Goal: Task Accomplishment & Management: Manage account settings

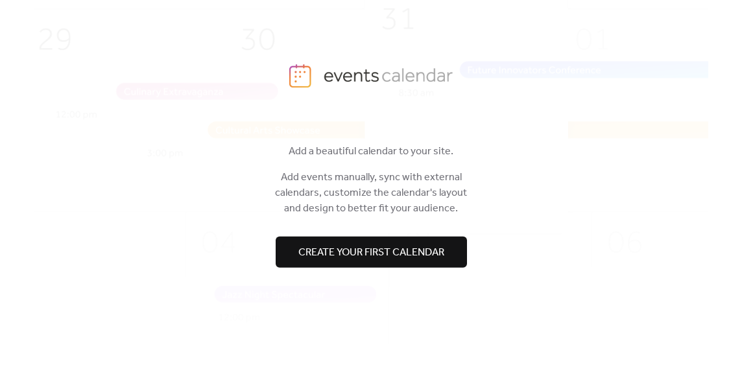
click at [464, 133] on div "Hi! 👋 Add a beautiful calendar to your site. Add events manually, sync with ext…" at bounding box center [371, 242] width 675 height 243
click at [380, 257] on span "Create your first calendar" at bounding box center [372, 253] width 146 height 16
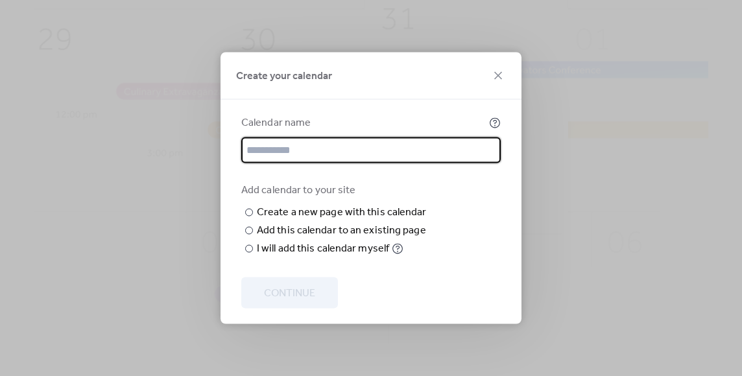
click at [299, 138] on input "text" at bounding box center [371, 151] width 260 height 26
type input "**********"
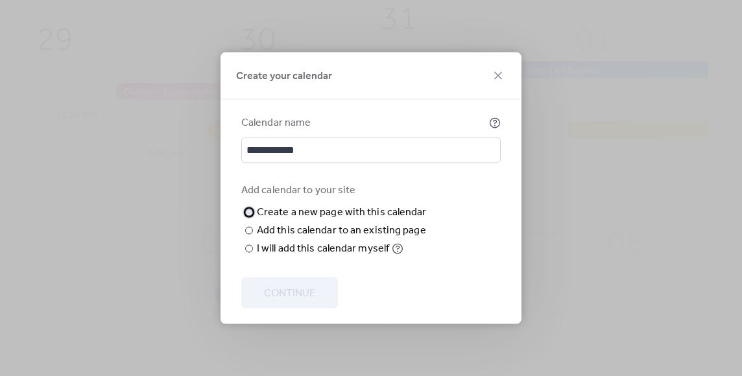
click at [387, 205] on div "Create a new page with this calendar" at bounding box center [342, 213] width 170 height 16
click at [337, 257] on div "I will add this calendar myself" at bounding box center [323, 249] width 132 height 16
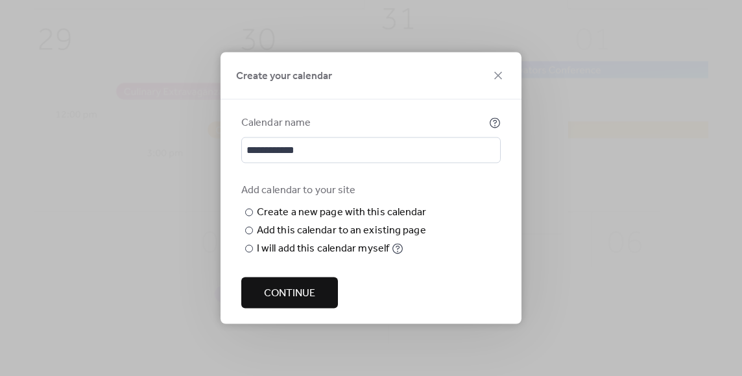
click at [301, 296] on span "Continue" at bounding box center [289, 294] width 51 height 16
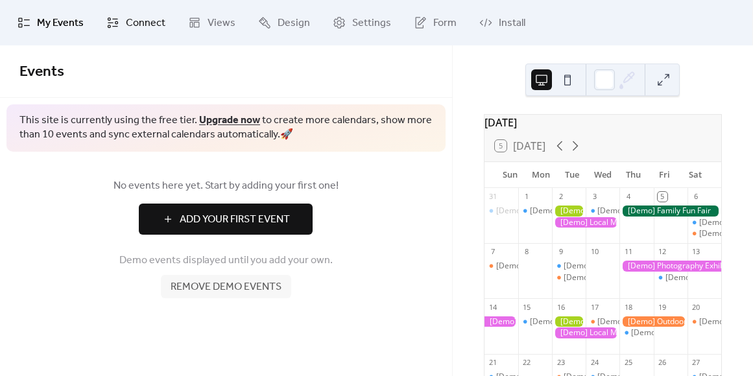
click at [126, 20] on span "Connect" at bounding box center [146, 24] width 40 height 16
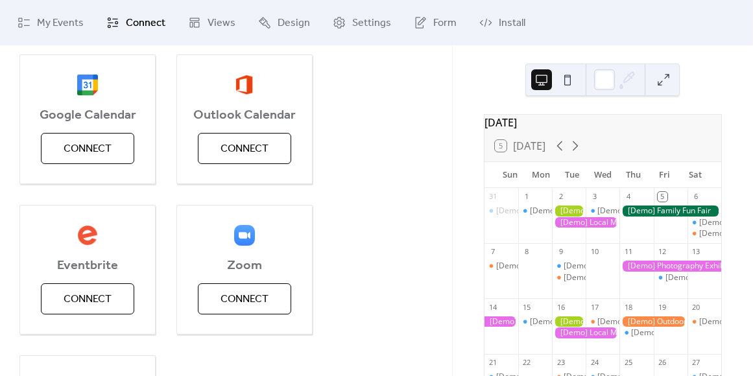
scroll to position [174, 0]
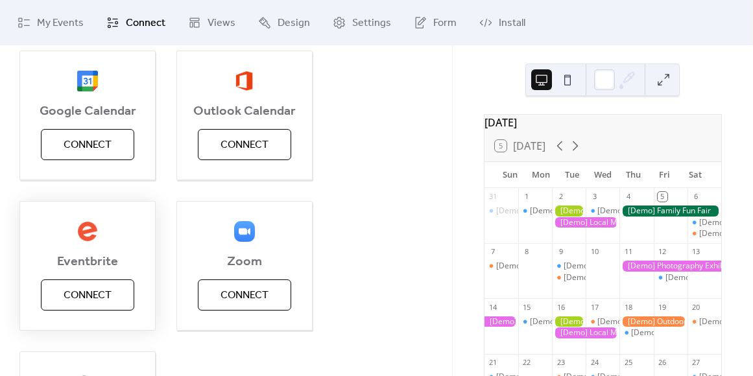
click at [106, 291] on span "Connect" at bounding box center [88, 296] width 48 height 16
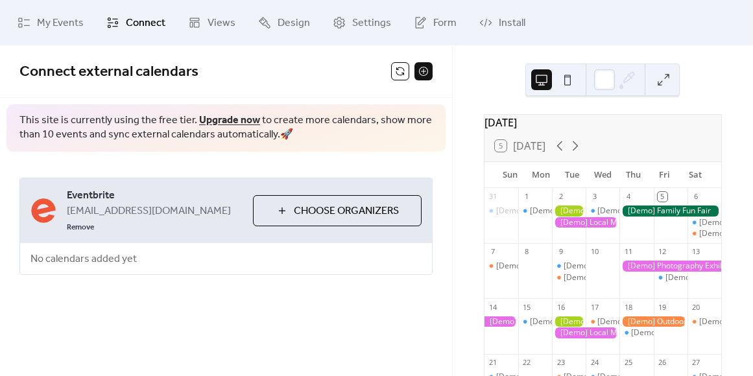
scroll to position [0, 0]
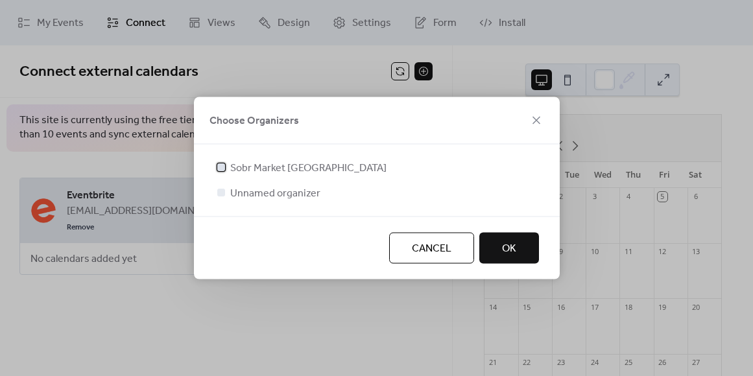
click at [297, 167] on span "Sobr Market Toronto" at bounding box center [308, 169] width 156 height 16
click at [525, 250] on button "OK" at bounding box center [510, 248] width 60 height 31
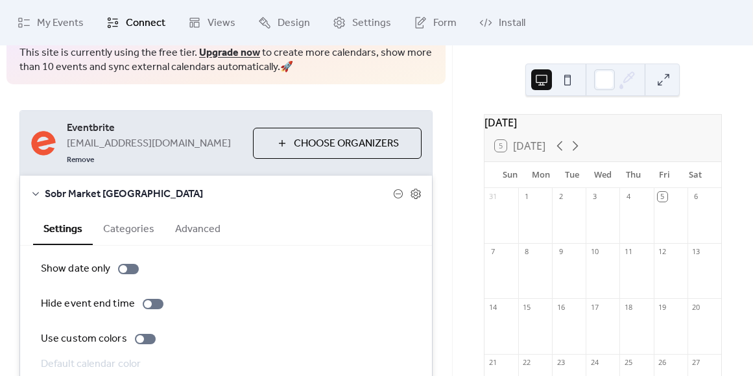
scroll to position [147, 0]
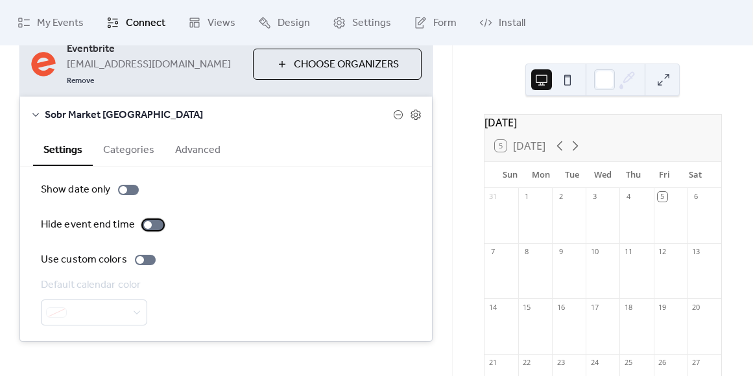
click at [151, 220] on div at bounding box center [153, 225] width 21 height 10
click at [151, 255] on div at bounding box center [145, 260] width 21 height 10
click at [581, 154] on icon at bounding box center [576, 146] width 16 height 16
click at [559, 154] on icon at bounding box center [560, 146] width 16 height 16
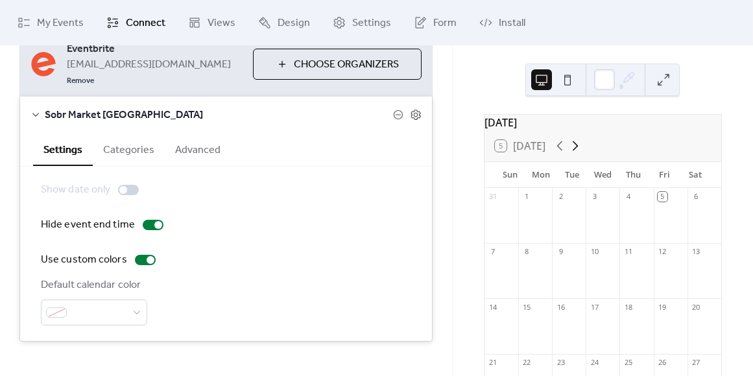
click at [576, 154] on icon at bounding box center [576, 146] width 16 height 16
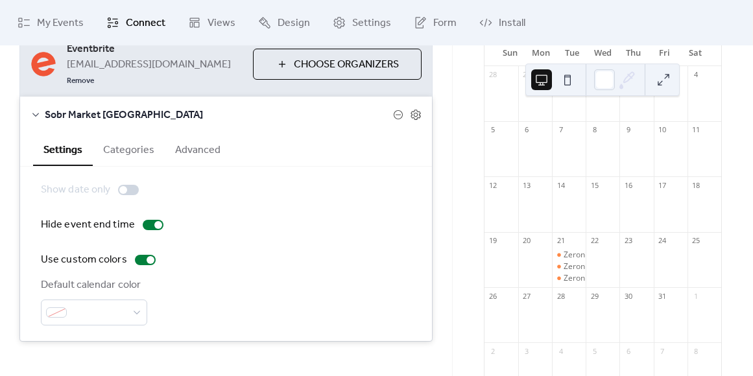
scroll to position [182, 0]
click at [666, 82] on button at bounding box center [663, 79] width 21 height 21
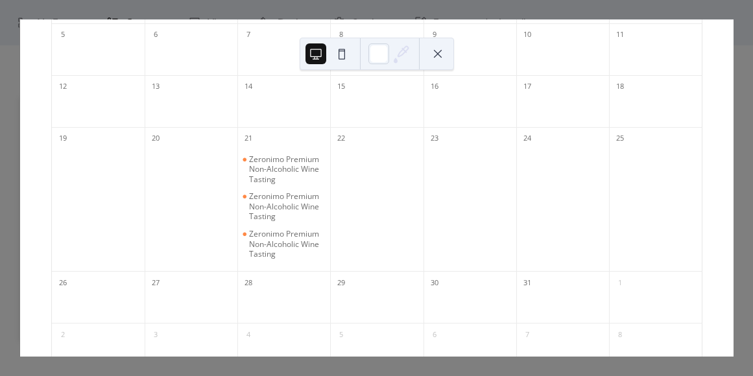
click at [445, 56] on button at bounding box center [438, 53] width 21 height 21
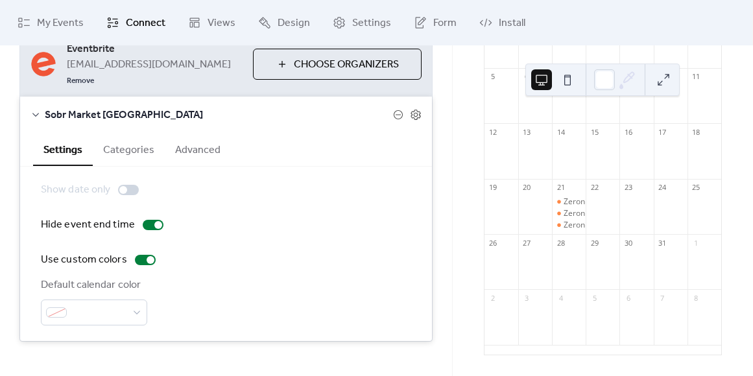
click at [132, 133] on button "Categories" at bounding box center [129, 149] width 72 height 32
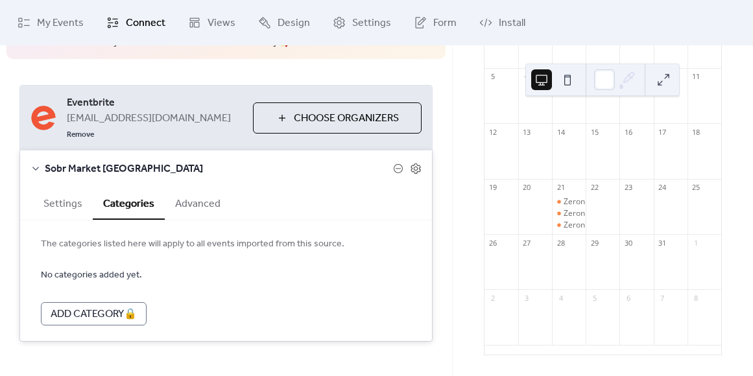
click at [208, 187] on button "Advanced" at bounding box center [198, 203] width 66 height 32
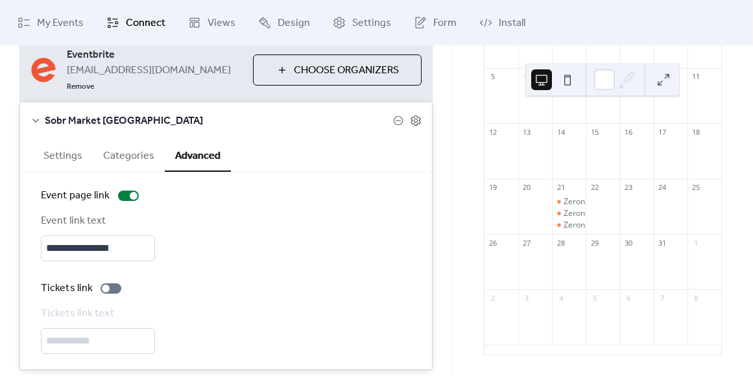
scroll to position [143, 0]
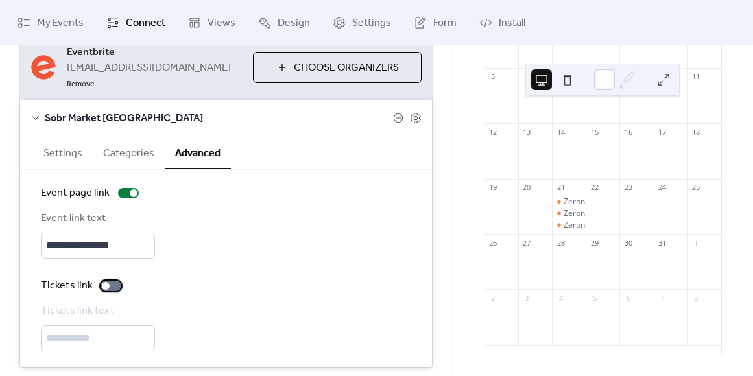
click at [115, 281] on div at bounding box center [111, 286] width 21 height 10
click at [115, 282] on div at bounding box center [116, 286] width 8 height 8
click at [62, 136] on button "Settings" at bounding box center [63, 152] width 60 height 32
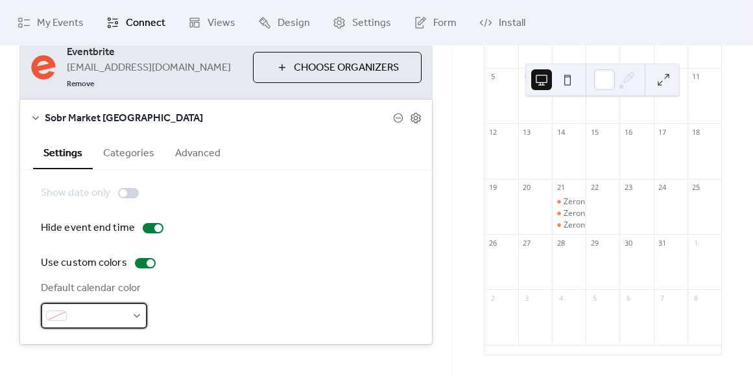
click at [84, 308] on div at bounding box center [94, 316] width 106 height 26
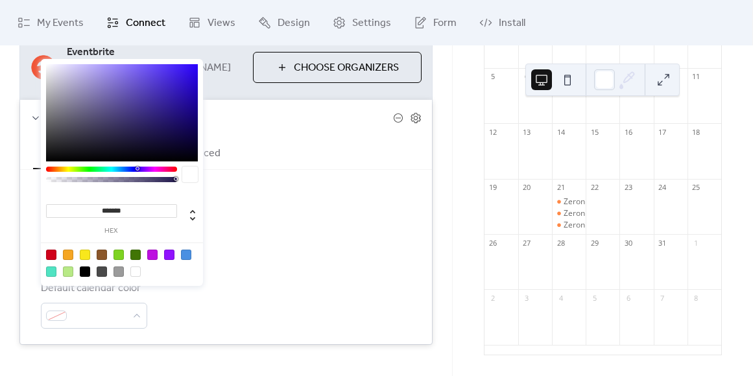
click at [102, 210] on input "*******" at bounding box center [111, 211] width 131 height 14
type input "*******"
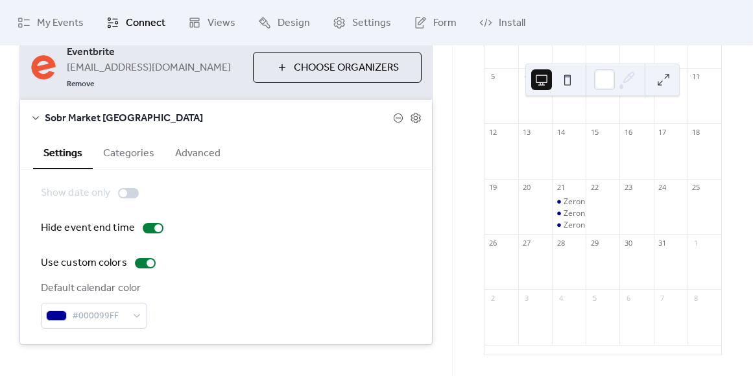
click at [356, 256] on div "Use custom colors" at bounding box center [226, 264] width 371 height 16
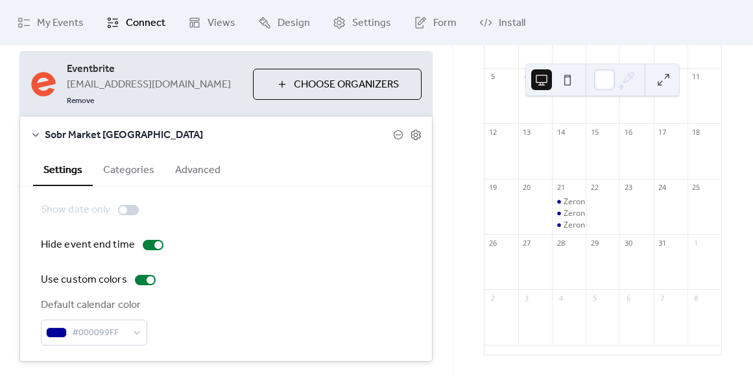
scroll to position [125, 0]
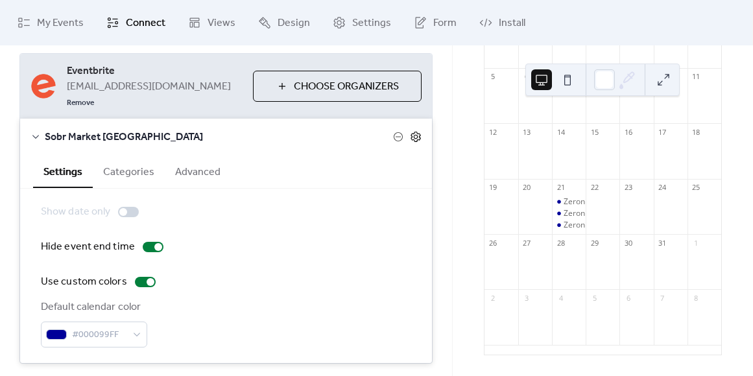
click at [416, 131] on icon at bounding box center [416, 137] width 12 height 12
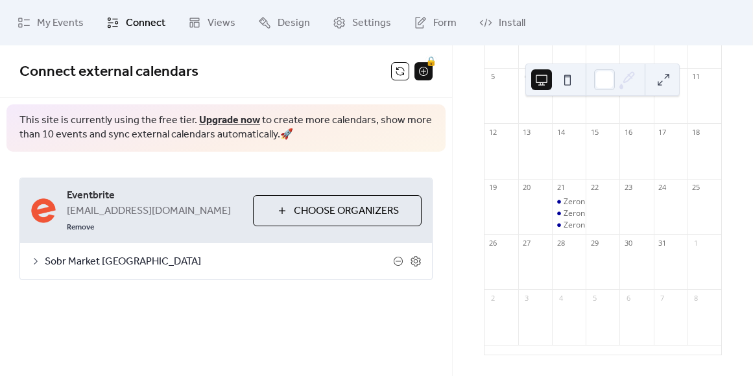
scroll to position [0, 0]
click at [304, 254] on span "Sobr Market Toronto" at bounding box center [219, 262] width 348 height 16
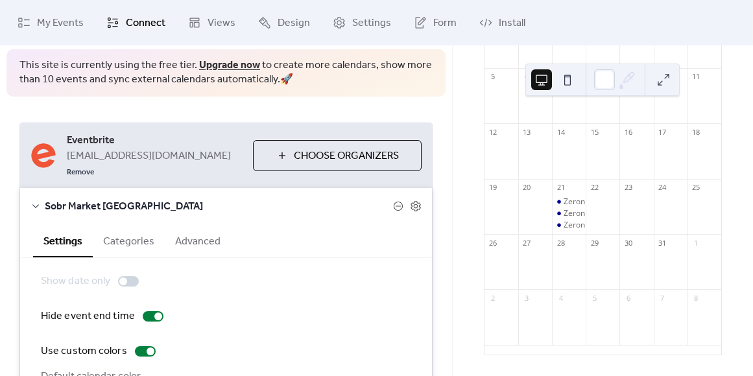
scroll to position [67, 0]
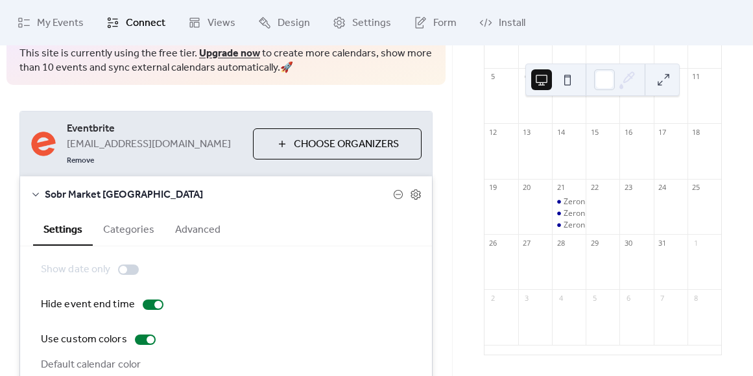
click at [136, 214] on button "Categories" at bounding box center [129, 229] width 72 height 32
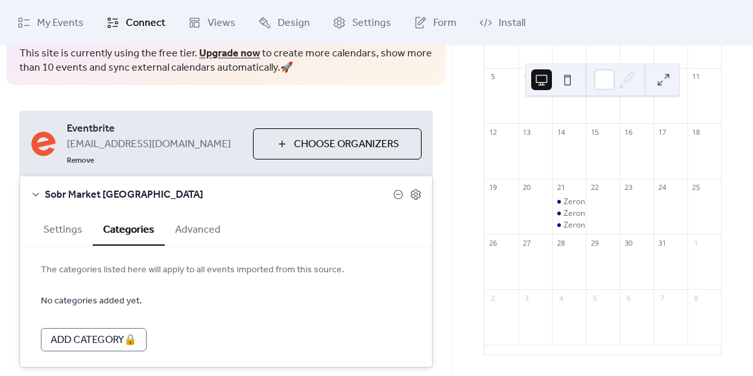
click at [181, 216] on button "Advanced" at bounding box center [198, 229] width 66 height 32
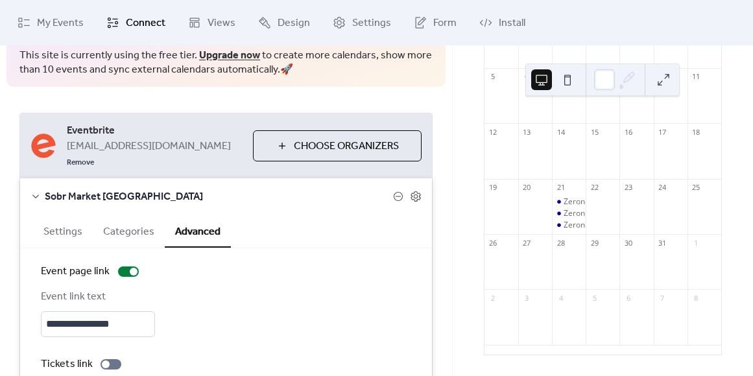
scroll to position [38, 0]
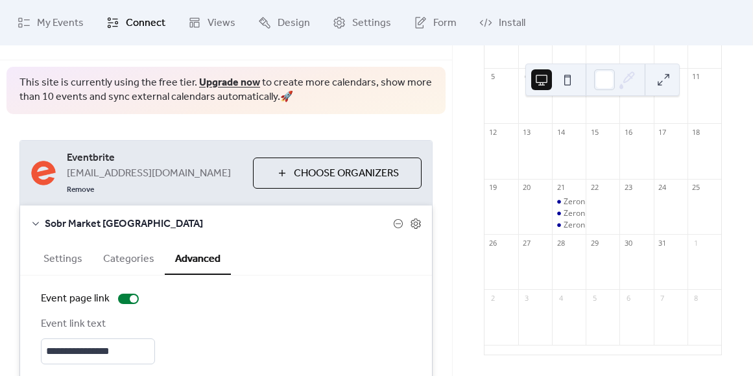
click at [42, 245] on button "Settings" at bounding box center [63, 258] width 60 height 32
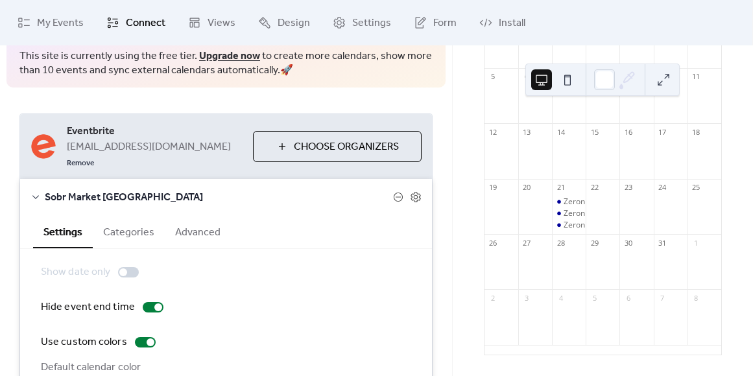
scroll to position [58, 0]
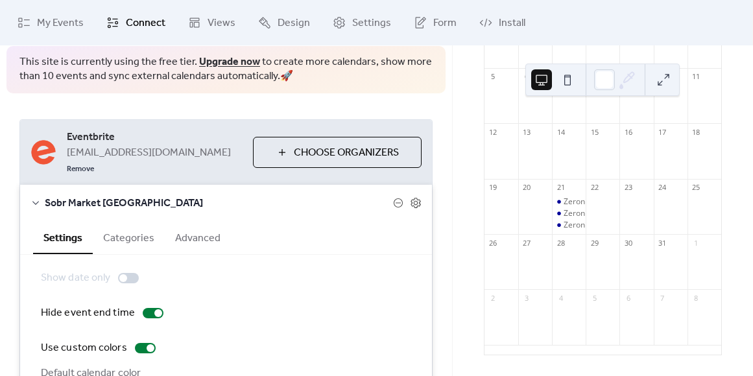
click at [38, 185] on div "Sobr Market Toronto" at bounding box center [226, 203] width 412 height 36
click at [31, 221] on div "Settings Categories Advanced" at bounding box center [226, 238] width 412 height 34
click at [31, 198] on icon at bounding box center [36, 203] width 10 height 10
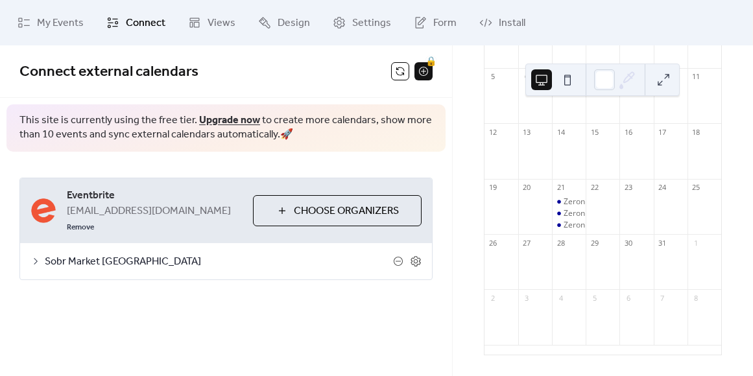
scroll to position [0, 0]
click at [218, 21] on span "Views" at bounding box center [222, 24] width 28 height 16
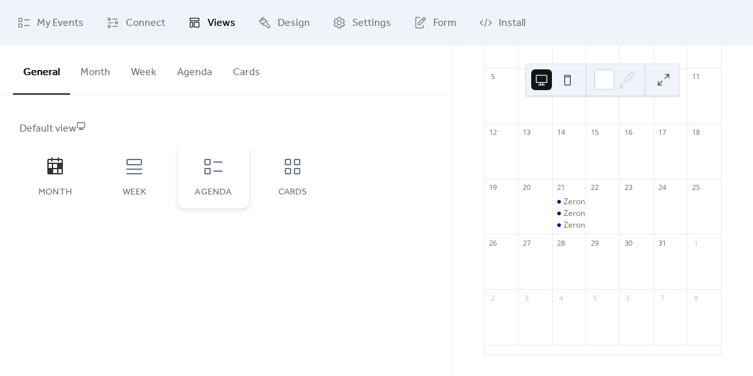
click at [221, 177] on div "Agenda" at bounding box center [213, 175] width 71 height 65
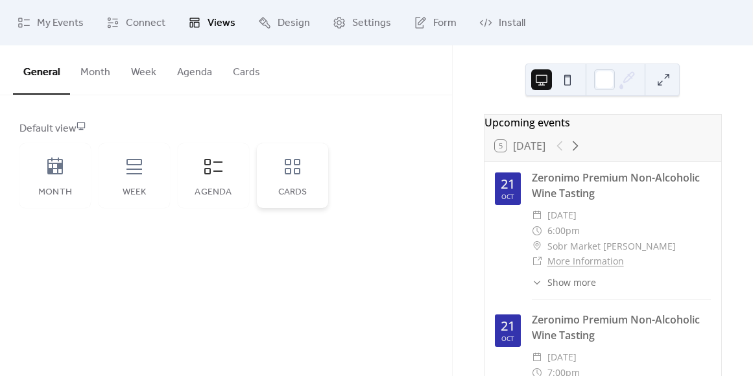
click at [310, 182] on div "Cards" at bounding box center [292, 175] width 71 height 65
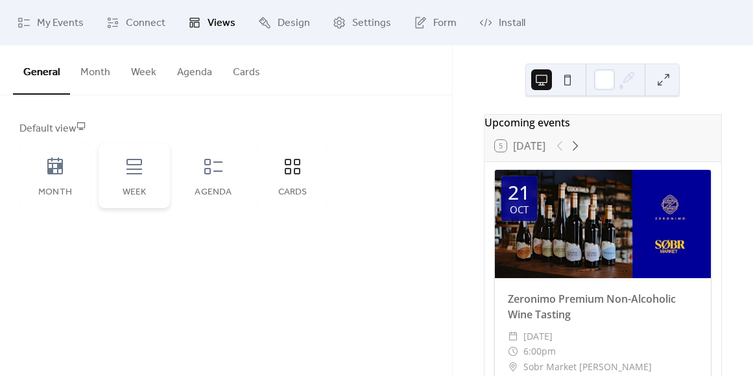
click at [146, 182] on div "Week" at bounding box center [134, 175] width 71 height 65
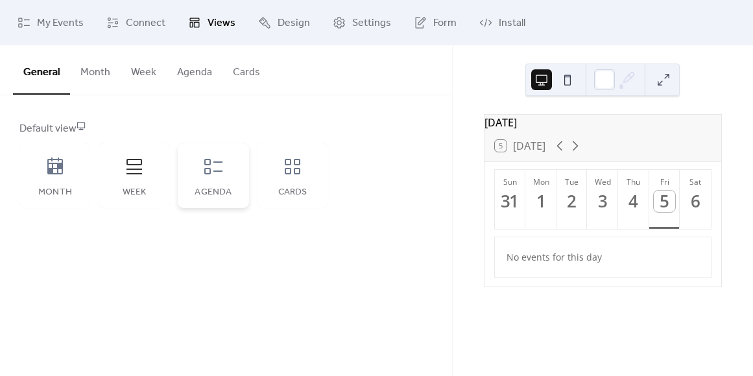
click at [219, 189] on div "Agenda" at bounding box center [213, 193] width 45 height 10
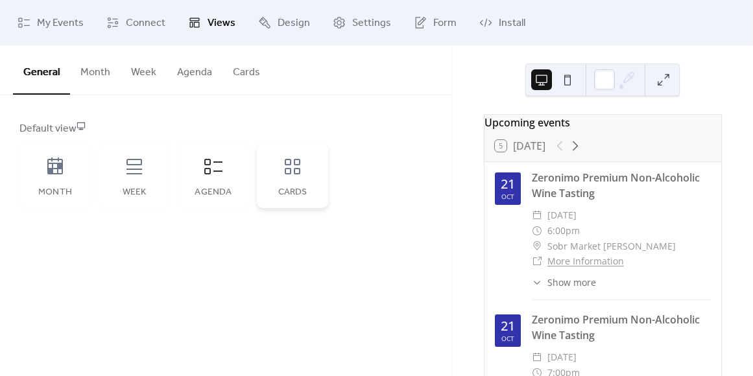
click at [276, 174] on div "Cards" at bounding box center [292, 175] width 71 height 65
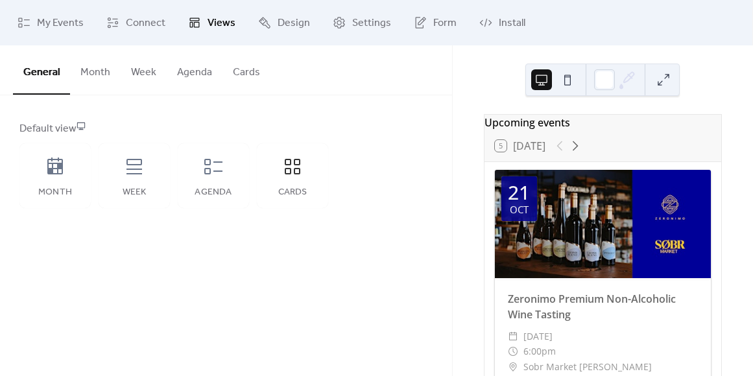
click at [99, 71] on button "Month" at bounding box center [95, 69] width 51 height 48
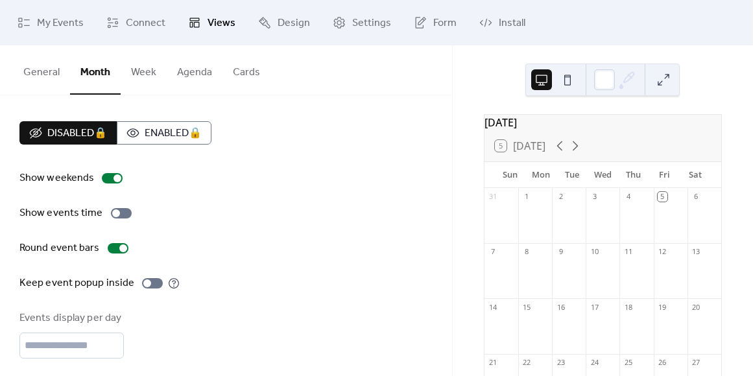
click at [154, 75] on button "Week" at bounding box center [144, 69] width 46 height 48
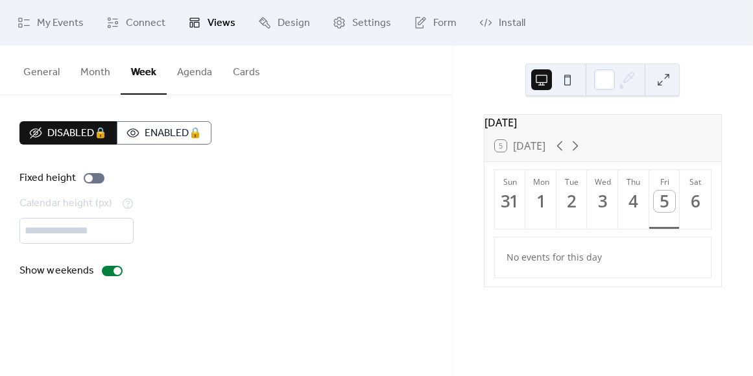
click at [188, 70] on button "Agenda" at bounding box center [195, 69] width 56 height 48
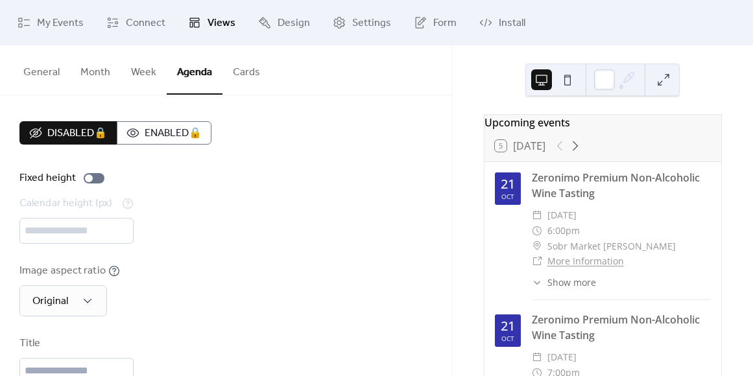
click at [241, 80] on button "Cards" at bounding box center [247, 69] width 48 height 48
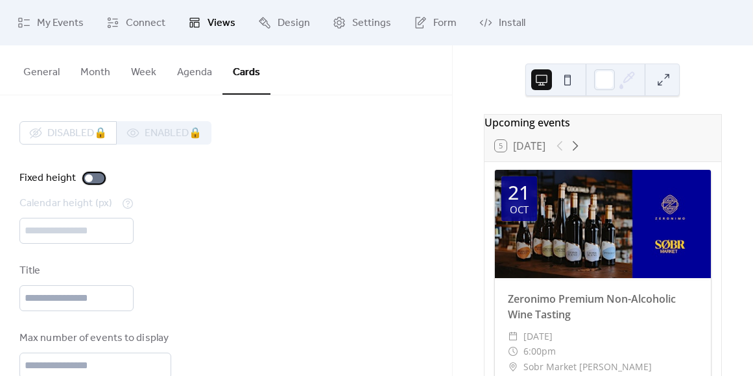
click at [93, 182] on div at bounding box center [94, 178] width 21 height 10
click at [93, 180] on div at bounding box center [94, 178] width 21 height 10
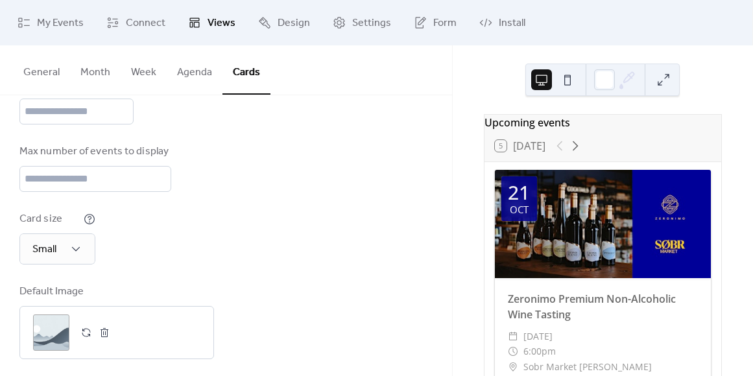
scroll to position [195, 0]
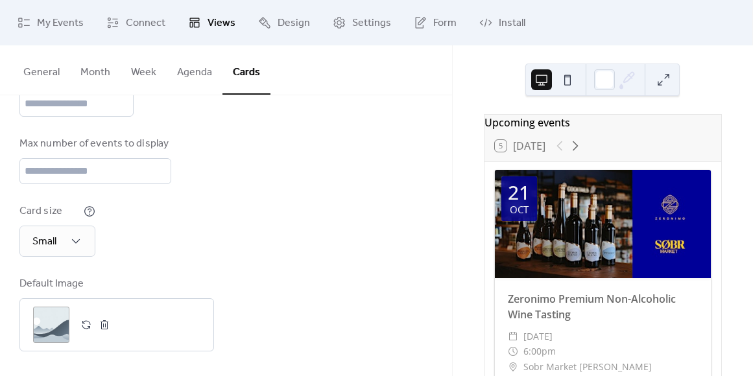
click at [49, 77] on button "General" at bounding box center [41, 69] width 57 height 48
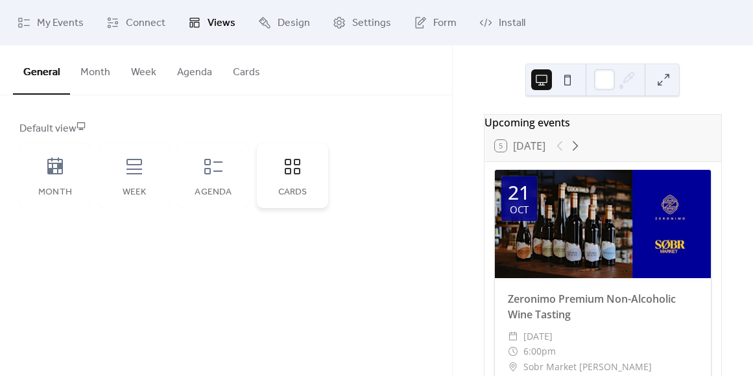
click at [290, 168] on icon at bounding box center [293, 167] width 16 height 16
click at [86, 77] on button "Month" at bounding box center [95, 69] width 51 height 48
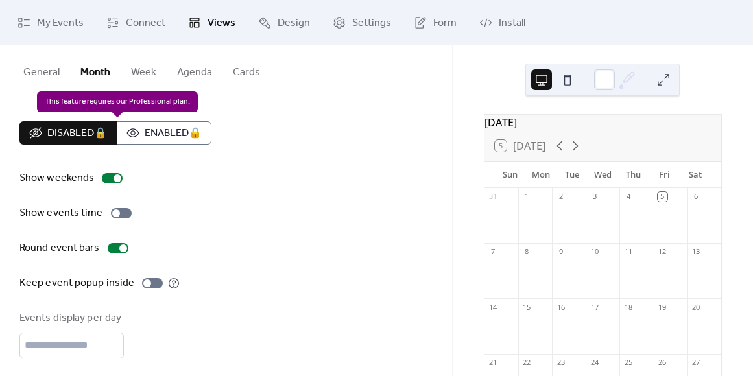
click at [75, 130] on div "Disabled 🔒 Enabled 🔒" at bounding box center [115, 132] width 192 height 23
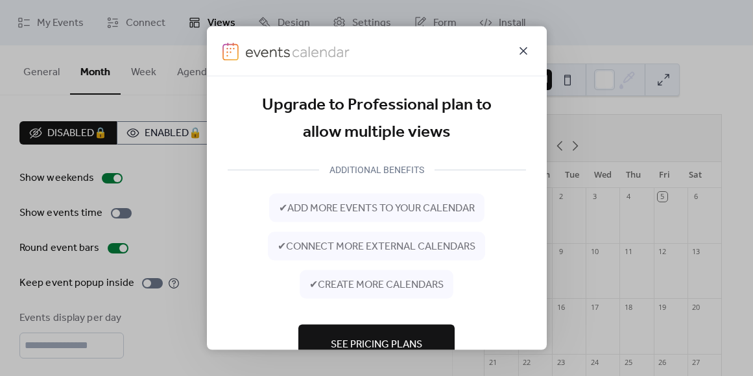
click at [528, 51] on icon at bounding box center [524, 51] width 16 height 16
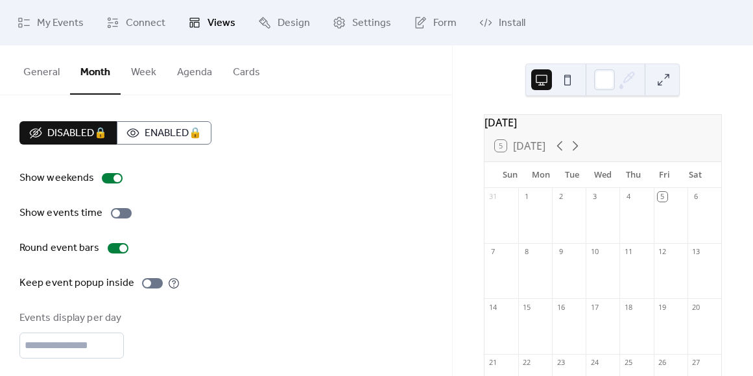
click at [51, 69] on button "General" at bounding box center [41, 69] width 57 height 48
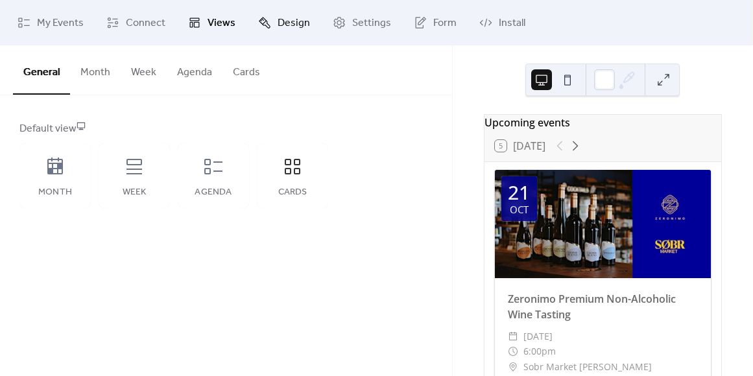
click at [269, 28] on link "Design" at bounding box center [284, 22] width 71 height 35
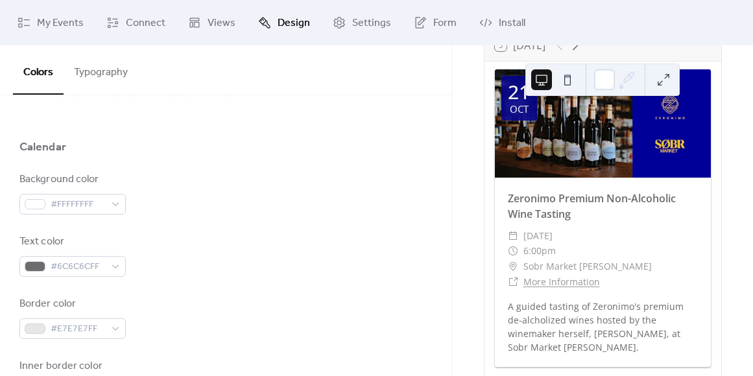
scroll to position [136, 0]
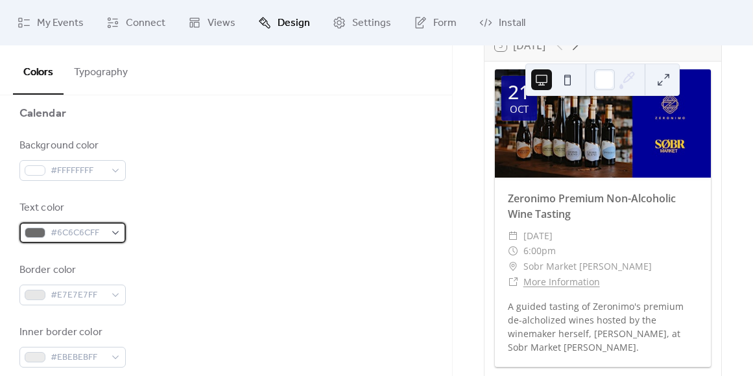
click at [77, 234] on span "#6C6C6CFF" at bounding box center [78, 234] width 55 height 16
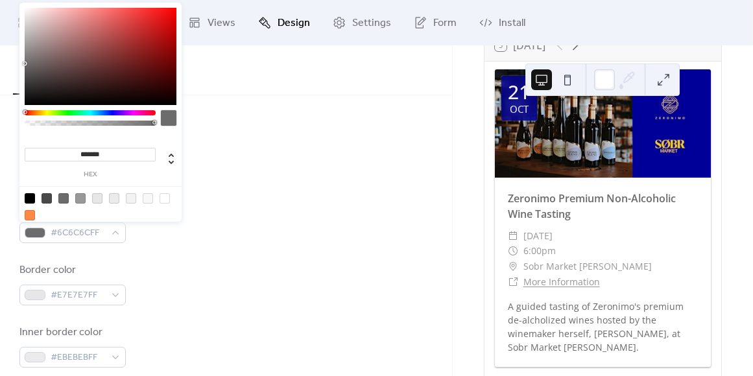
click at [32, 200] on div at bounding box center [30, 198] width 10 height 10
type input "*******"
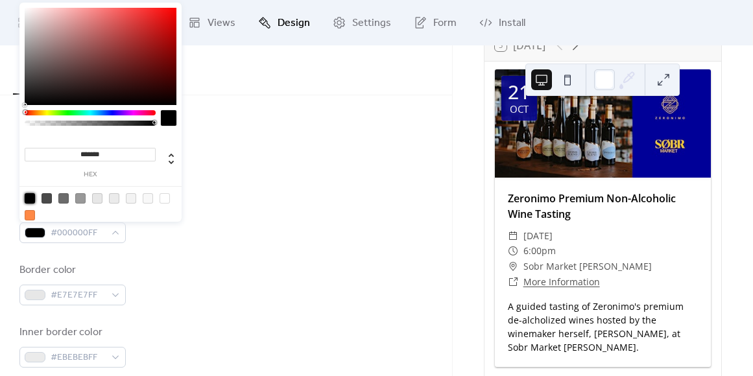
click at [32, 200] on div at bounding box center [30, 198] width 10 height 10
click at [262, 216] on div "Text color #000000FF" at bounding box center [225, 222] width 413 height 43
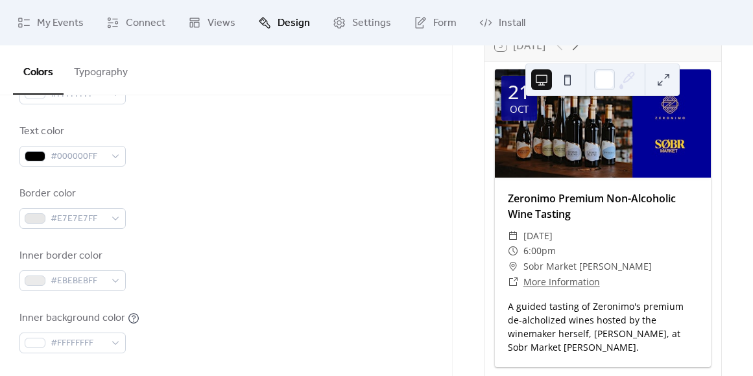
scroll to position [245, 0]
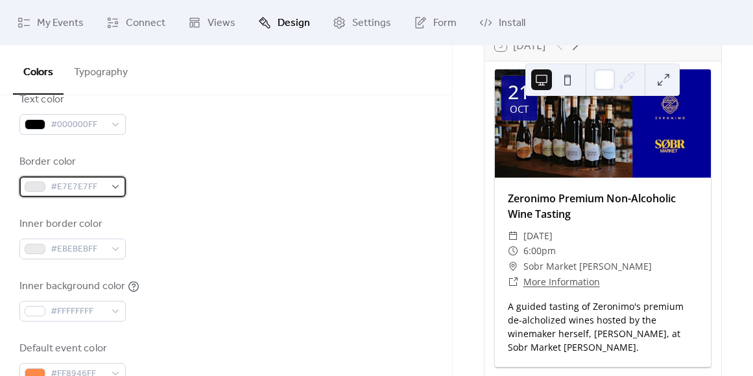
click at [41, 188] on div at bounding box center [35, 187] width 21 height 10
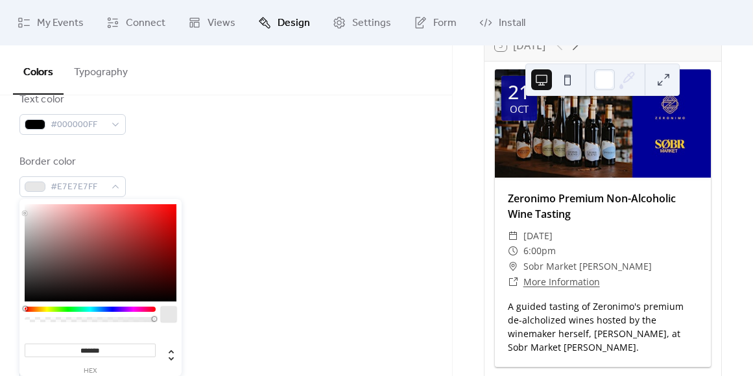
click at [97, 353] on input "*******" at bounding box center [90, 351] width 131 height 14
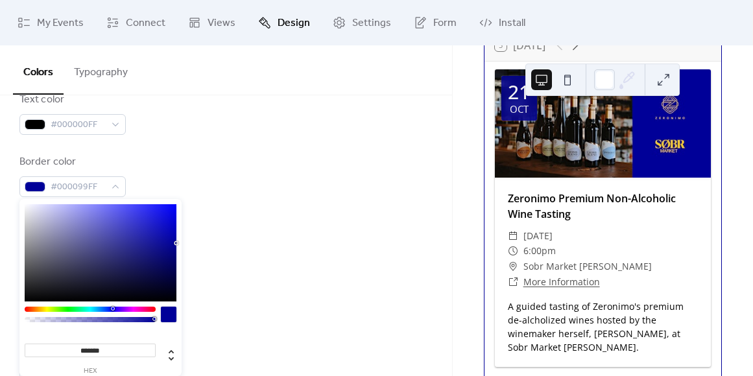
type input "*******"
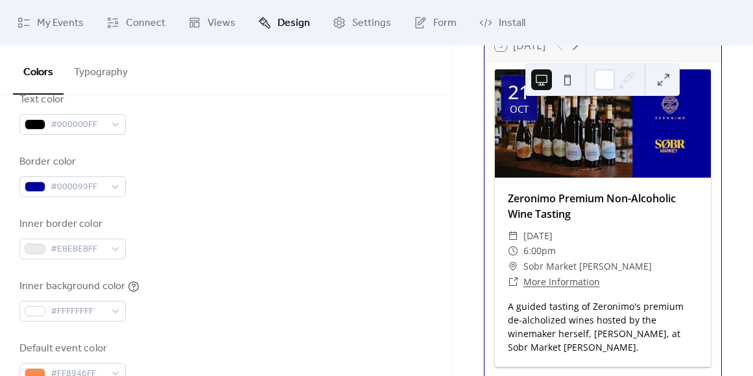
click at [299, 273] on div "Background color #FFFFFFFF Text color #000000FF Border color #000099FF Inner bo…" at bounding box center [225, 207] width 413 height 354
click at [300, 273] on div "Background color #FFFFFFFF Text color #000000FF Border color #000099FF Inner bo…" at bounding box center [225, 207] width 413 height 354
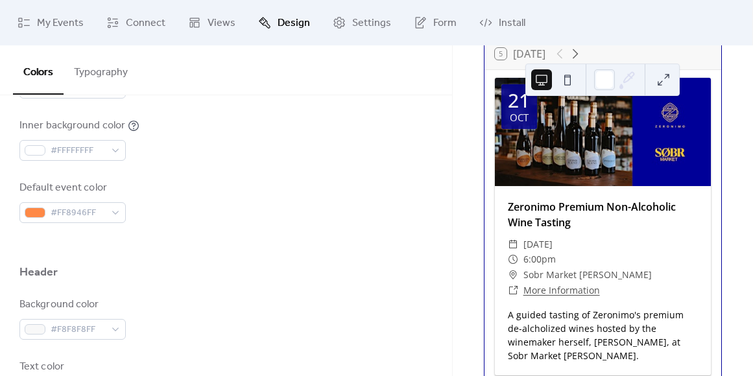
scroll to position [435, 0]
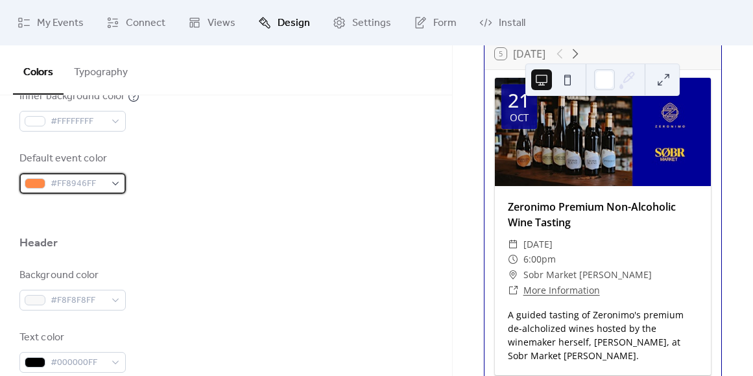
click at [89, 186] on span "#FF8946FF" at bounding box center [78, 185] width 55 height 16
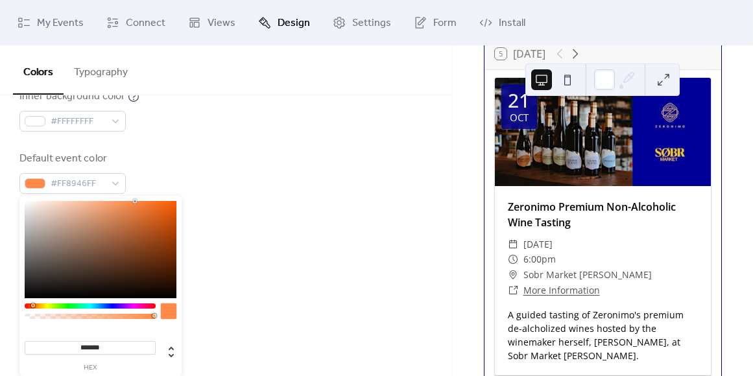
click at [98, 350] on input "*******" at bounding box center [90, 348] width 131 height 14
paste input
type input "*******"
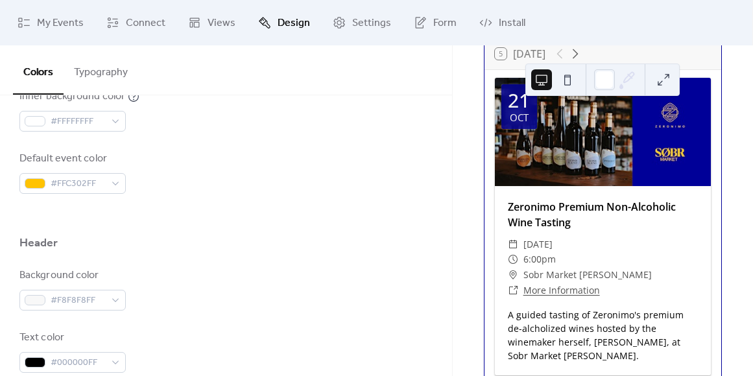
click at [243, 275] on div "Background color #F8F8F8FF" at bounding box center [225, 289] width 413 height 43
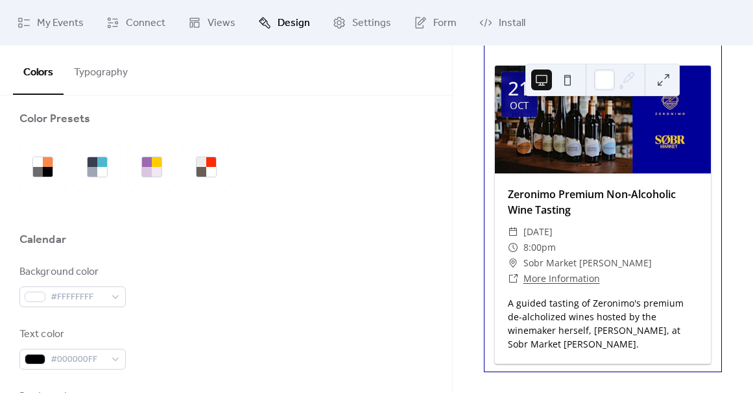
scroll to position [0, 0]
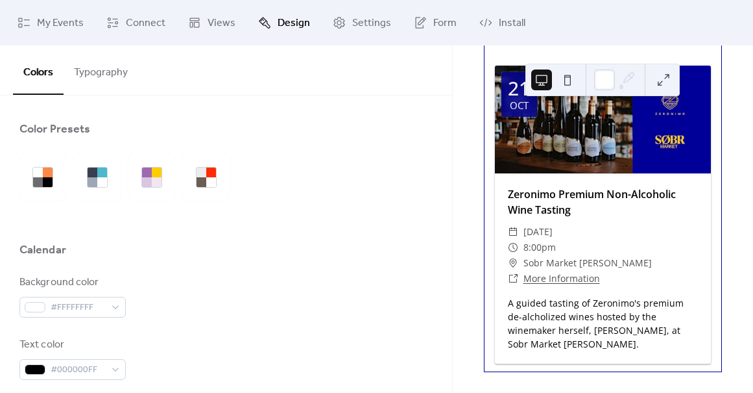
click at [111, 60] on button "Typography" at bounding box center [101, 69] width 75 height 48
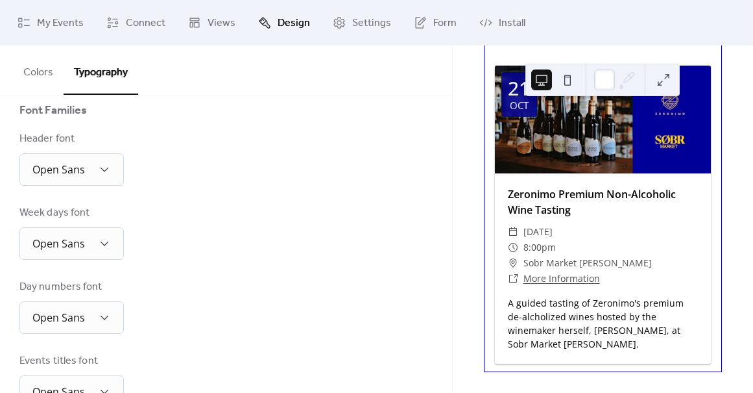
scroll to position [122, 0]
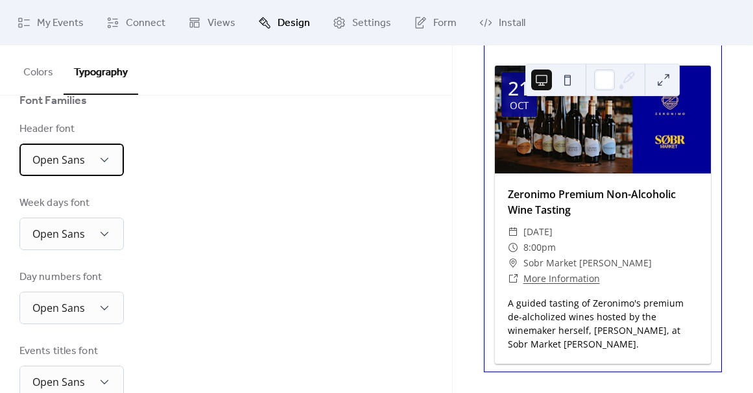
click at [102, 171] on div "Open Sans" at bounding box center [71, 159] width 104 height 32
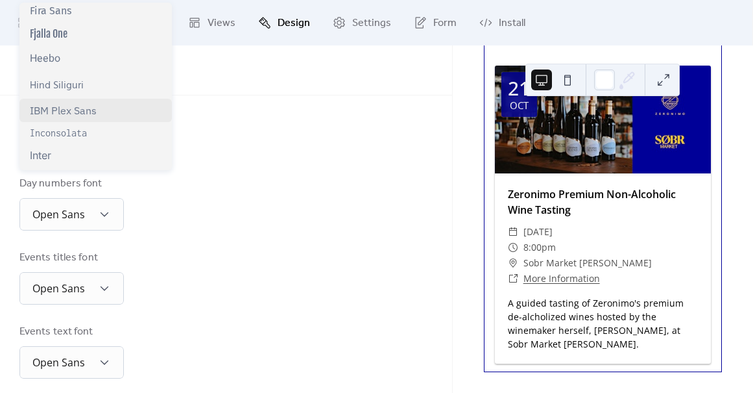
scroll to position [265, 0]
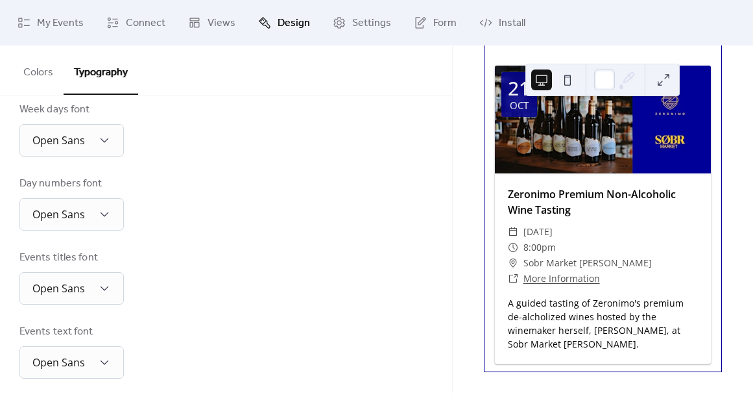
click at [237, 160] on div "Base Font Size * px Font Families Header font Open Sans Week days font Open San…" at bounding box center [225, 216] width 413 height 620
click at [234, 158] on div "Base Font Size * px Font Families Header font Open Sans Week days font Open San…" at bounding box center [225, 216] width 413 height 620
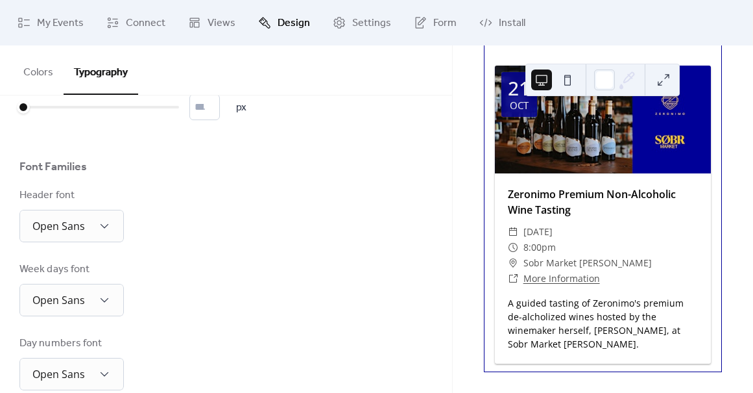
scroll to position [0, 0]
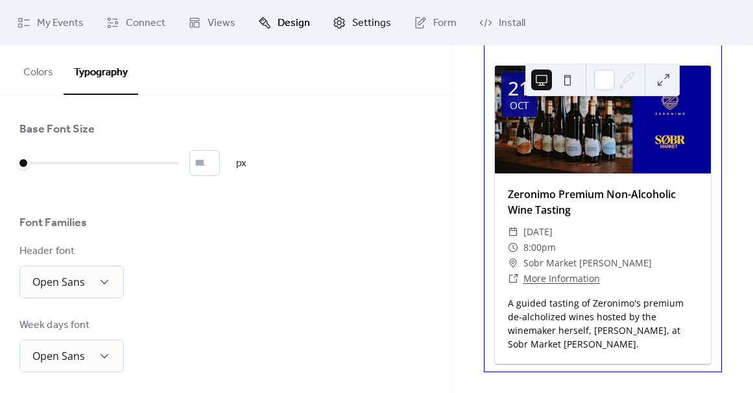
click at [358, 30] on span "Settings" at bounding box center [371, 24] width 39 height 16
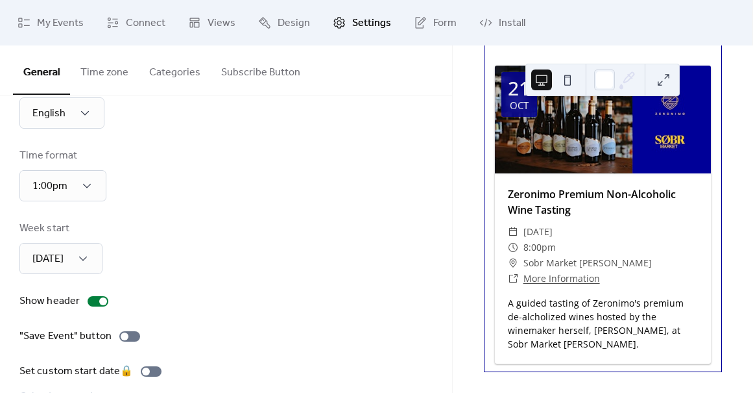
scroll to position [79, 0]
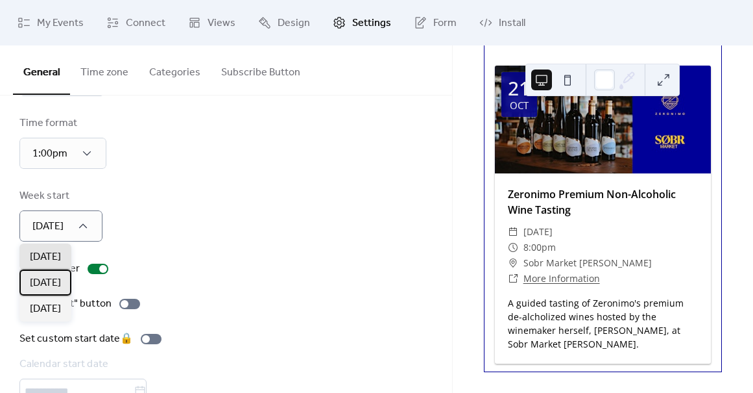
click at [66, 280] on div "Monday" at bounding box center [45, 282] width 52 height 26
click at [310, 199] on div "Week start Monday" at bounding box center [225, 214] width 413 height 53
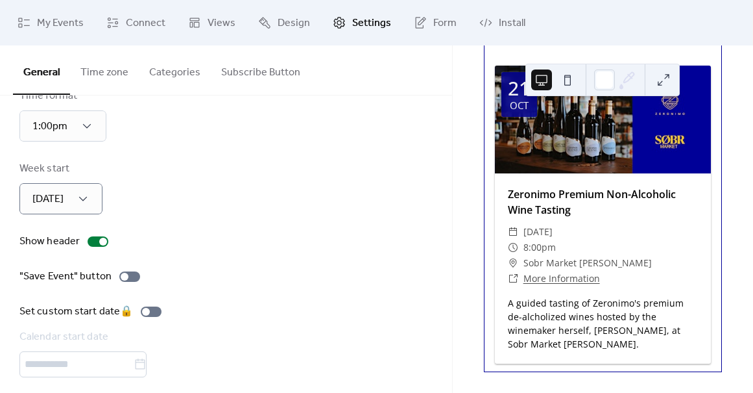
scroll to position [115, 0]
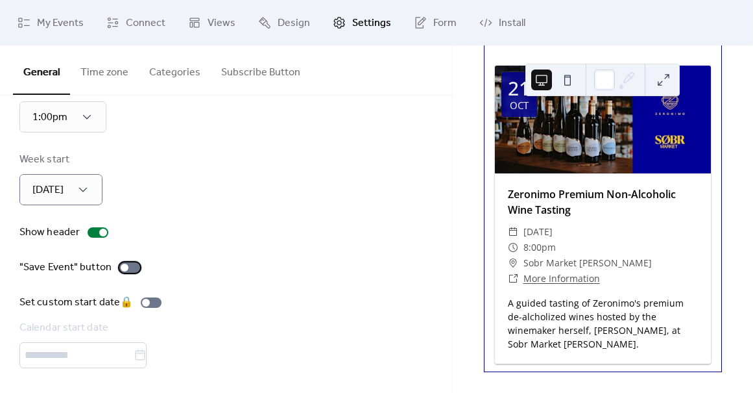
click at [132, 263] on div at bounding box center [129, 267] width 21 height 10
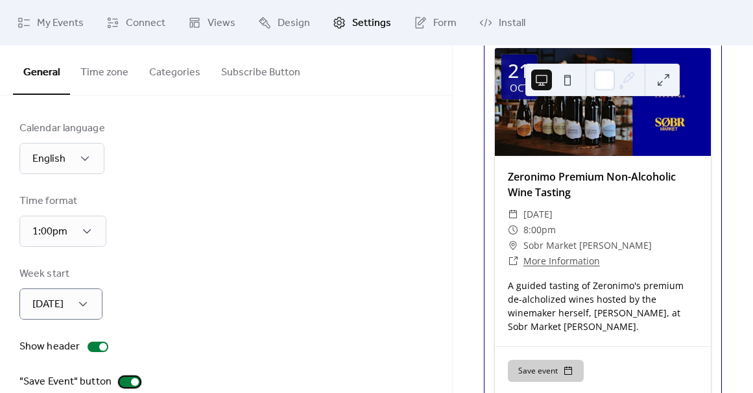
scroll to position [0, 0]
click at [166, 62] on button "Categories" at bounding box center [175, 69] width 72 height 48
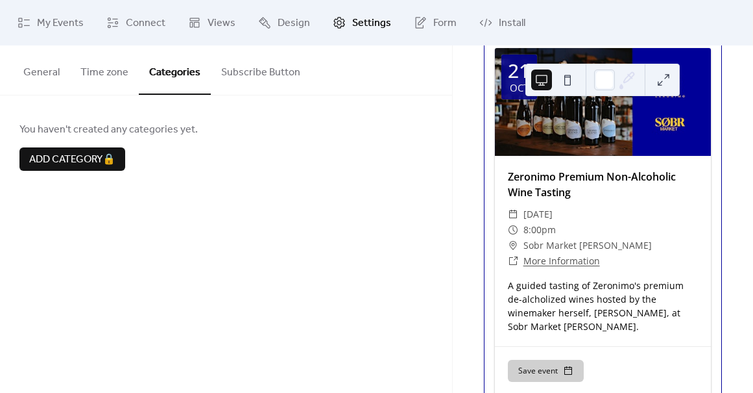
click at [252, 77] on button "Subscribe Button" at bounding box center [261, 69] width 100 height 48
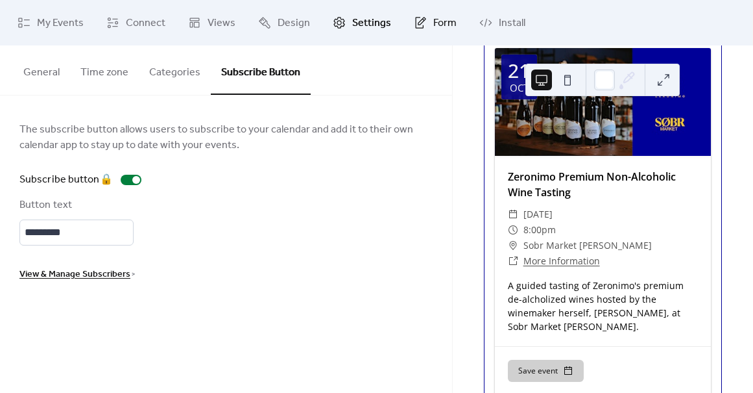
click at [422, 29] on link "Form" at bounding box center [435, 22] width 62 height 35
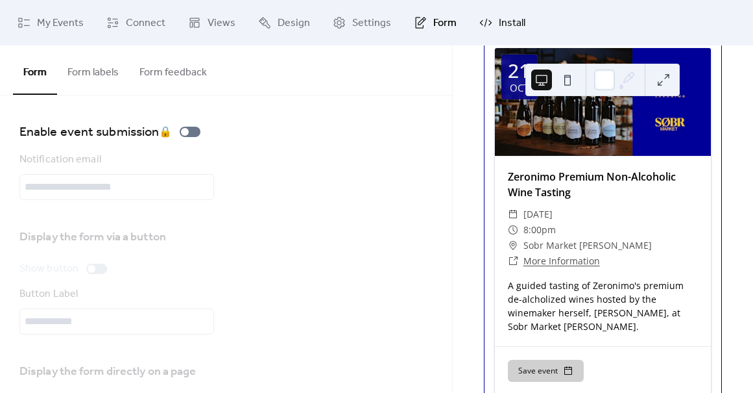
click at [499, 22] on span "Install" at bounding box center [512, 24] width 27 height 16
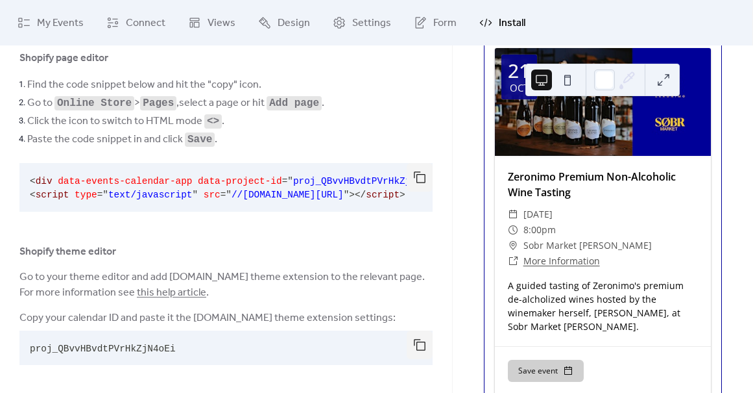
scroll to position [84, 0]
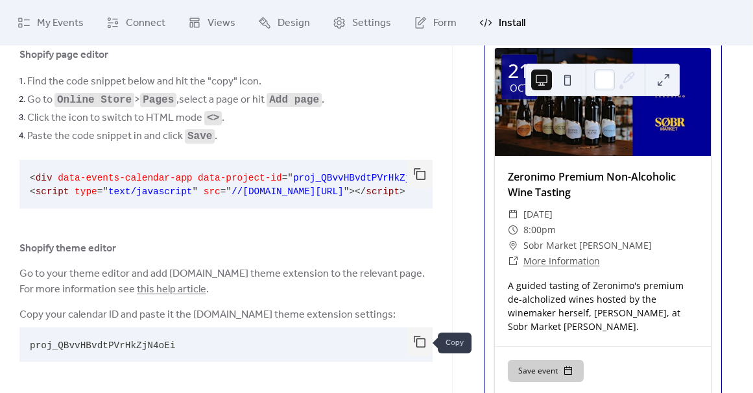
click at [415, 345] on button "button" at bounding box center [420, 341] width 26 height 29
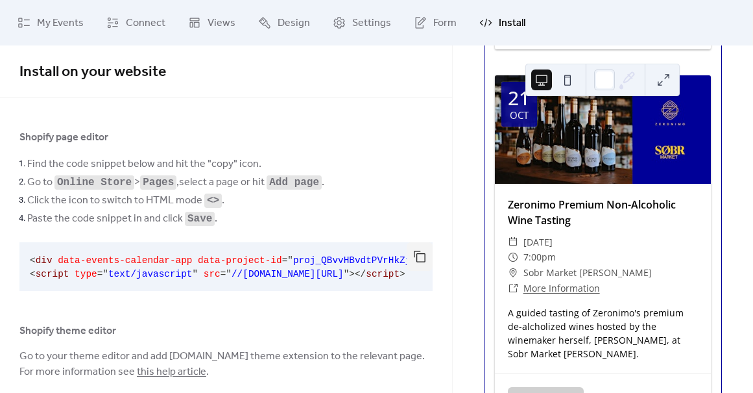
scroll to position [0, 0]
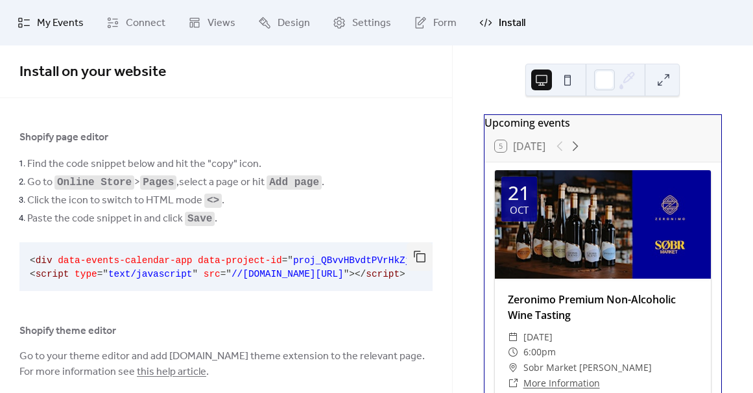
click at [72, 27] on span "My Events" at bounding box center [60, 24] width 47 height 16
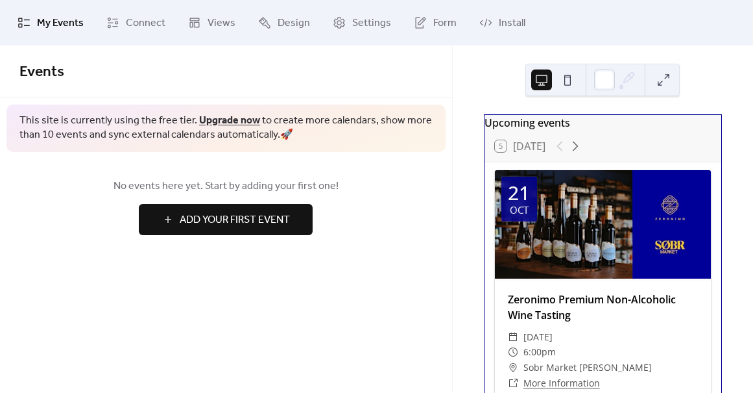
drag, startPoint x: 650, startPoint y: 86, endPoint x: 657, endPoint y: 82, distance: 7.8
click at [650, 86] on div at bounding box center [603, 80] width 154 height 32
click at [661, 81] on button at bounding box center [663, 79] width 21 height 21
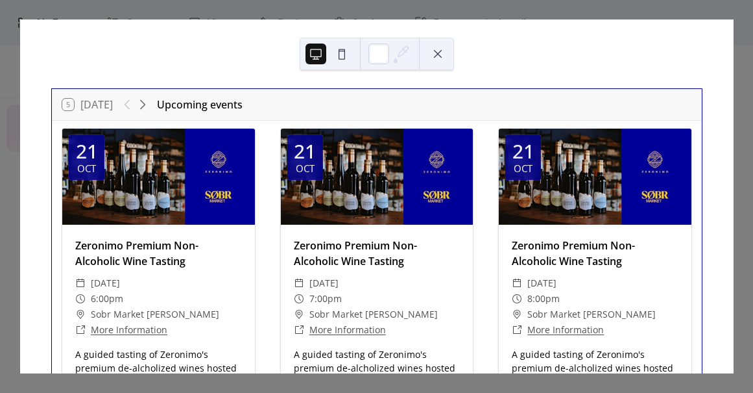
click at [441, 55] on button at bounding box center [438, 53] width 21 height 21
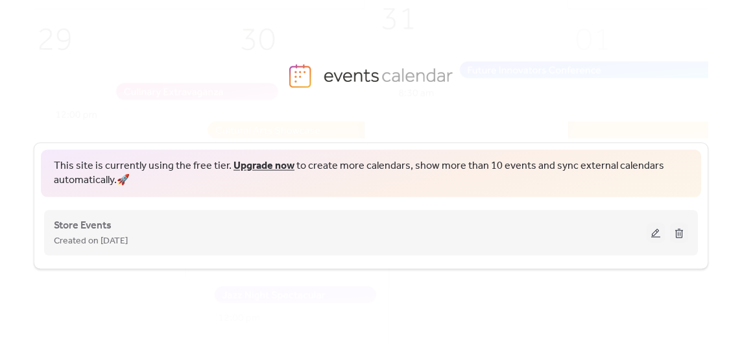
click at [553, 239] on div "Created on 5-Sep-2025" at bounding box center [350, 240] width 593 height 16
click at [89, 228] on span "Store Events" at bounding box center [83, 225] width 58 height 16
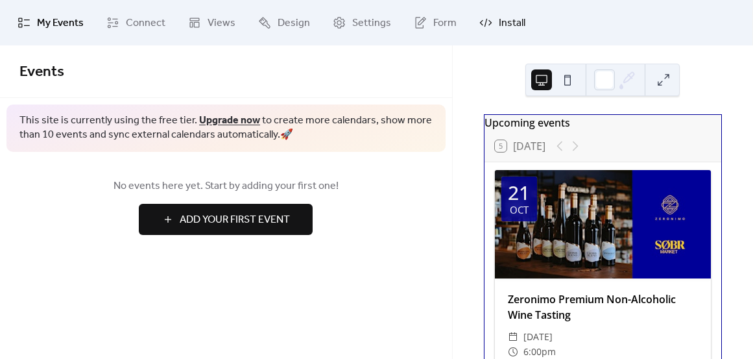
click at [473, 21] on link "Install" at bounding box center [503, 22] width 66 height 35
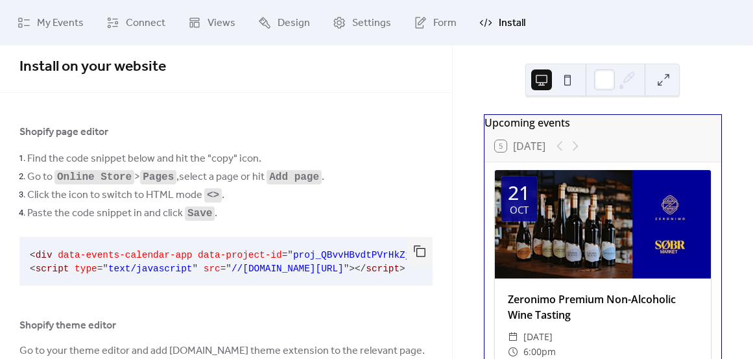
scroll to position [118, 0]
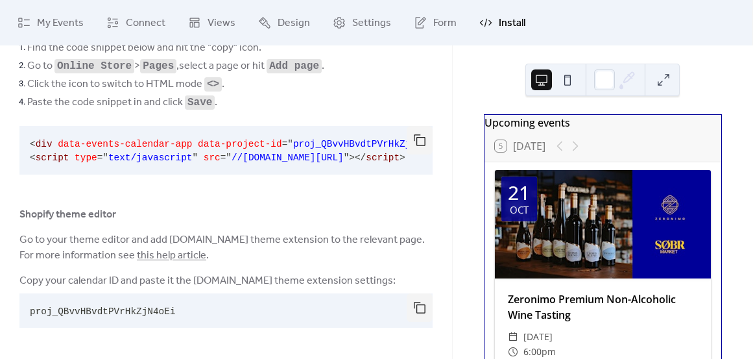
click at [173, 257] on link "this help article" at bounding box center [171, 255] width 69 height 20
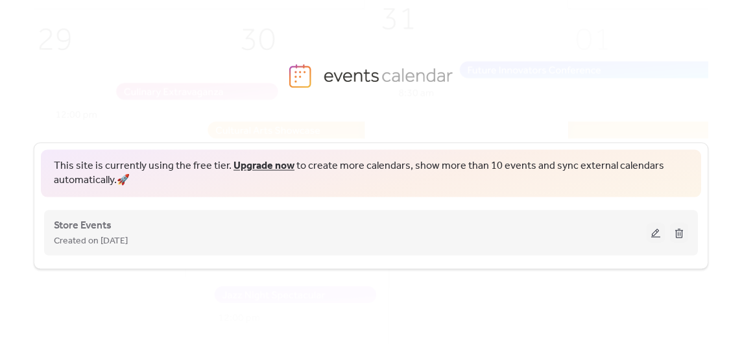
click at [311, 241] on div "Created on [DATE]" at bounding box center [350, 240] width 593 height 16
click at [311, 232] on div "Created on [DATE]" at bounding box center [350, 240] width 593 height 16
click at [660, 234] on button at bounding box center [656, 232] width 18 height 19
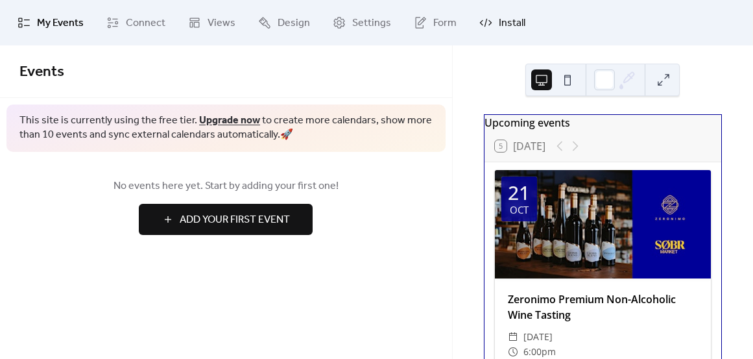
click at [504, 28] on span "Install" at bounding box center [512, 24] width 27 height 16
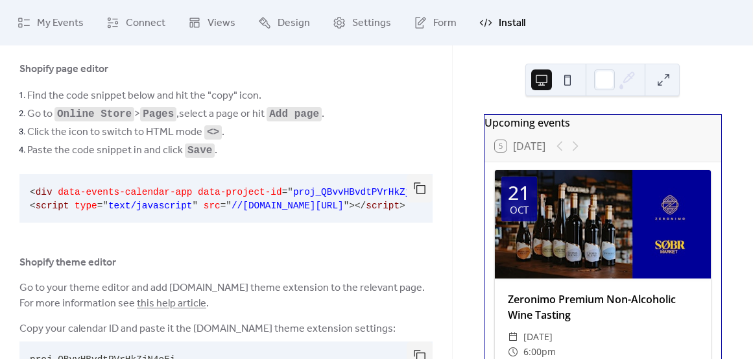
scroll to position [118, 0]
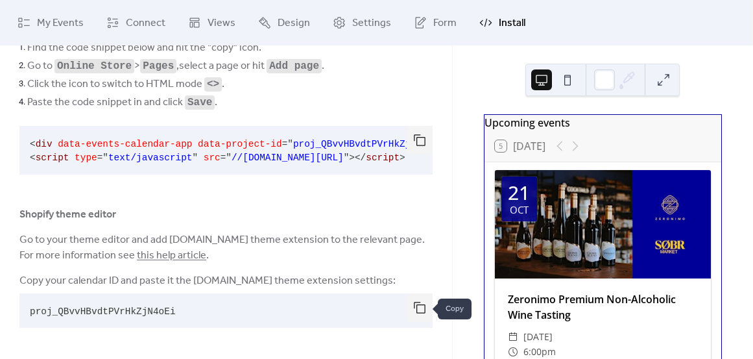
click at [419, 309] on button "button" at bounding box center [420, 307] width 26 height 29
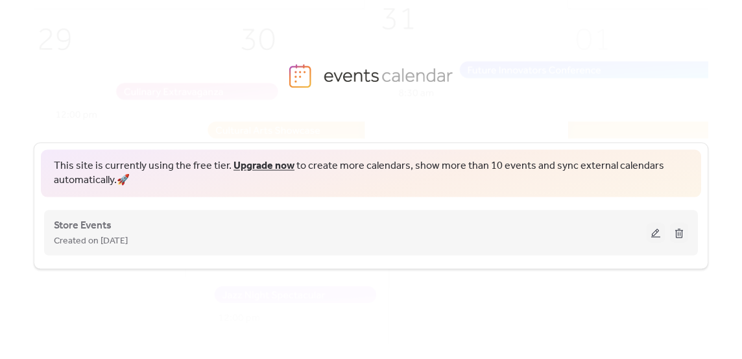
click at [654, 234] on button at bounding box center [656, 232] width 18 height 19
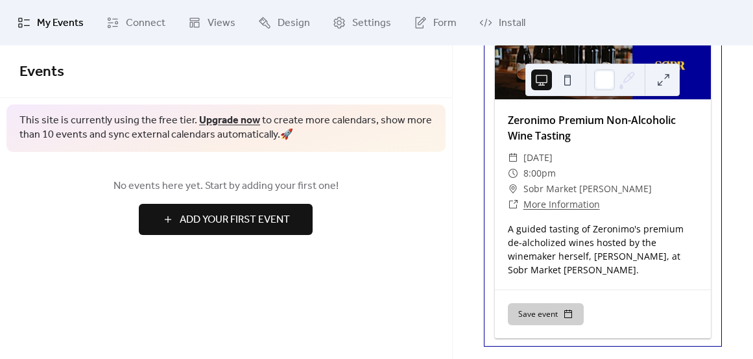
scroll to position [933, 0]
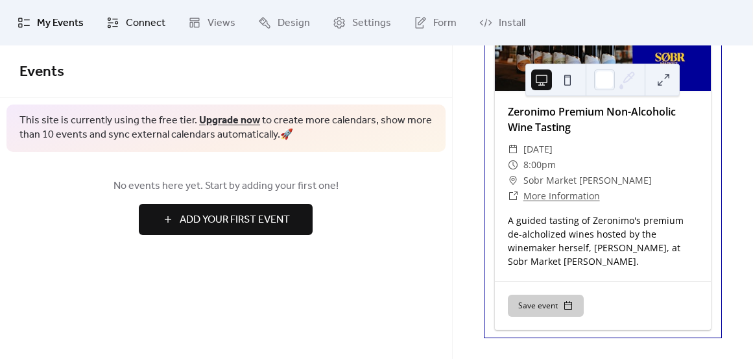
click at [121, 20] on link "Connect" at bounding box center [136, 22] width 79 height 35
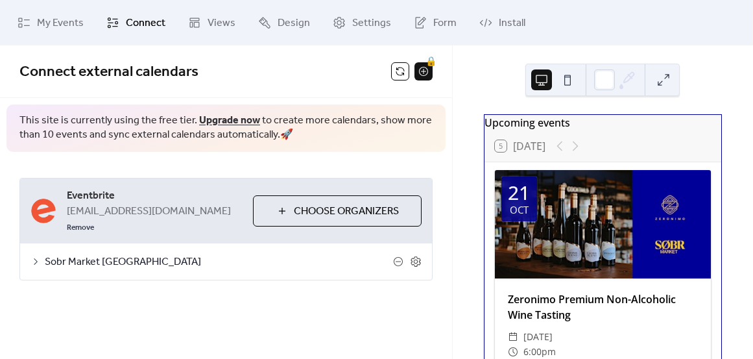
click at [133, 254] on span "Sobr Market Toronto" at bounding box center [219, 262] width 348 height 16
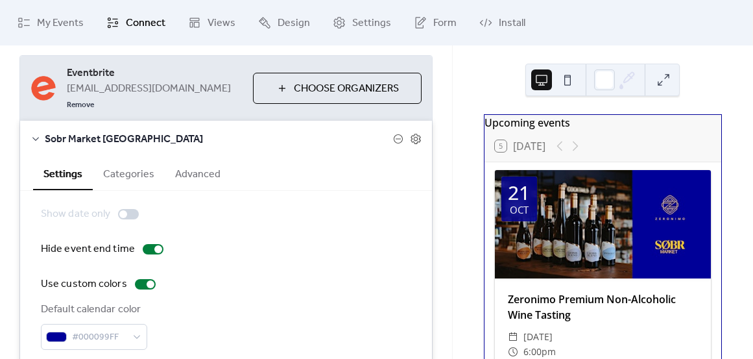
scroll to position [122, 0]
click at [64, 132] on span "Sobr Market Toronto" at bounding box center [219, 140] width 348 height 16
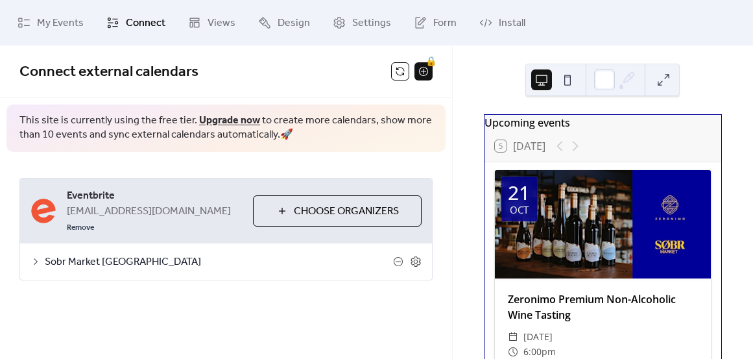
scroll to position [0, 0]
click at [215, 28] on span "Views" at bounding box center [222, 24] width 28 height 16
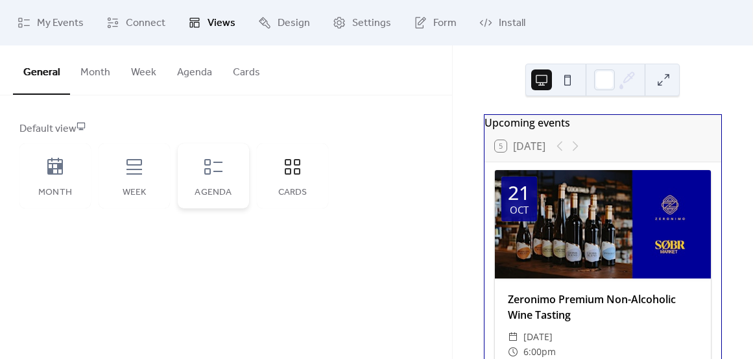
click at [201, 177] on div "Agenda" at bounding box center [213, 175] width 71 height 65
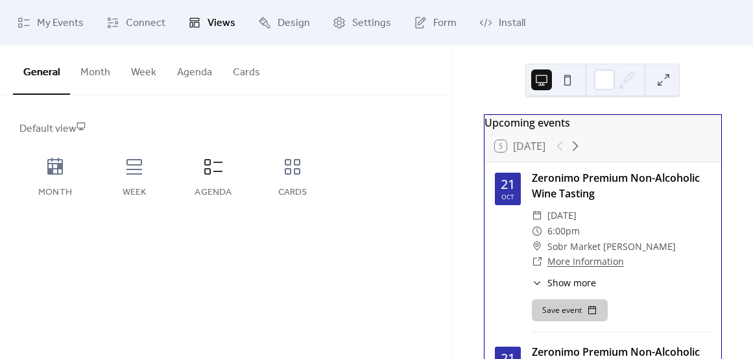
click at [660, 82] on button at bounding box center [663, 79] width 21 height 21
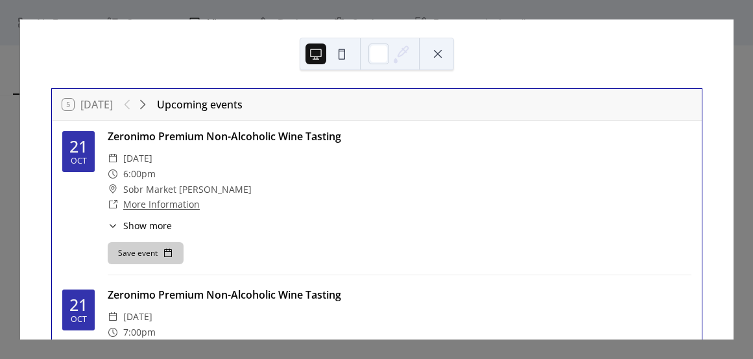
click at [443, 53] on button at bounding box center [438, 53] width 21 height 21
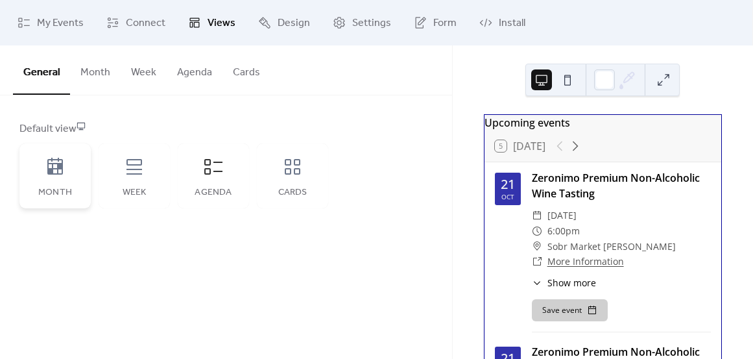
click at [69, 175] on div "Month" at bounding box center [54, 175] width 71 height 65
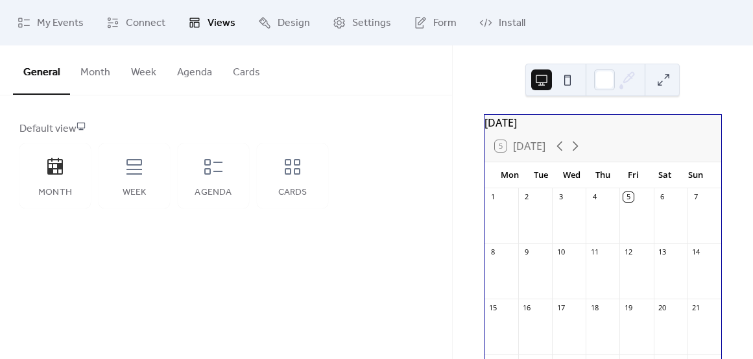
click at [664, 83] on button at bounding box center [663, 79] width 21 height 21
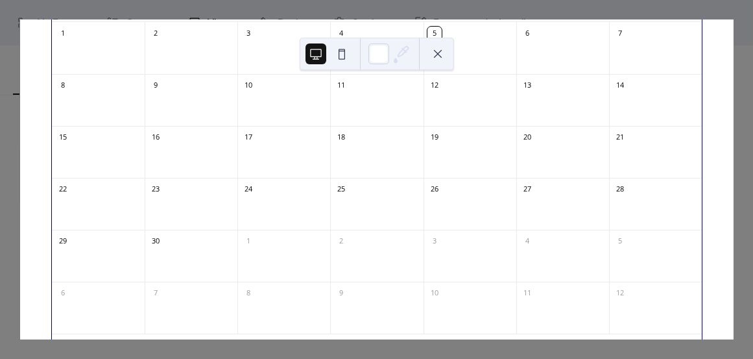
scroll to position [148, 0]
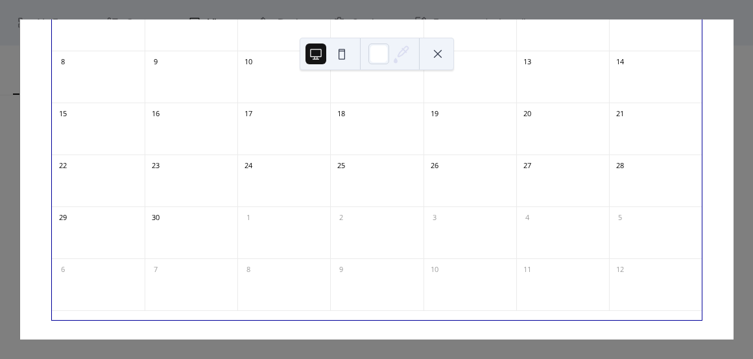
click at [430, 60] on button at bounding box center [438, 53] width 21 height 21
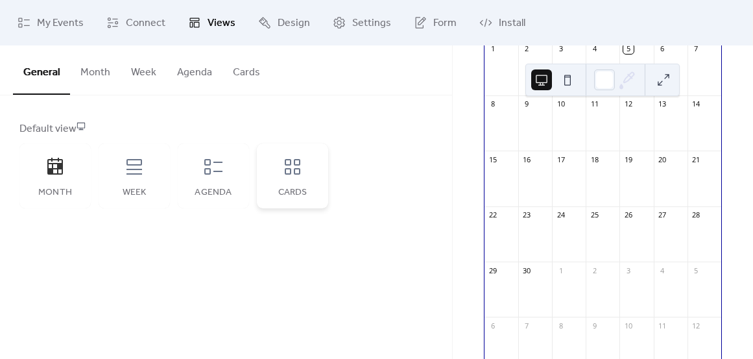
click at [289, 174] on icon at bounding box center [292, 166] width 21 height 21
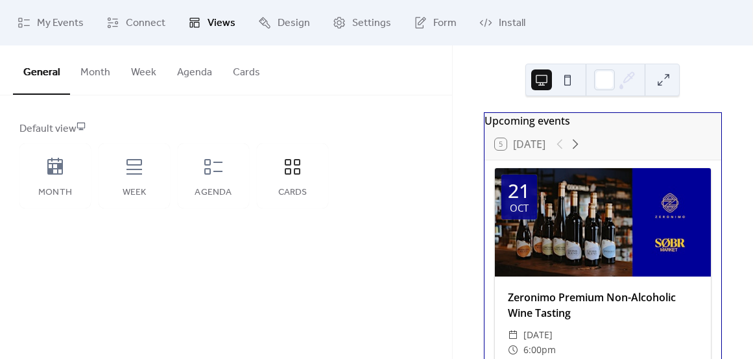
scroll to position [3, 0]
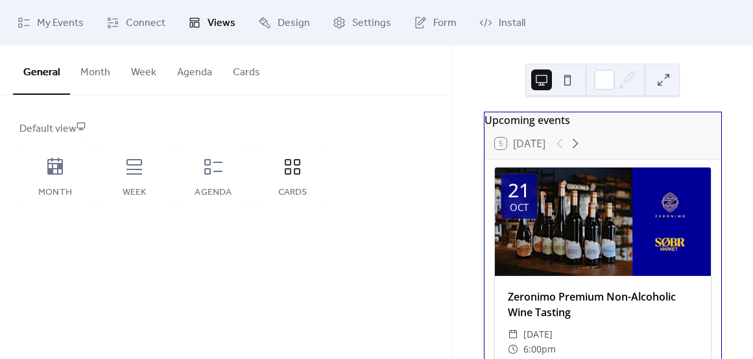
click at [243, 71] on button "Cards" at bounding box center [247, 69] width 48 height 48
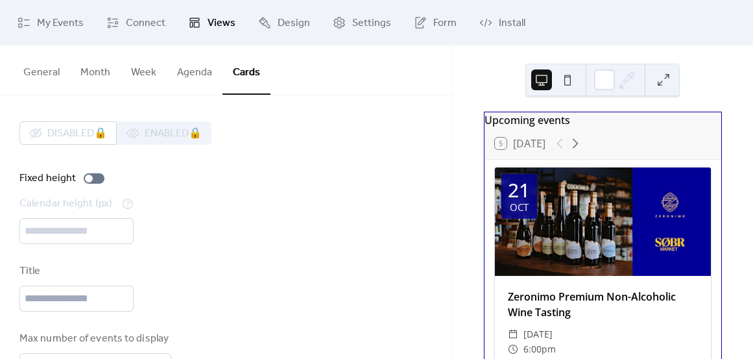
click at [208, 78] on button "Agenda" at bounding box center [195, 69] width 56 height 48
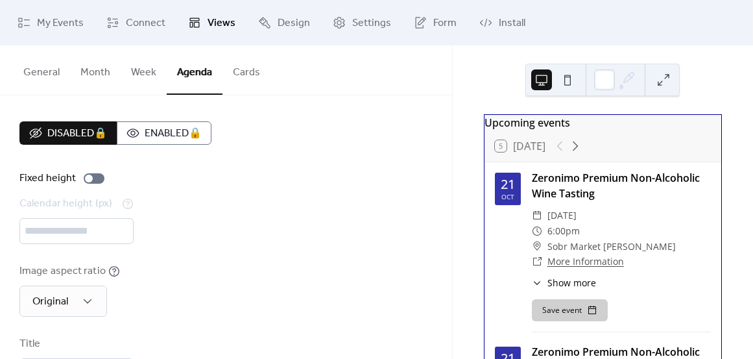
click at [32, 79] on button "General" at bounding box center [41, 69] width 57 height 48
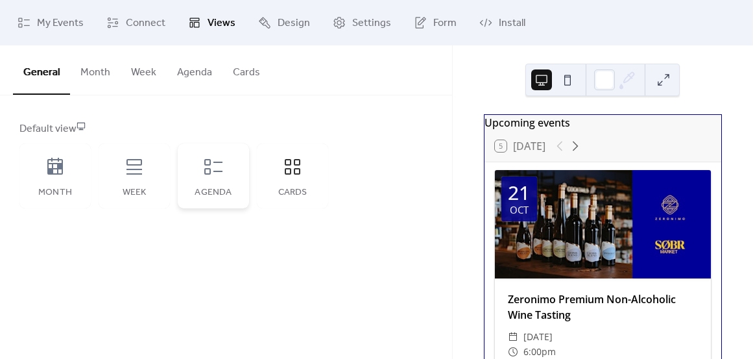
click at [209, 157] on icon at bounding box center [213, 166] width 21 height 21
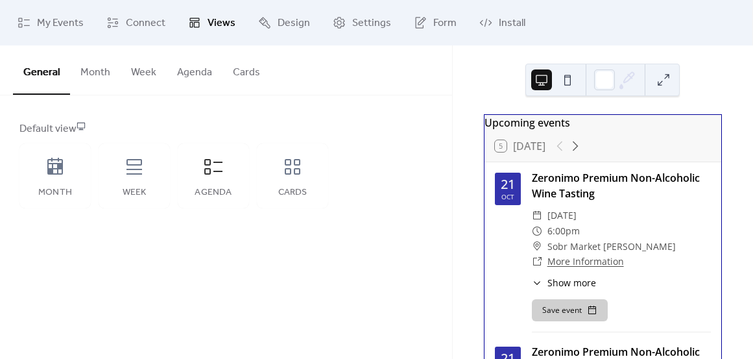
click at [195, 82] on button "Agenda" at bounding box center [195, 69] width 56 height 48
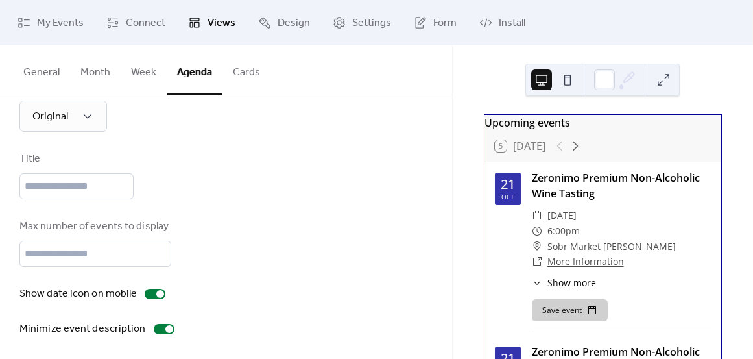
scroll to position [188, 0]
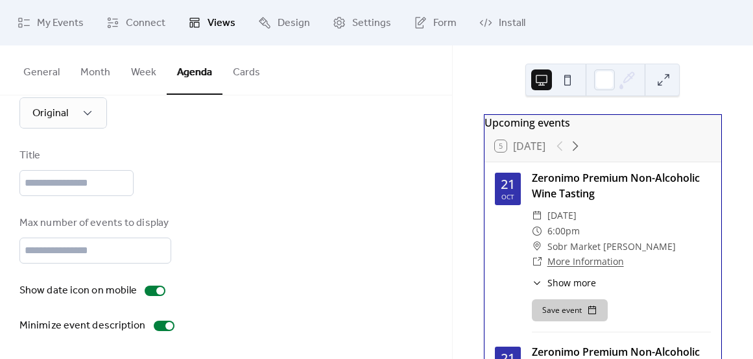
click at [242, 71] on button "Cards" at bounding box center [247, 69] width 48 height 48
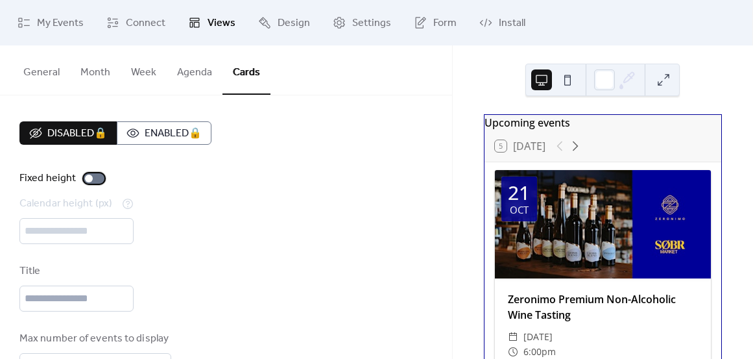
click at [93, 178] on div at bounding box center [94, 178] width 21 height 10
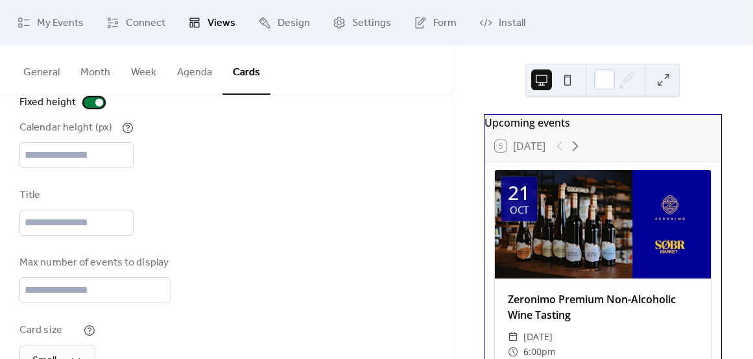
scroll to position [82, 0]
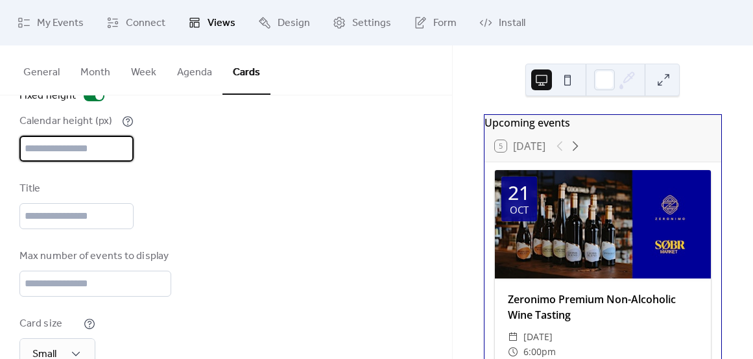
drag, startPoint x: 34, startPoint y: 146, endPoint x: 24, endPoint y: 147, distance: 9.8
click at [24, 147] on input "***" at bounding box center [76, 149] width 114 height 26
type input "***"
click at [269, 183] on div "Title" at bounding box center [225, 205] width 413 height 48
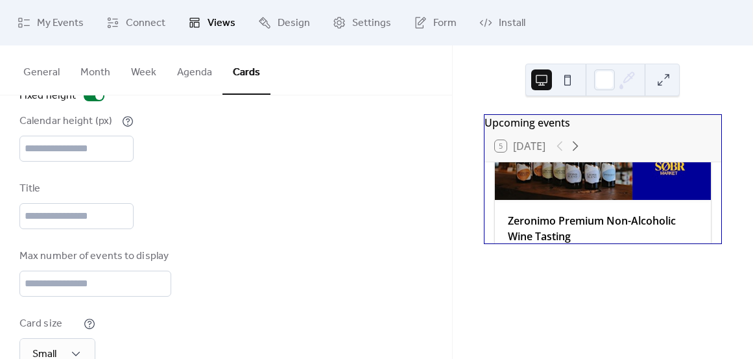
scroll to position [79, 0]
click at [663, 69] on button at bounding box center [663, 79] width 21 height 21
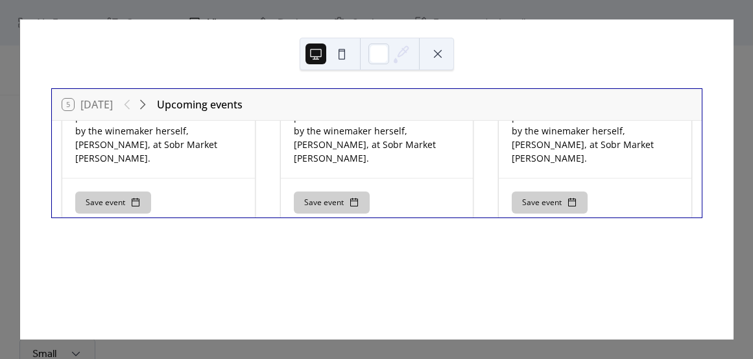
scroll to position [0, 0]
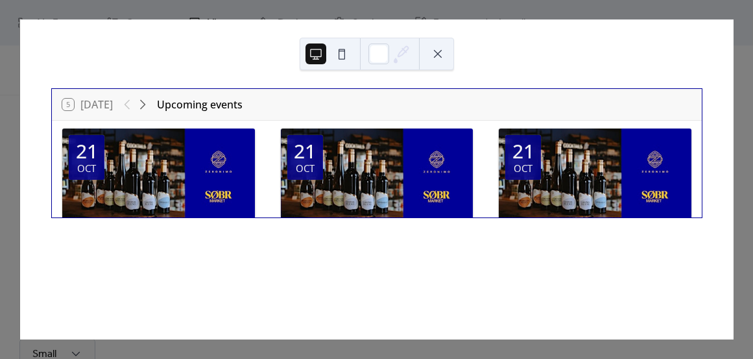
click at [436, 53] on button at bounding box center [438, 53] width 21 height 21
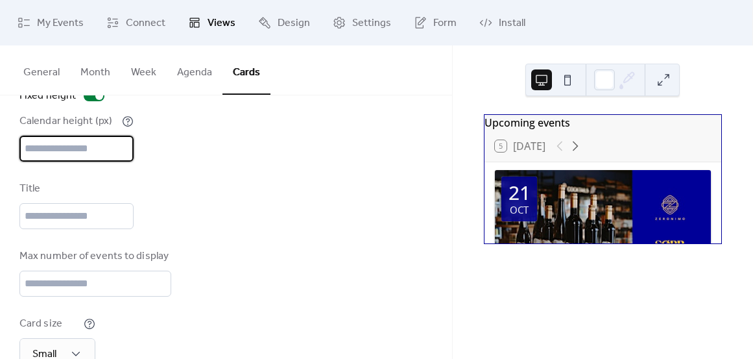
click at [55, 149] on input "***" at bounding box center [76, 149] width 114 height 26
click at [97, 101] on label "Fixed height" at bounding box center [64, 96] width 90 height 16
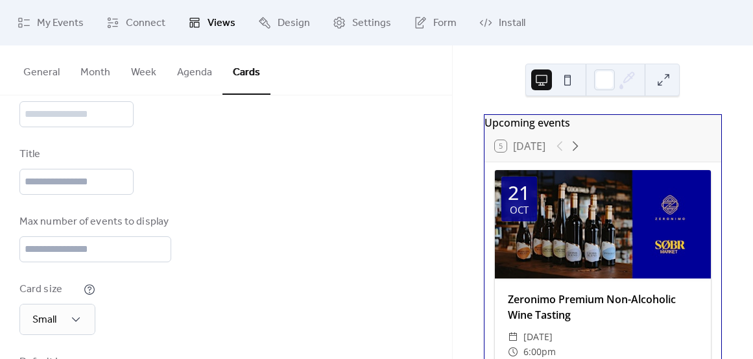
scroll to position [121, 0]
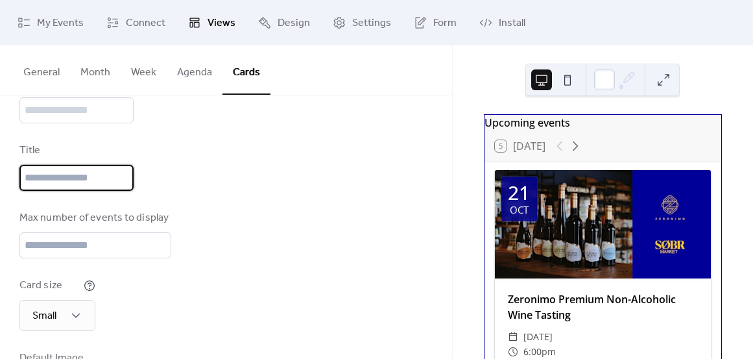
click at [86, 176] on input "text" at bounding box center [76, 178] width 114 height 26
click at [193, 184] on div "Title ****" at bounding box center [225, 167] width 413 height 48
type input "**"
click at [193, 180] on div "Title" at bounding box center [225, 167] width 413 height 48
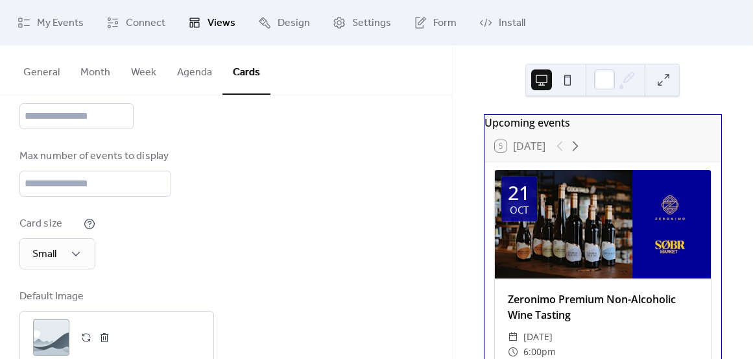
scroll to position [184, 0]
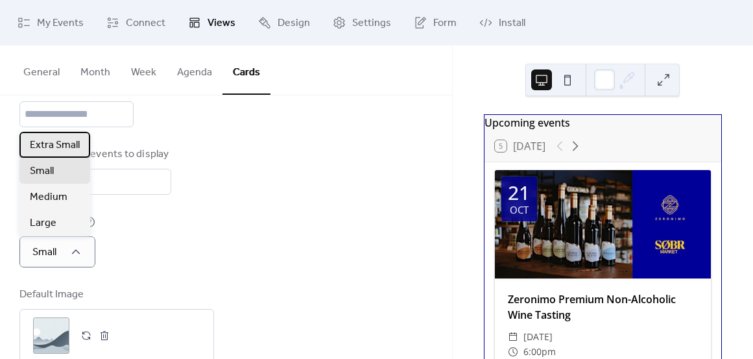
click at [62, 145] on span "Extra Small" at bounding box center [55, 146] width 50 height 16
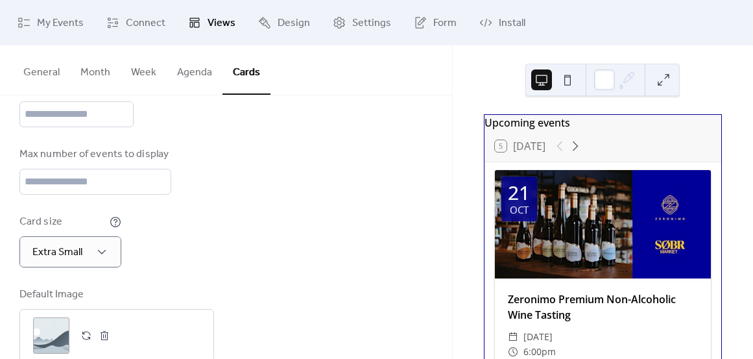
drag, startPoint x: 226, startPoint y: 240, endPoint x: 227, endPoint y: 261, distance: 20.8
click at [227, 261] on div "Card size Extra Small" at bounding box center [225, 240] width 413 height 53
click at [673, 75] on button at bounding box center [663, 79] width 21 height 21
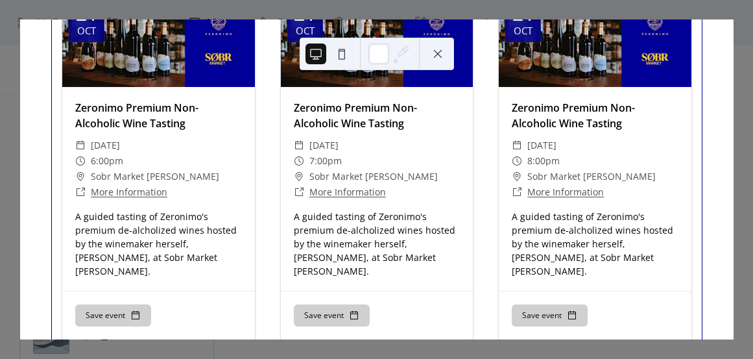
scroll to position [151, 0]
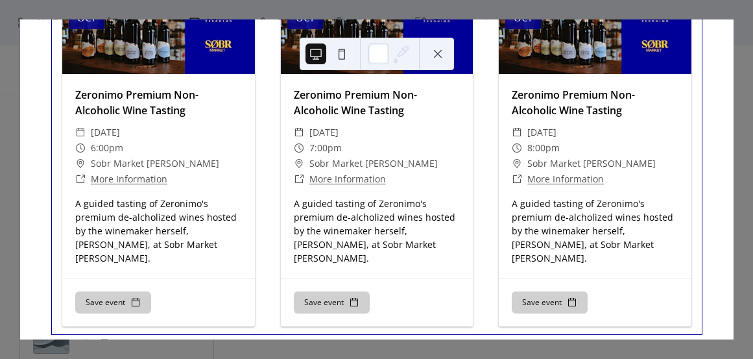
click at [441, 49] on button at bounding box center [438, 53] width 21 height 21
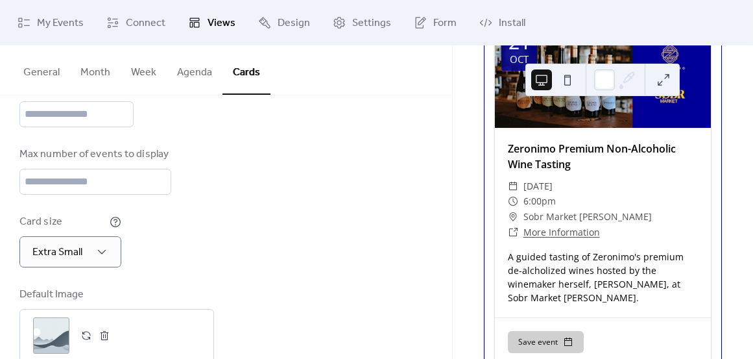
scroll to position [174, 0]
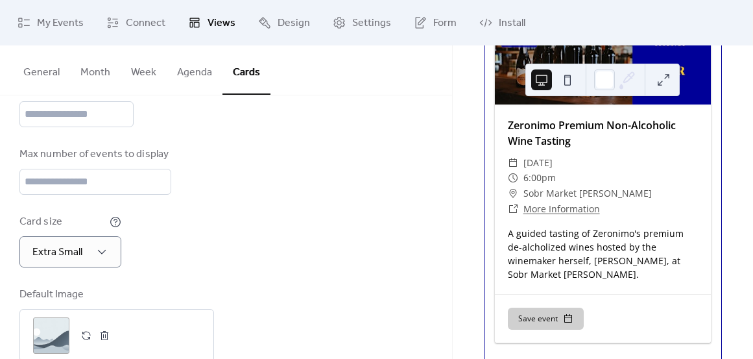
drag, startPoint x: 332, startPoint y: 217, endPoint x: 352, endPoint y: 217, distance: 20.8
click at [332, 217] on div "Card size Extra Small" at bounding box center [225, 240] width 413 height 53
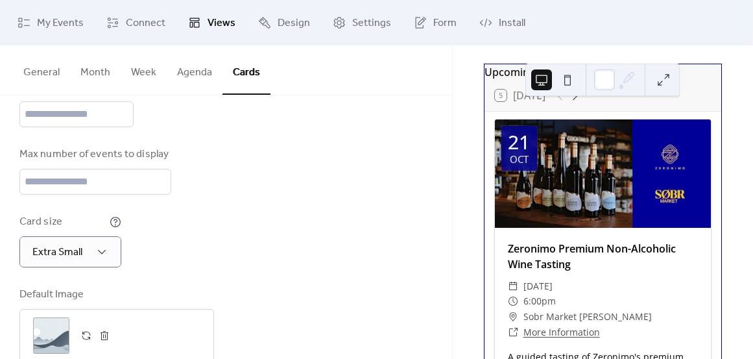
scroll to position [131, 0]
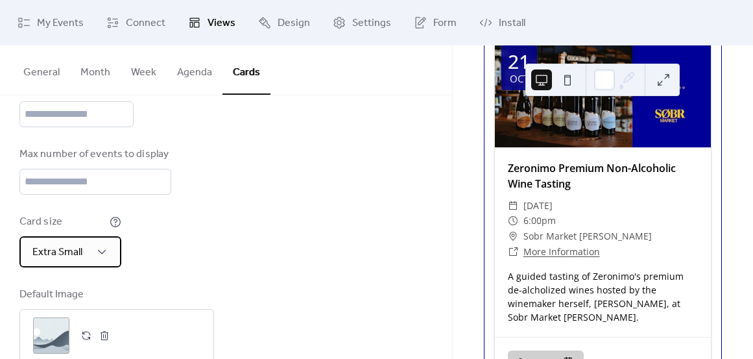
click at [64, 259] on span "Extra Small" at bounding box center [57, 252] width 50 height 20
drag, startPoint x: 228, startPoint y: 248, endPoint x: 206, endPoint y: 239, distance: 24.2
click at [228, 248] on div "Card size Extra Small" at bounding box center [225, 240] width 413 height 53
click at [109, 241] on div "Extra Small" at bounding box center [70, 251] width 102 height 31
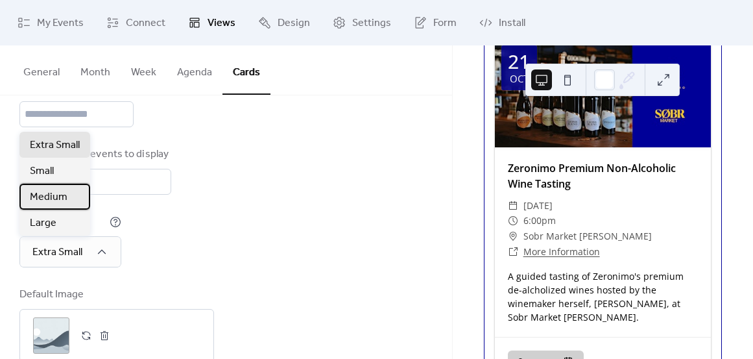
click at [68, 201] on div "Medium" at bounding box center [54, 197] width 71 height 26
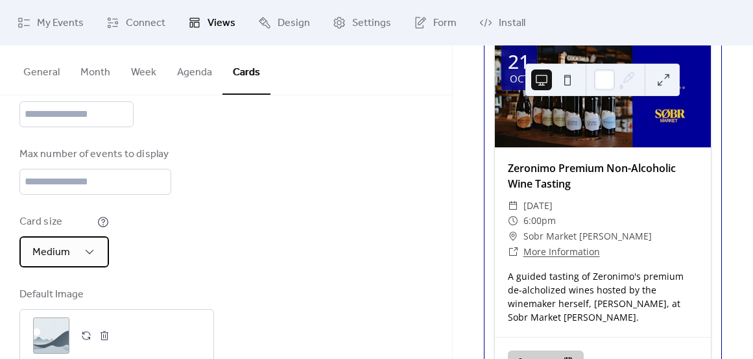
click at [56, 243] on span "Medium" at bounding box center [51, 252] width 38 height 20
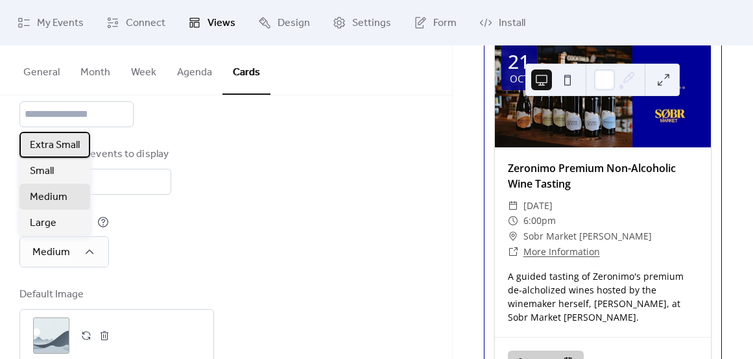
click at [48, 151] on span "Extra Small" at bounding box center [55, 146] width 50 height 16
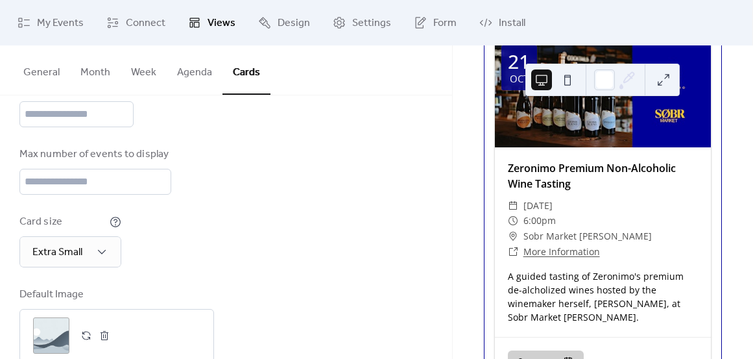
click at [271, 204] on div "Disabled 🔒 Enabled 🔒 Fixed height Calendar height (px) *** Title Max number of …" at bounding box center [225, 149] width 413 height 425
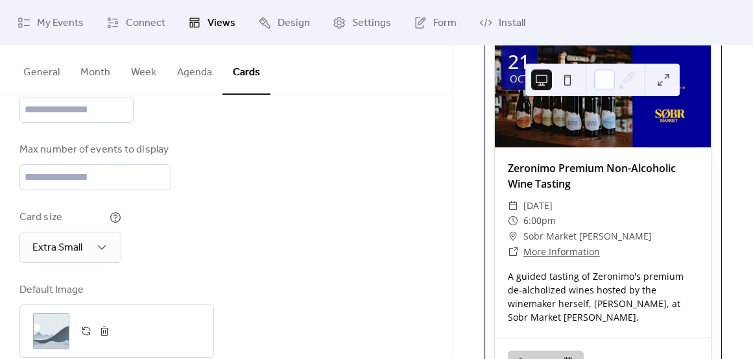
scroll to position [212, 0]
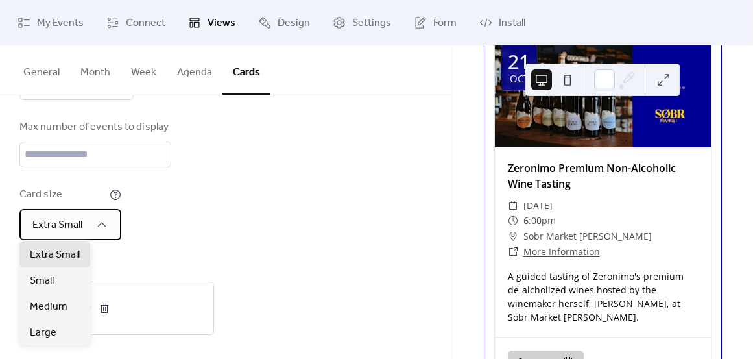
click at [92, 220] on div "Extra Small" at bounding box center [70, 224] width 102 height 31
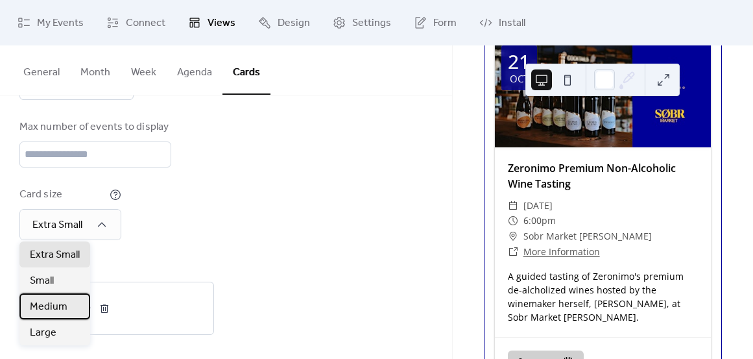
click at [52, 303] on span "Medium" at bounding box center [49, 307] width 38 height 16
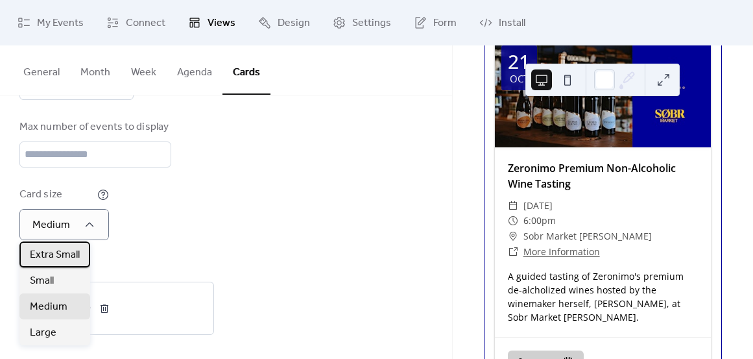
click at [63, 256] on span "Extra Small" at bounding box center [55, 255] width 50 height 16
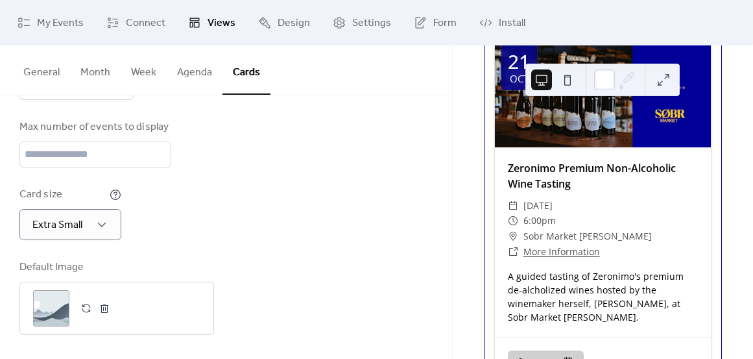
click at [315, 241] on div "Disabled 🔒 Enabled 🔒 Fixed height Calendar height (px) *** Title Max number of …" at bounding box center [225, 122] width 413 height 425
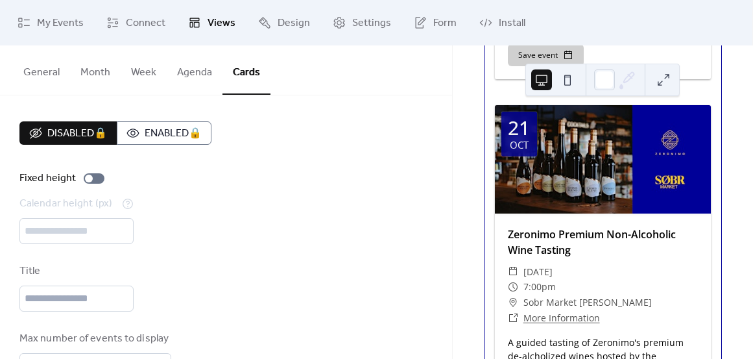
scroll to position [0, 0]
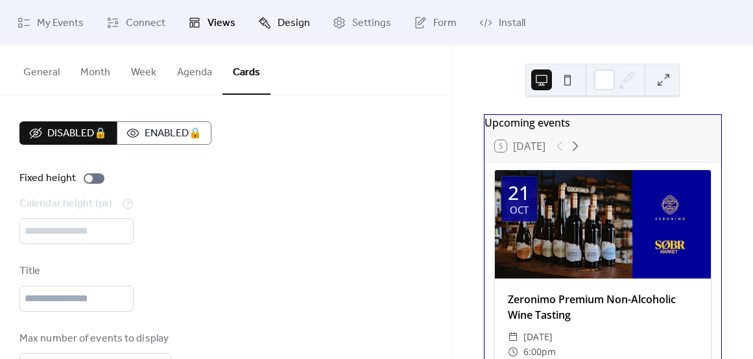
click at [278, 21] on span "Design" at bounding box center [294, 24] width 32 height 16
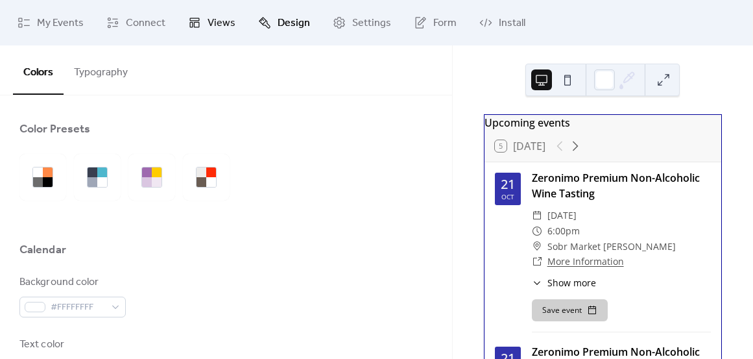
click at [195, 33] on link "Views" at bounding box center [211, 22] width 67 height 35
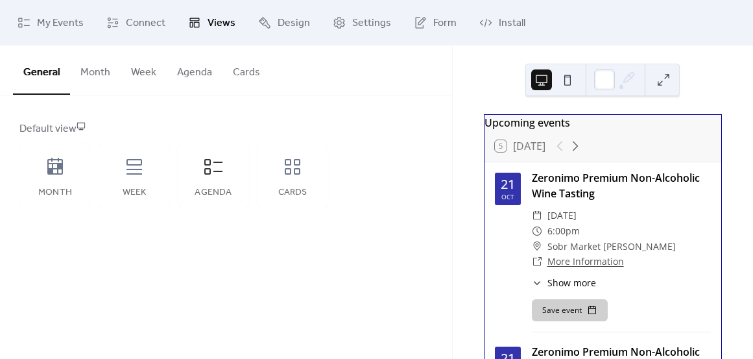
click at [182, 75] on button "Agenda" at bounding box center [195, 69] width 56 height 48
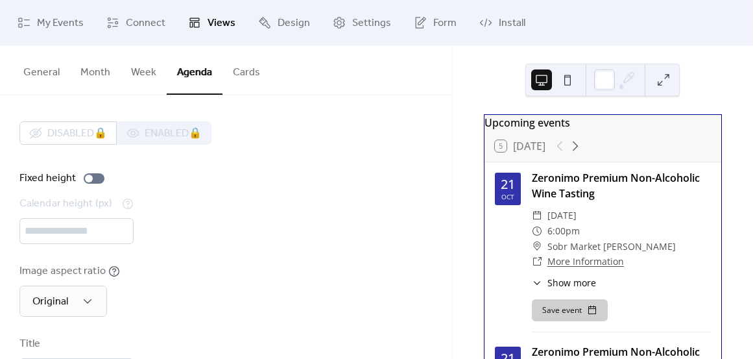
click at [236, 79] on button "Cards" at bounding box center [247, 69] width 48 height 48
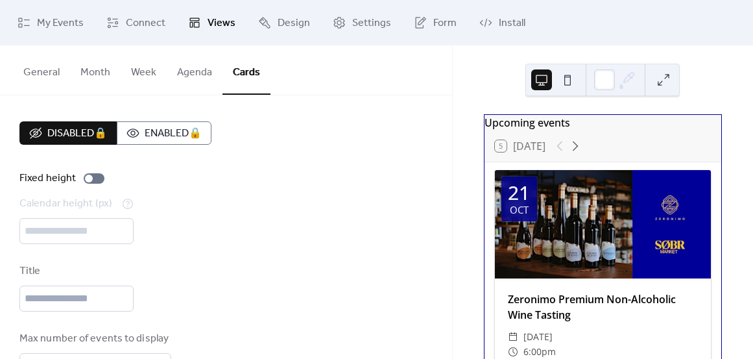
click at [28, 75] on button "General" at bounding box center [41, 69] width 57 height 48
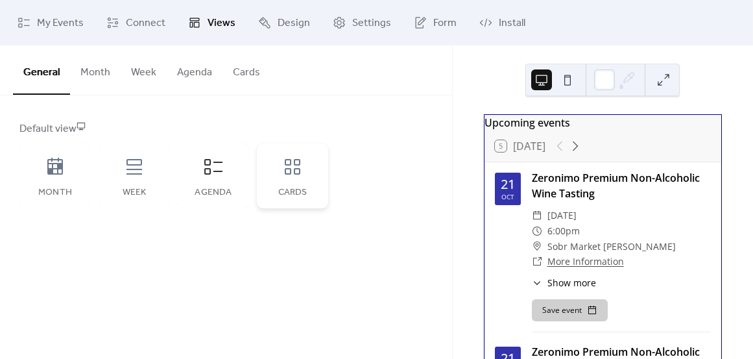
click at [284, 175] on icon at bounding box center [292, 166] width 21 height 21
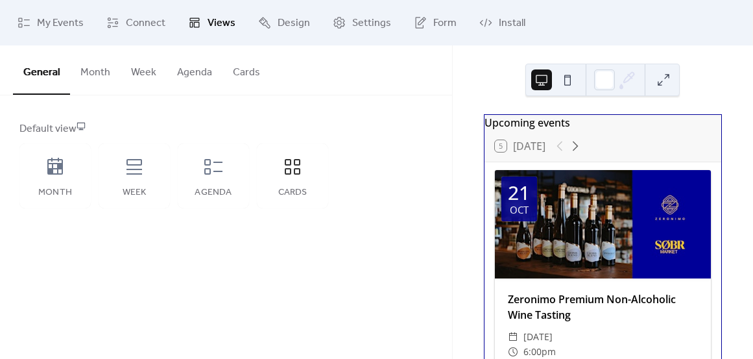
click at [247, 73] on button "Cards" at bounding box center [247, 69] width 48 height 48
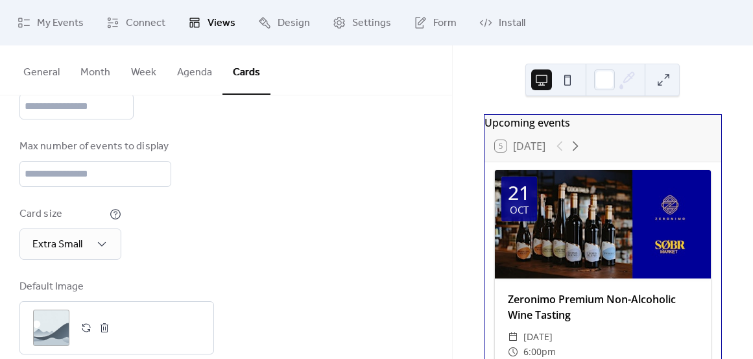
scroll to position [212, 0]
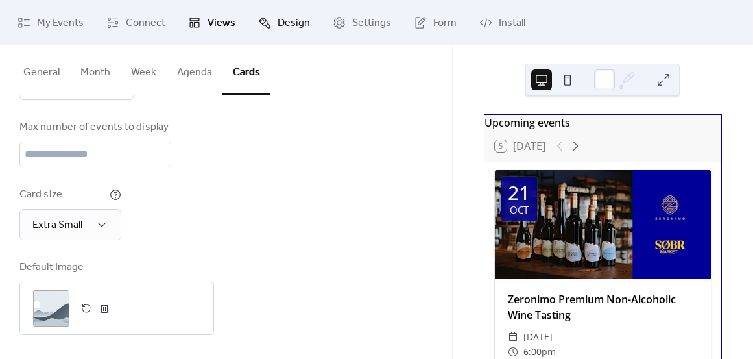
click at [280, 22] on span "Design" at bounding box center [294, 24] width 32 height 16
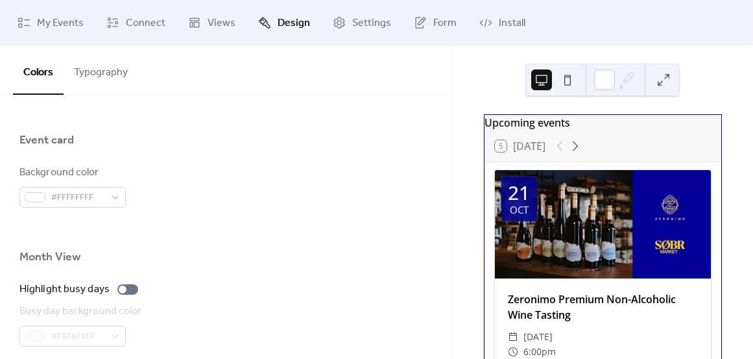
scroll to position [754, 0]
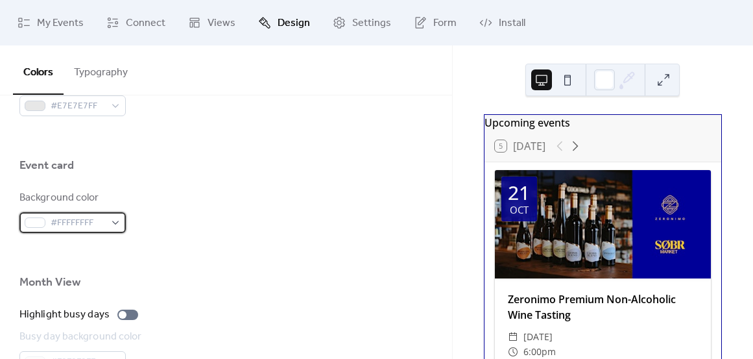
click at [80, 222] on span "#FFFFFFFF" at bounding box center [78, 223] width 55 height 16
click at [223, 233] on div at bounding box center [225, 254] width 413 height 42
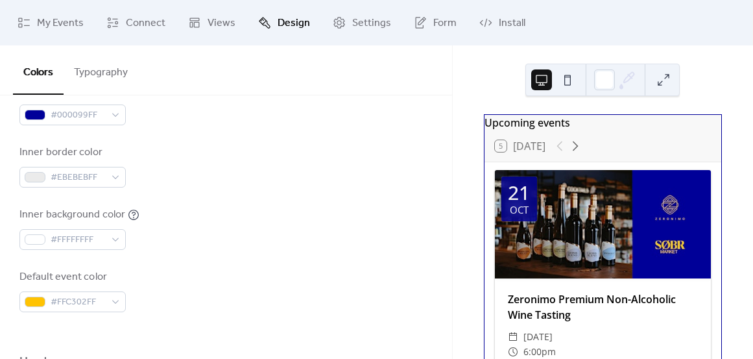
scroll to position [293, 0]
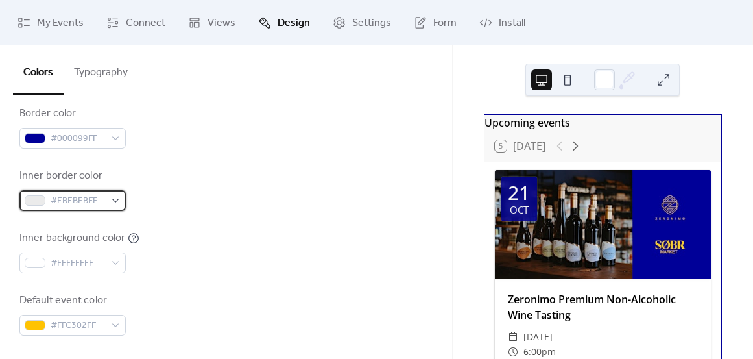
click at [80, 197] on span "#EBEBEBFF" at bounding box center [78, 201] width 55 height 16
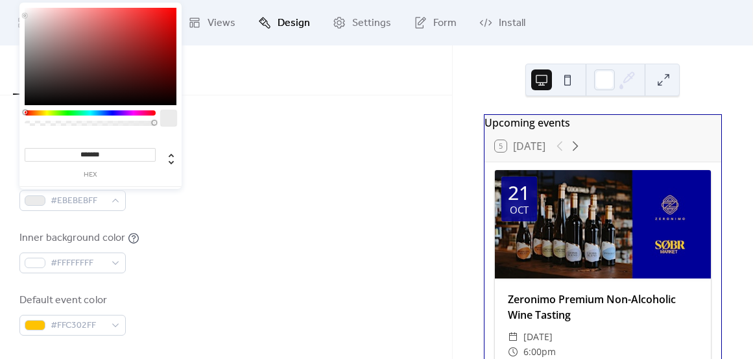
click at [95, 154] on input "*******" at bounding box center [90, 155] width 131 height 14
click at [95, 155] on input "*******" at bounding box center [90, 155] width 131 height 14
paste input "*"
type input "********"
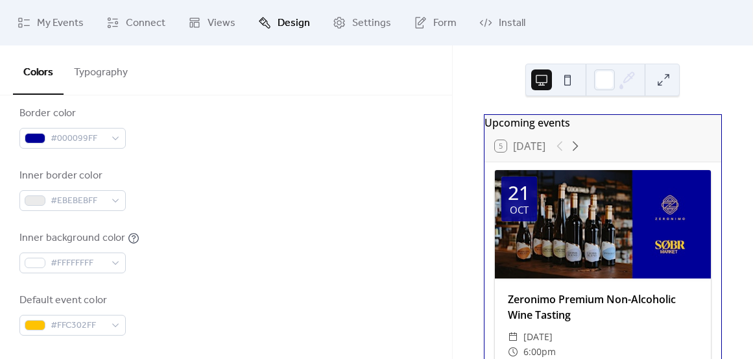
click at [292, 162] on div "Background color #FFFFFFFF Text color #000000FF Border color #000099FF Inner bo…" at bounding box center [225, 158] width 413 height 354
click at [71, 198] on span "#EBEBEBFF" at bounding box center [78, 201] width 55 height 16
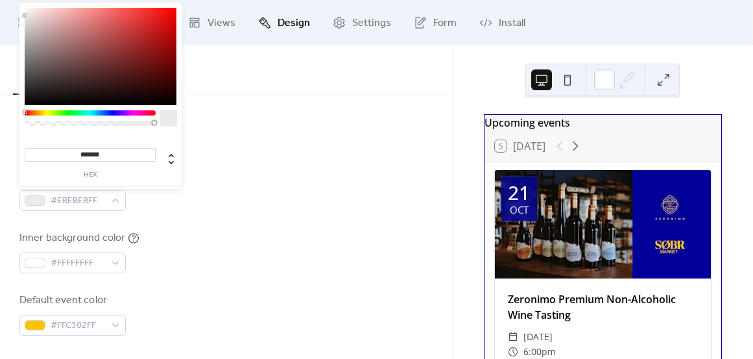
click at [93, 154] on input "*******" at bounding box center [90, 155] width 131 height 14
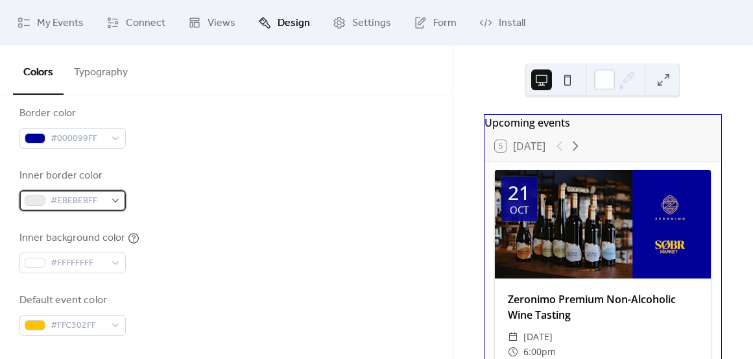
click at [95, 197] on span "#EBEBEBFF" at bounding box center [78, 201] width 55 height 16
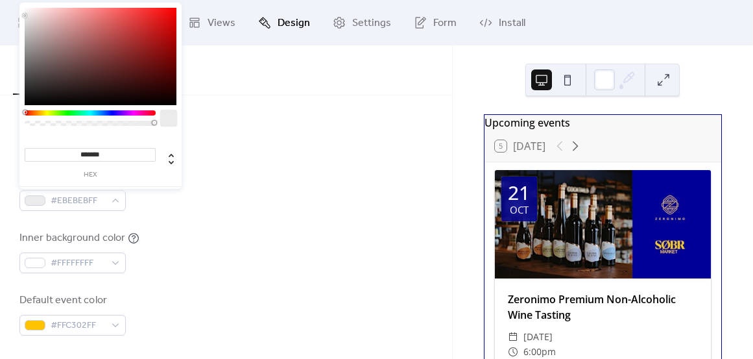
drag, startPoint x: 119, startPoint y: 149, endPoint x: 81, endPoint y: 149, distance: 37.6
click at [81, 149] on input "*******" at bounding box center [90, 155] width 131 height 14
drag, startPoint x: 78, startPoint y: 155, endPoint x: 157, endPoint y: 153, distance: 79.2
click at [157, 153] on div "******* hex" at bounding box center [101, 155] width 152 height 45
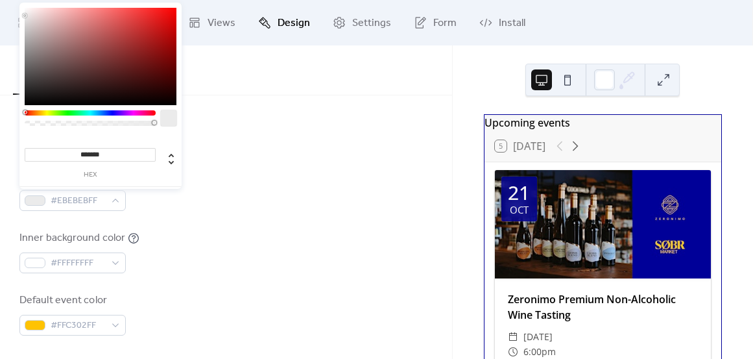
paste input "*"
click at [86, 153] on input "********" at bounding box center [90, 155] width 131 height 14
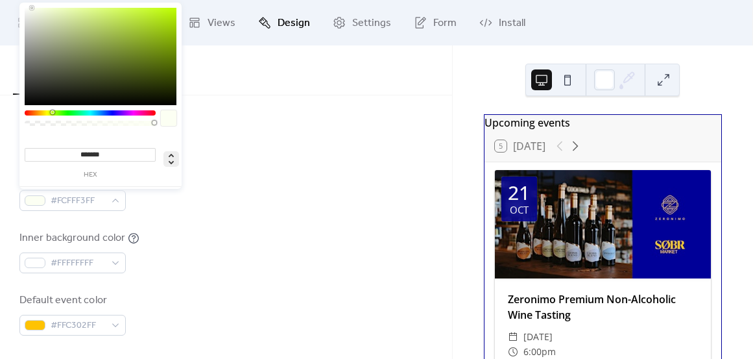
type input "*******"
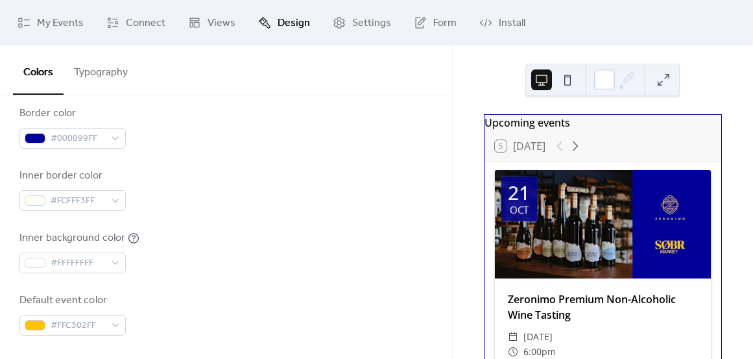
click at [293, 184] on div "Inner border color #FCFFF3FF" at bounding box center [225, 189] width 413 height 43
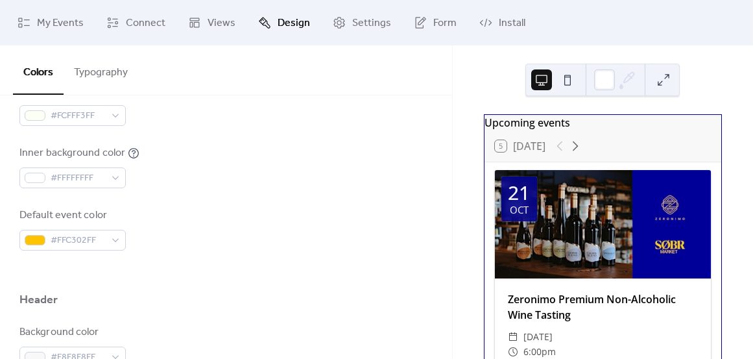
scroll to position [463, 0]
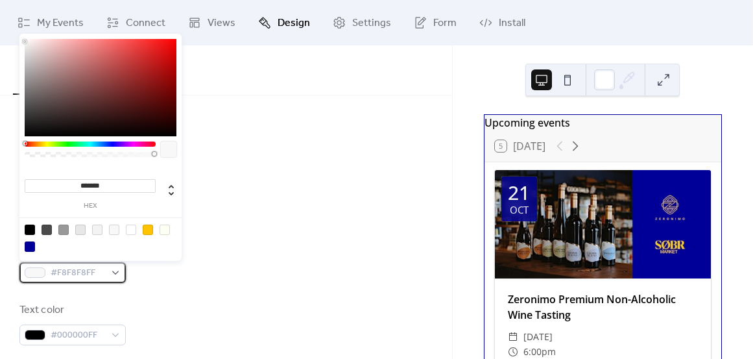
click at [89, 274] on span "#F8F8F8FF" at bounding box center [78, 273] width 55 height 16
click at [119, 186] on input "*******" at bounding box center [90, 186] width 131 height 14
drag, startPoint x: 116, startPoint y: 186, endPoint x: 81, endPoint y: 186, distance: 35.0
click at [81, 186] on input "*******" at bounding box center [90, 186] width 131 height 14
click at [110, 188] on input "*******" at bounding box center [90, 186] width 131 height 14
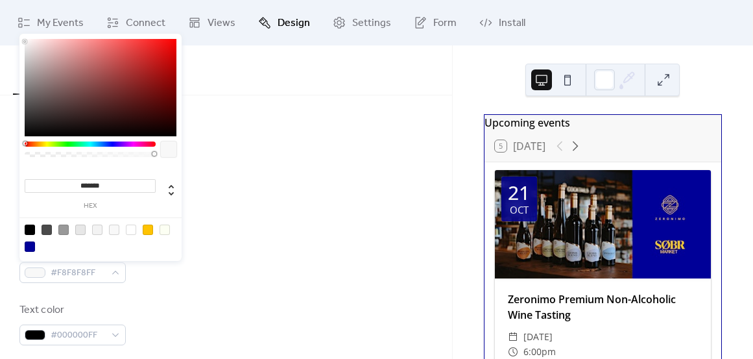
click at [110, 188] on input "*******" at bounding box center [90, 186] width 131 height 14
paste input
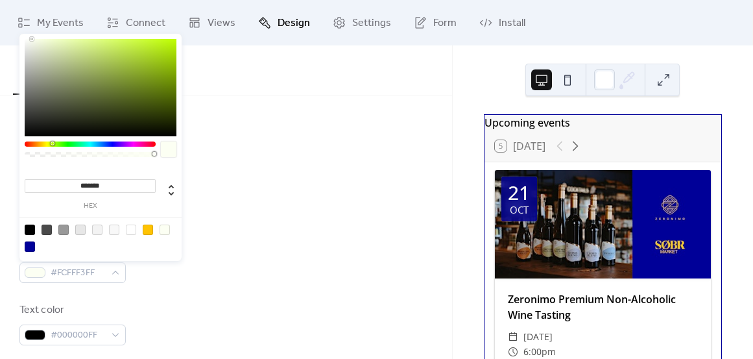
type input "*******"
click at [277, 202] on div at bounding box center [225, 187] width 413 height 42
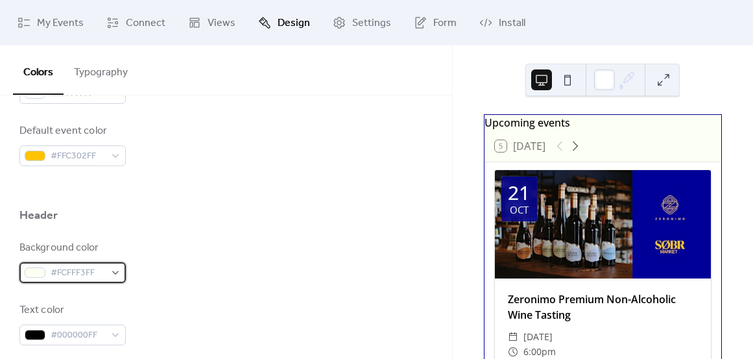
click at [86, 265] on span "#FCFFF3FF" at bounding box center [78, 273] width 55 height 16
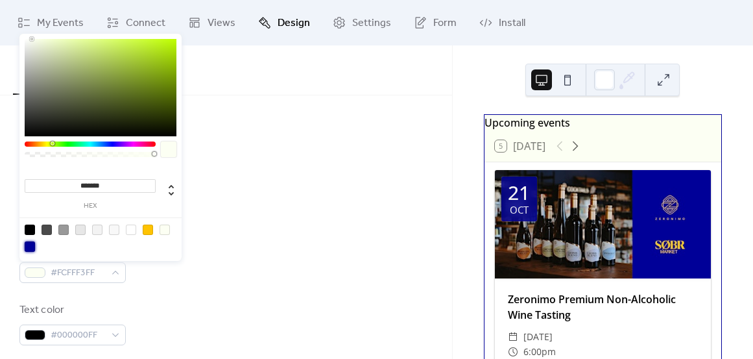
click at [31, 249] on div at bounding box center [30, 246] width 10 height 10
type input "*******"
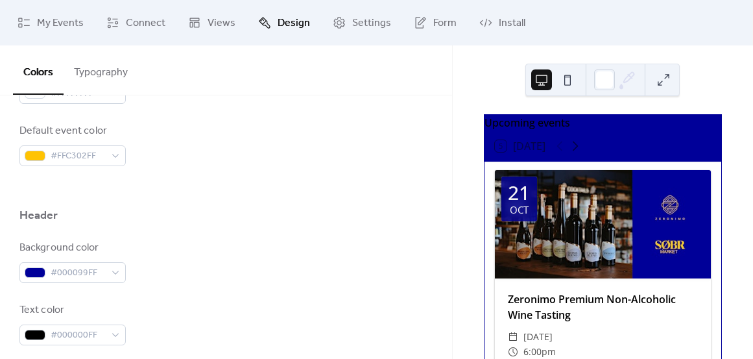
click at [284, 193] on div at bounding box center [225, 187] width 413 height 42
click at [71, 267] on span "#000099FF" at bounding box center [78, 273] width 55 height 16
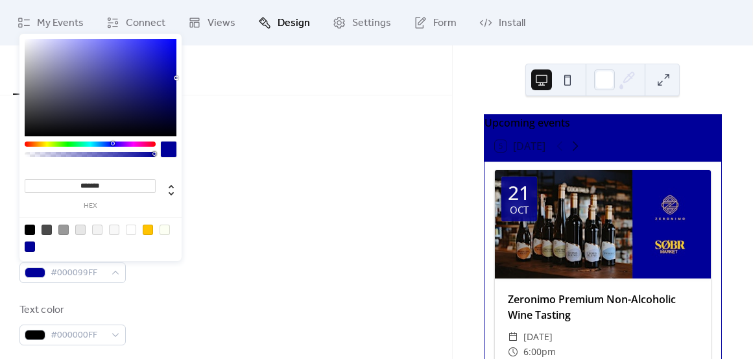
click at [147, 228] on div at bounding box center [148, 230] width 10 height 10
type input "*******"
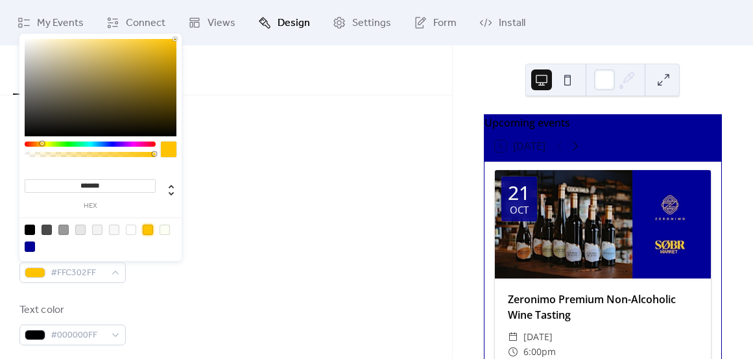
click at [341, 204] on div at bounding box center [225, 187] width 413 height 42
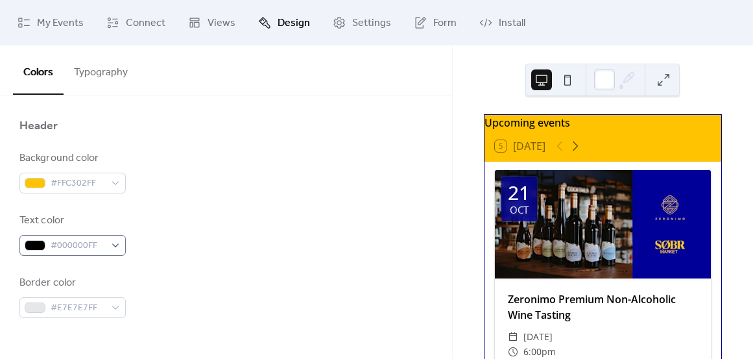
scroll to position [552, 0]
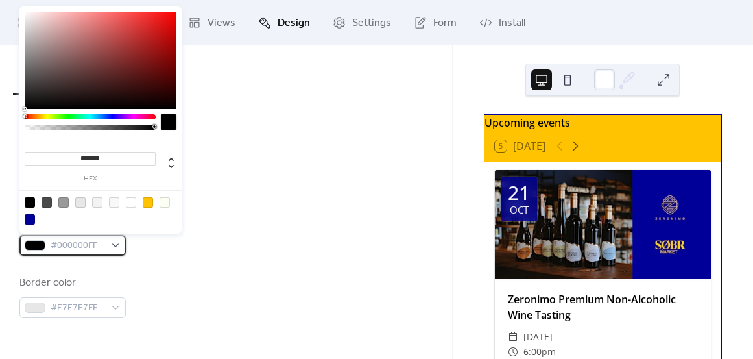
click at [80, 241] on span "#000000FF" at bounding box center [78, 246] width 55 height 16
click at [28, 220] on div at bounding box center [30, 219] width 10 height 10
type input "*******"
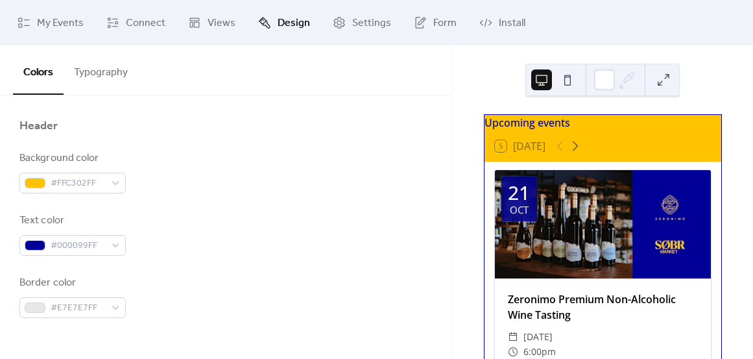
click at [282, 211] on div "Background color #FFC302FF Text color #000099FF Border color #E7E7E7FF" at bounding box center [225, 234] width 413 height 167
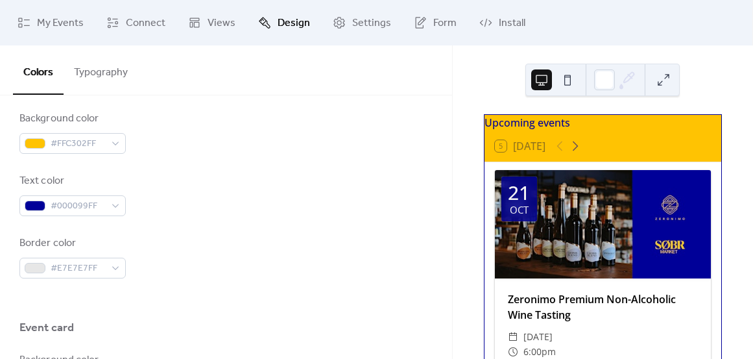
scroll to position [595, 0]
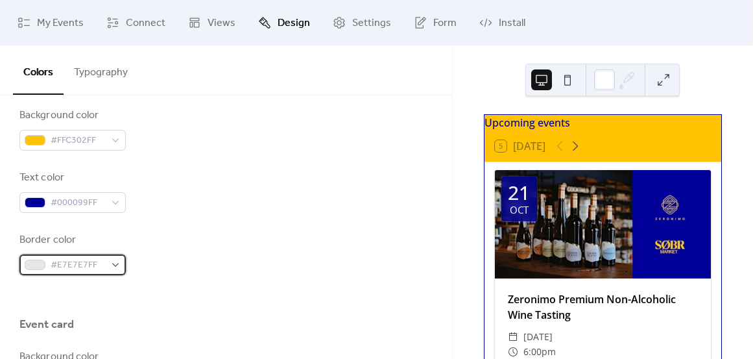
click at [88, 265] on span "#E7E7E7FF" at bounding box center [78, 266] width 55 height 16
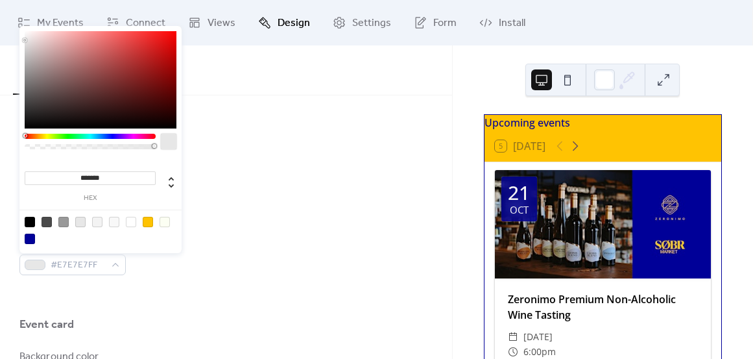
click at [150, 222] on div at bounding box center [148, 222] width 10 height 10
type input "*******"
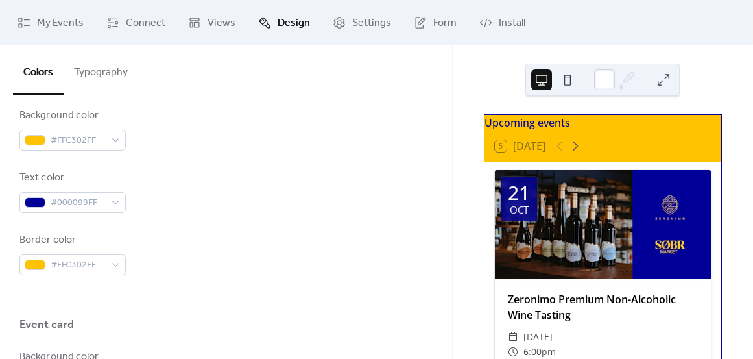
click at [256, 203] on div "Text color #000099FF" at bounding box center [225, 191] width 413 height 43
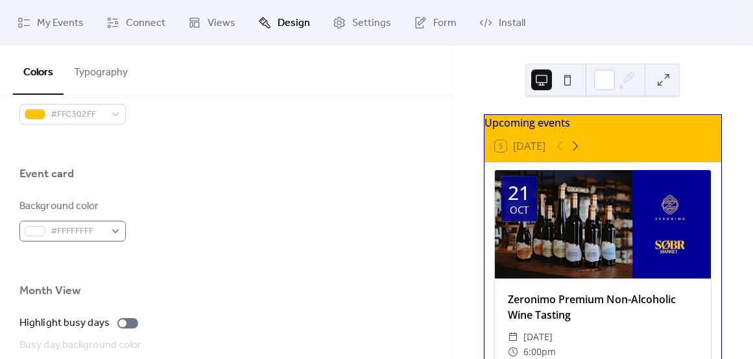
scroll to position [748, 0]
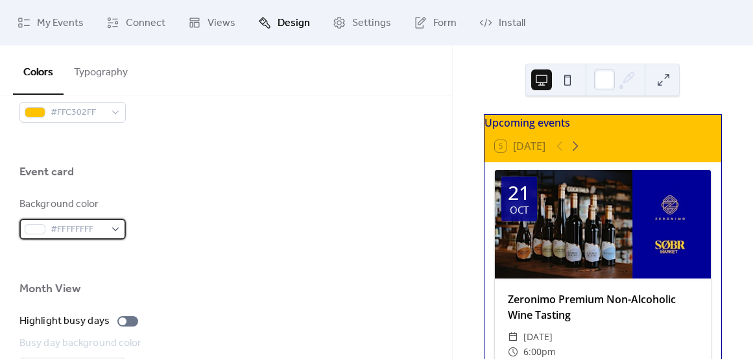
click at [73, 228] on span "#FFFFFFFF" at bounding box center [78, 230] width 55 height 16
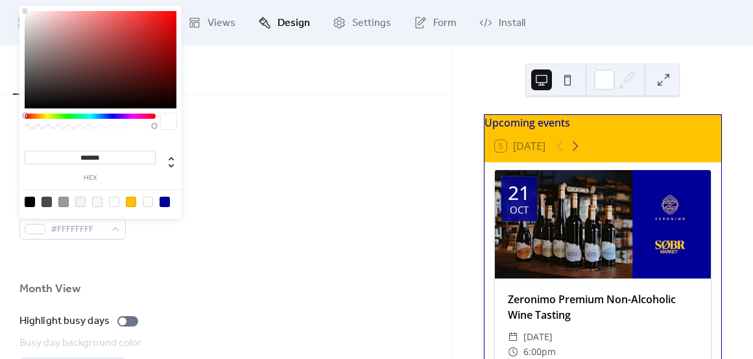
click at [92, 160] on input "*******" at bounding box center [90, 158] width 131 height 14
click at [93, 159] on input "*******" at bounding box center [90, 158] width 131 height 14
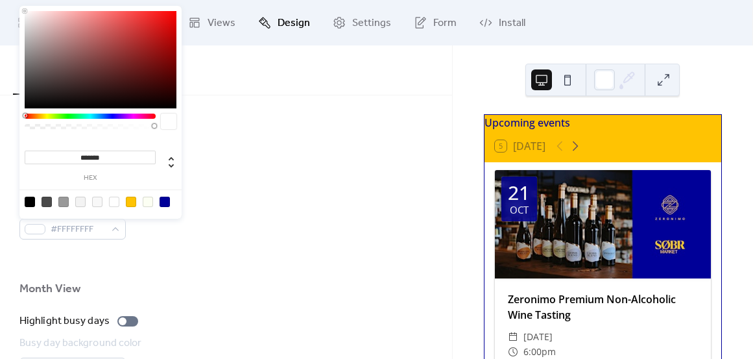
paste input
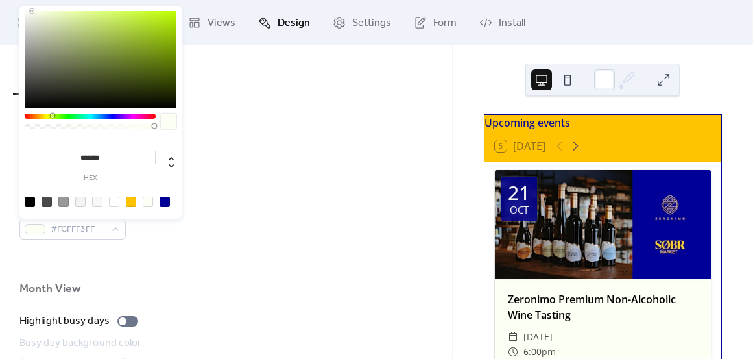
type input "*******"
click at [284, 175] on div "Event card" at bounding box center [225, 175] width 413 height 22
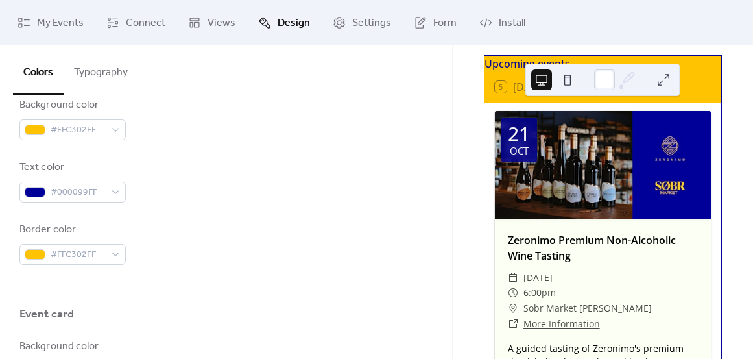
scroll to position [605, 0]
click at [82, 252] on span "#FFC302FF" at bounding box center [78, 256] width 55 height 16
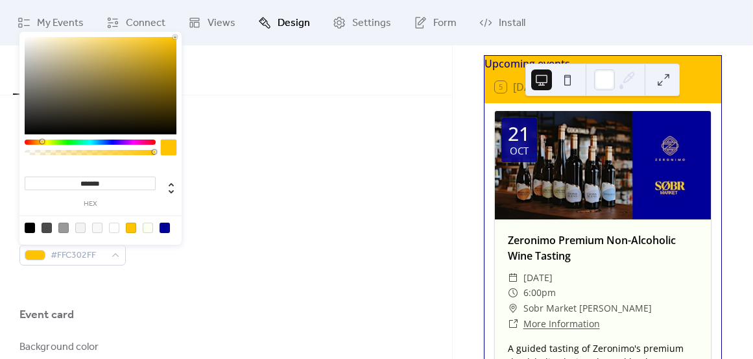
click at [111, 182] on input "*******" at bounding box center [90, 184] width 131 height 14
type input "***"
type input "*"
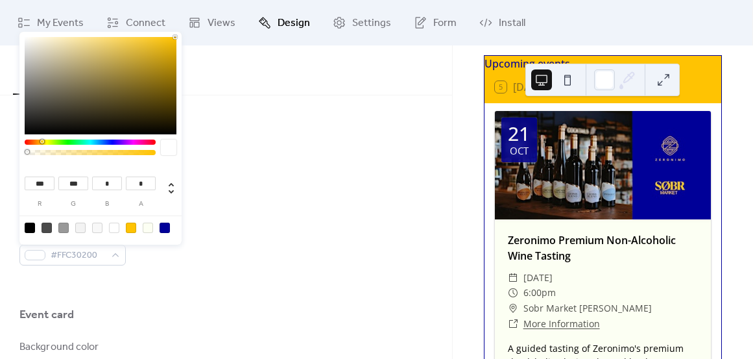
drag, startPoint x: 154, startPoint y: 152, endPoint x: -17, endPoint y: 152, distance: 170.7
click at [0, 152] on html "My Events Connect Views Design Settings Form Install Design Colors Typography C…" at bounding box center [376, 179] width 753 height 359
click at [258, 207] on div "Background color #FFC302FF Text color #000099FF Border color #FFC30200" at bounding box center [225, 181] width 413 height 167
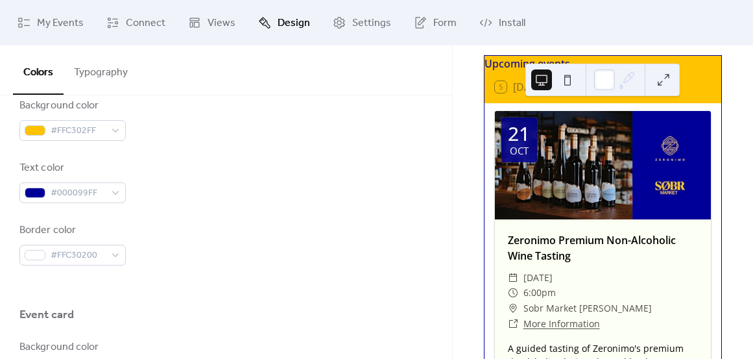
click at [258, 207] on div "Background color #FFC302FF Text color #000099FF Border color #FFC30200" at bounding box center [225, 181] width 413 height 167
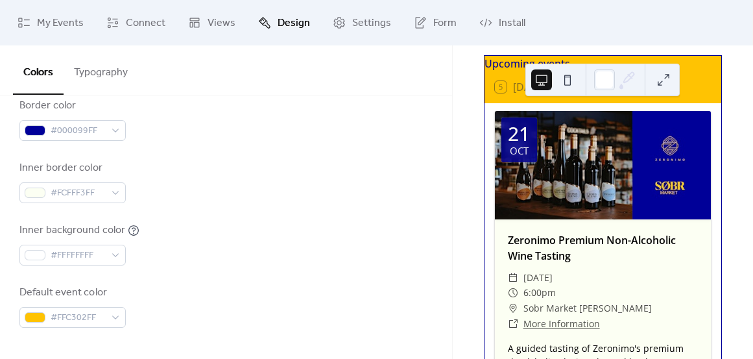
scroll to position [300, 0]
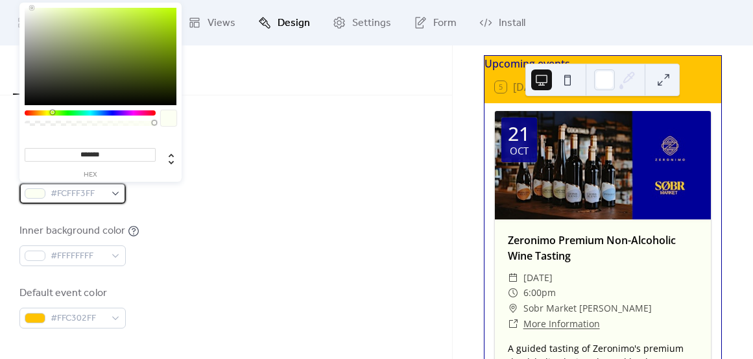
click at [112, 191] on div "#FCFFF3FF" at bounding box center [72, 193] width 106 height 21
drag, startPoint x: 84, startPoint y: 127, endPoint x: 75, endPoint y: 124, distance: 8.8
click at [75, 124] on div at bounding box center [90, 121] width 131 height 23
type input "***"
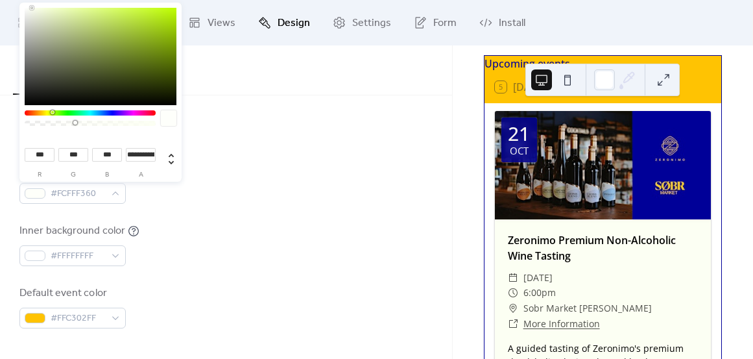
type input "*"
drag, startPoint x: 154, startPoint y: 123, endPoint x: -18, endPoint y: 129, distance: 172.7
click at [0, 129] on html "My Events Connect Views Design Settings Form Install Design Colors Typography C…" at bounding box center [376, 179] width 753 height 359
click at [334, 231] on div "Inner background color #FFFFFFFF" at bounding box center [225, 244] width 413 height 43
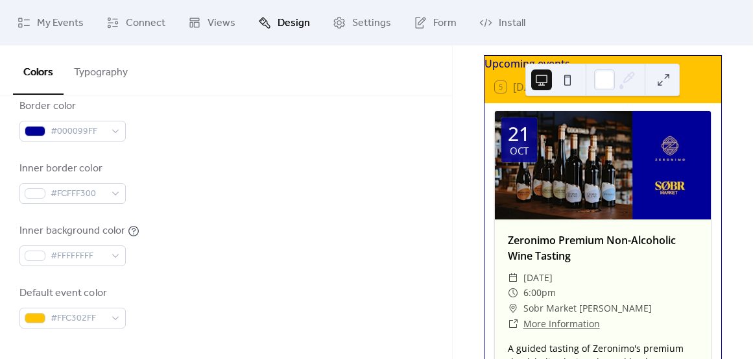
click at [334, 231] on div "Inner background color #FFFFFFFF" at bounding box center [225, 244] width 413 height 43
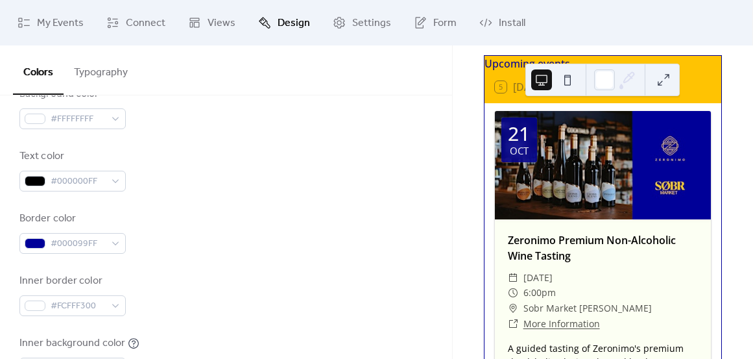
scroll to position [188, 0]
click at [113, 245] on div "#000099FF" at bounding box center [72, 244] width 106 height 21
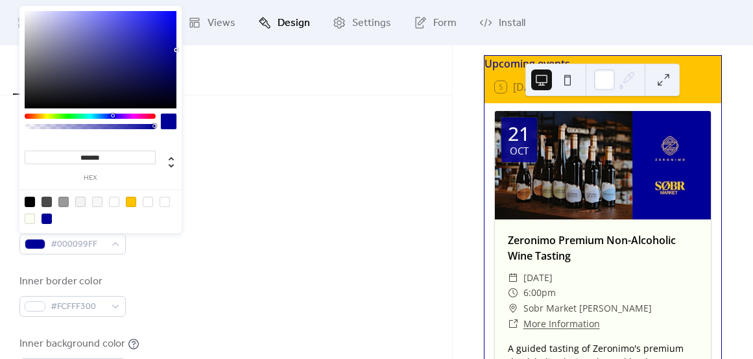
type input "*"
drag, startPoint x: 136, startPoint y: 125, endPoint x: -34, endPoint y: 124, distance: 170.7
click at [0, 124] on html "My Events Connect Views Design Settings Form Install Design Colors Typography C…" at bounding box center [376, 179] width 753 height 359
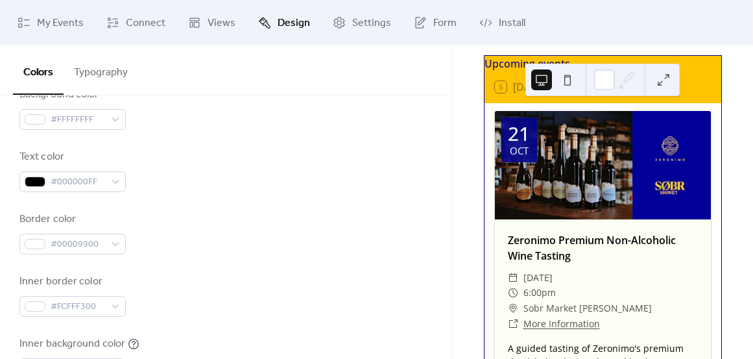
click at [238, 202] on div "Background color #FFFFFFFF Text color #000000FF Border color #00009900 Inner bo…" at bounding box center [225, 264] width 413 height 354
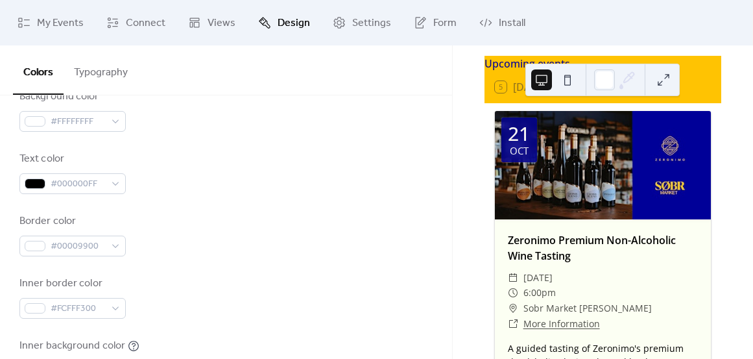
click at [191, 211] on div "Background color #FFFFFFFF Text color #000000FF Border color #00009900 Inner bo…" at bounding box center [225, 266] width 413 height 354
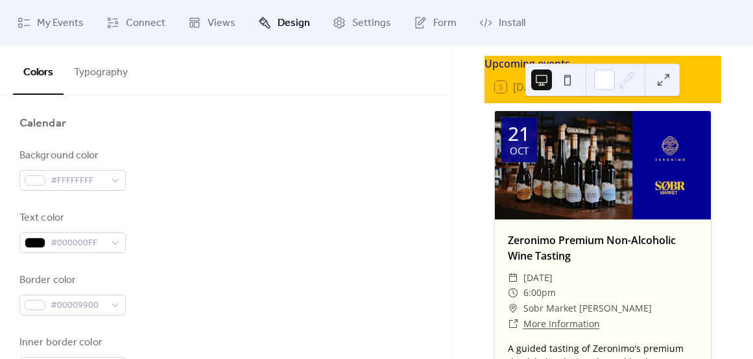
scroll to position [132, 0]
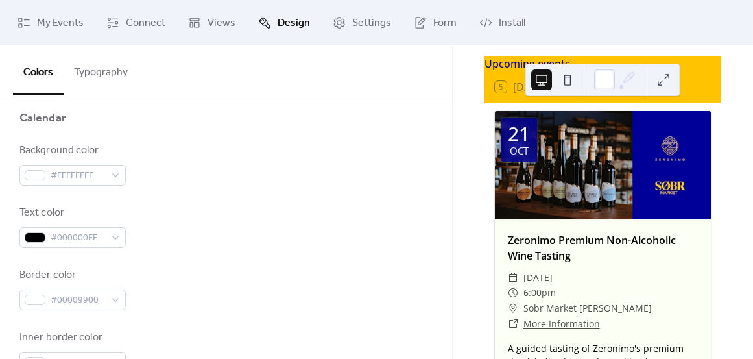
click at [661, 80] on button at bounding box center [663, 79] width 21 height 21
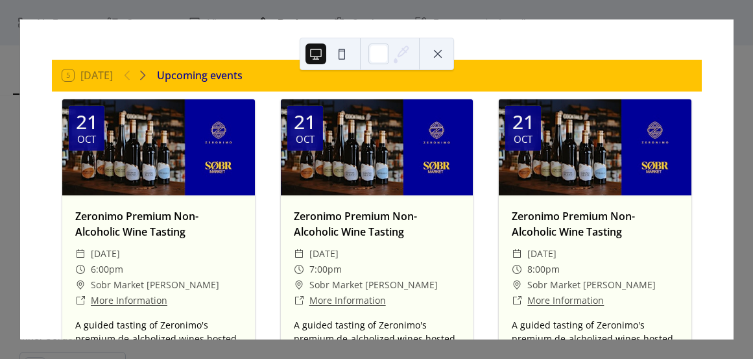
scroll to position [0, 0]
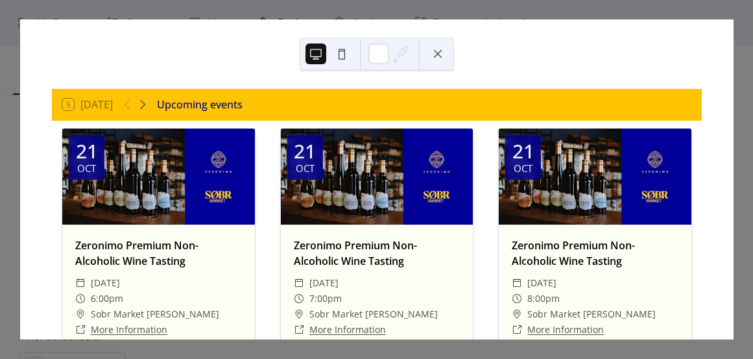
click at [434, 56] on button at bounding box center [438, 53] width 21 height 21
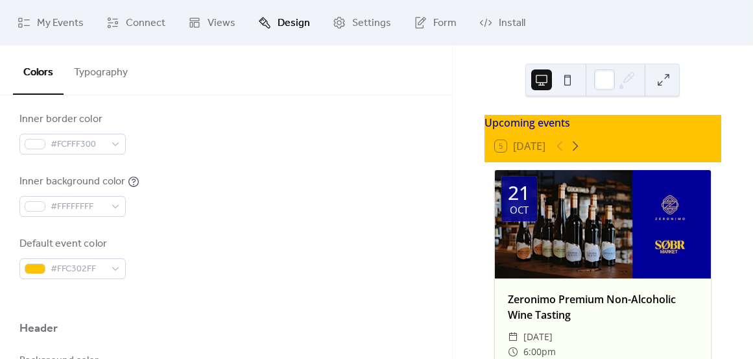
scroll to position [350, 0]
click at [69, 273] on span "#FFC302FF" at bounding box center [78, 269] width 55 height 16
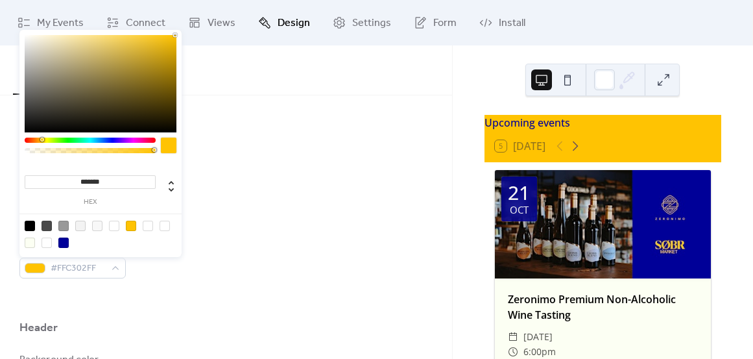
click at [255, 249] on div "Default event color #FFC302FF" at bounding box center [225, 257] width 413 height 43
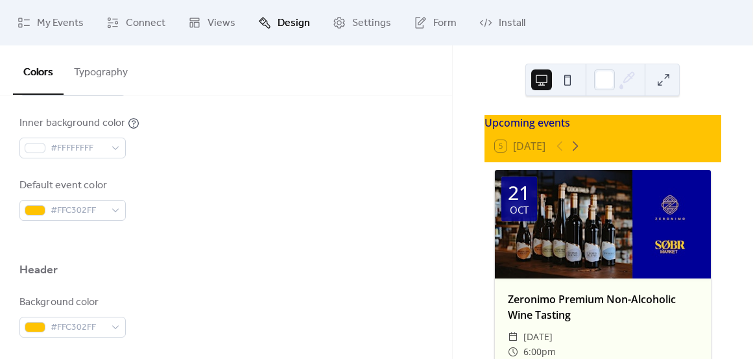
scroll to position [485, 0]
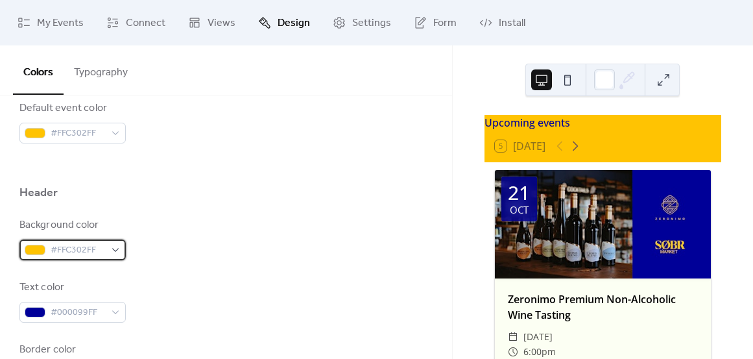
click at [77, 254] on span "#FFC302FF" at bounding box center [78, 251] width 55 height 16
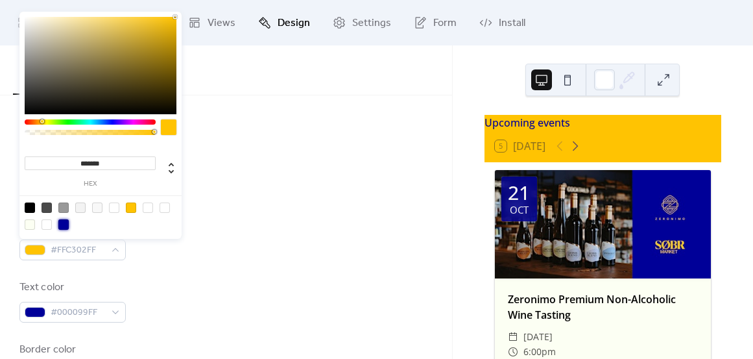
click at [62, 227] on div at bounding box center [63, 224] width 10 height 10
type input "*******"
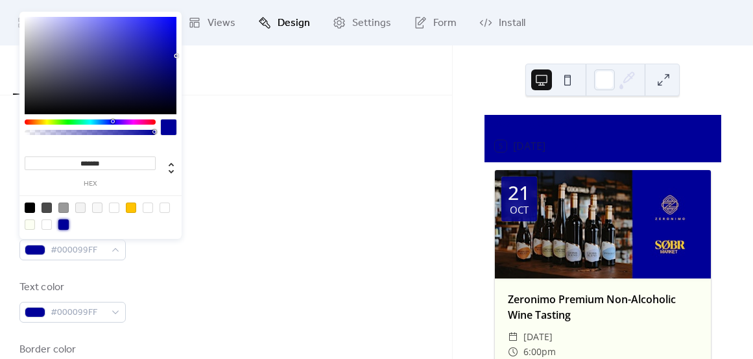
click at [210, 217] on div "Background color #000099FF" at bounding box center [225, 238] width 413 height 43
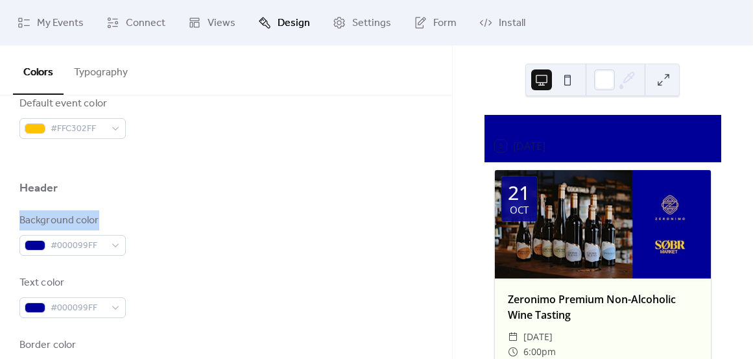
scroll to position [491, 0]
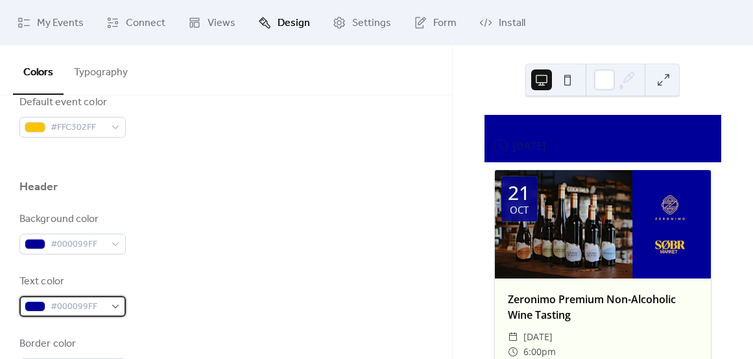
click at [62, 310] on span "#000099FF" at bounding box center [78, 307] width 55 height 16
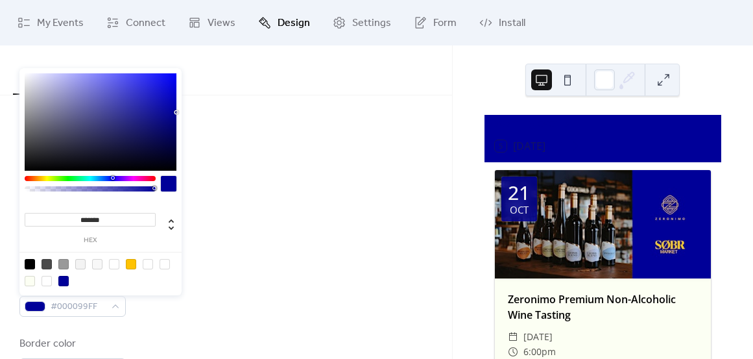
click at [46, 280] on div at bounding box center [47, 281] width 10 height 10
type input "*"
click at [49, 282] on div at bounding box center [47, 281] width 10 height 10
click at [48, 282] on div at bounding box center [47, 281] width 10 height 10
drag, startPoint x: 207, startPoint y: 275, endPoint x: 194, endPoint y: 280, distance: 14.0
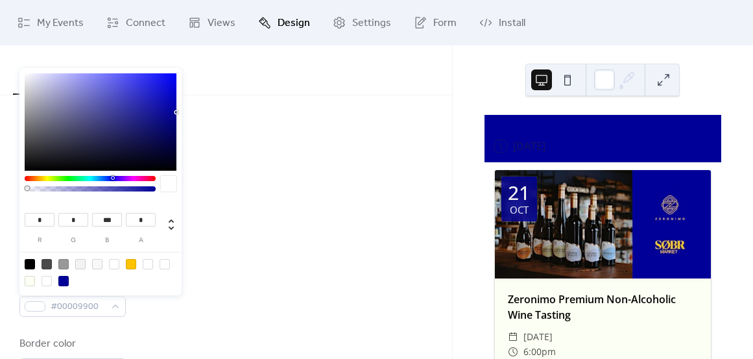
click at [208, 275] on div "Text color #00009900" at bounding box center [225, 295] width 413 height 43
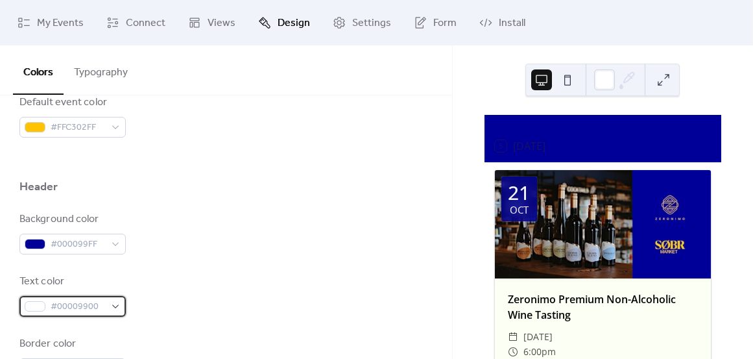
click at [73, 301] on span "#00009900" at bounding box center [78, 307] width 55 height 16
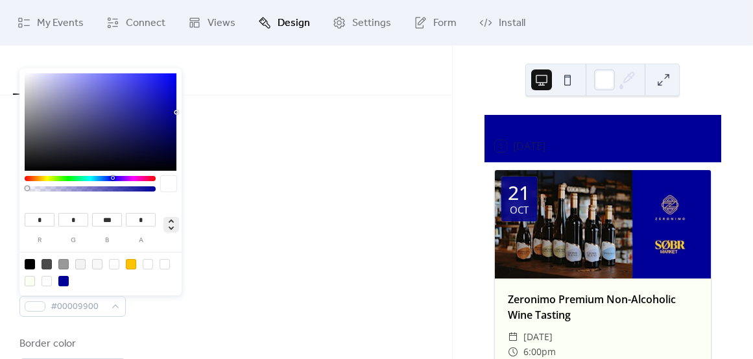
click at [175, 221] on icon at bounding box center [172, 225] width 16 height 16
type input "***"
type input "****"
type input "***"
click at [175, 221] on icon at bounding box center [172, 225] width 16 height 16
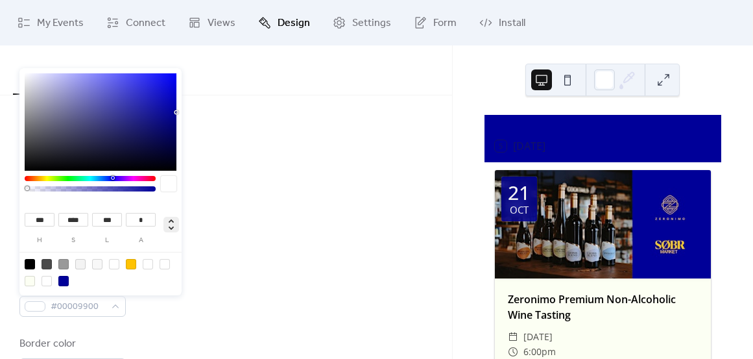
type input "*"
type input "***"
click at [175, 221] on icon at bounding box center [172, 225] width 16 height 16
type input "***"
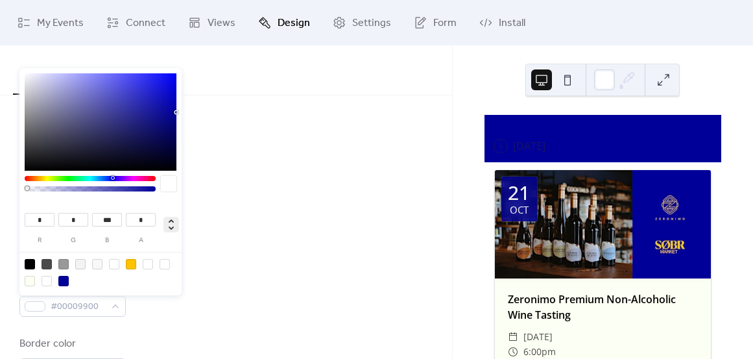
type input "****"
type input "***"
click at [165, 188] on div at bounding box center [169, 184] width 16 height 16
type input "***"
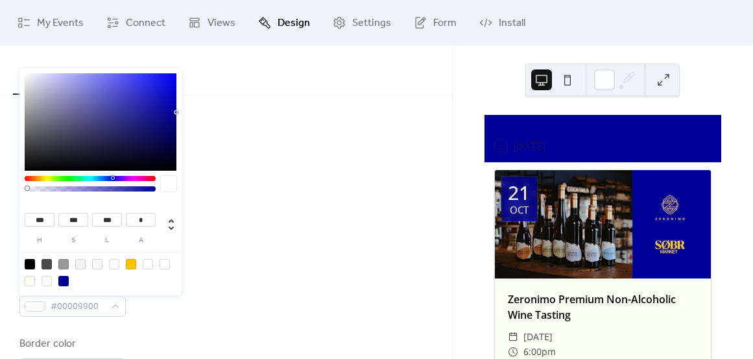
click at [126, 130] on div at bounding box center [101, 121] width 152 height 97
click at [75, 242] on label "s" at bounding box center [73, 240] width 30 height 7
click at [75, 226] on input "***" at bounding box center [73, 220] width 30 height 14
click at [40, 219] on input "***" at bounding box center [40, 220] width 30 height 14
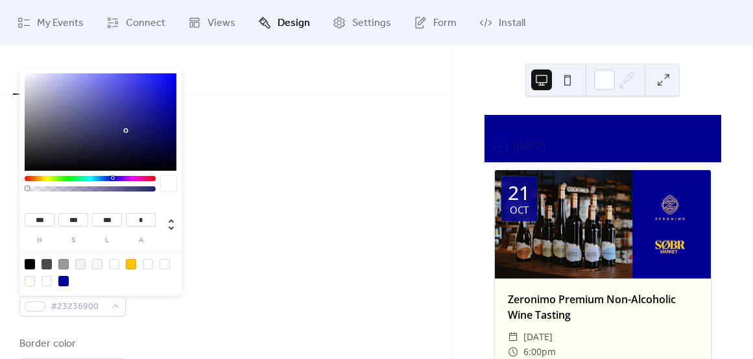
click at [154, 262] on div at bounding box center [100, 272] width 165 height 41
click at [132, 265] on div at bounding box center [131, 264] width 10 height 10
type input "**"
type input "****"
type input "***"
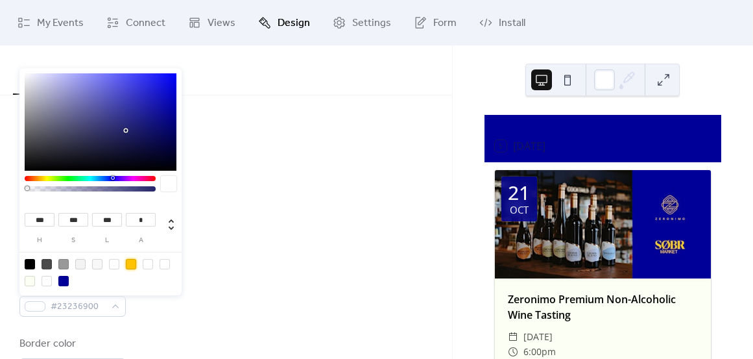
type input "*"
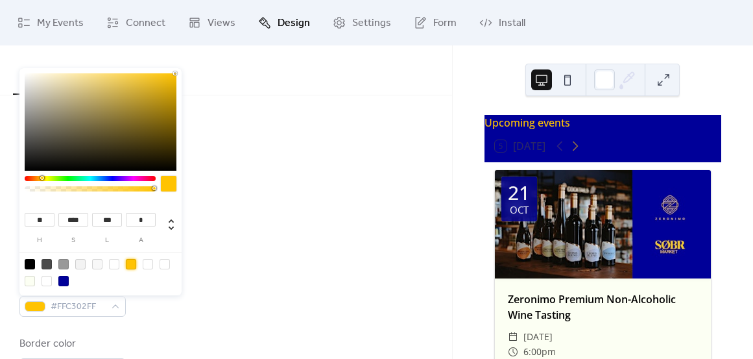
click at [206, 256] on div "Background color #000099FF Text color #FFC302FF Border color #FFC30200" at bounding box center [225, 295] width 413 height 167
drag, startPoint x: 59, startPoint y: 305, endPoint x: 97, endPoint y: 287, distance: 41.5
click at [99, 301] on span "#FFC302FF" at bounding box center [78, 307] width 55 height 16
drag, startPoint x: 107, startPoint y: 219, endPoint x: 62, endPoint y: 219, distance: 45.4
click at [62, 219] on input "*******" at bounding box center [90, 220] width 131 height 14
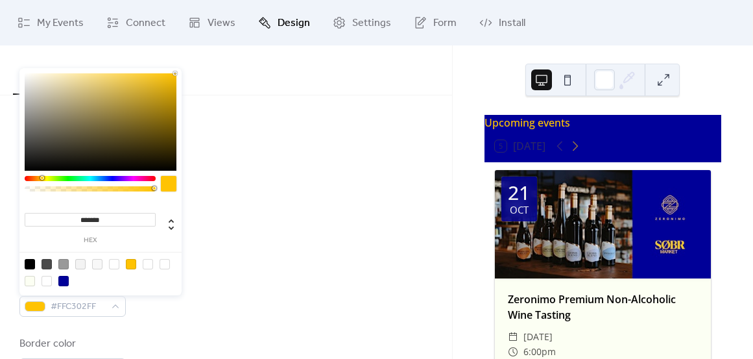
paste input
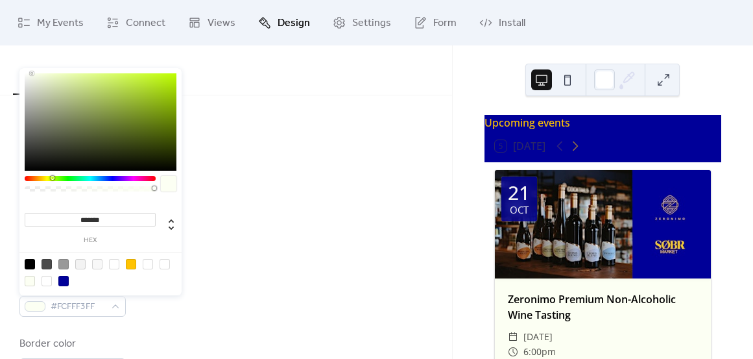
type input "*******"
click at [306, 239] on div "Background color #000099FF" at bounding box center [225, 233] width 413 height 43
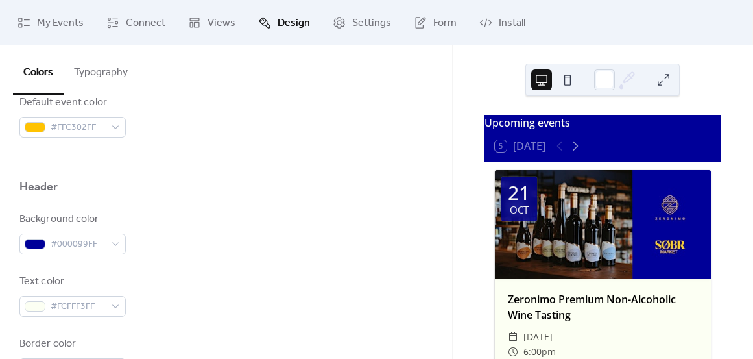
click at [671, 81] on button at bounding box center [663, 79] width 21 height 21
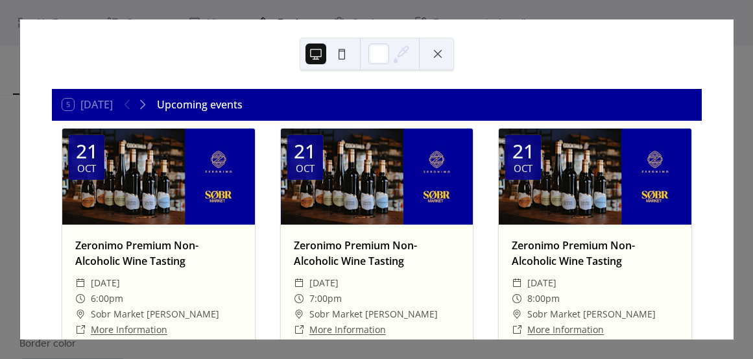
click at [401, 53] on icon at bounding box center [401, 53] width 19 height 19
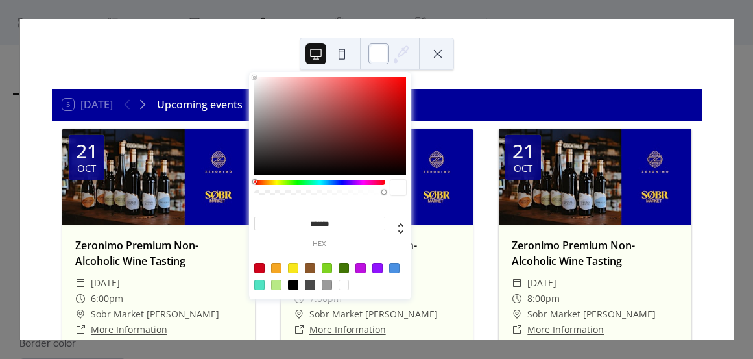
click at [376, 53] on div at bounding box center [379, 53] width 21 height 21
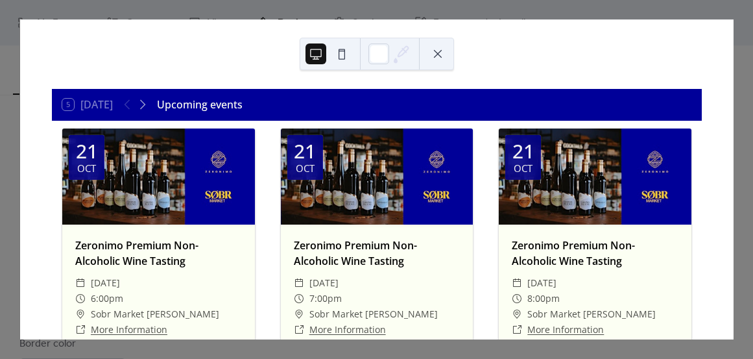
click at [487, 182] on div "21 Oct Zeronimo Premium Non-Alcoholic Wine Tasting ​ Tuesday, October 21, 2025 …" at bounding box center [377, 303] width 650 height 364
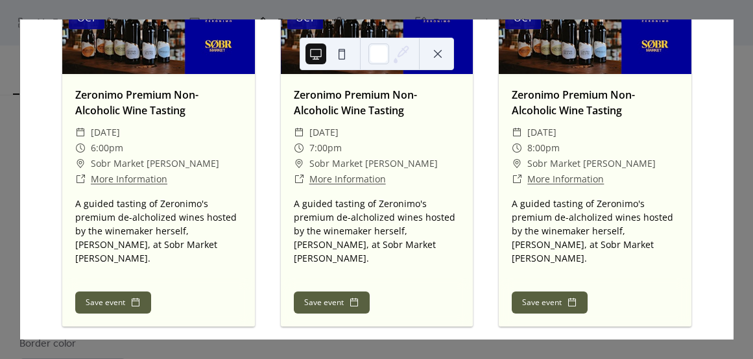
scroll to position [0, 0]
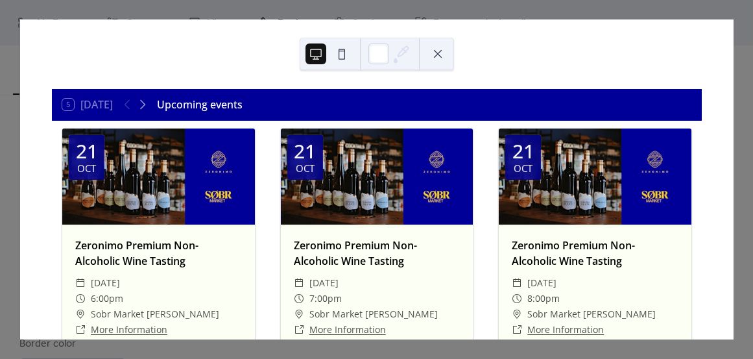
click at [442, 54] on button at bounding box center [438, 53] width 21 height 21
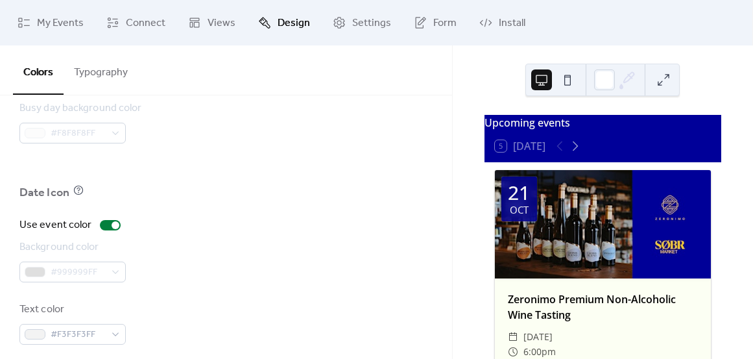
scroll to position [993, 0]
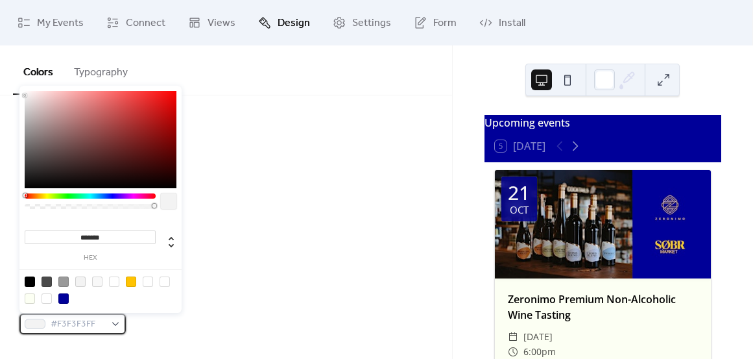
click at [62, 324] on span "#F3F3F3FF" at bounding box center [78, 325] width 55 height 16
click at [113, 235] on input "*******" at bounding box center [90, 237] width 131 height 14
paste input
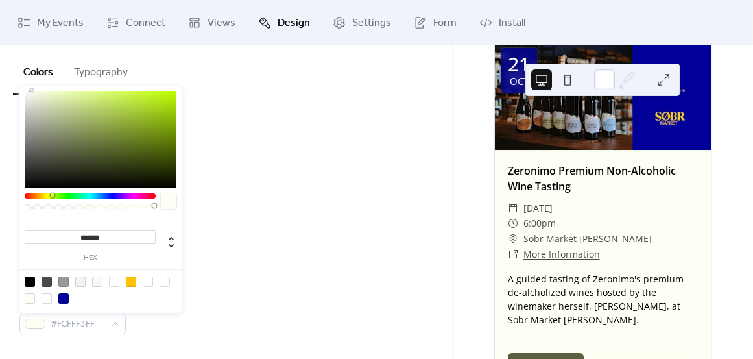
scroll to position [933, 0]
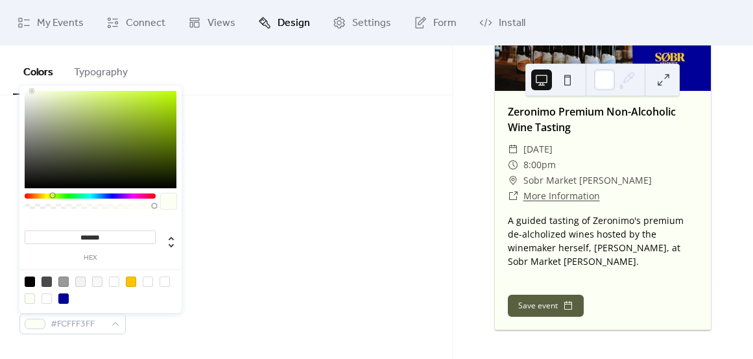
click at [62, 296] on div at bounding box center [63, 298] width 10 height 10
type input "*******"
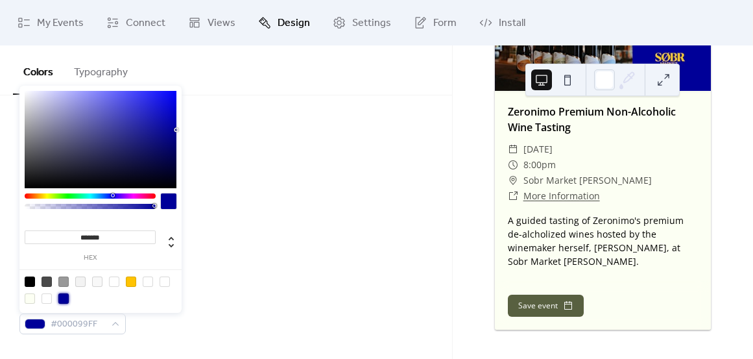
click at [351, 207] on div "Use event color" at bounding box center [225, 215] width 413 height 16
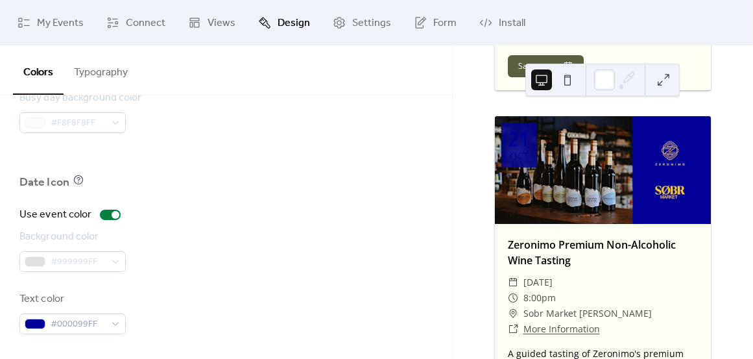
scroll to position [574, 0]
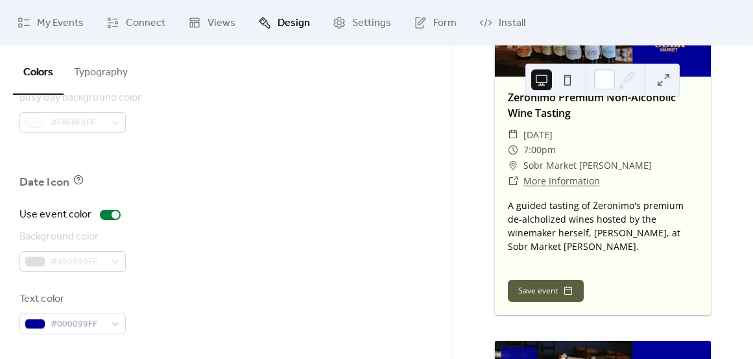
click at [668, 81] on button at bounding box center [663, 79] width 21 height 21
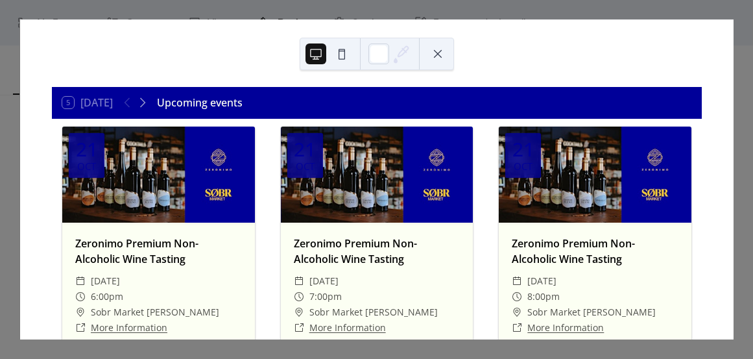
scroll to position [3, 0]
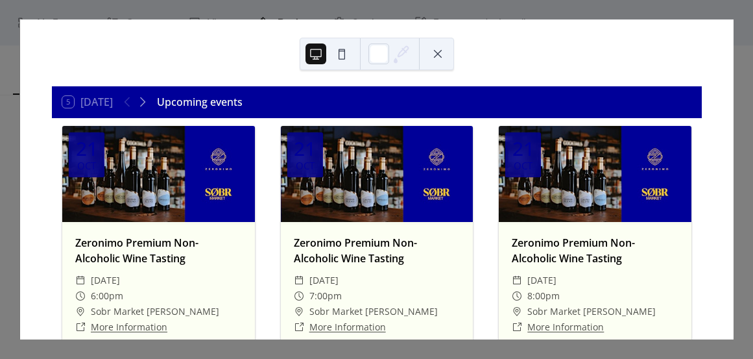
click at [438, 55] on button at bounding box center [438, 53] width 21 height 21
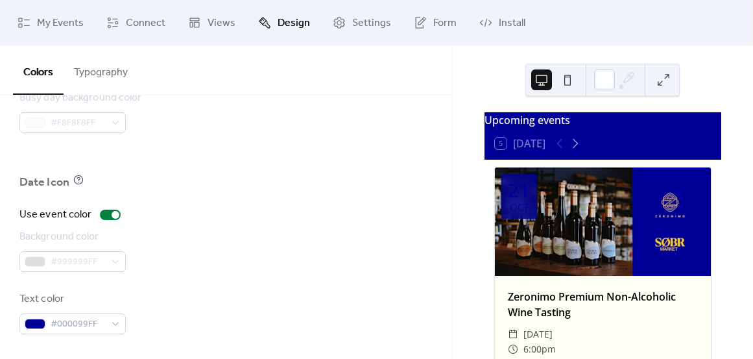
click at [33, 263] on div "#999999FF" at bounding box center [72, 261] width 106 height 21
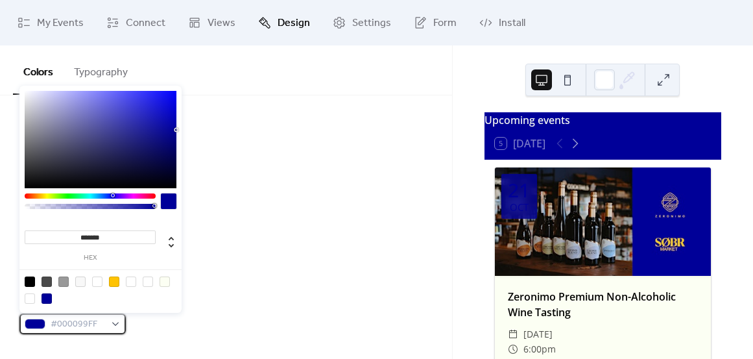
click at [66, 326] on span "#000099FF" at bounding box center [78, 325] width 55 height 16
click at [99, 232] on input "*******" at bounding box center [90, 237] width 131 height 14
click at [100, 233] on input "*******" at bounding box center [90, 237] width 131 height 14
paste input
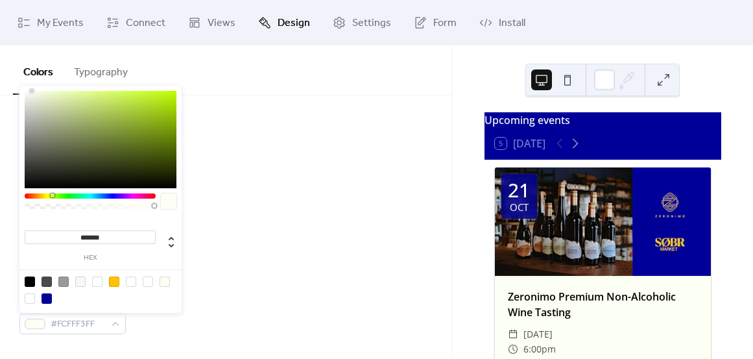
type input "*******"
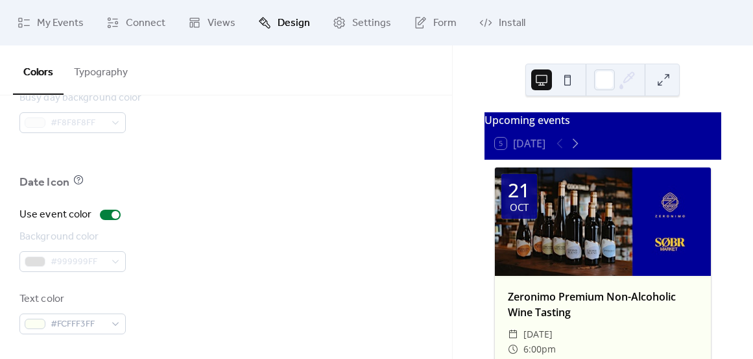
click at [310, 244] on div "Background color #999999FF" at bounding box center [225, 250] width 413 height 43
click at [39, 260] on div "#999999FF" at bounding box center [72, 261] width 106 height 21
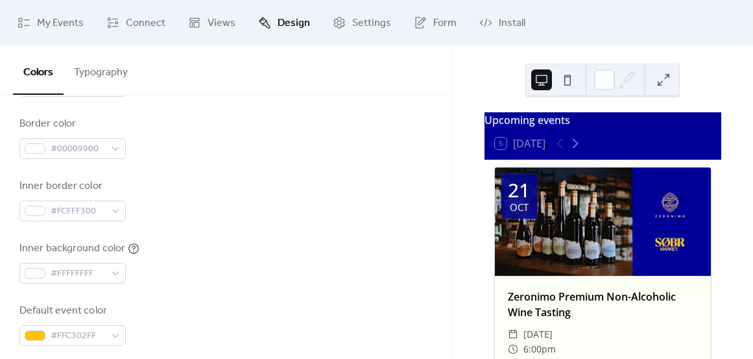
scroll to position [282, 0]
click at [88, 146] on span "#00009900" at bounding box center [78, 150] width 55 height 16
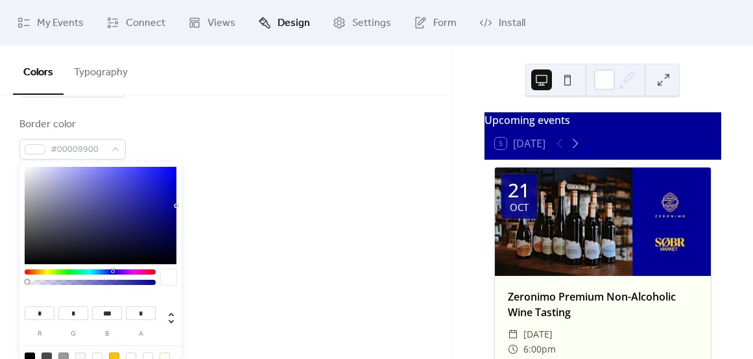
click at [230, 173] on div "Background color #FFFFFFFF Text color #000000FF Border color #00009900 Inner bo…" at bounding box center [225, 169] width 413 height 354
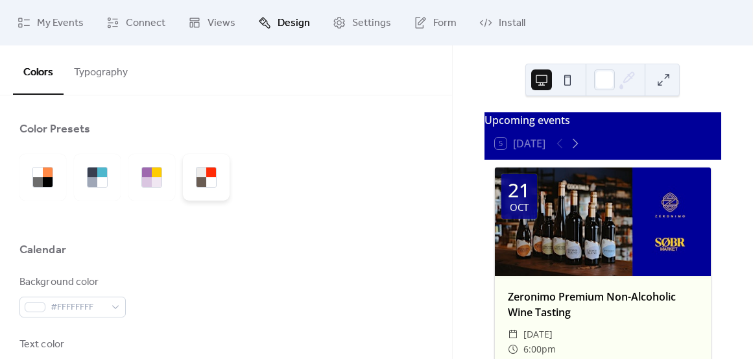
scroll to position [101, 0]
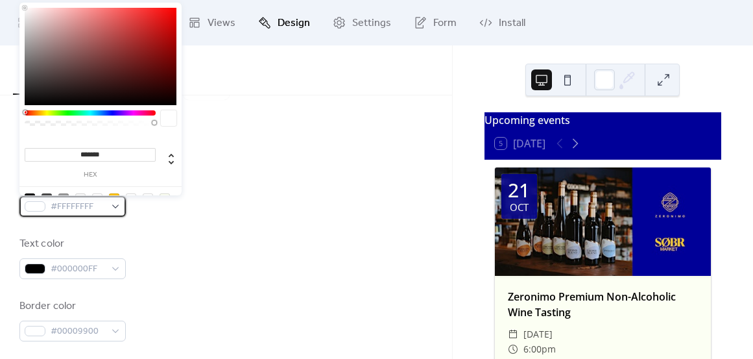
click at [117, 205] on div "#FFFFFFFF" at bounding box center [72, 206] width 106 height 21
type input "***"
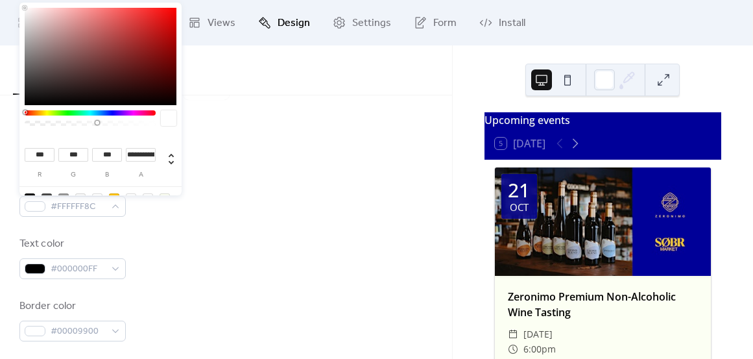
type input "*"
drag, startPoint x: 151, startPoint y: 124, endPoint x: -42, endPoint y: 127, distance: 192.8
click at [0, 127] on html "My Events Connect Views Design Settings Form Install Design Colors Typography C…" at bounding box center [376, 179] width 753 height 359
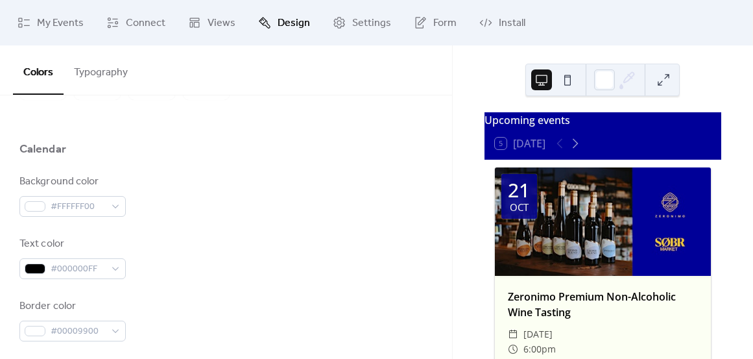
click at [308, 192] on div "Background color #FFFFFF00" at bounding box center [225, 195] width 413 height 43
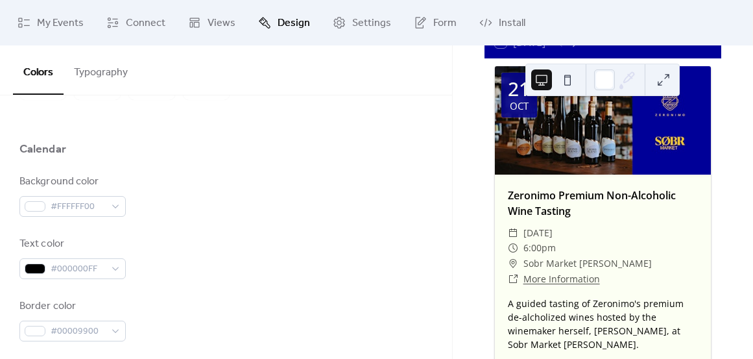
scroll to position [166, 0]
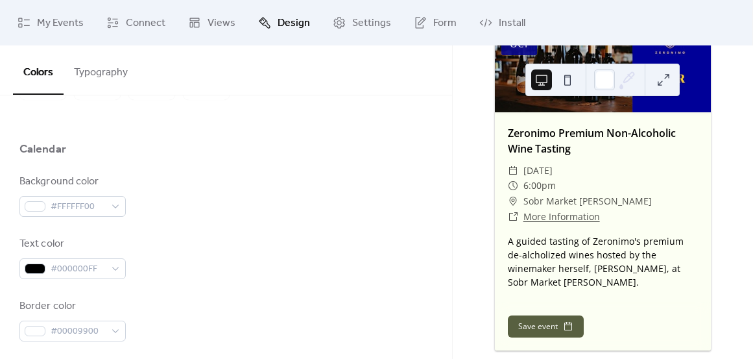
click at [668, 75] on button at bounding box center [663, 79] width 21 height 21
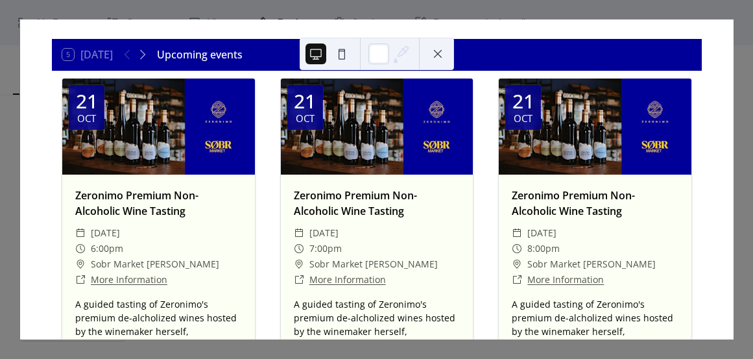
scroll to position [0, 0]
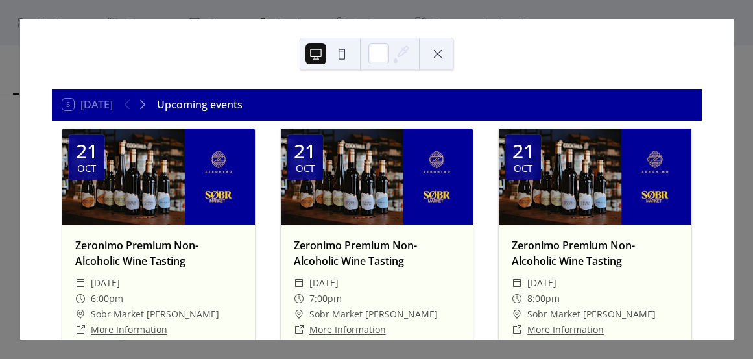
click at [435, 50] on button at bounding box center [438, 53] width 21 height 21
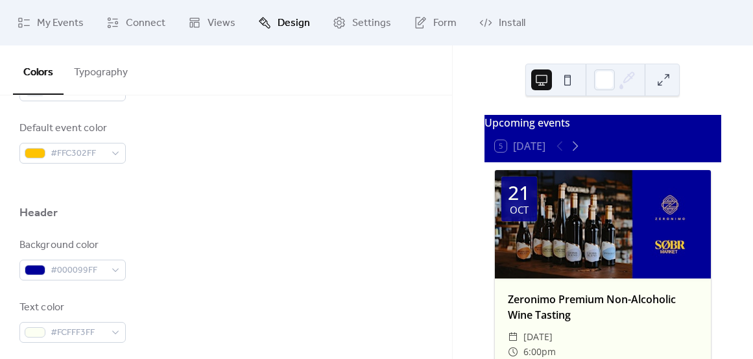
scroll to position [481, 0]
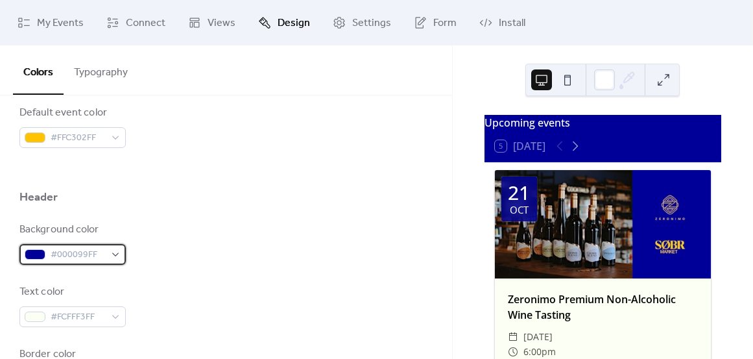
click at [118, 254] on div "#000099FF" at bounding box center [72, 254] width 106 height 21
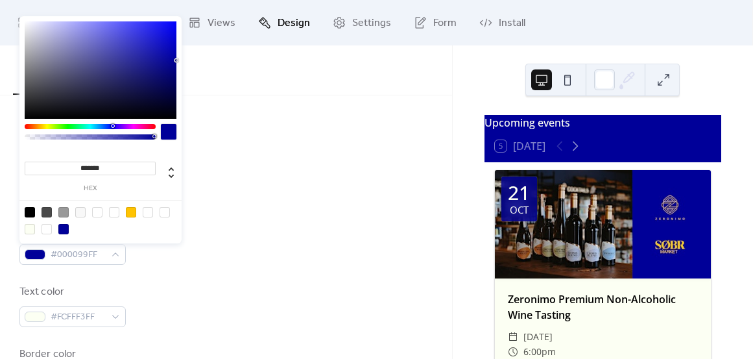
type input "*"
drag, startPoint x: 156, startPoint y: 137, endPoint x: -3, endPoint y: 133, distance: 158.4
click at [0, 133] on html "My Events Connect Views Design Settings Form Install Design Colors Typography C…" at bounding box center [376, 179] width 753 height 359
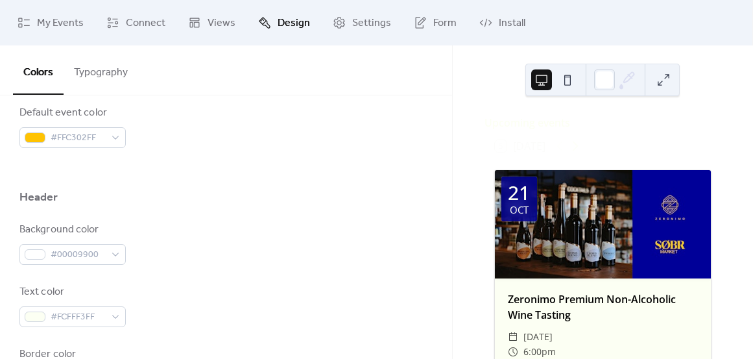
click at [262, 225] on div "Background color #00009900" at bounding box center [225, 243] width 413 height 43
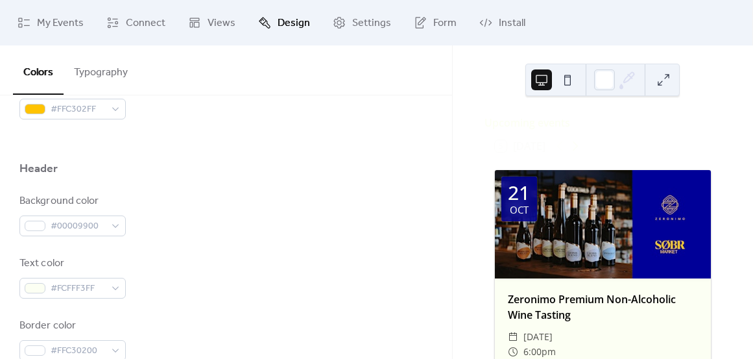
scroll to position [541, 0]
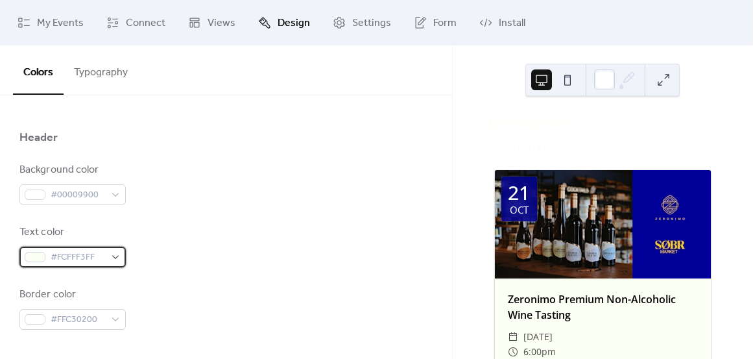
click at [117, 258] on div "#FCFFF3FF" at bounding box center [72, 257] width 106 height 21
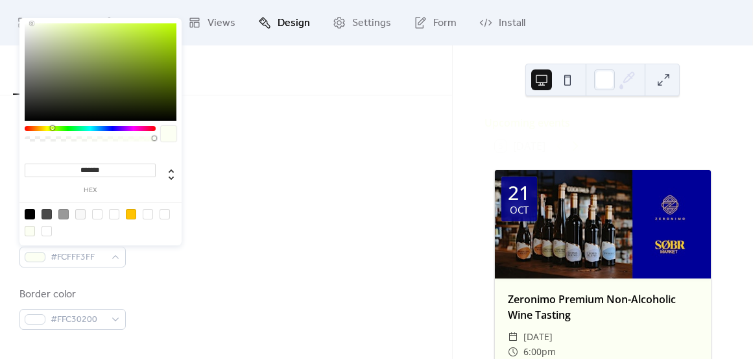
click at [102, 171] on input "*******" at bounding box center [90, 171] width 131 height 14
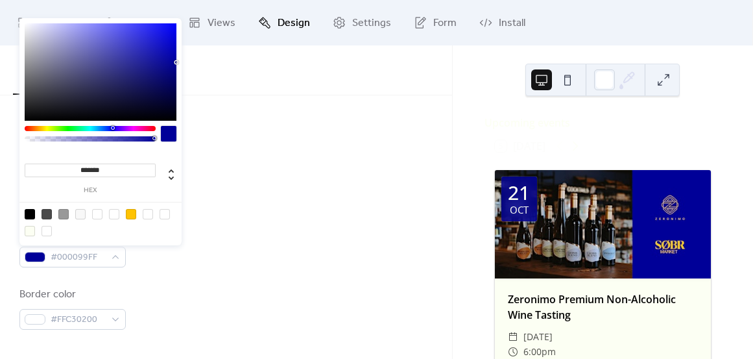
type input "*******"
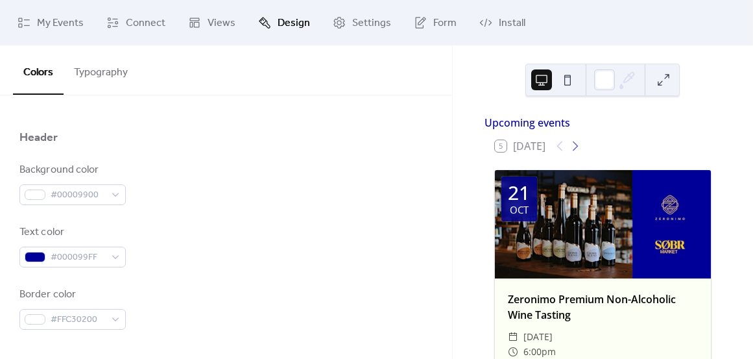
click at [271, 225] on div "Text color #000099FF" at bounding box center [225, 246] width 413 height 43
click at [106, 80] on button "Typography" at bounding box center [101, 69] width 75 height 48
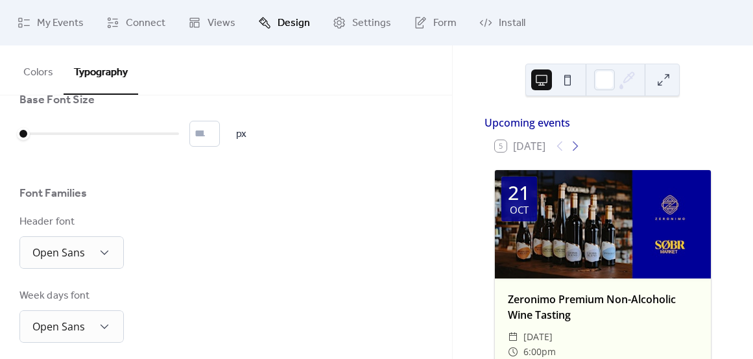
scroll to position [14, 0]
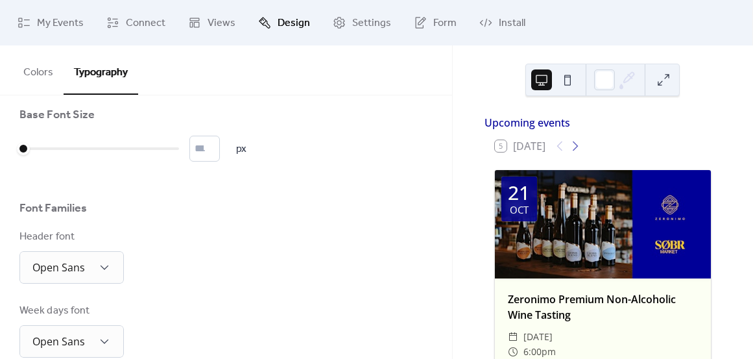
click at [663, 80] on button at bounding box center [663, 79] width 21 height 21
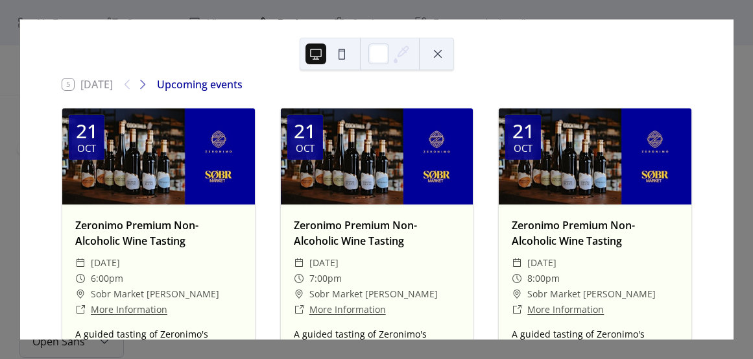
scroll to position [0, 0]
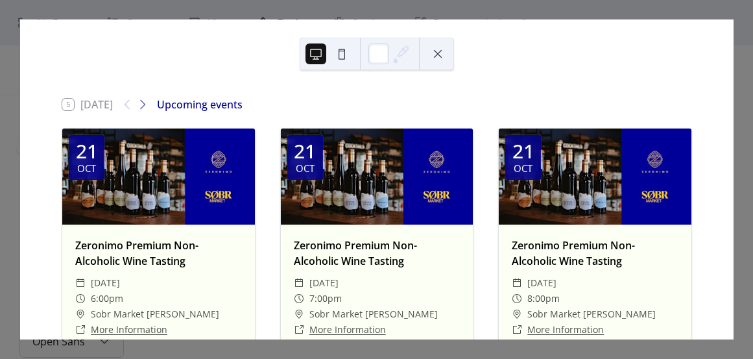
click at [436, 52] on button at bounding box center [438, 53] width 21 height 21
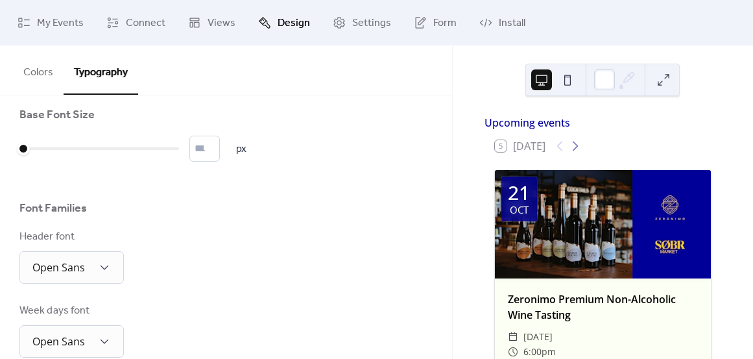
click at [670, 81] on button at bounding box center [663, 79] width 21 height 21
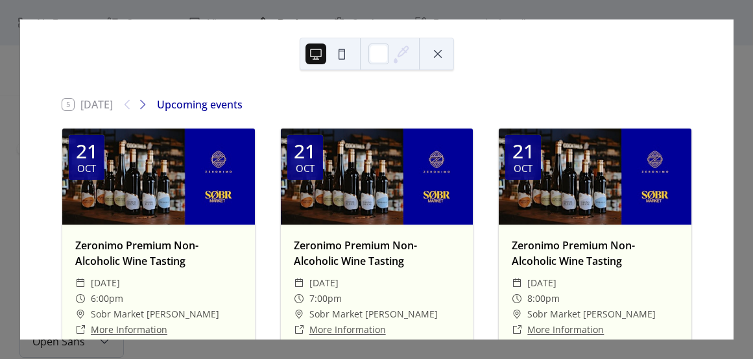
click at [398, 58] on icon at bounding box center [401, 53] width 19 height 19
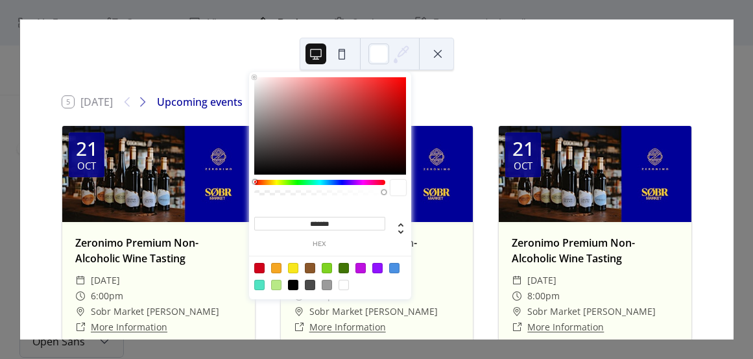
click at [494, 152] on div "21 Oct Zeronimo Premium Non-Alcoholic Wine Tasting ​ Tuesday, October 21, 2025 …" at bounding box center [377, 300] width 650 height 364
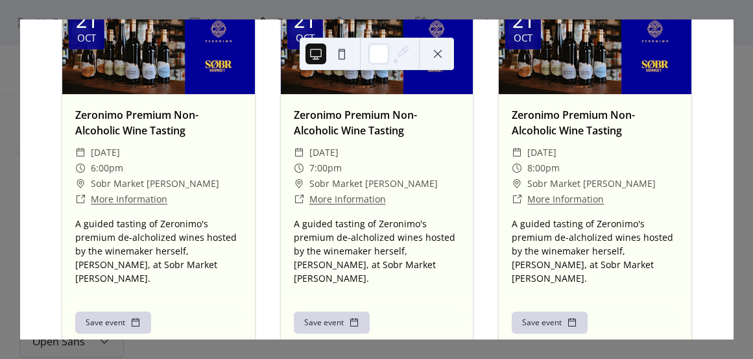
scroll to position [151, 0]
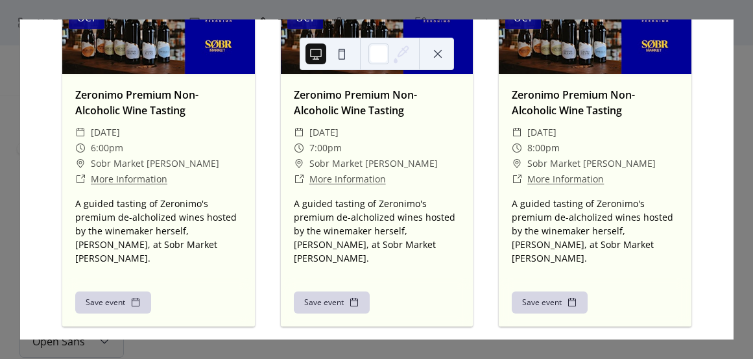
click at [328, 292] on button "Save event" at bounding box center [332, 302] width 76 height 22
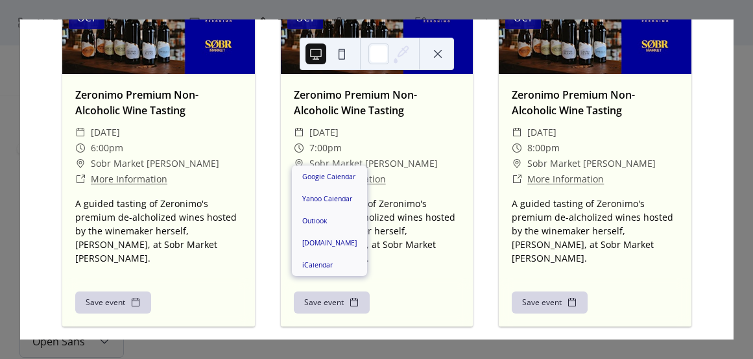
click at [413, 253] on div "Zeronimo Premium Non-Alcoholic Wine Tasting ​ Tuesday, October 21, 2025 ​ 7:00p…" at bounding box center [377, 175] width 193 height 203
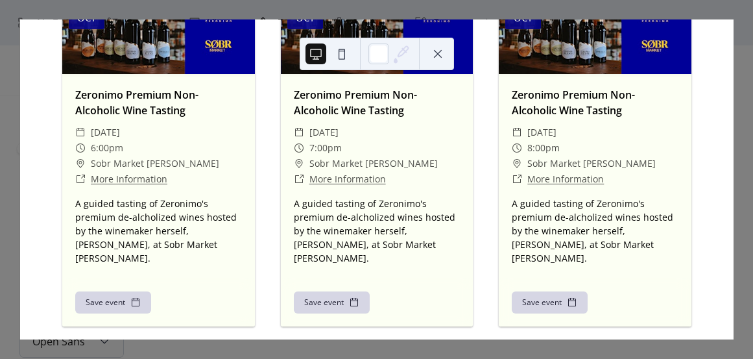
click at [405, 49] on icon at bounding box center [401, 53] width 19 height 19
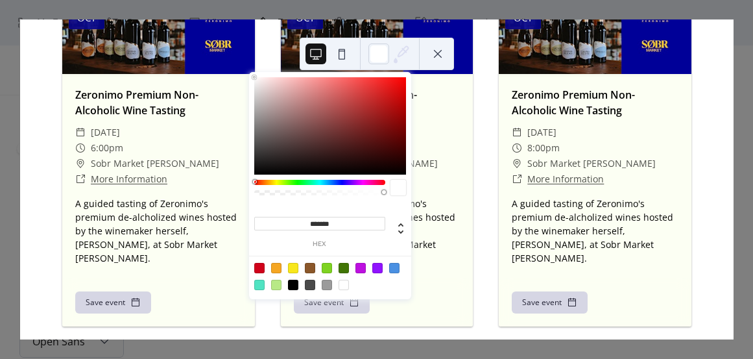
click at [524, 291] on button "Save event" at bounding box center [550, 302] width 76 height 22
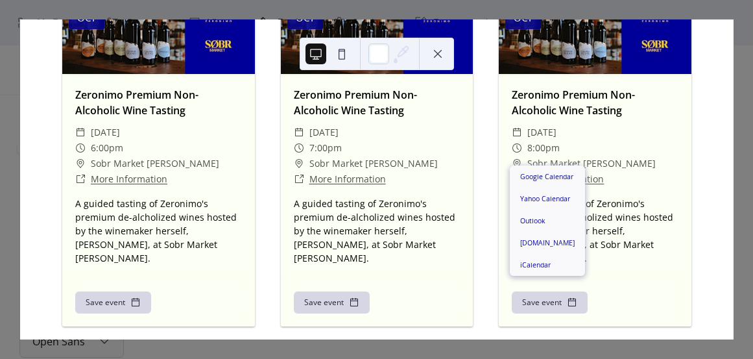
click at [451, 280] on div "Save event" at bounding box center [377, 302] width 193 height 49
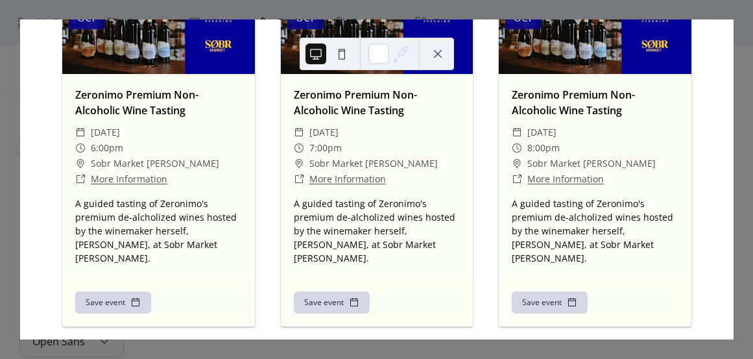
click at [734, 66] on div "5 Today Upcoming events 21 Oct Zeronimo Premium Non-Alcoholic Wine Tasting ​ Tu…" at bounding box center [376, 179] width 714 height 320
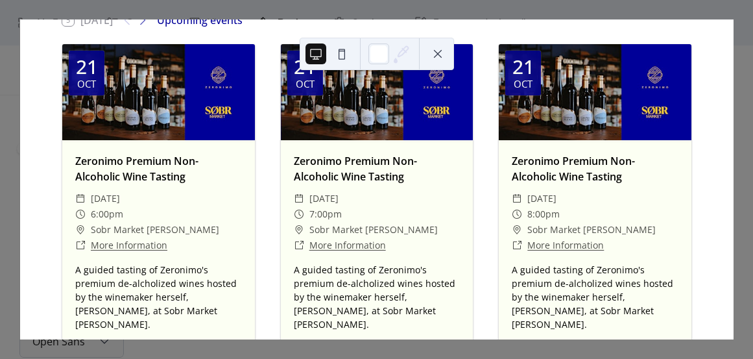
scroll to position [0, 0]
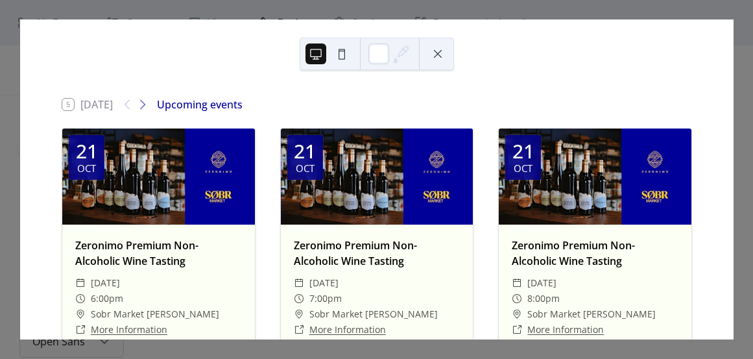
click at [437, 51] on button at bounding box center [438, 53] width 21 height 21
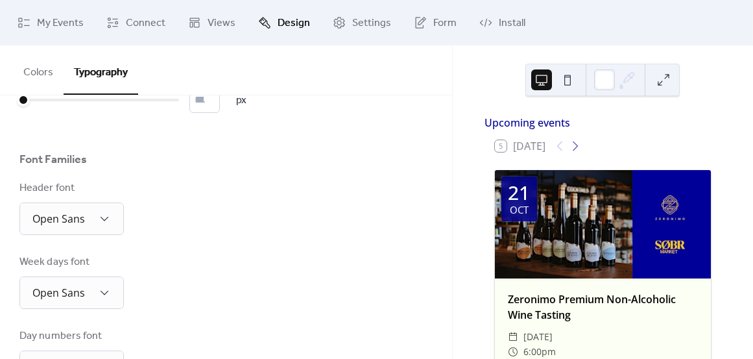
scroll to position [145, 0]
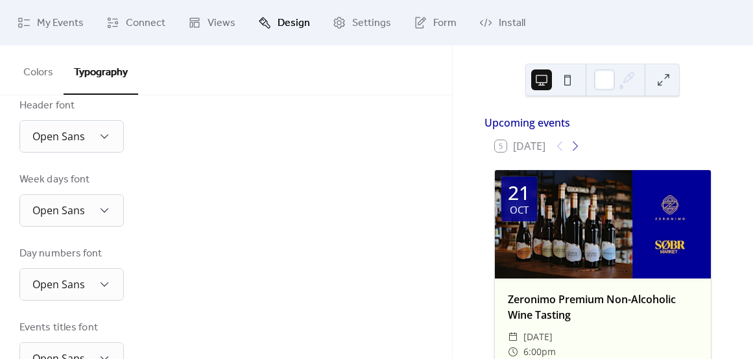
click at [44, 78] on button "Colors" at bounding box center [38, 69] width 51 height 48
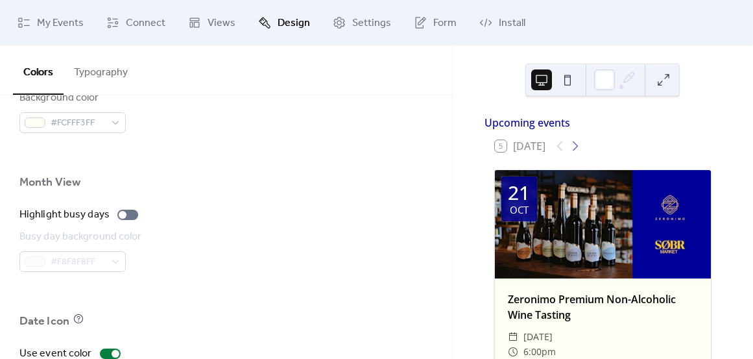
scroll to position [993, 0]
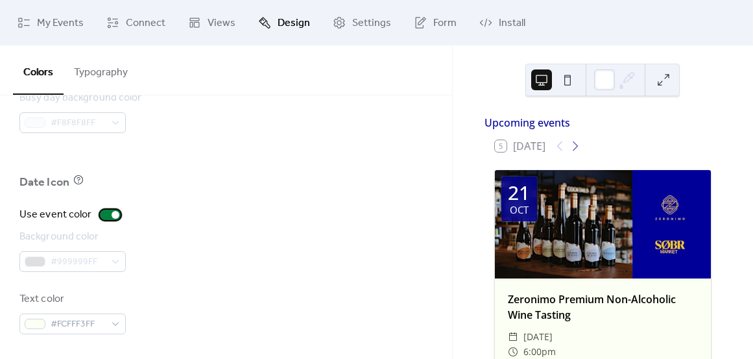
click at [106, 214] on div at bounding box center [110, 215] width 21 height 10
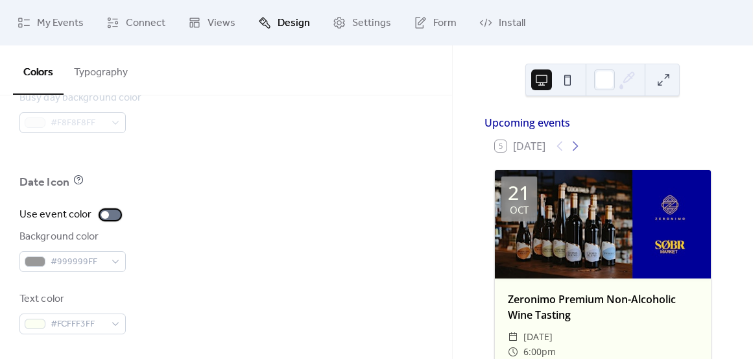
click at [119, 216] on label "Use event color" at bounding box center [72, 215] width 106 height 16
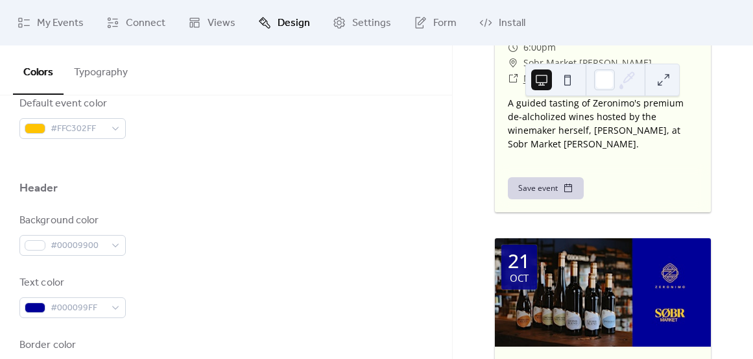
scroll to position [0, 0]
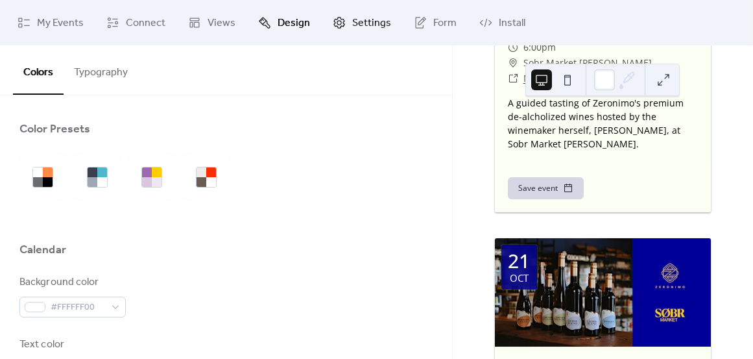
click at [374, 25] on span "Settings" at bounding box center [371, 24] width 39 height 16
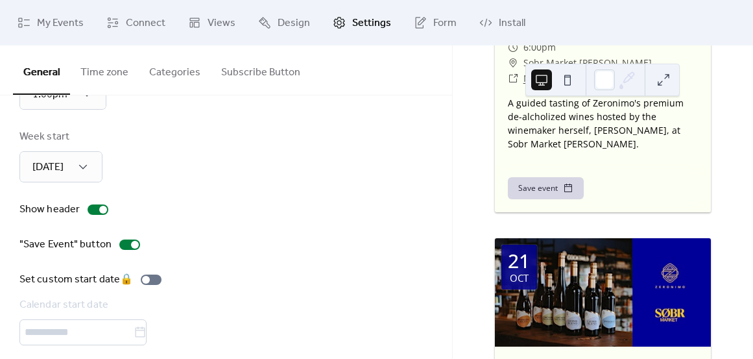
scroll to position [149, 0]
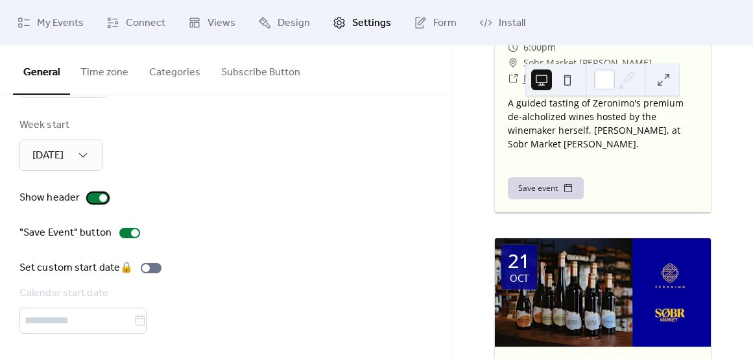
click at [94, 197] on div at bounding box center [98, 198] width 21 height 10
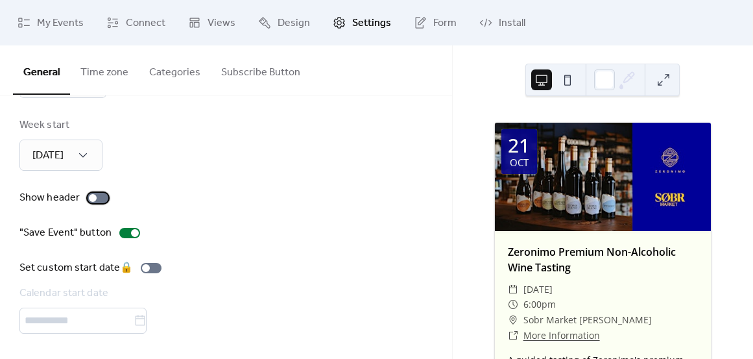
click at [97, 200] on div at bounding box center [98, 198] width 21 height 10
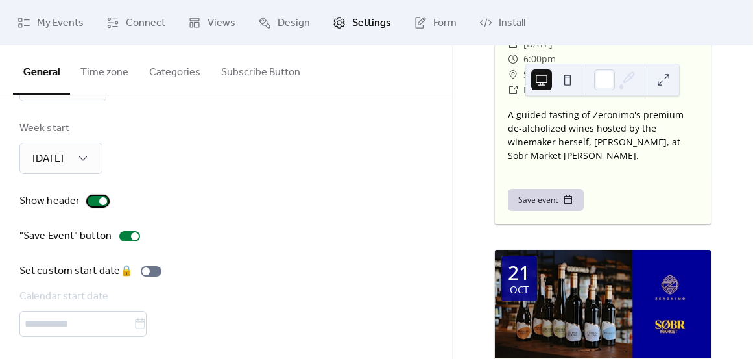
scroll to position [295, 0]
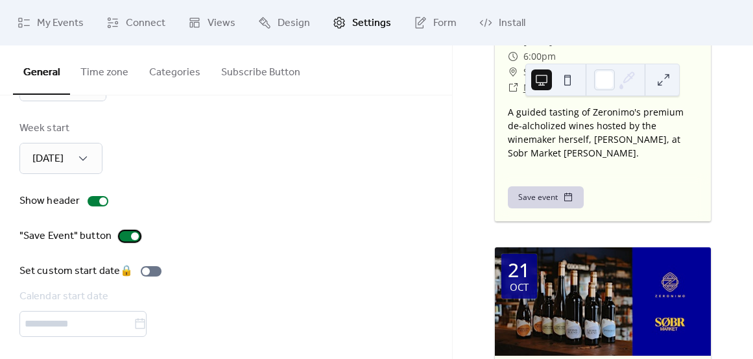
click at [125, 238] on div at bounding box center [129, 236] width 21 height 10
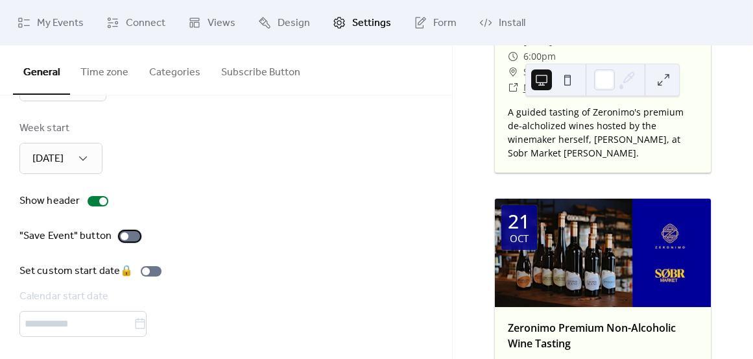
click at [125, 238] on div at bounding box center [129, 236] width 21 height 10
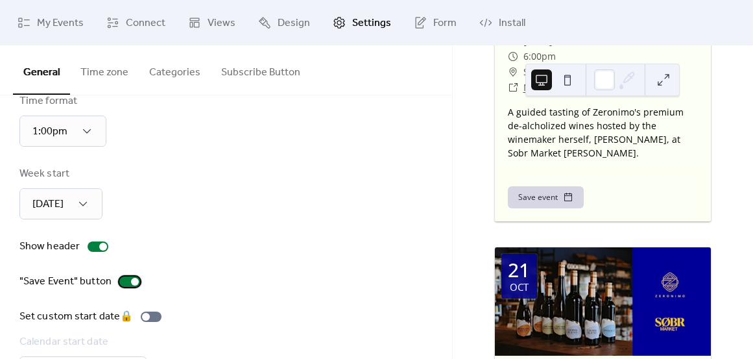
scroll to position [0, 0]
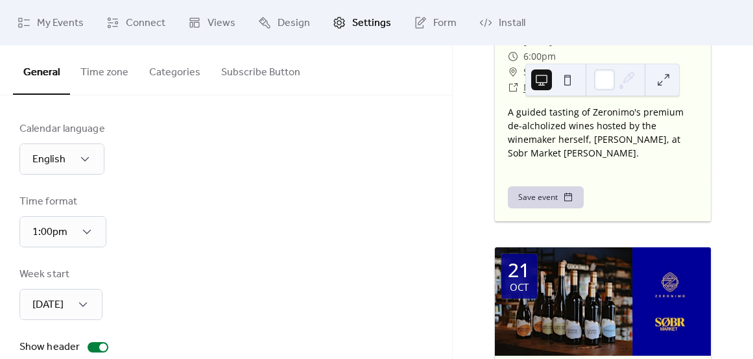
click at [173, 79] on button "Categories" at bounding box center [175, 69] width 72 height 48
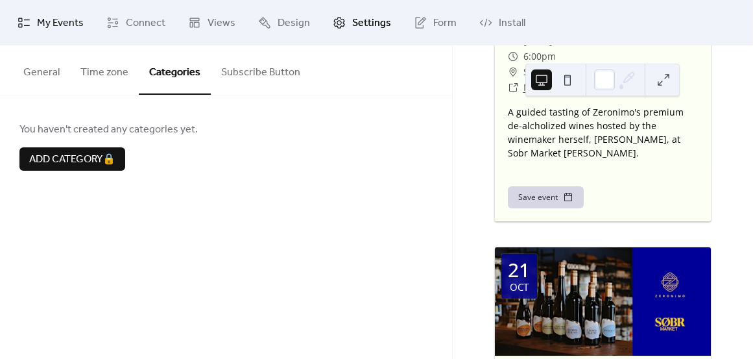
click at [77, 31] on span "My Events" at bounding box center [60, 24] width 47 height 16
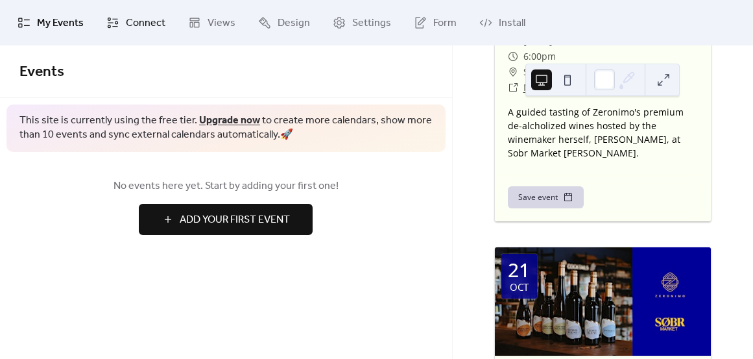
click at [130, 25] on span "Connect" at bounding box center [146, 24] width 40 height 16
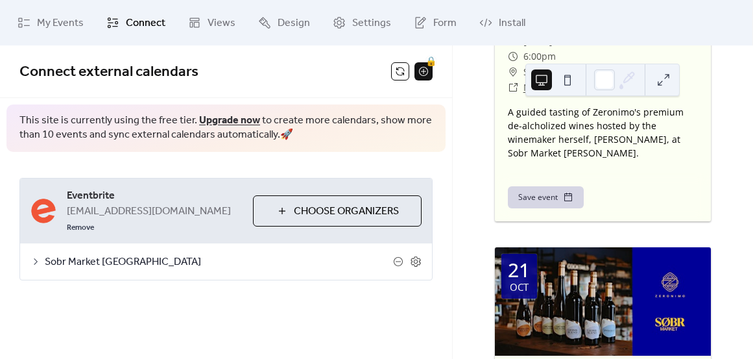
click at [106, 254] on span "Sobr Market Toronto" at bounding box center [219, 262] width 348 height 16
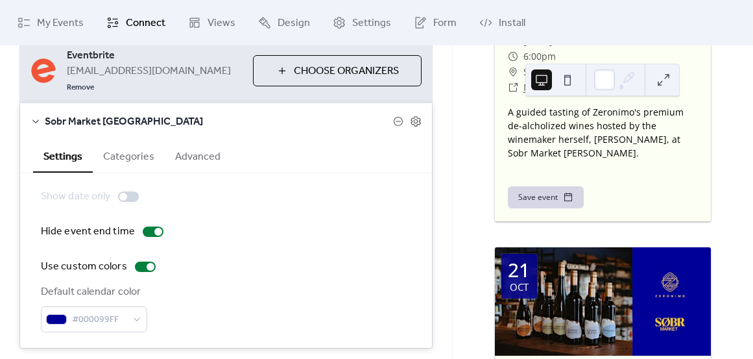
scroll to position [140, 0]
click at [144, 154] on button "Categories" at bounding box center [129, 156] width 72 height 32
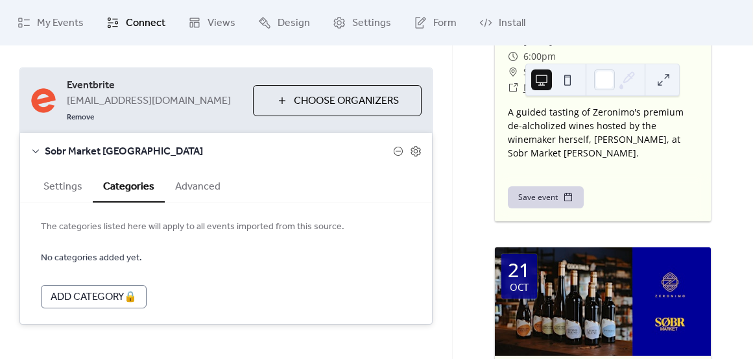
click at [210, 181] on button "Advanced" at bounding box center [198, 185] width 66 height 32
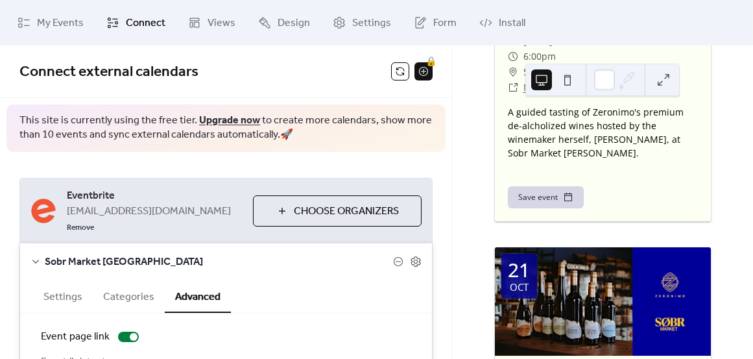
scroll to position [187, 0]
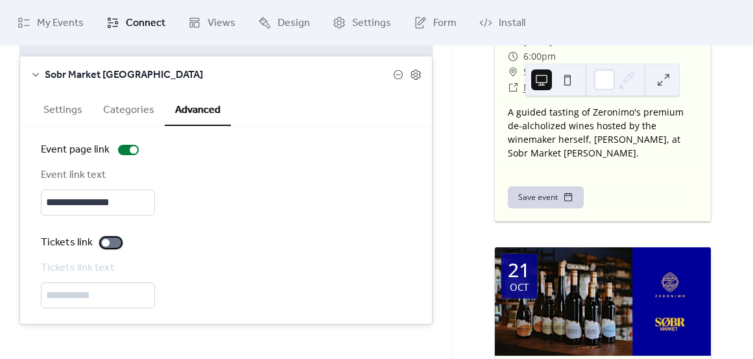
click at [112, 238] on div at bounding box center [111, 243] width 21 height 10
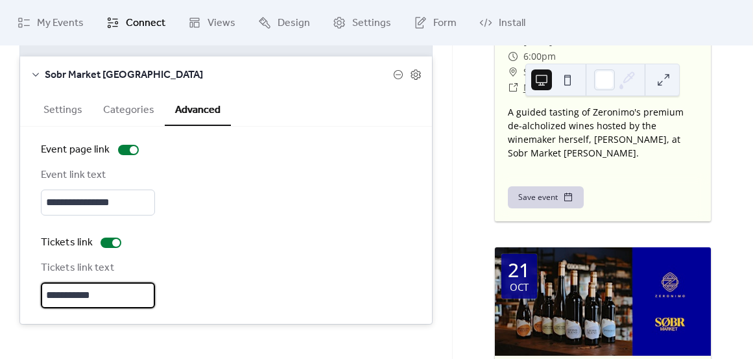
click at [106, 282] on input "**********" at bounding box center [98, 295] width 114 height 26
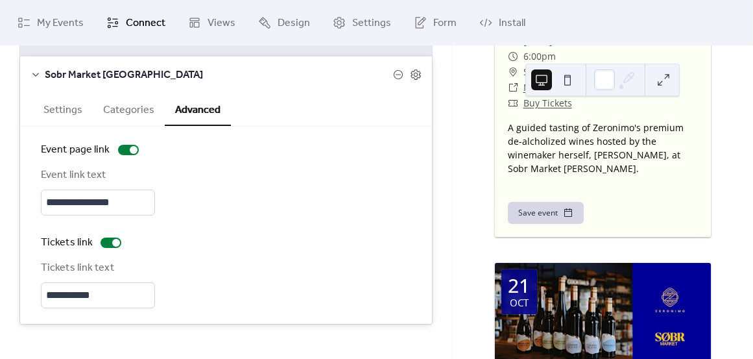
click at [226, 263] on div "**********" at bounding box center [226, 284] width 371 height 48
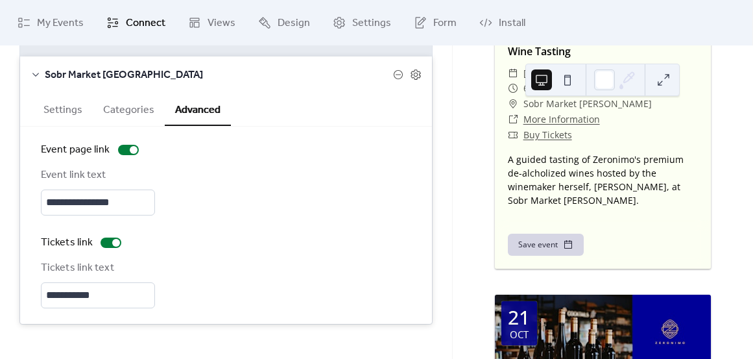
scroll to position [263, 0]
click at [214, 23] on span "Views" at bounding box center [222, 24] width 28 height 16
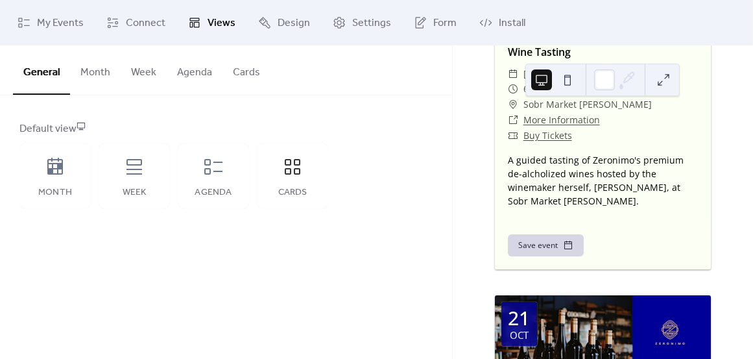
click at [96, 71] on button "Month" at bounding box center [95, 69] width 51 height 48
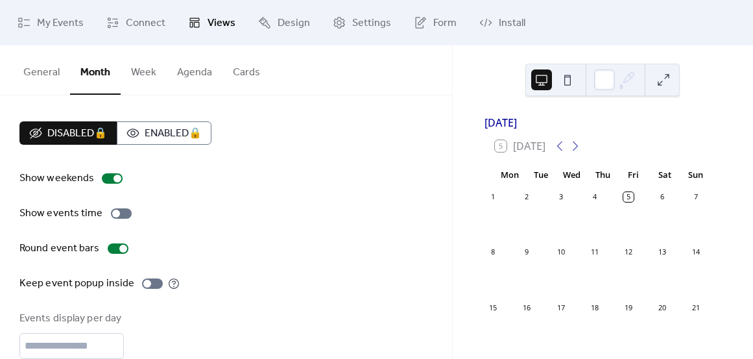
click at [237, 70] on button "Cards" at bounding box center [247, 69] width 48 height 48
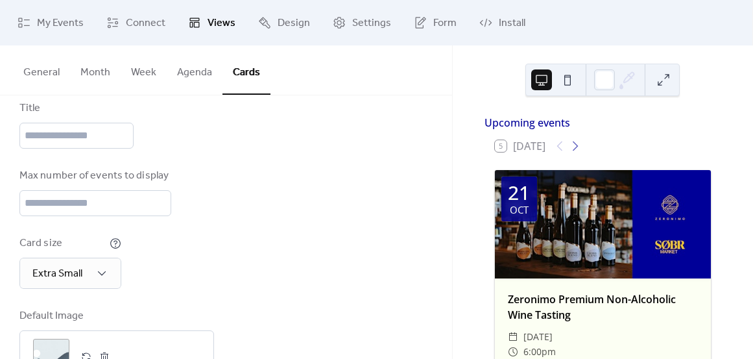
scroll to position [212, 0]
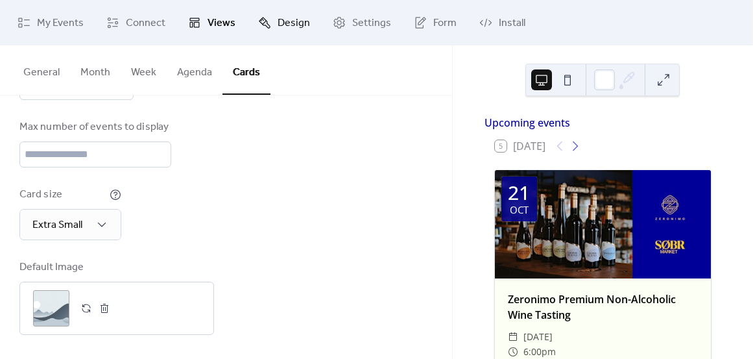
click at [278, 25] on span "Design" at bounding box center [294, 24] width 32 height 16
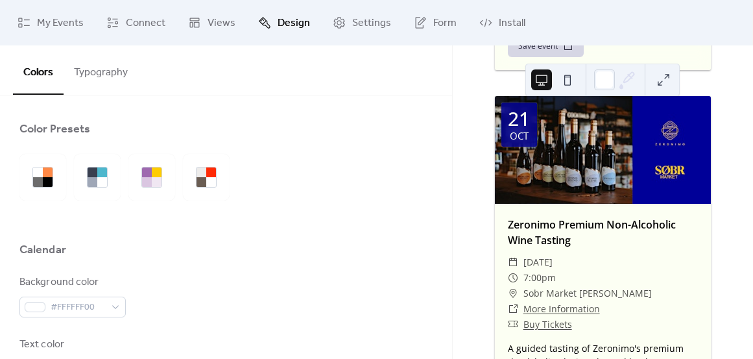
scroll to position [463, 0]
click at [203, 29] on link "Views" at bounding box center [211, 22] width 67 height 35
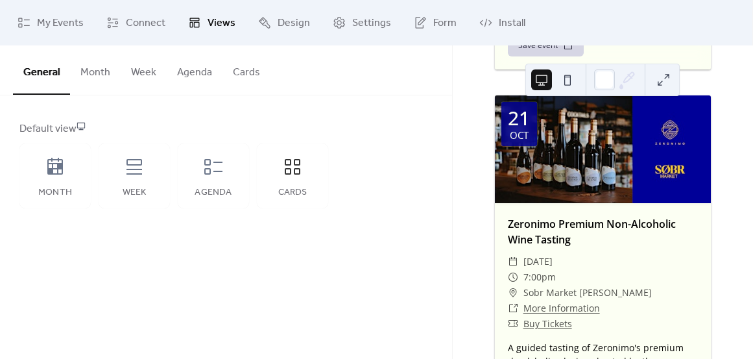
click at [250, 69] on button "Cards" at bounding box center [247, 69] width 48 height 48
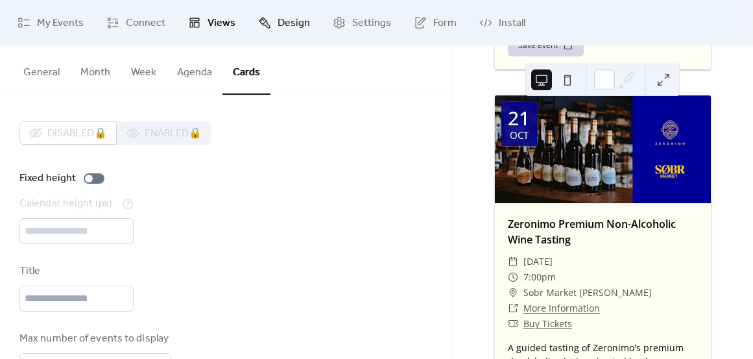
click at [272, 29] on link "Design" at bounding box center [284, 22] width 71 height 35
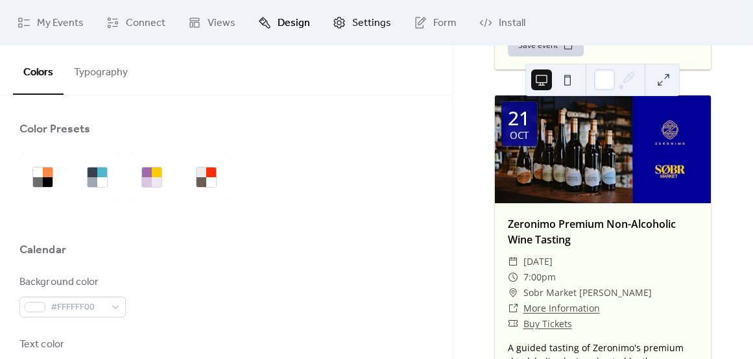
click at [352, 31] on span "Settings" at bounding box center [371, 24] width 39 height 16
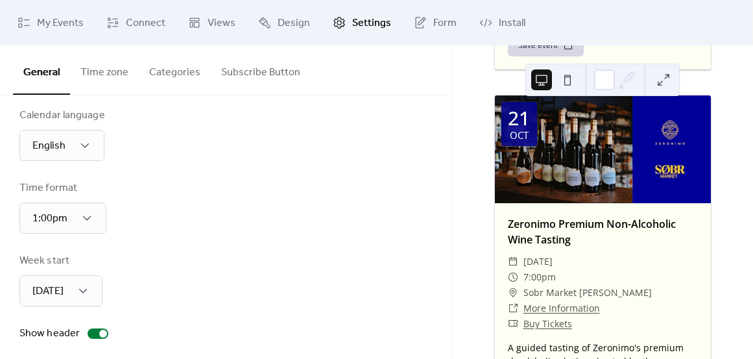
scroll to position [149, 0]
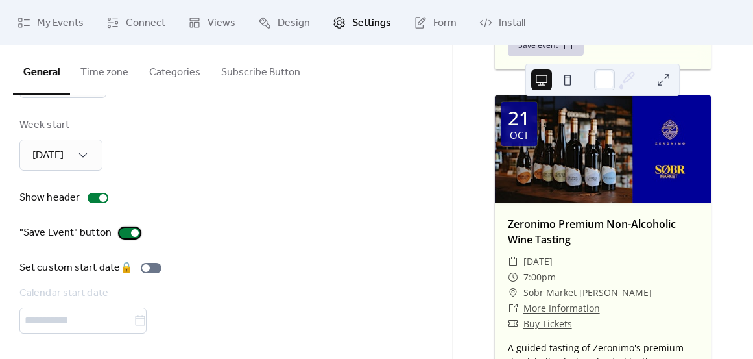
click at [119, 228] on div at bounding box center [129, 233] width 21 height 10
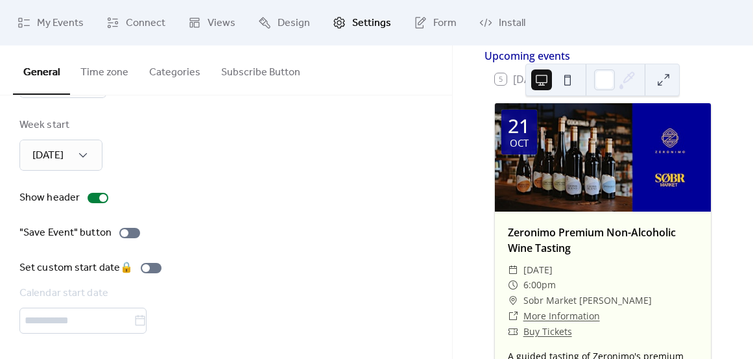
scroll to position [80, 0]
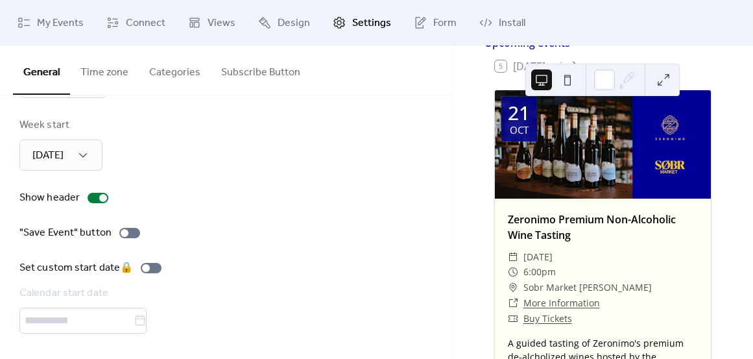
click at [659, 255] on div "​ Tuesday, October 21, 2025" at bounding box center [603, 257] width 190 height 16
click at [272, 21] on link "Design" at bounding box center [284, 22] width 71 height 35
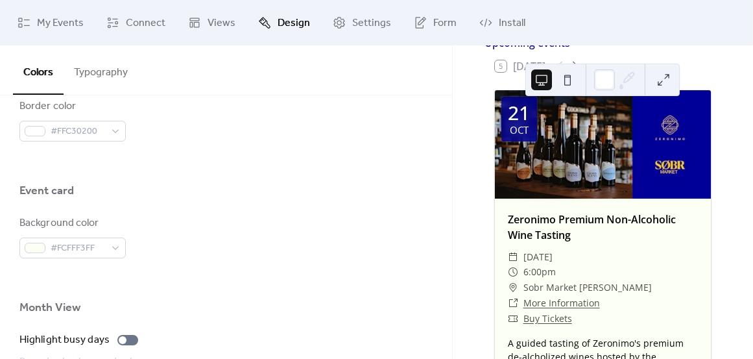
scroll to position [729, 0]
click at [82, 247] on span "#FCFFF3FF" at bounding box center [78, 248] width 55 height 16
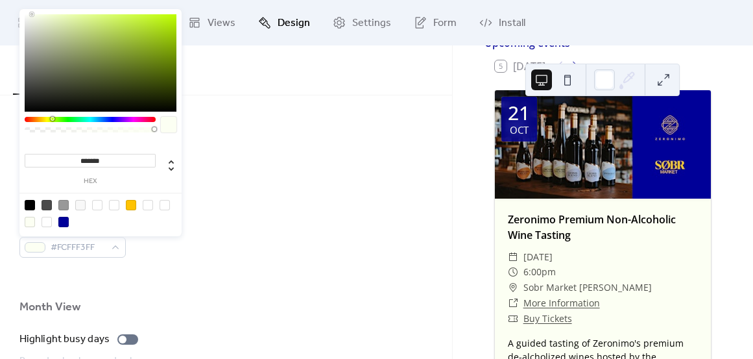
click at [115, 205] on div at bounding box center [114, 205] width 10 height 10
type input "***"
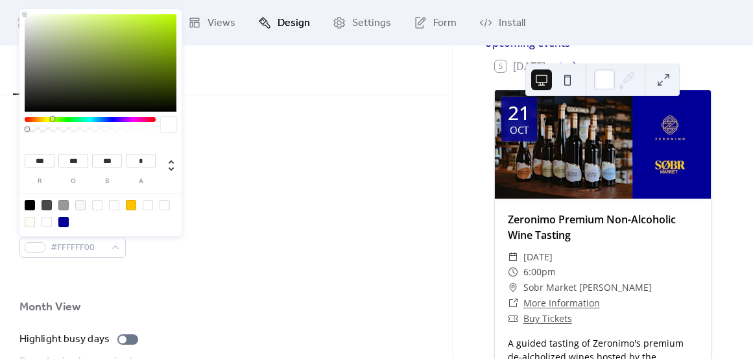
click at [282, 216] on div "Background color #FFFFFF00" at bounding box center [225, 236] width 413 height 43
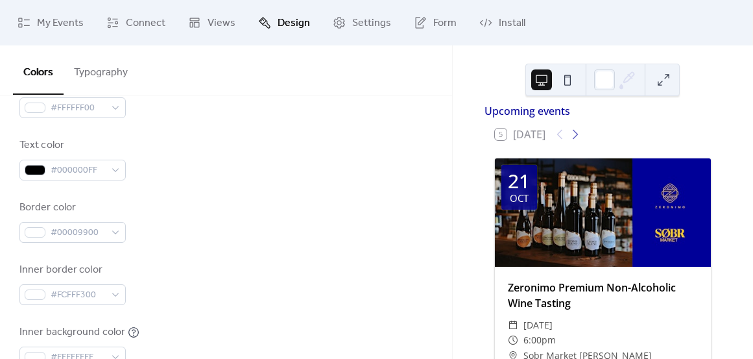
scroll to position [128, 0]
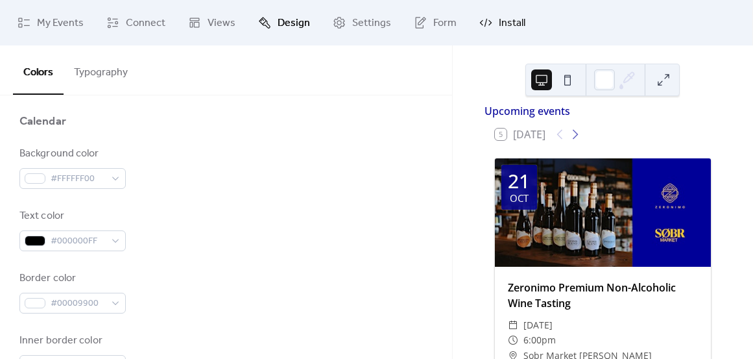
click at [493, 19] on link "Install" at bounding box center [503, 22] width 66 height 35
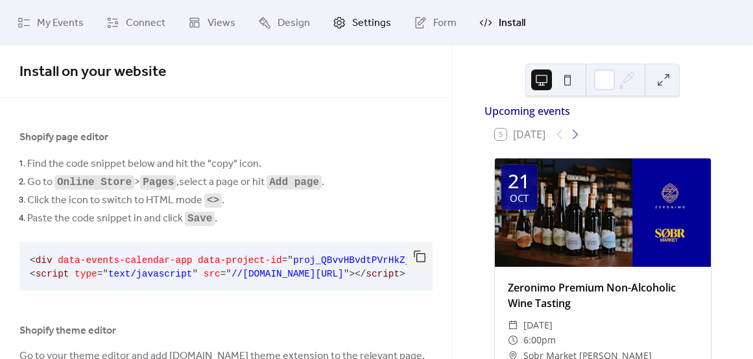
click at [374, 21] on span "Settings" at bounding box center [371, 24] width 39 height 16
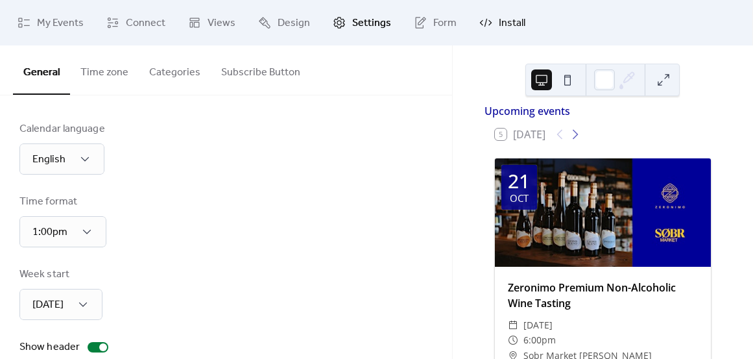
click at [474, 19] on link "Install" at bounding box center [503, 22] width 66 height 35
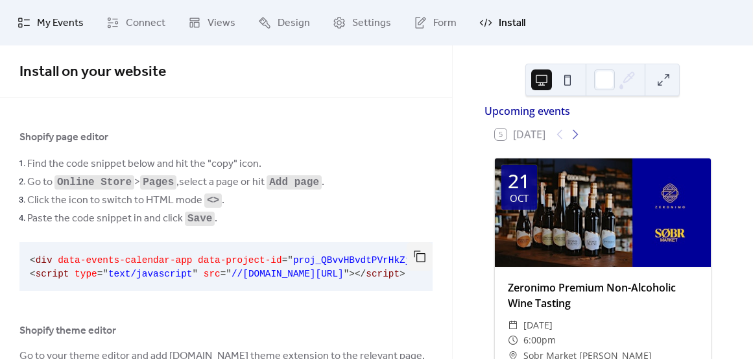
click at [29, 24] on icon at bounding box center [24, 22] width 13 height 13
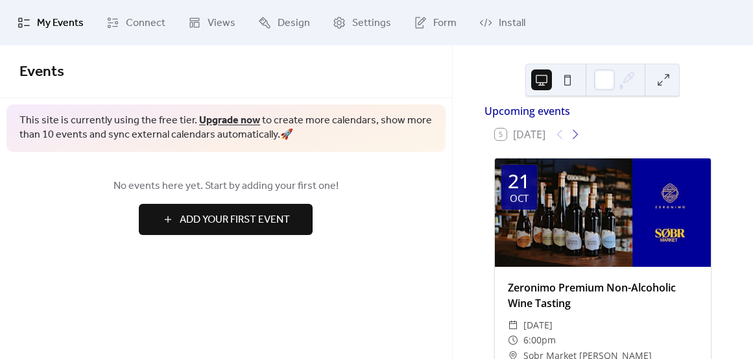
click at [231, 225] on span "Add Your First Event" at bounding box center [235, 220] width 110 height 16
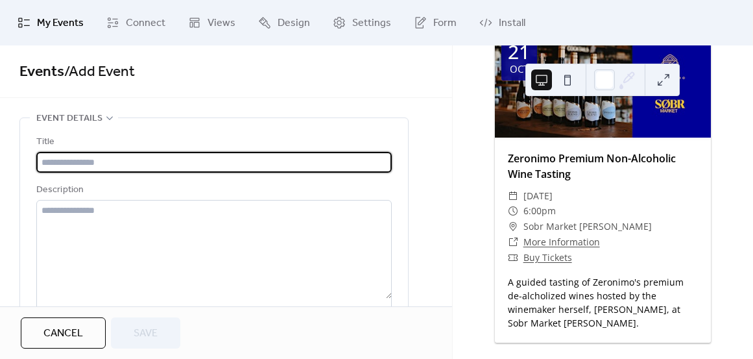
scroll to position [127, 0]
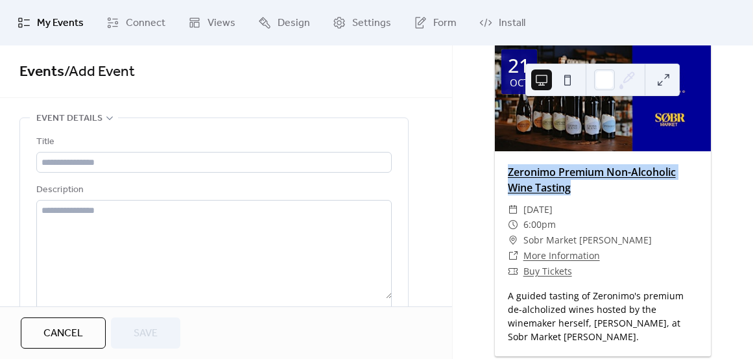
copy link "Zeronimo Premium Non-Alcoholic Wine Tasting"
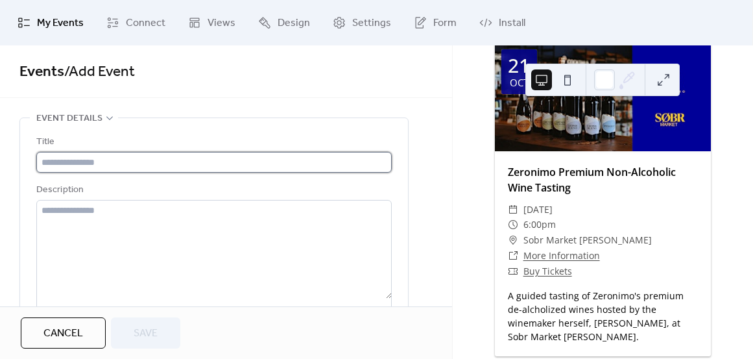
click at [116, 158] on input "text" at bounding box center [214, 162] width 356 height 21
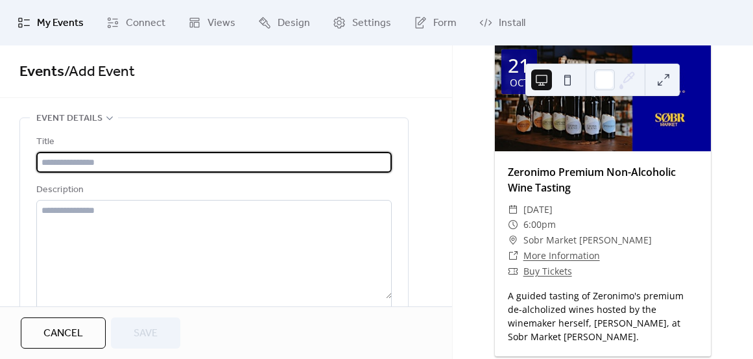
paste input "**********"
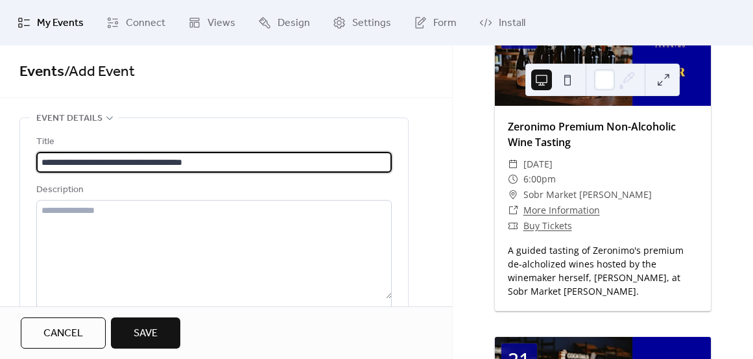
scroll to position [180, 0]
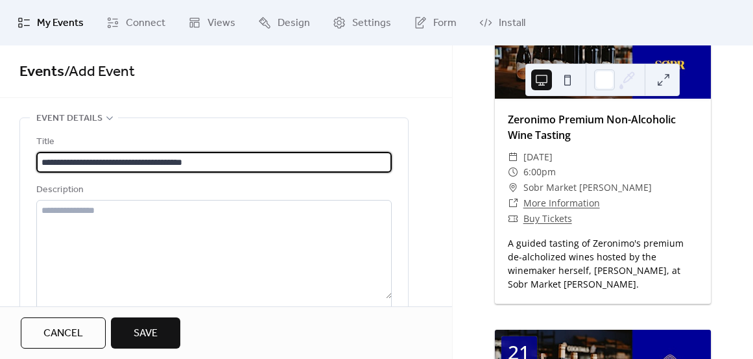
type input "**********"
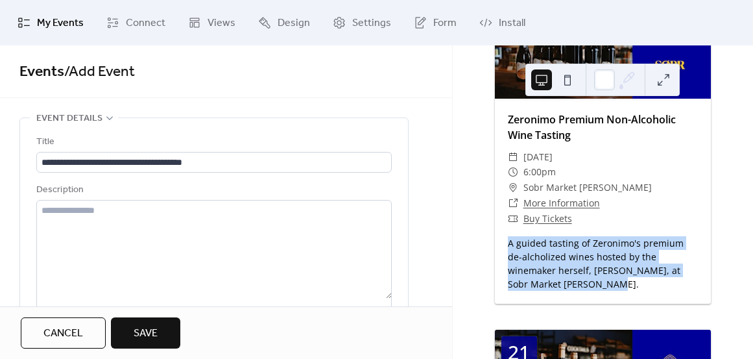
drag, startPoint x: 557, startPoint y: 297, endPoint x: 506, endPoint y: 250, distance: 69.4
click at [506, 250] on div "Zeronimo Premium Non-Alcoholic Wine Tasting ​ Tuesday, October 21, 2025 ​ 6:00p…" at bounding box center [603, 201] width 216 height 205
copy div "A guided tasting of Zeronimo's premium de-alcholized wines hosted by the winema…"
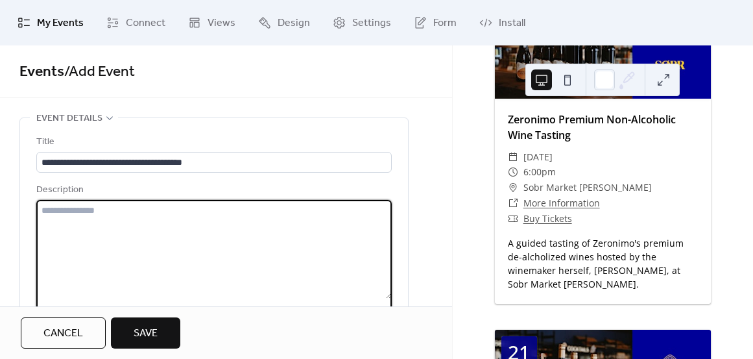
click at [205, 255] on textarea at bounding box center [214, 249] width 356 height 99
paste textarea "**********"
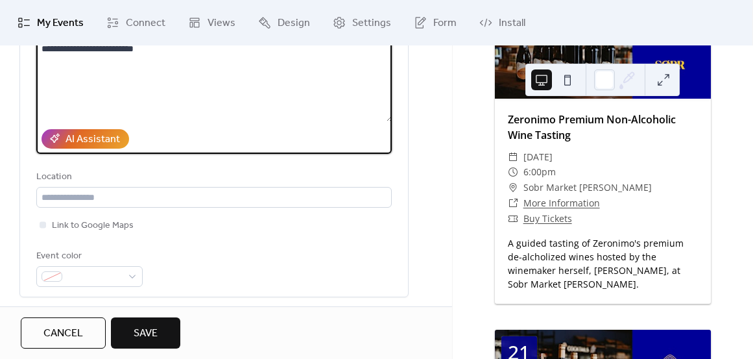
scroll to position [204, 0]
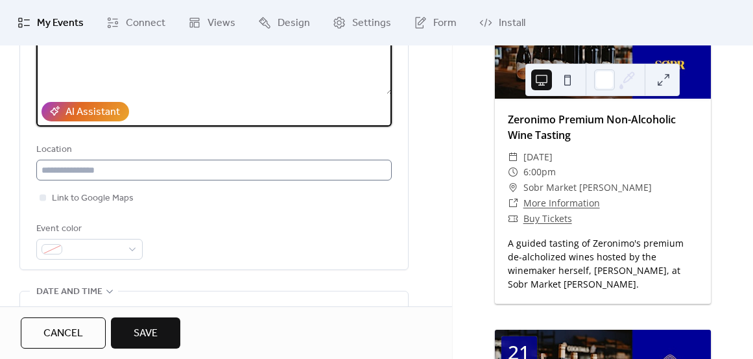
type textarea "**********"
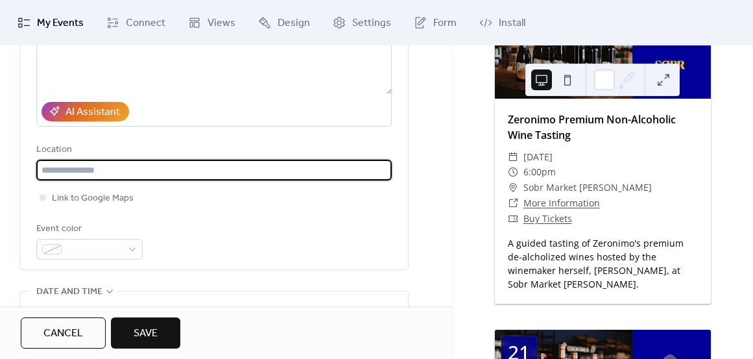
click at [119, 167] on input "text" at bounding box center [214, 170] width 356 height 21
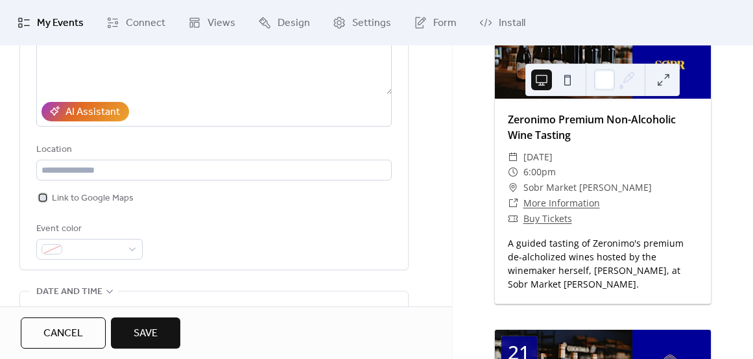
click at [103, 194] on span "Link to Google Maps" at bounding box center [93, 199] width 82 height 16
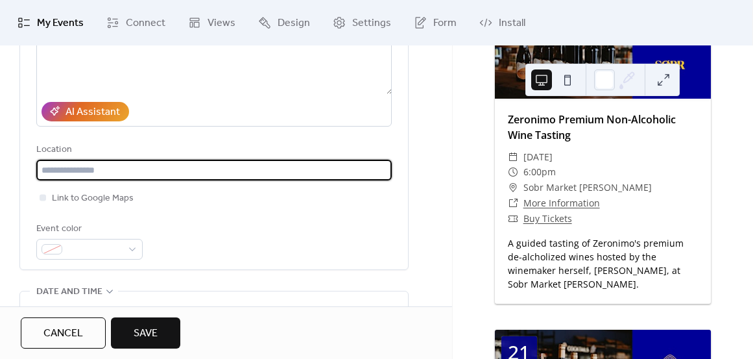
click at [86, 172] on input "text" at bounding box center [214, 170] width 356 height 21
type input "**********"
click at [228, 196] on div "Link to Google Maps" at bounding box center [214, 198] width 356 height 16
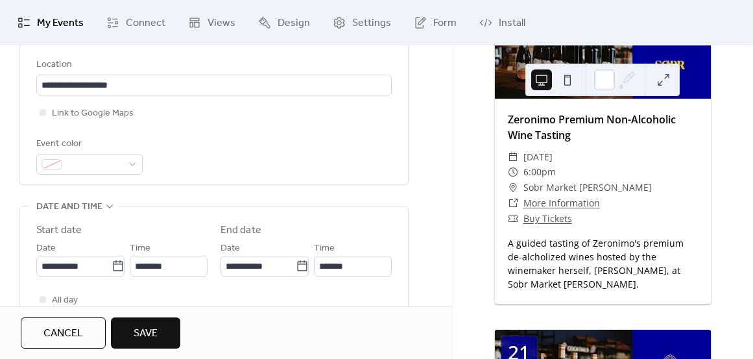
scroll to position [303, 0]
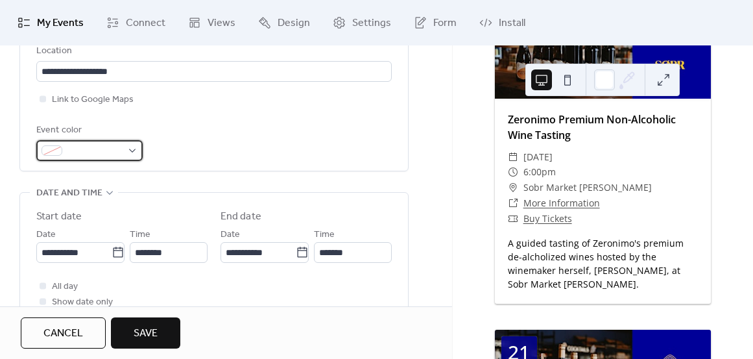
click at [85, 149] on span at bounding box center [94, 151] width 55 height 16
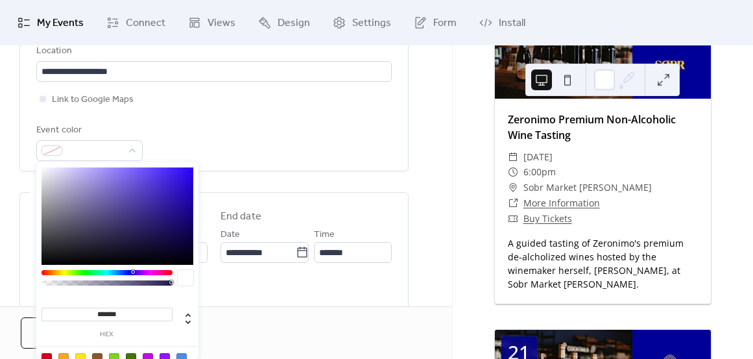
click at [243, 144] on div "Event color" at bounding box center [214, 142] width 356 height 38
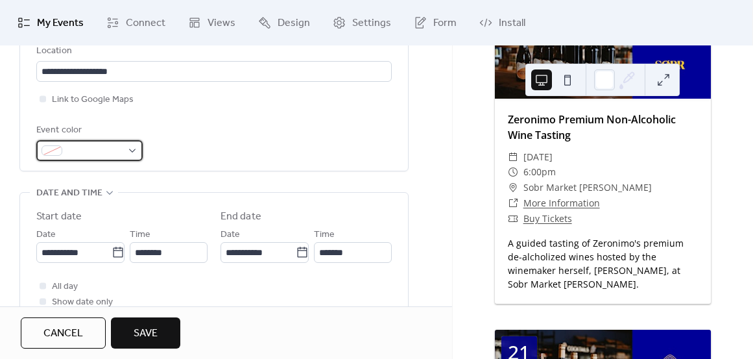
click at [124, 144] on div at bounding box center [89, 150] width 106 height 21
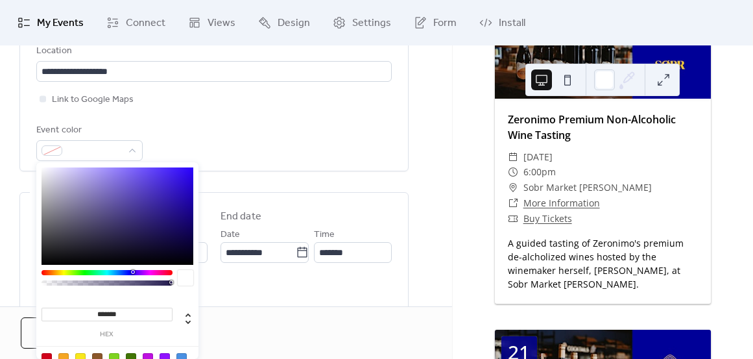
click at [129, 309] on input "*******" at bounding box center [107, 315] width 131 height 14
click at [109, 312] on input "*******" at bounding box center [107, 315] width 131 height 14
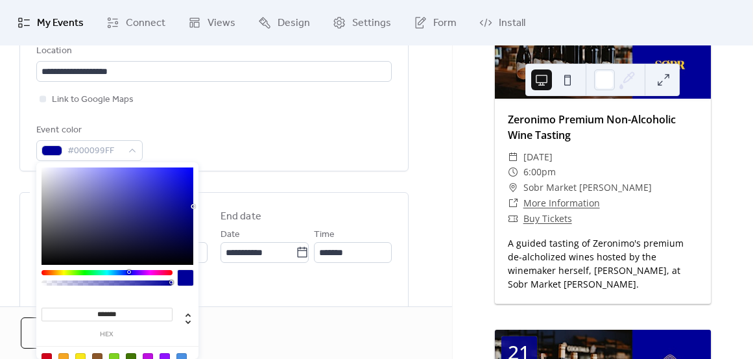
type input "*******"
click at [290, 154] on div "Event color #000099FF" at bounding box center [214, 142] width 356 height 38
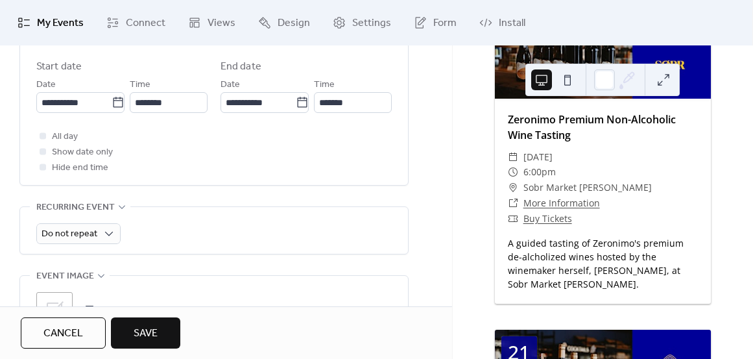
scroll to position [441, 0]
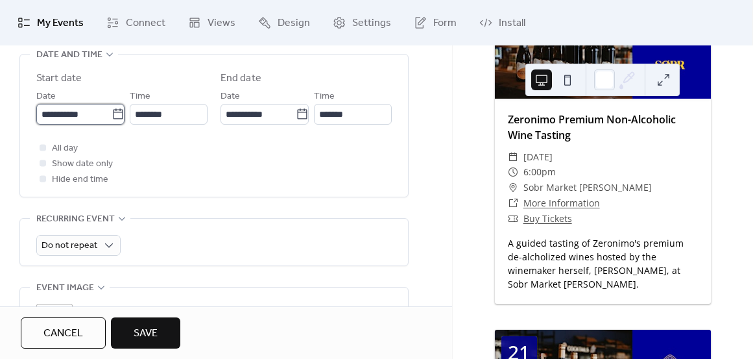
click at [76, 108] on input "**********" at bounding box center [73, 114] width 75 height 21
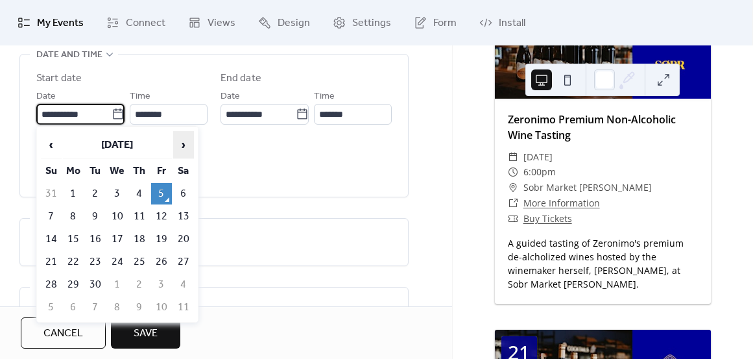
click at [188, 142] on span "›" at bounding box center [183, 145] width 19 height 26
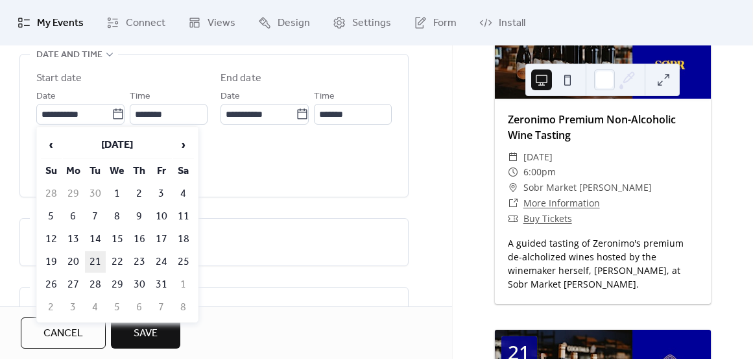
click at [96, 264] on td "21" at bounding box center [95, 261] width 21 height 21
type input "**********"
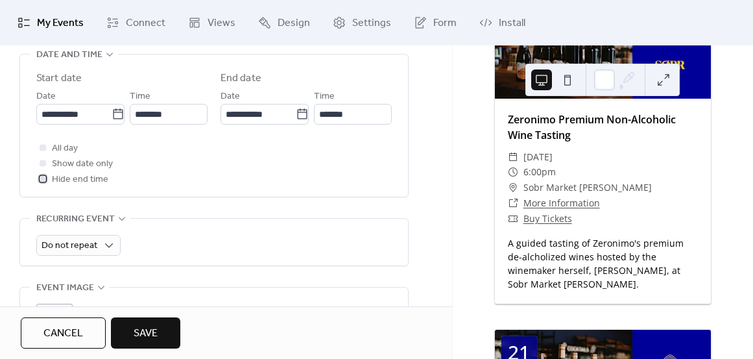
click at [84, 183] on span "Hide end time" at bounding box center [80, 180] width 56 height 16
click at [167, 109] on input "********" at bounding box center [169, 114] width 78 height 21
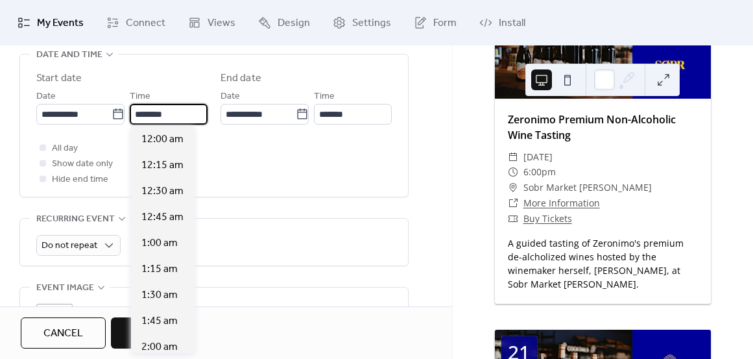
scroll to position [1245, 0]
click at [243, 142] on div "All day Show date only Hide end time" at bounding box center [214, 163] width 356 height 47
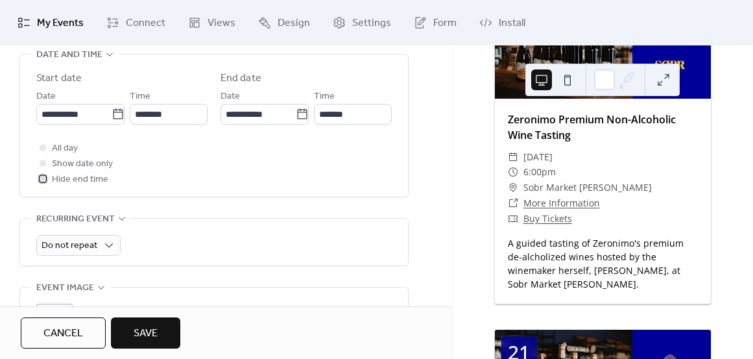
click at [64, 177] on span "Hide end time" at bounding box center [80, 180] width 56 height 16
click at [63, 163] on span "Show date only" at bounding box center [82, 164] width 61 height 16
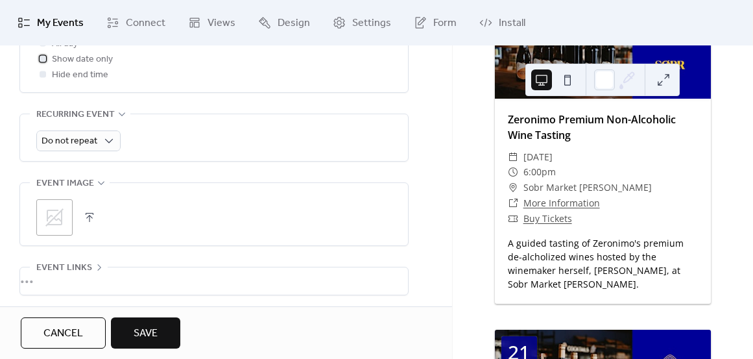
scroll to position [568, 0]
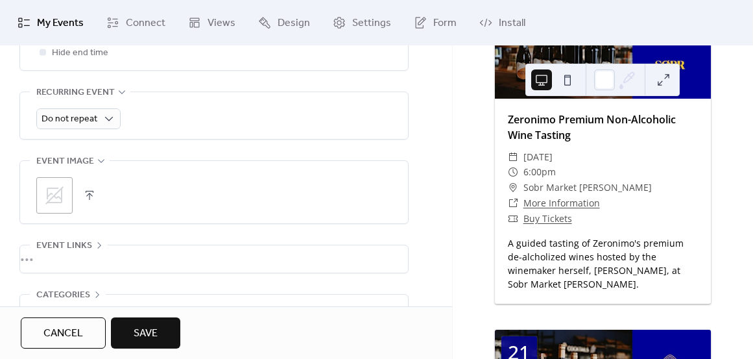
click at [62, 191] on icon at bounding box center [54, 195] width 21 height 21
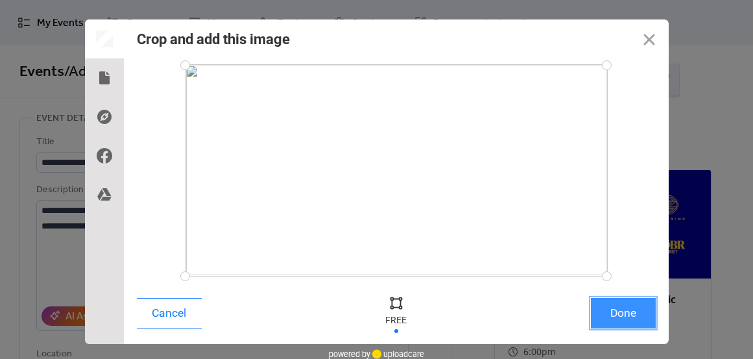
click at [617, 315] on button "Done" at bounding box center [623, 313] width 65 height 31
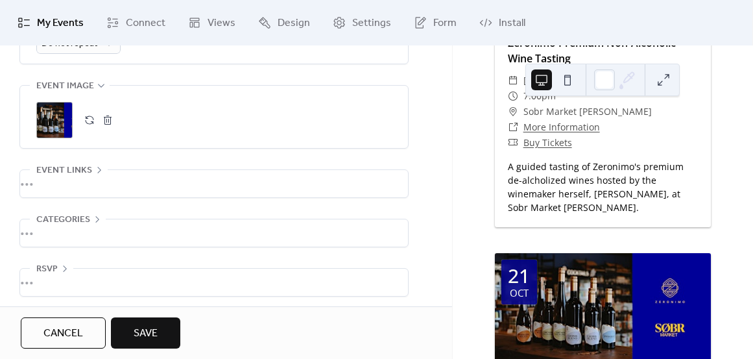
scroll to position [645, 0]
click at [95, 164] on icon at bounding box center [99, 168] width 10 height 10
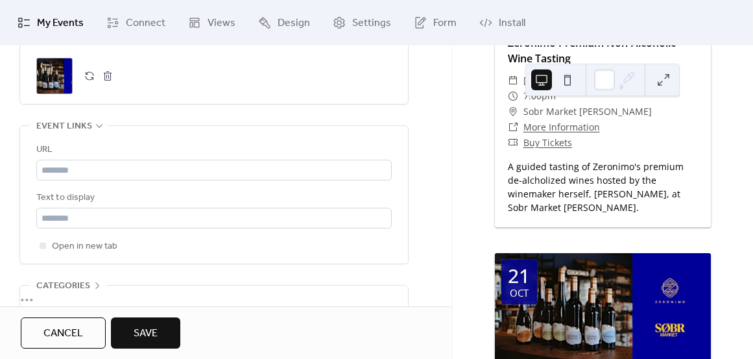
scroll to position [708, 0]
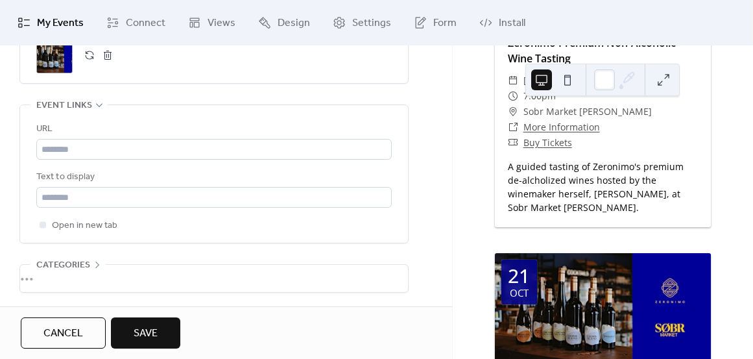
click at [543, 132] on link "More Information" at bounding box center [562, 127] width 77 height 12
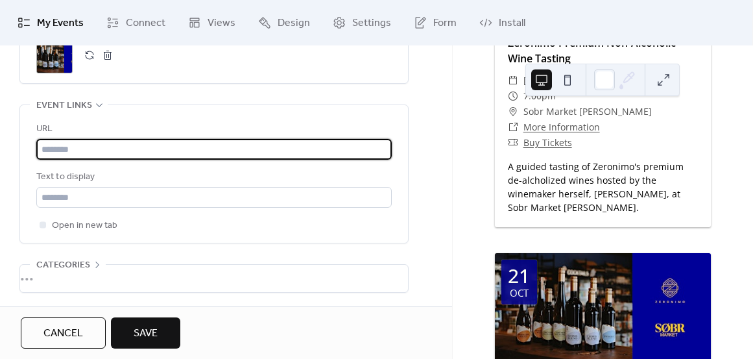
click at [70, 140] on input "text" at bounding box center [214, 149] width 356 height 21
paste input "**********"
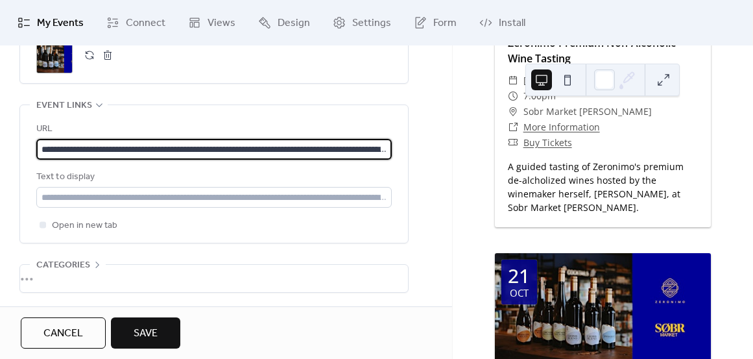
scroll to position [0, 128]
type input "**********"
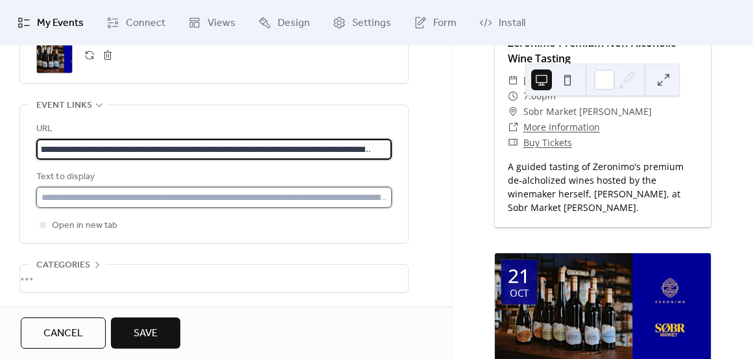
click at [71, 196] on input "text" at bounding box center [214, 197] width 356 height 21
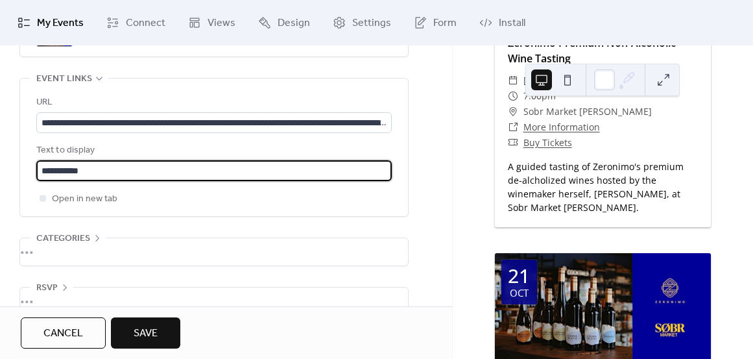
scroll to position [739, 0]
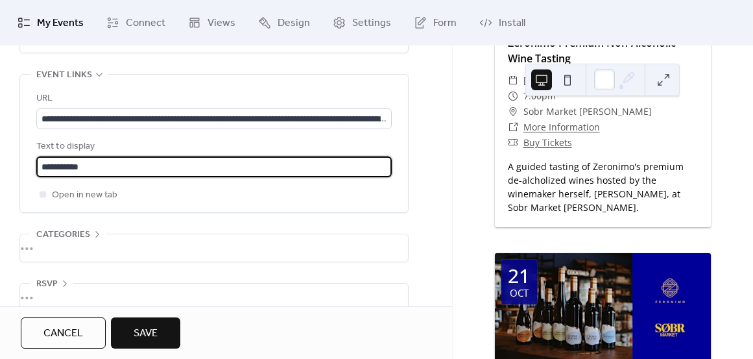
type input "**********"
click at [91, 243] on div "•••" at bounding box center [214, 247] width 388 height 27
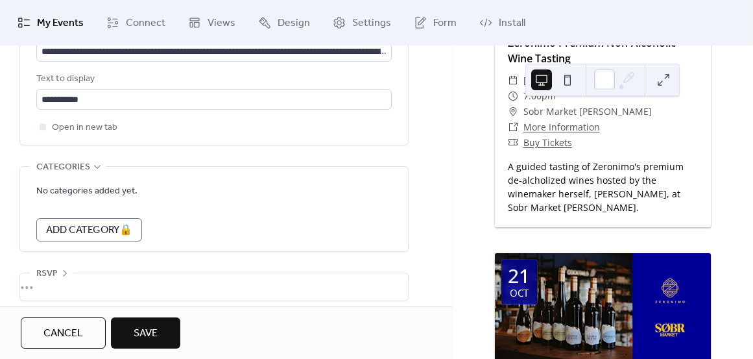
scroll to position [811, 0]
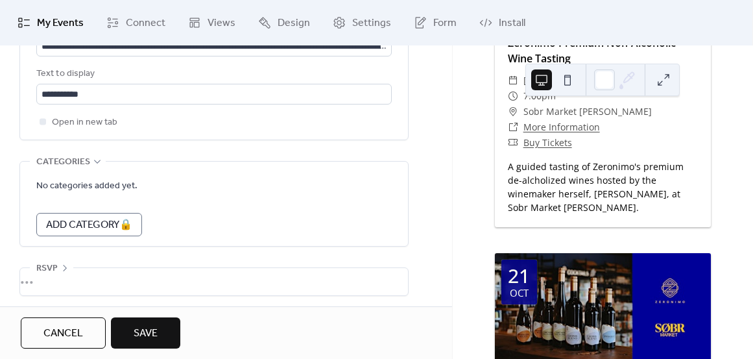
click at [66, 276] on div "•••" at bounding box center [214, 281] width 388 height 27
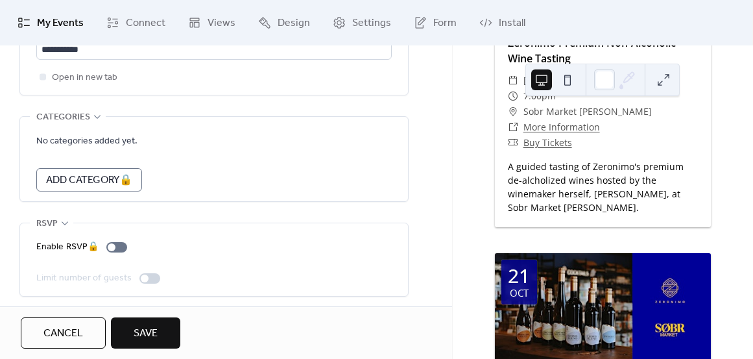
click at [48, 216] on span "RSVP" at bounding box center [46, 224] width 21 height 16
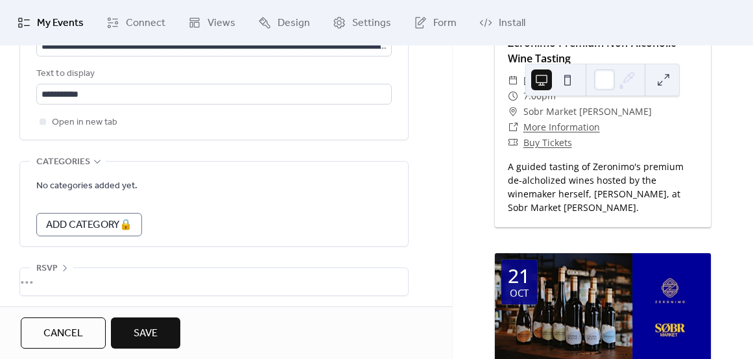
click at [55, 160] on span "Categories" at bounding box center [63, 162] width 54 height 16
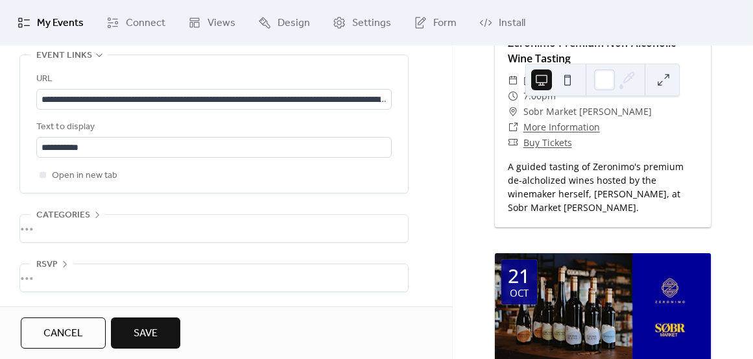
scroll to position [755, 0]
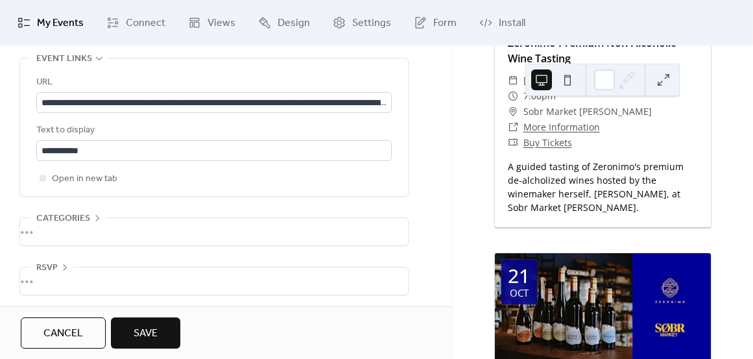
click at [160, 332] on button "Save" at bounding box center [145, 332] width 69 height 31
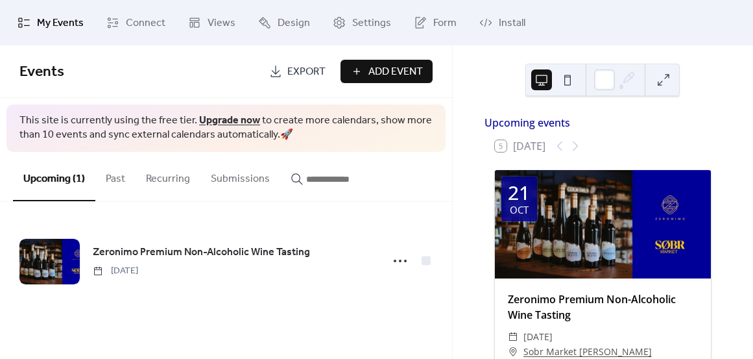
click at [46, 18] on span "My Events" at bounding box center [60, 24] width 47 height 16
click at [116, 20] on icon at bounding box center [112, 22] width 13 height 13
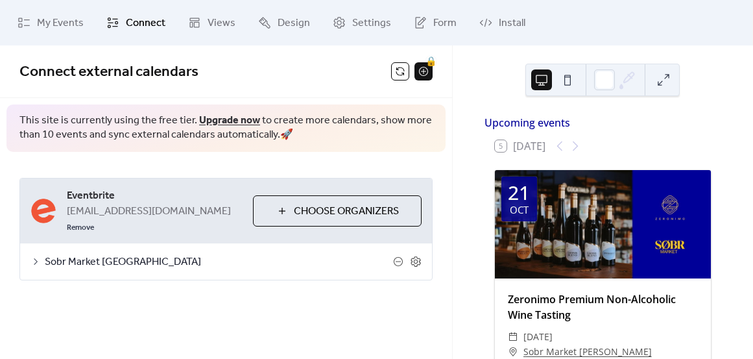
click at [99, 254] on span "Sobr Market Toronto" at bounding box center [219, 262] width 348 height 16
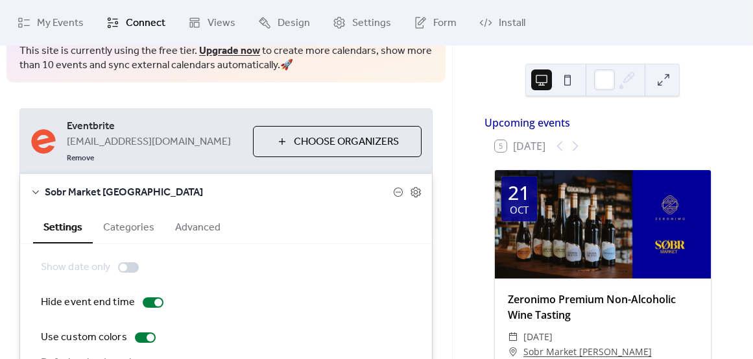
scroll to position [130, 0]
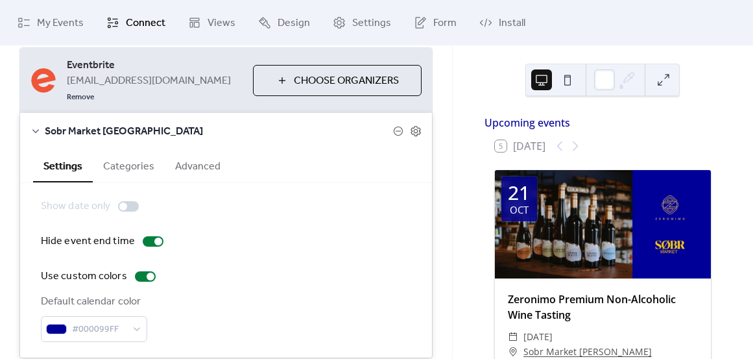
click at [211, 154] on button "Advanced" at bounding box center [198, 165] width 66 height 32
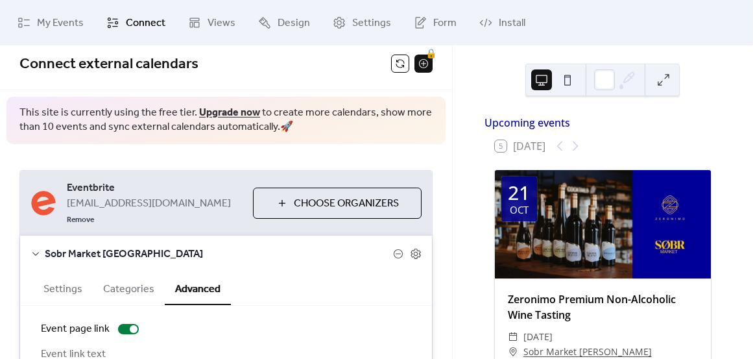
scroll to position [0, 0]
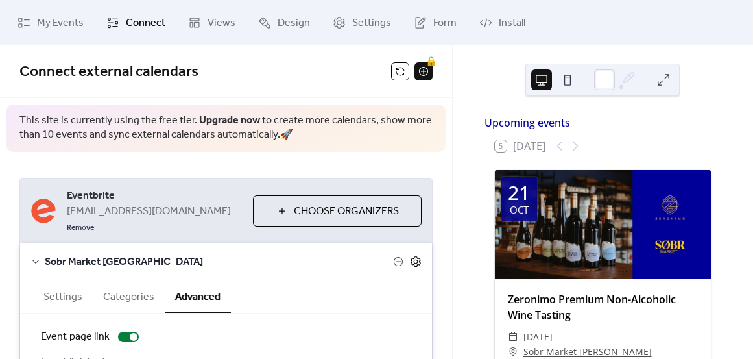
click at [413, 256] on icon at bounding box center [416, 262] width 12 height 12
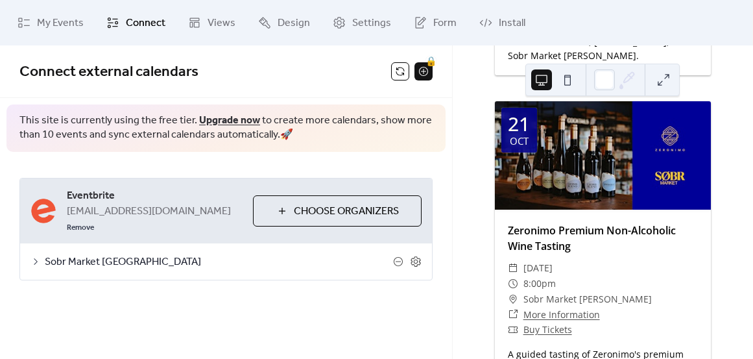
scroll to position [1141, 0]
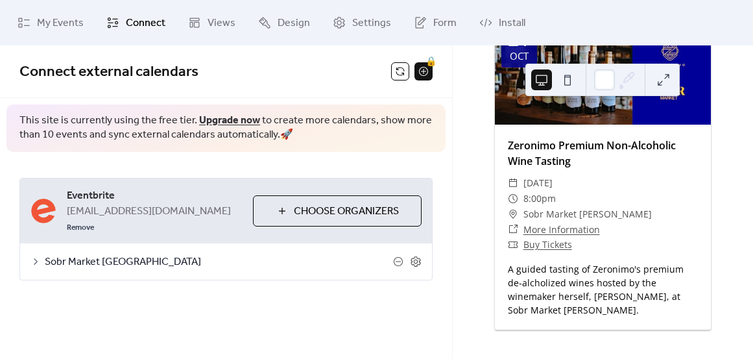
click at [333, 208] on span "Choose Organizers" at bounding box center [346, 212] width 105 height 16
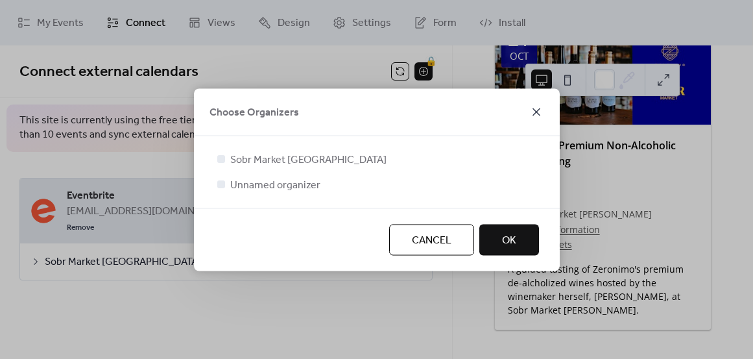
click at [539, 113] on icon at bounding box center [537, 112] width 16 height 16
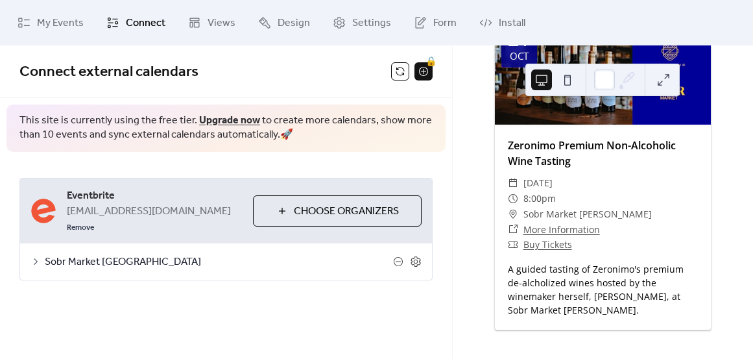
click at [119, 254] on span "Sobr Market Toronto" at bounding box center [219, 262] width 348 height 16
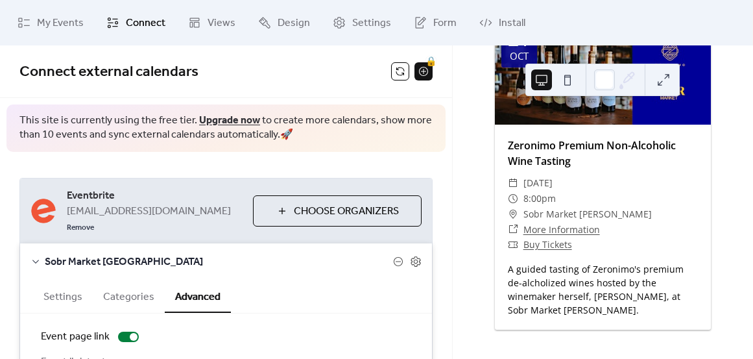
click at [67, 285] on button "Settings" at bounding box center [63, 296] width 60 height 32
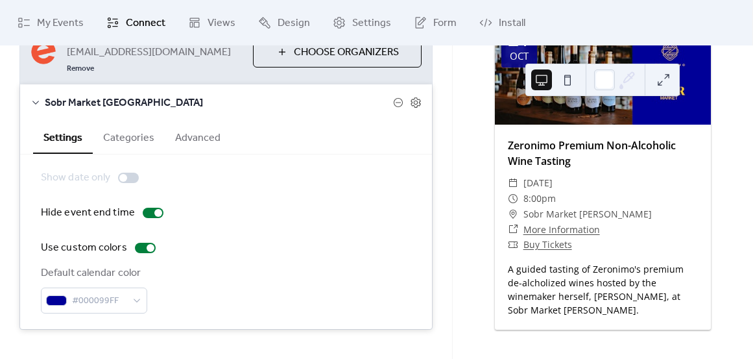
click at [136, 128] on button "Categories" at bounding box center [129, 137] width 72 height 32
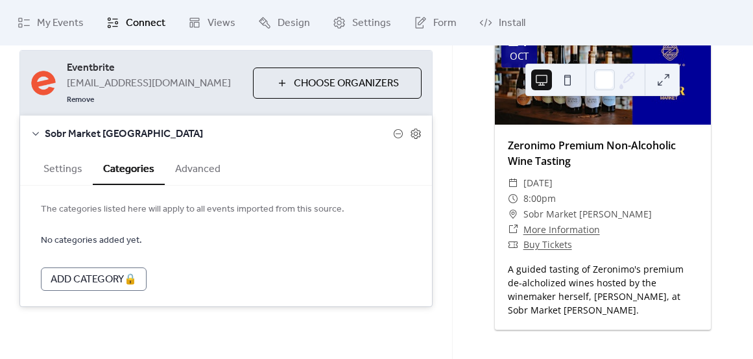
scroll to position [110, 0]
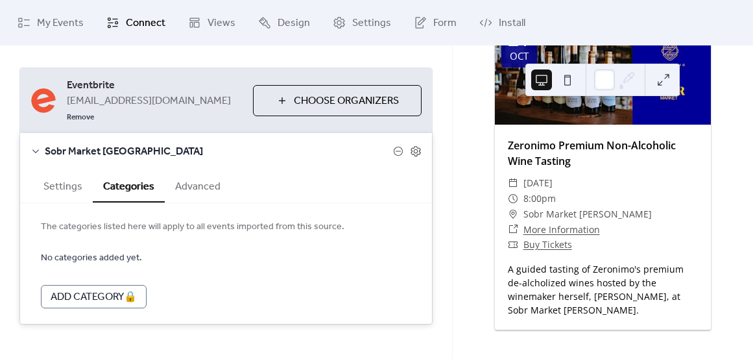
click at [188, 173] on button "Advanced" at bounding box center [198, 185] width 66 height 32
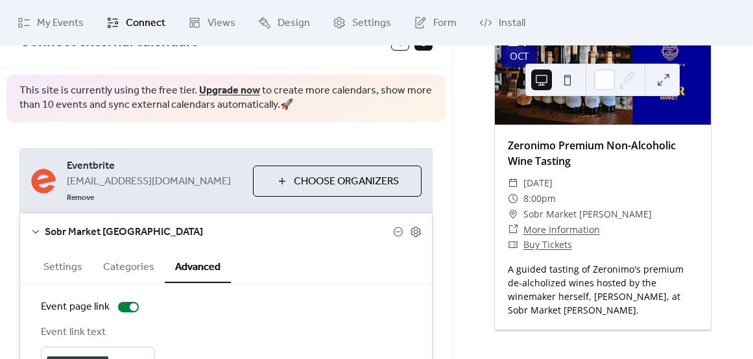
scroll to position [0, 0]
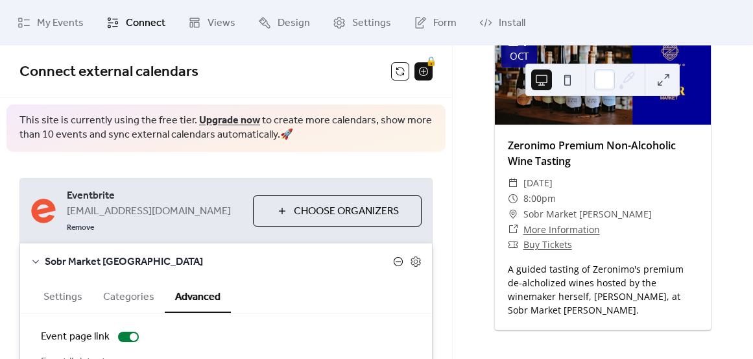
click at [393, 256] on icon at bounding box center [398, 261] width 10 height 10
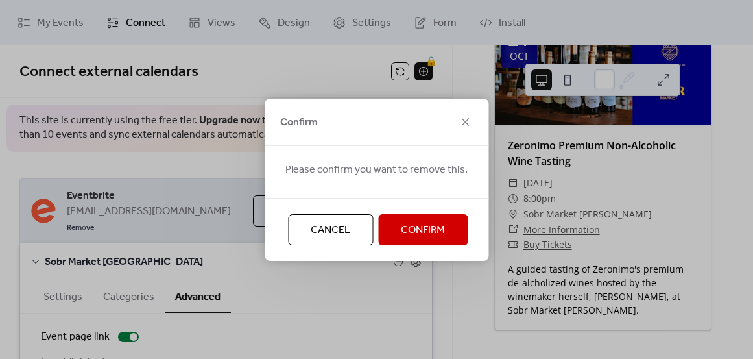
click at [446, 234] on button "Confirm" at bounding box center [423, 229] width 90 height 31
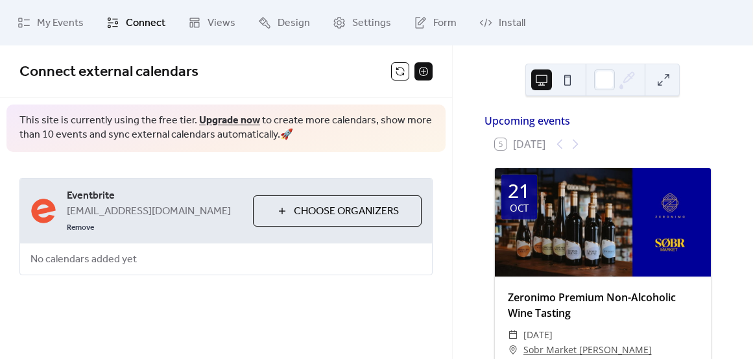
scroll to position [3, 0]
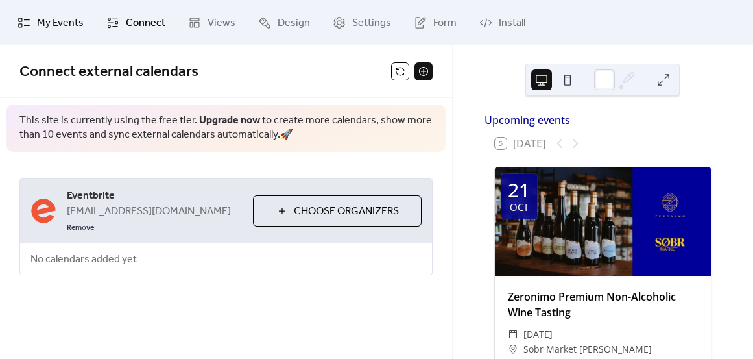
click at [77, 21] on span "My Events" at bounding box center [60, 24] width 47 height 16
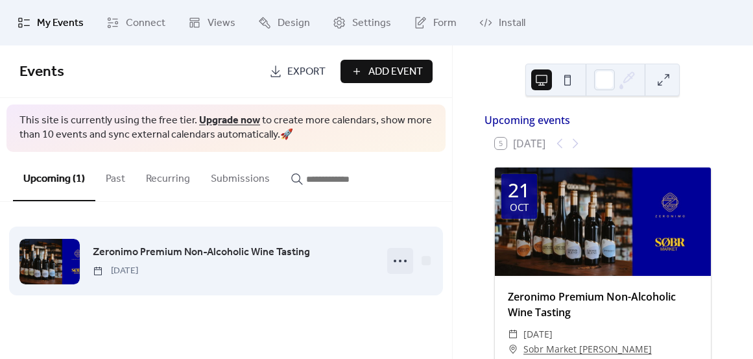
click at [402, 260] on icon at bounding box center [400, 260] width 21 height 21
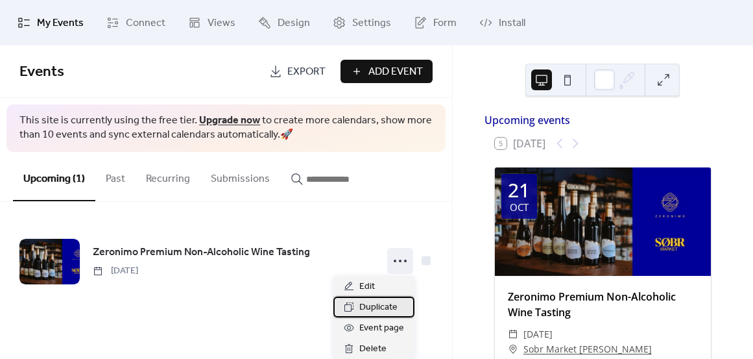
click at [393, 304] on span "Duplicate" at bounding box center [379, 308] width 38 height 16
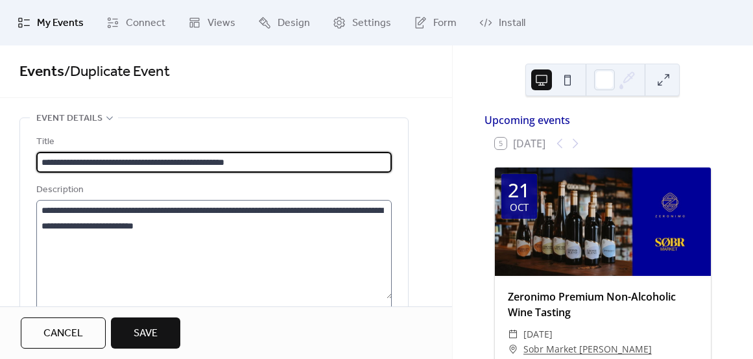
type input "**********"
click at [216, 225] on textarea "**********" at bounding box center [214, 249] width 356 height 99
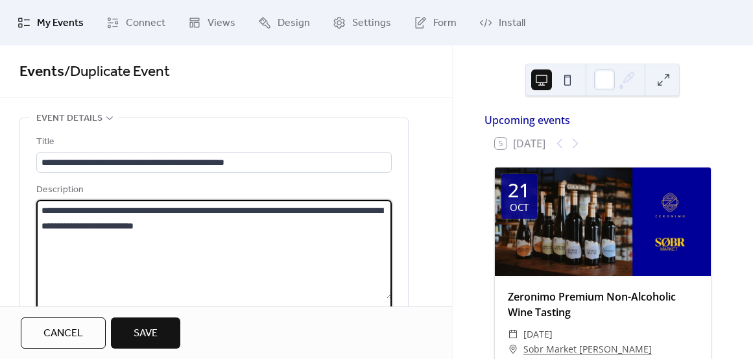
click at [216, 225] on textarea "**********" at bounding box center [214, 249] width 356 height 99
type textarea "**********"
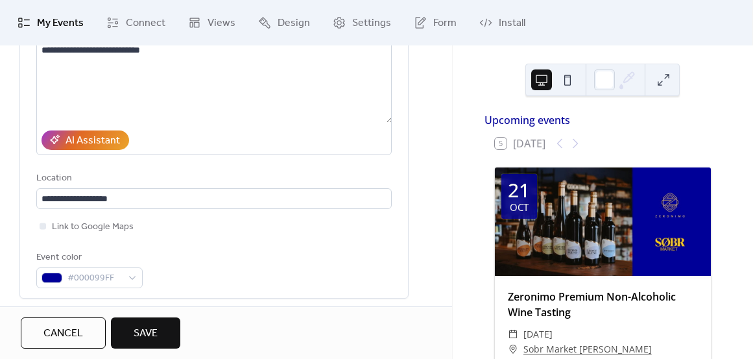
scroll to position [302, 0]
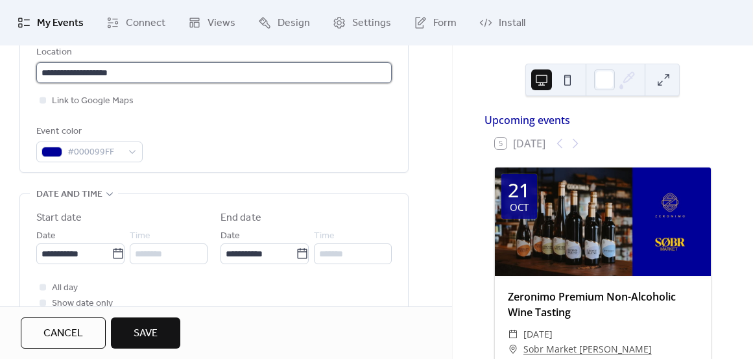
click at [116, 67] on input "**********" at bounding box center [214, 72] width 356 height 21
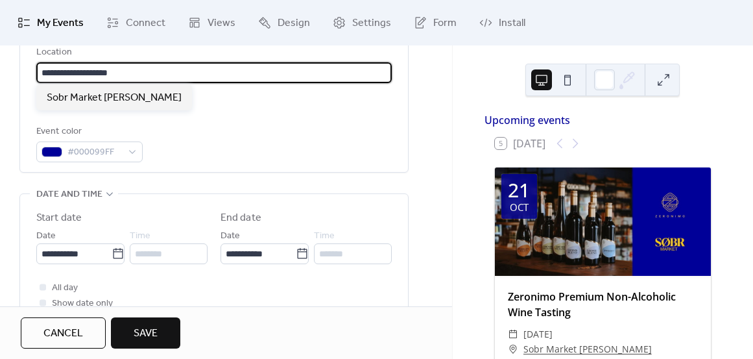
click at [116, 67] on input "**********" at bounding box center [214, 72] width 356 height 21
type input "**********"
click at [427, 175] on div "**********" at bounding box center [226, 289] width 452 height 947
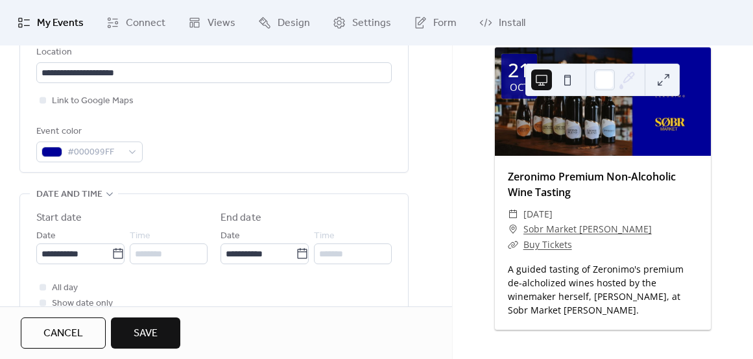
scroll to position [128, 0]
click at [66, 247] on input "**********" at bounding box center [73, 253] width 75 height 21
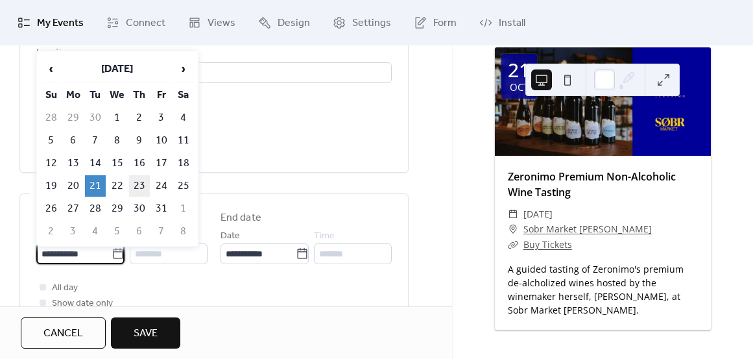
click at [146, 184] on td "23" at bounding box center [139, 185] width 21 height 21
type input "**********"
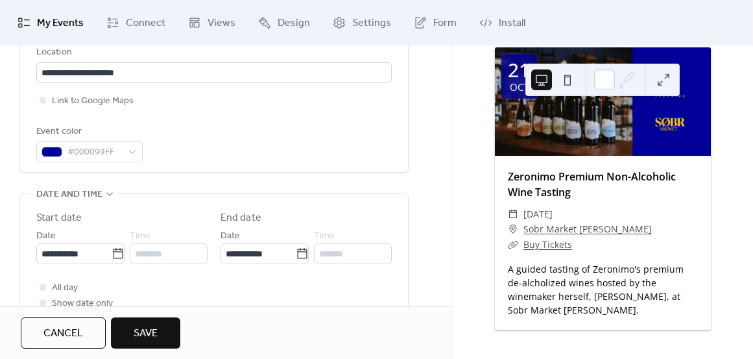
click at [403, 234] on div "**********" at bounding box center [214, 265] width 388 height 142
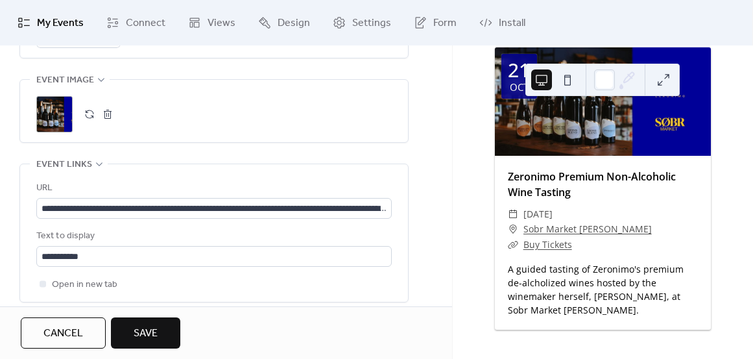
scroll to position [755, 0]
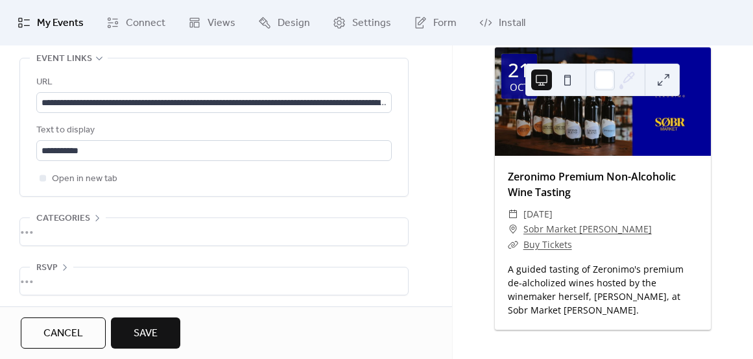
click at [157, 339] on span "Save" at bounding box center [146, 334] width 24 height 16
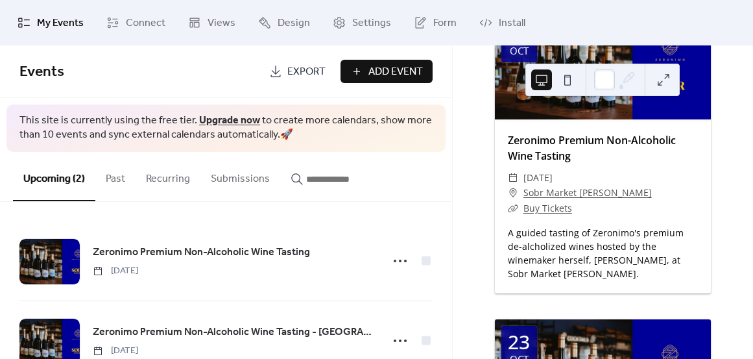
scroll to position [156, 0]
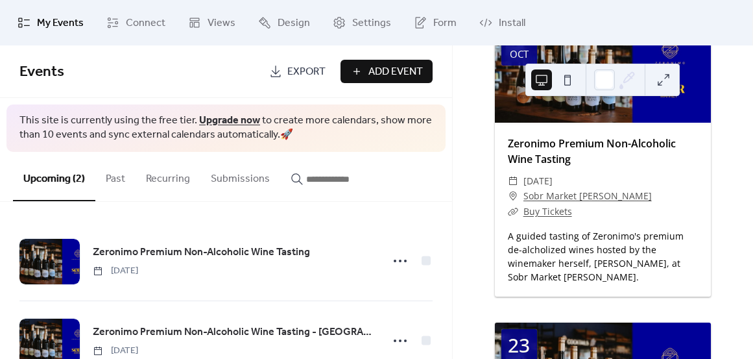
click at [687, 215] on div "​ Buy Tickets" at bounding box center [603, 212] width 190 height 16
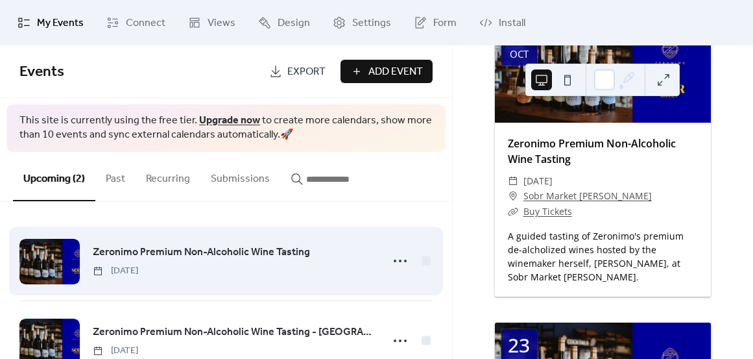
click at [286, 254] on span "Zeronimo Premium Non-Alcoholic Wine Tasting" at bounding box center [201, 253] width 217 height 16
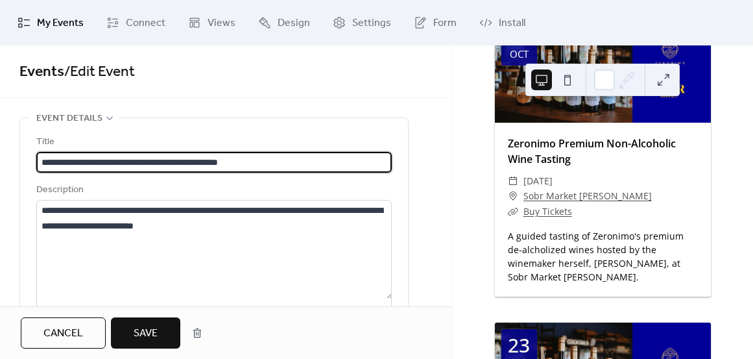
type input "**********"
click at [149, 334] on span "Save" at bounding box center [146, 334] width 24 height 16
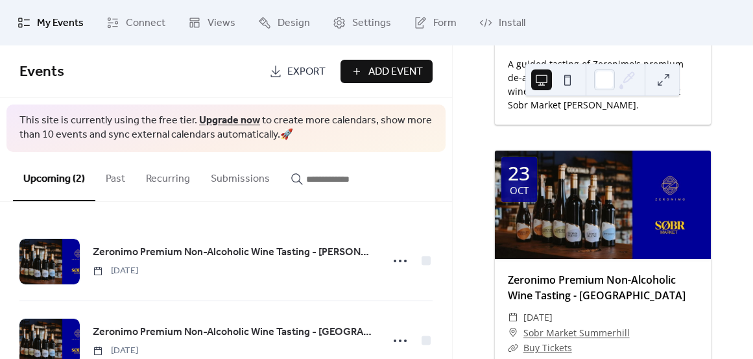
scroll to position [435, 0]
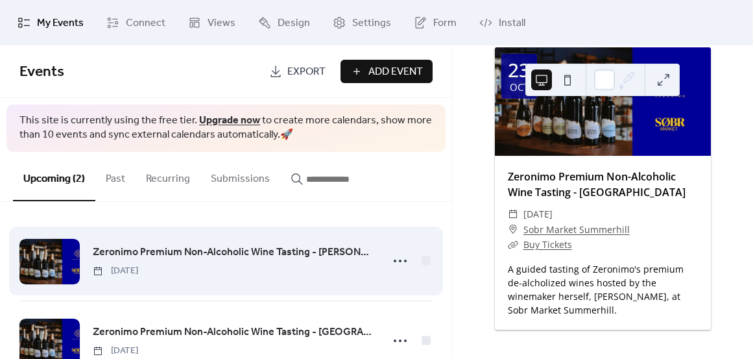
click at [248, 265] on div "Zeronimo Premium Non-Alcoholic Wine Tasting - Danforth Tuesday, October 21, 2025" at bounding box center [233, 260] width 281 height 33
click at [400, 260] on icon at bounding box center [400, 260] width 21 height 21
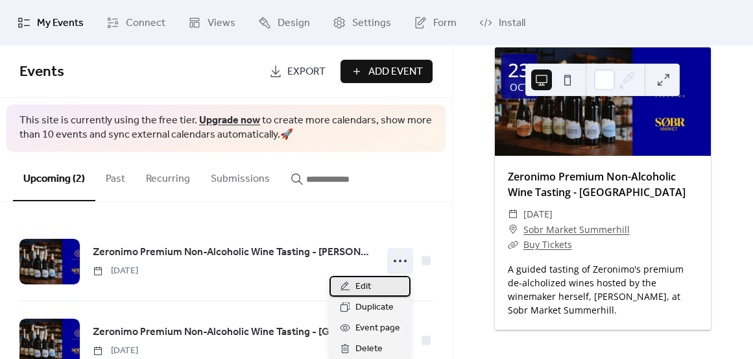
click at [389, 276] on div "Edit" at bounding box center [370, 286] width 81 height 21
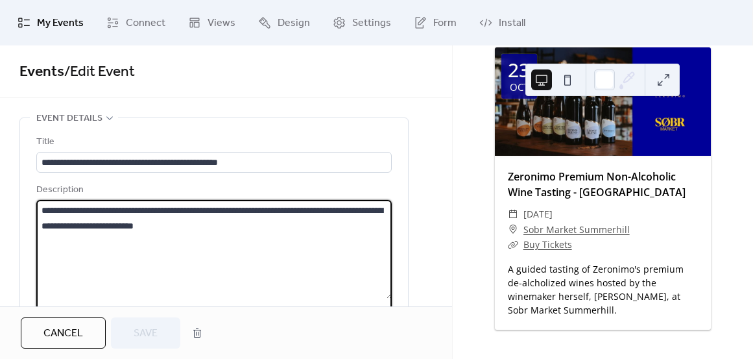
click at [283, 240] on textarea "**********" at bounding box center [214, 249] width 356 height 99
type textarea "**********"
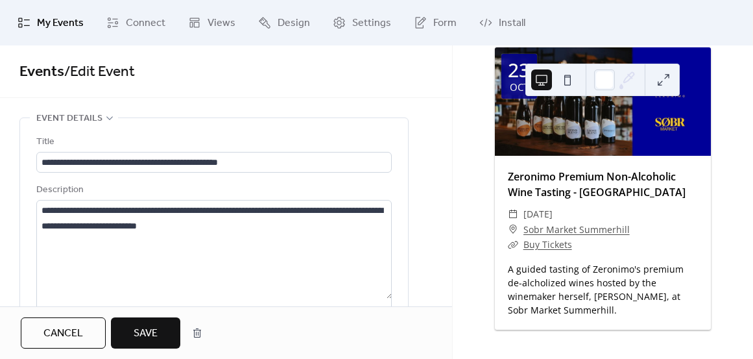
click at [82, 348] on button "Cancel" at bounding box center [63, 332] width 85 height 31
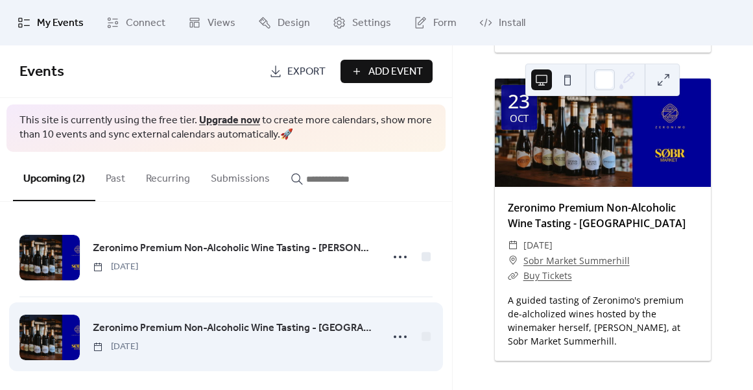
scroll to position [8, 0]
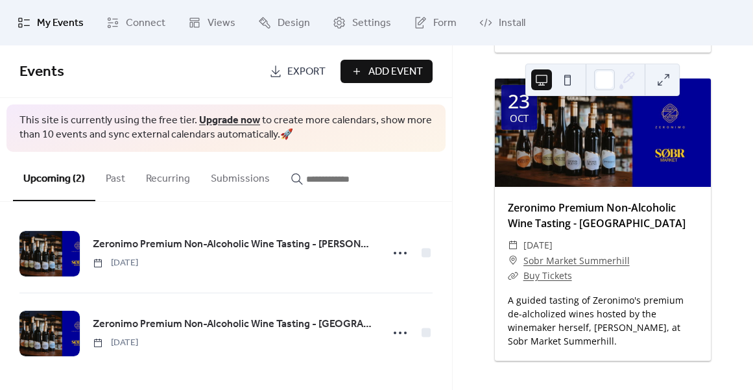
click at [369, 78] on span "Add Event" at bounding box center [396, 72] width 55 height 16
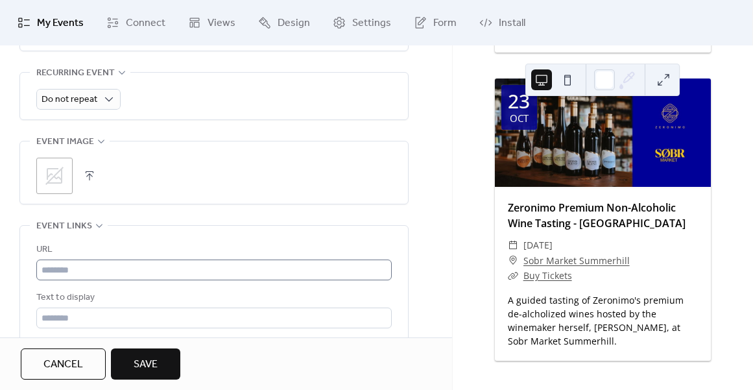
scroll to position [618, 0]
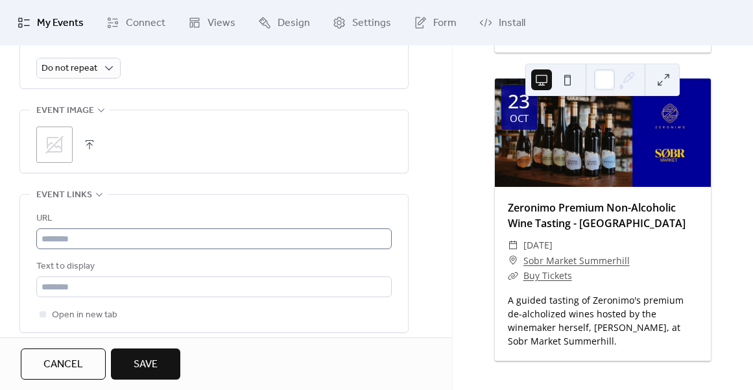
type input "**********"
click at [134, 234] on input "text" at bounding box center [214, 238] width 356 height 21
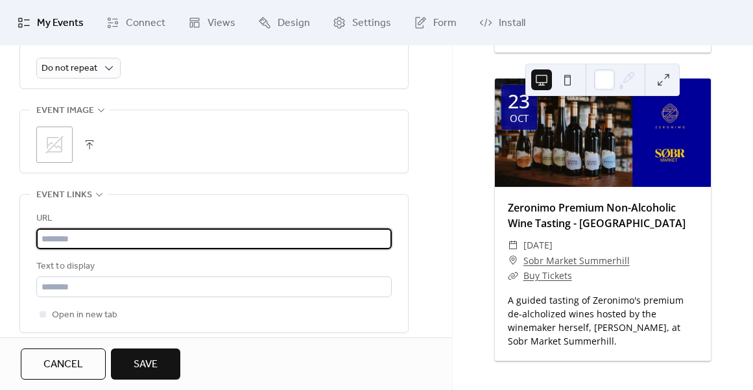
paste input "**********"
type input "**********"
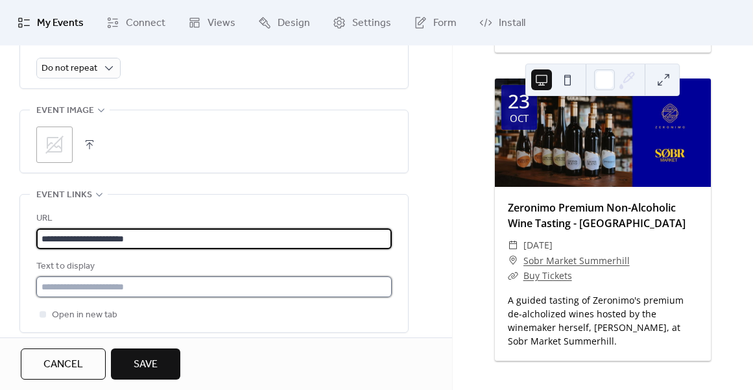
click at [103, 278] on input "text" at bounding box center [214, 286] width 356 height 21
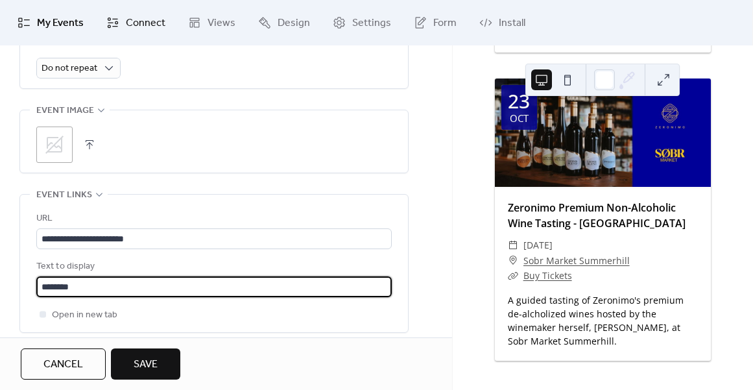
type input "********"
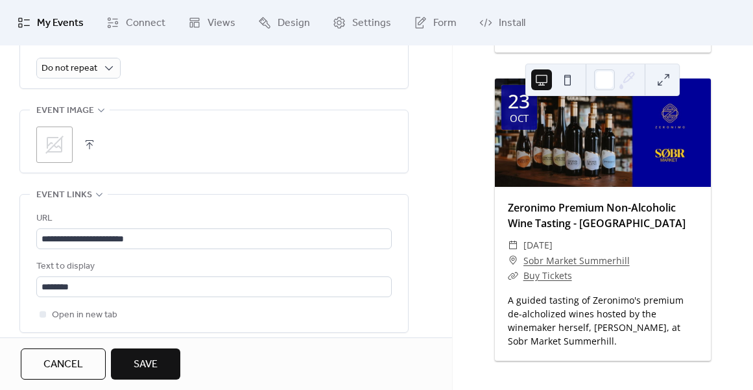
click at [56, 147] on icon at bounding box center [54, 144] width 21 height 21
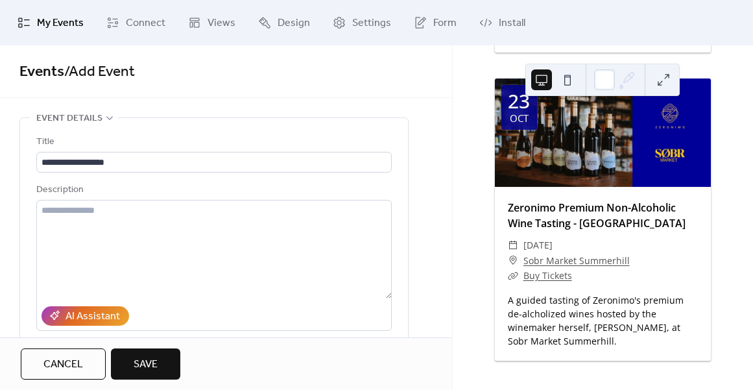
scroll to position [0, 0]
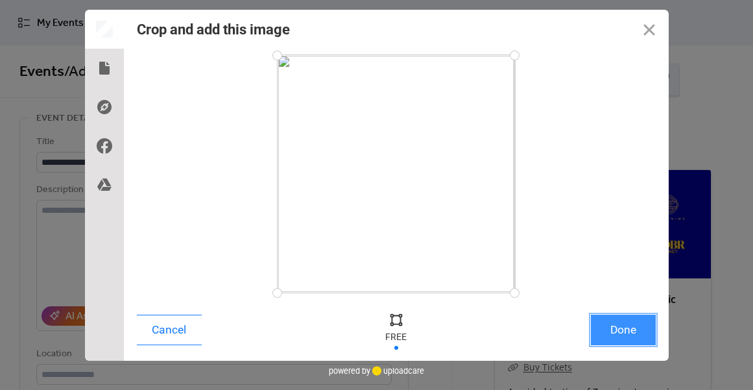
click at [633, 335] on button "Done" at bounding box center [623, 330] width 65 height 31
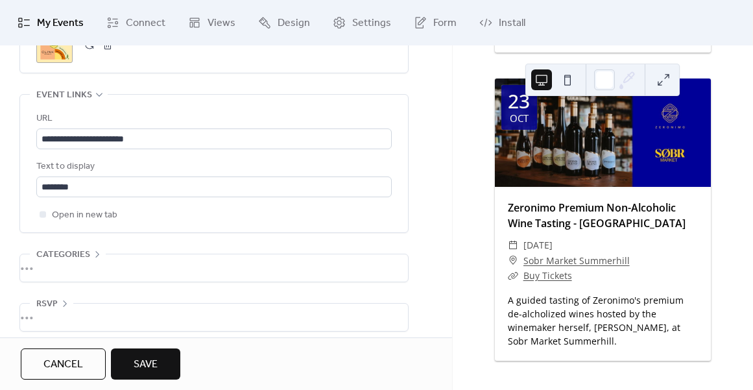
scroll to position [724, 0]
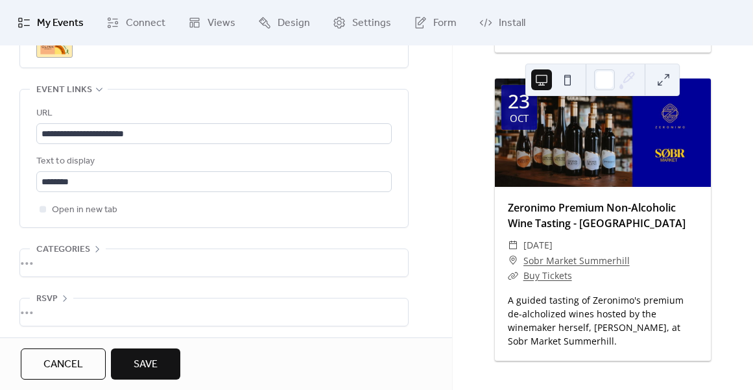
click at [156, 357] on span "Save" at bounding box center [146, 365] width 24 height 16
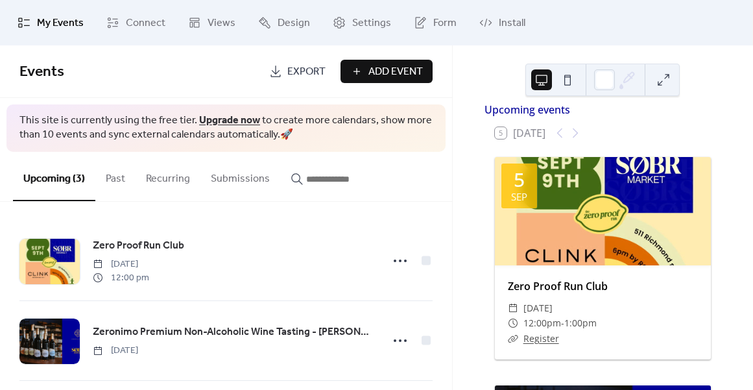
scroll to position [14, 0]
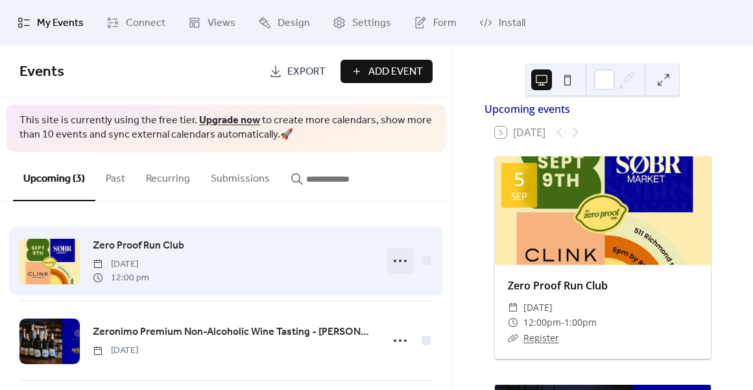
click at [399, 260] on circle at bounding box center [400, 261] width 3 height 3
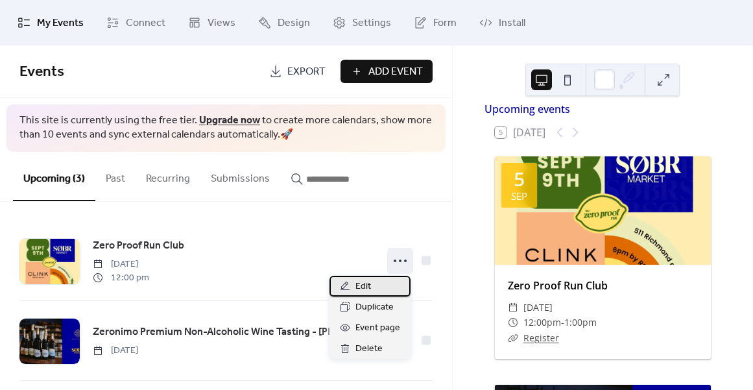
click at [382, 280] on div "Edit" at bounding box center [370, 286] width 81 height 21
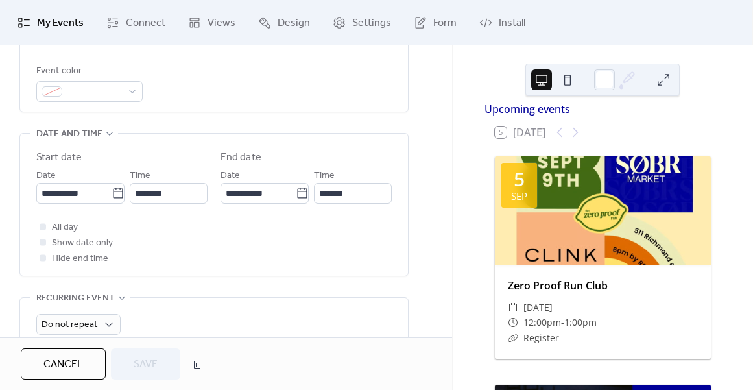
scroll to position [506, 0]
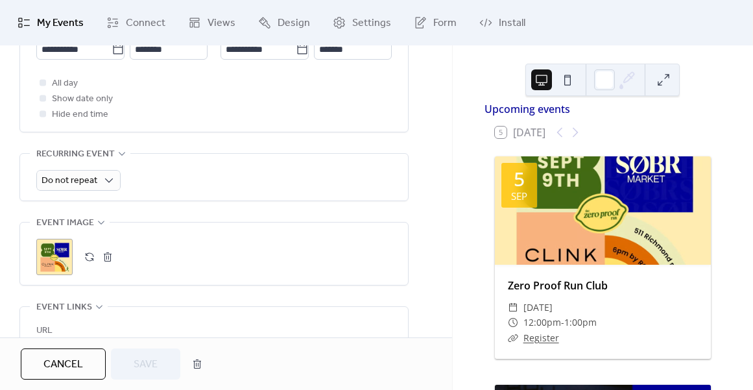
click at [58, 260] on div ";" at bounding box center [54, 257] width 36 height 36
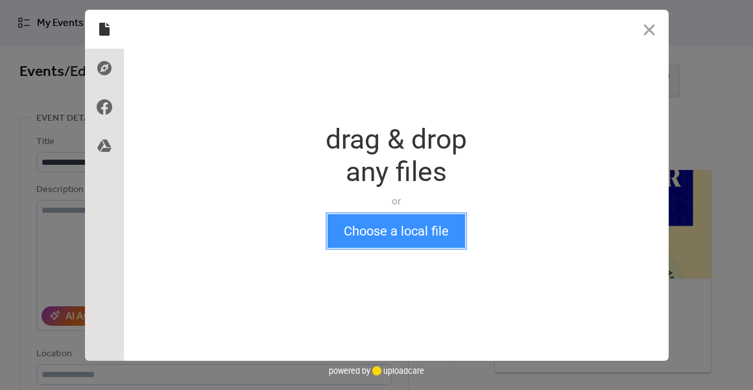
click at [394, 230] on button "Choose a local file" at bounding box center [397, 231] width 138 height 34
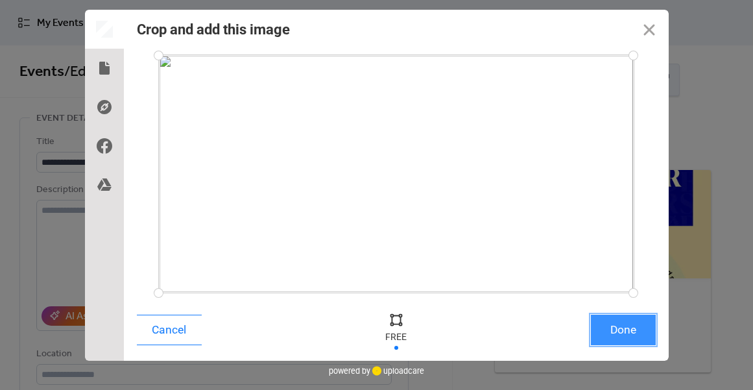
click at [628, 331] on button "Done" at bounding box center [623, 330] width 65 height 31
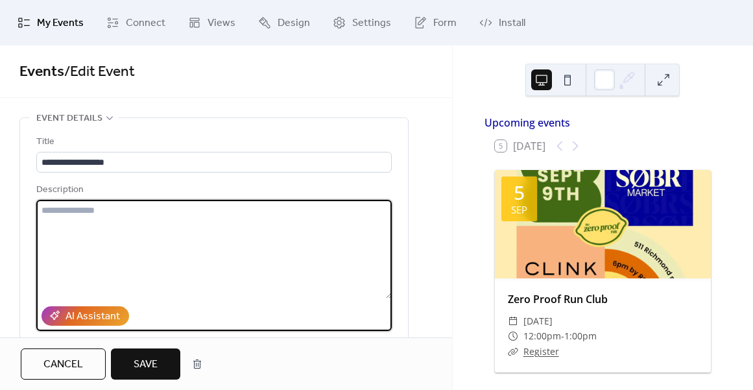
click at [143, 208] on textarea at bounding box center [214, 249] width 356 height 99
paste textarea "**********"
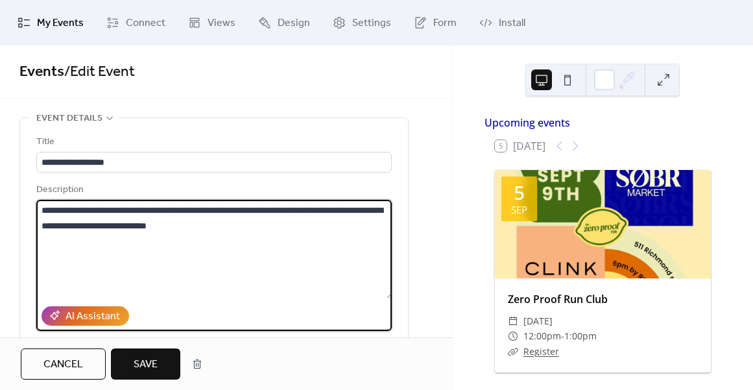
paste textarea "**********"
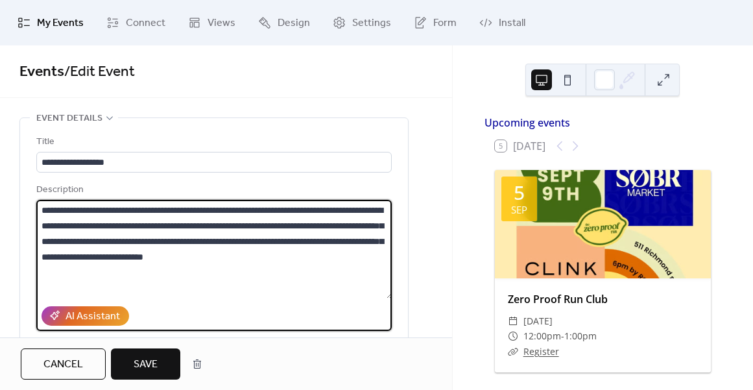
type textarea "**********"
click at [400, 245] on div "**********" at bounding box center [214, 296] width 388 height 356
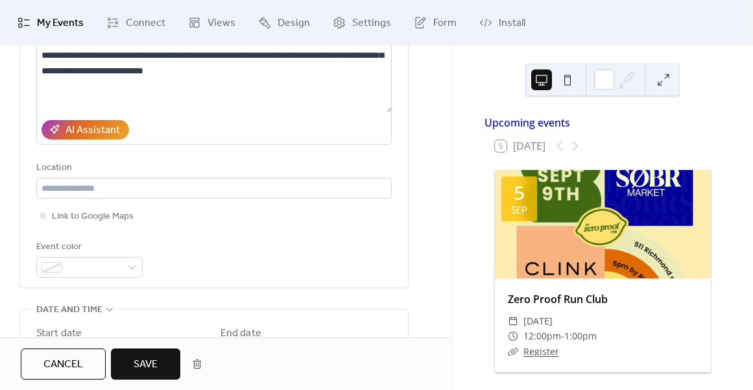
scroll to position [187, 0]
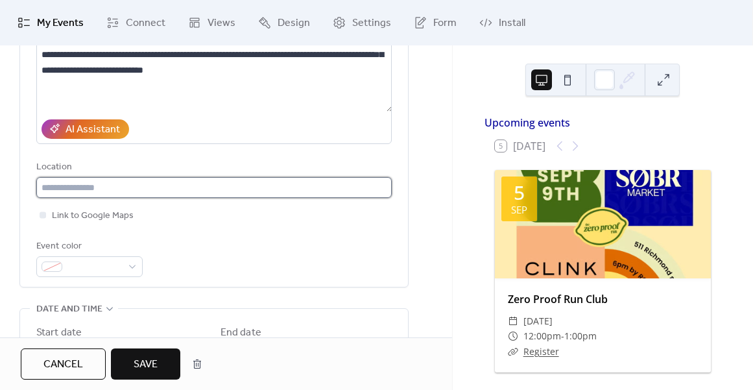
click at [125, 188] on input "text" at bounding box center [214, 187] width 356 height 21
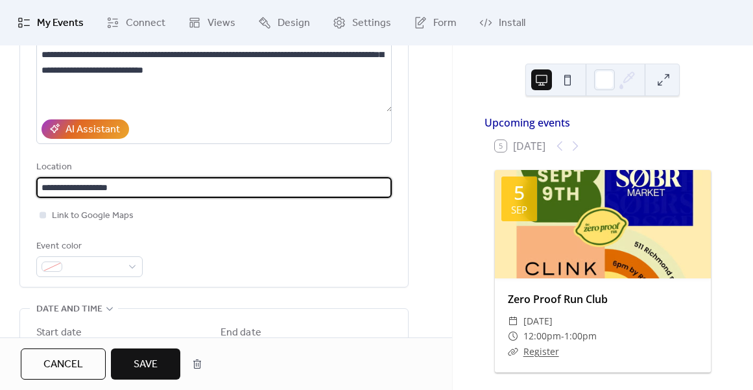
type input "**********"
click at [96, 217] on span "Link to Google Maps" at bounding box center [93, 216] width 82 height 16
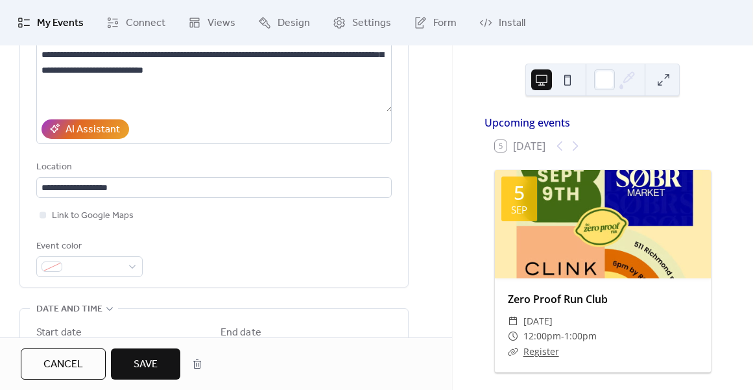
click at [219, 241] on div "Event color" at bounding box center [214, 258] width 356 height 38
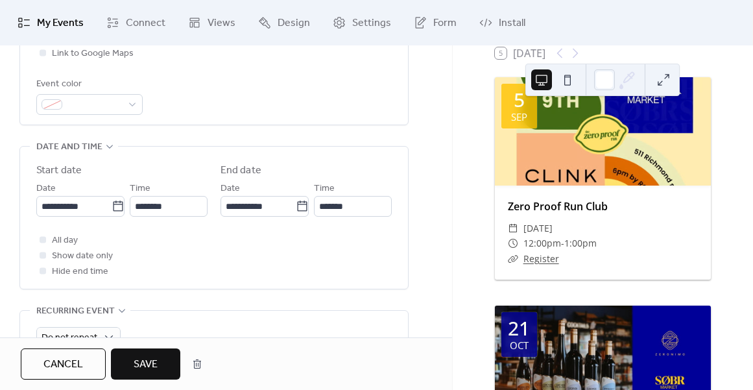
scroll to position [117, 0]
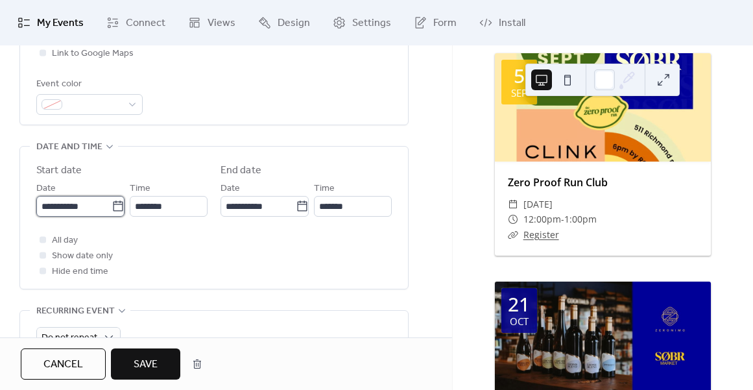
click at [82, 206] on input "**********" at bounding box center [73, 206] width 75 height 21
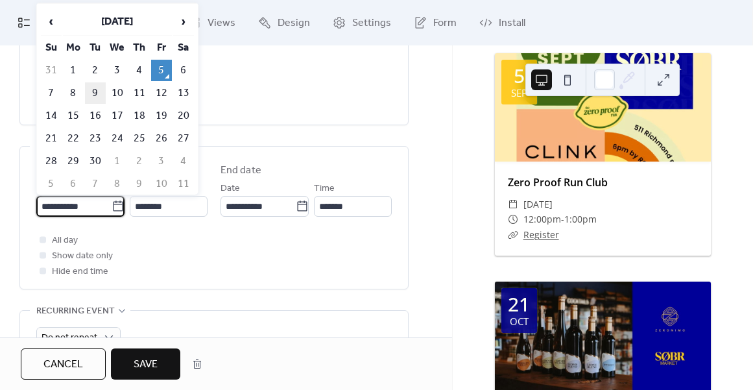
click at [93, 91] on td "9" at bounding box center [95, 92] width 21 height 21
type input "**********"
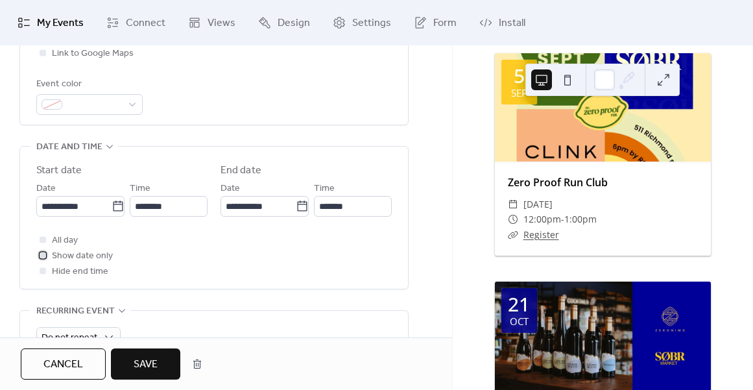
click at [93, 254] on span "Show date only" at bounding box center [82, 257] width 61 height 16
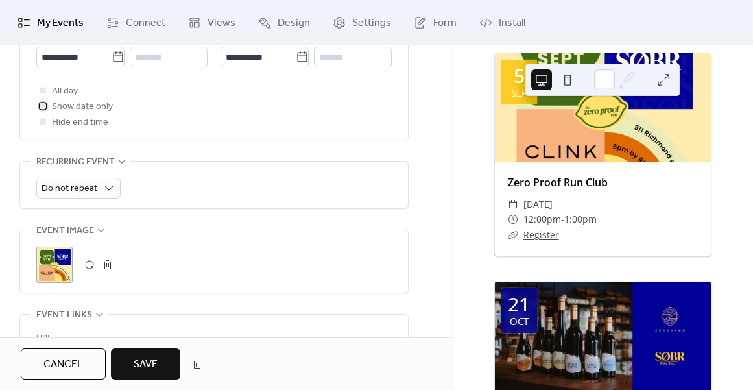
scroll to position [607, 0]
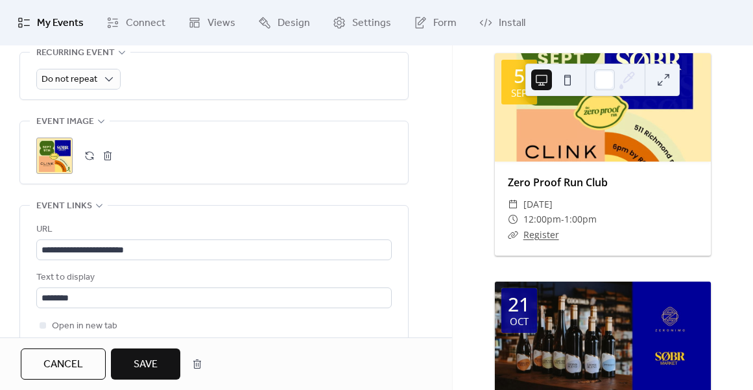
click at [58, 153] on div ";" at bounding box center [54, 156] width 36 height 36
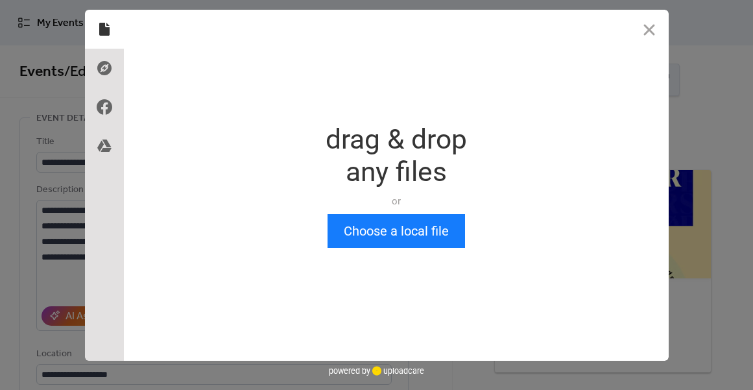
scroll to position [0, 0]
click at [656, 27] on button "Close" at bounding box center [649, 29] width 39 height 39
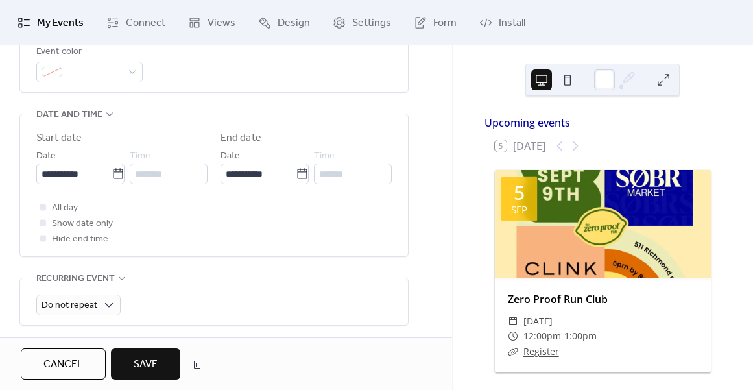
scroll to position [604, 0]
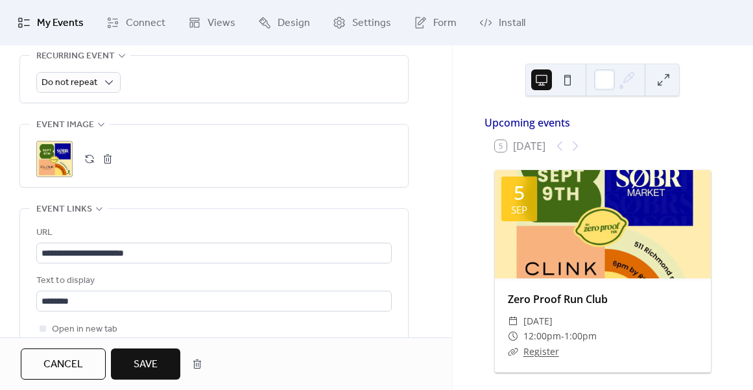
click at [88, 151] on button "button" at bounding box center [89, 159] width 18 height 18
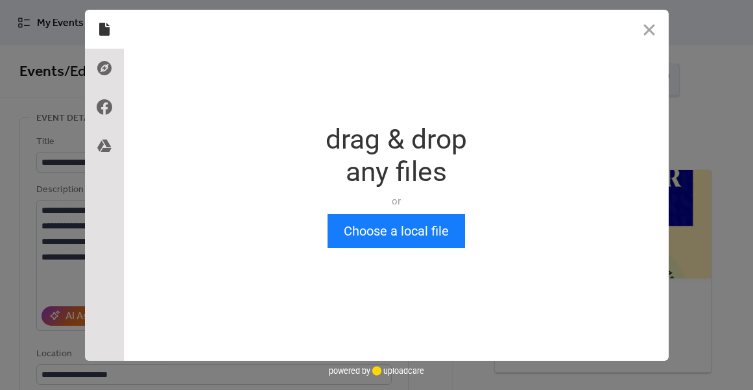
scroll to position [0, 0]
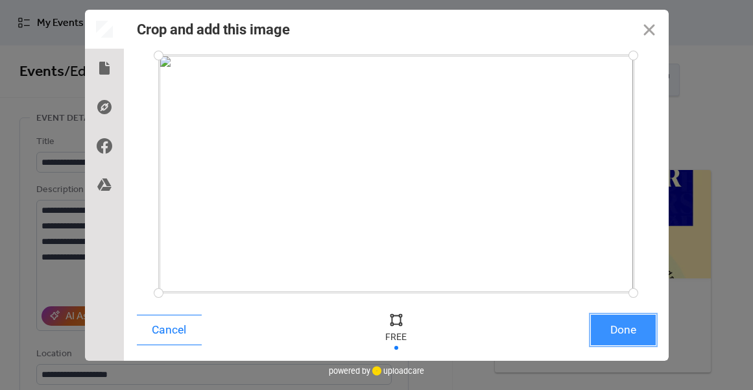
click at [639, 334] on button "Done" at bounding box center [623, 330] width 65 height 31
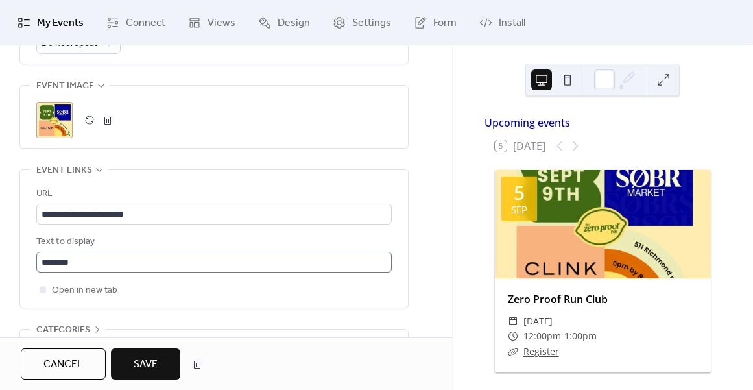
scroll to position [1, 0]
click at [154, 358] on span "Save" at bounding box center [146, 365] width 24 height 16
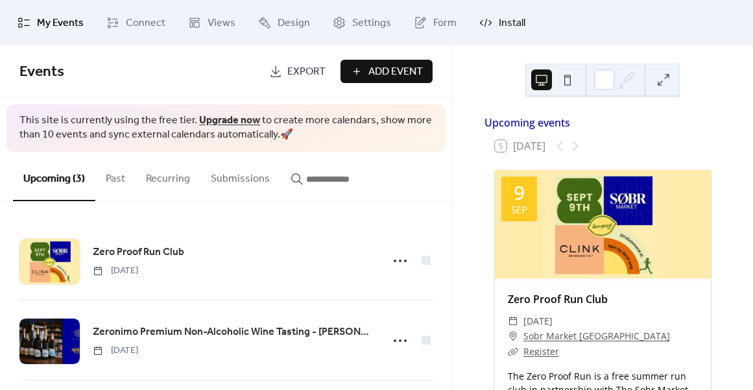
click at [499, 30] on span "Install" at bounding box center [512, 24] width 27 height 16
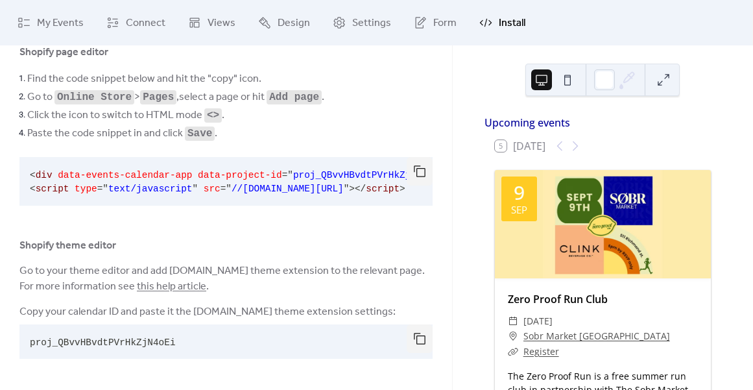
scroll to position [87, 0]
click at [415, 340] on button "button" at bounding box center [420, 338] width 26 height 29
click at [286, 20] on span "Design" at bounding box center [294, 24] width 32 height 16
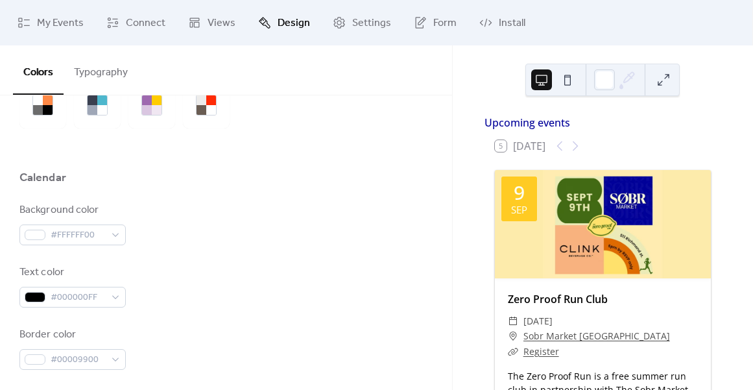
scroll to position [95, 0]
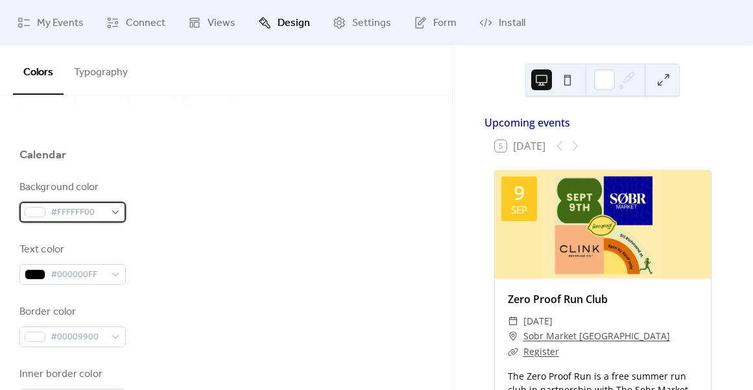
click at [73, 214] on span "#FFFFFF00" at bounding box center [78, 213] width 55 height 16
click at [235, 216] on div "Background color #FFFFFF00" at bounding box center [225, 201] width 413 height 43
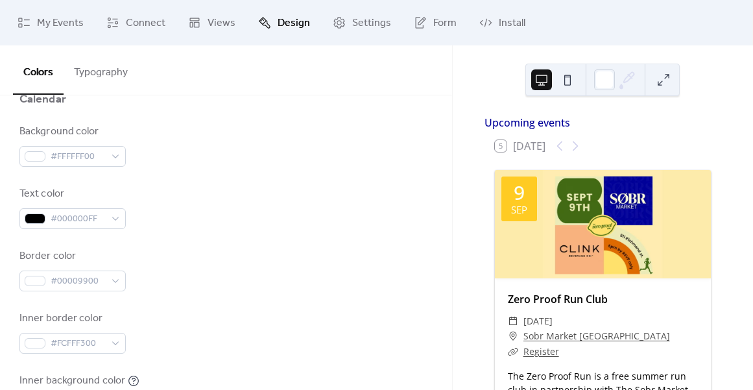
scroll to position [153, 0]
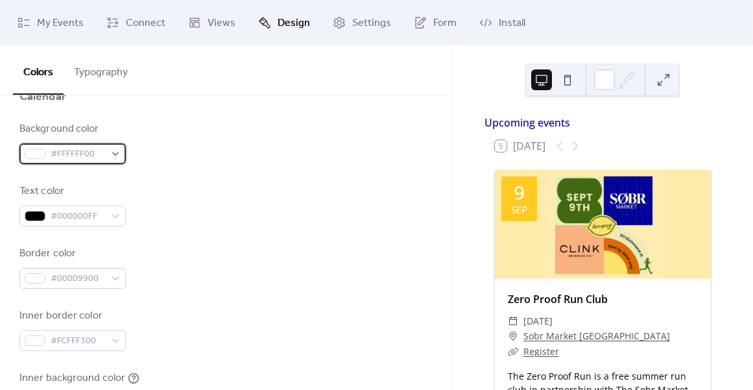
click at [118, 153] on div "#FFFFFF00" at bounding box center [72, 153] width 106 height 21
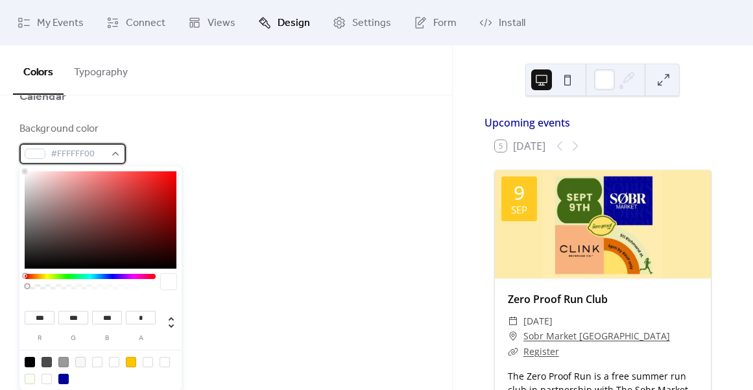
click at [75, 148] on span "#FFFFFF00" at bounding box center [78, 155] width 55 height 16
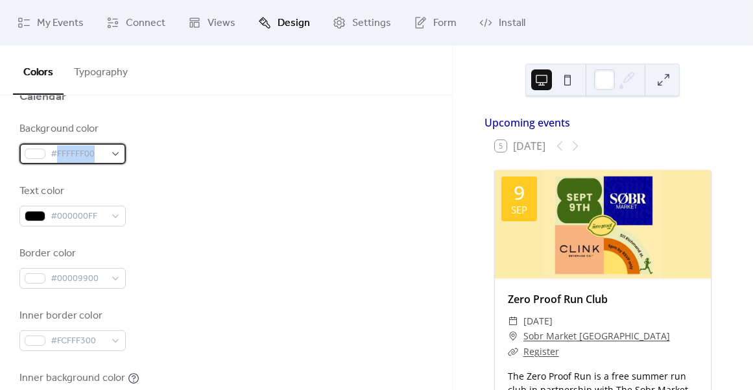
click at [75, 148] on span "#FFFFFF00" at bounding box center [78, 155] width 55 height 16
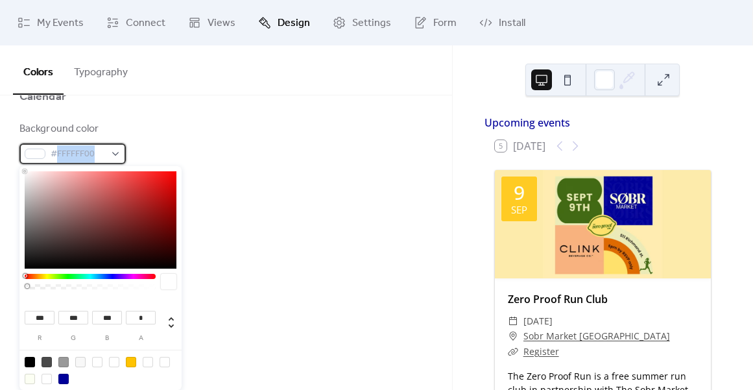
click at [74, 153] on span "#FFFFFF00" at bounding box center [78, 155] width 55 height 16
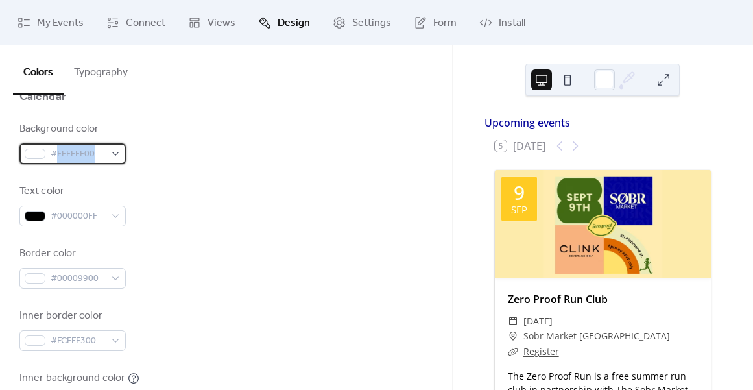
click at [74, 153] on span "#FFFFFF00" at bounding box center [78, 155] width 55 height 16
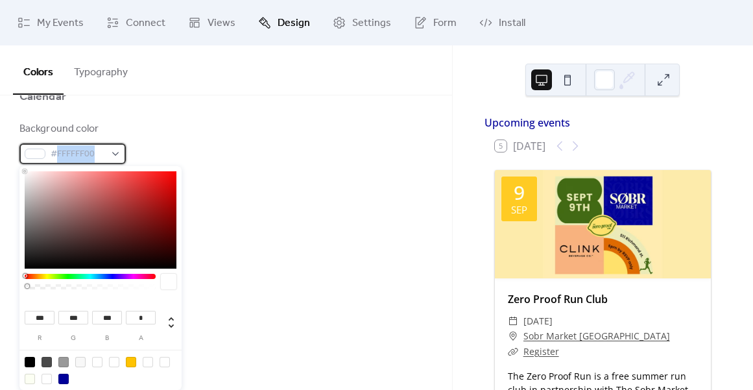
click at [98, 156] on span "#FFFFFF00" at bounding box center [78, 155] width 55 height 16
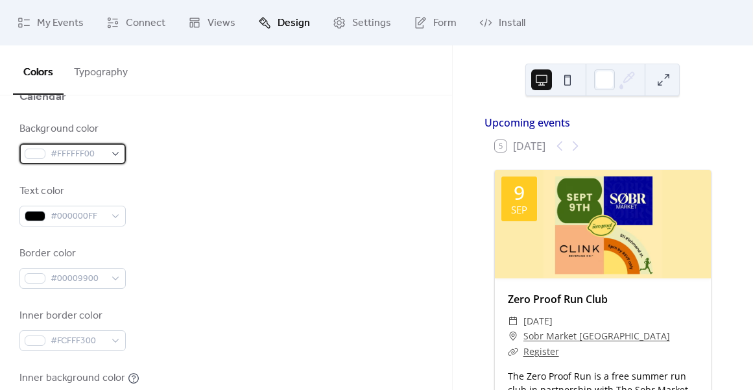
click at [93, 153] on span "#FFFFFF00" at bounding box center [78, 155] width 55 height 16
click at [94, 153] on span "#FFFFFF00" at bounding box center [78, 155] width 55 height 16
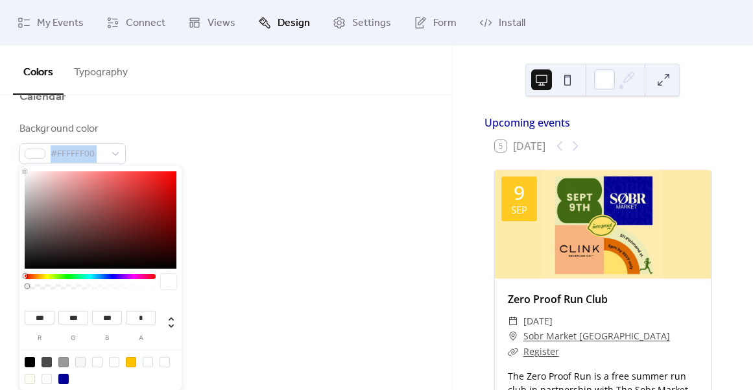
type input "***"
type input "**"
click at [103, 191] on div at bounding box center [101, 219] width 152 height 97
type input "***"
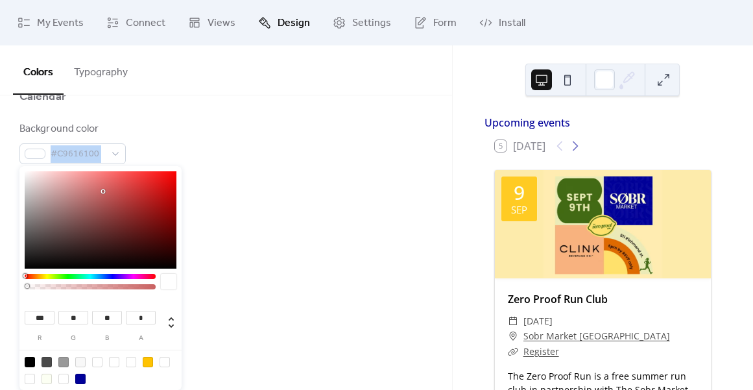
type input "**"
click at [71, 225] on div at bounding box center [101, 219] width 152 height 97
drag, startPoint x: 62, startPoint y: 289, endPoint x: 153, endPoint y: 287, distance: 91.5
click at [153, 287] on div at bounding box center [90, 285] width 131 height 23
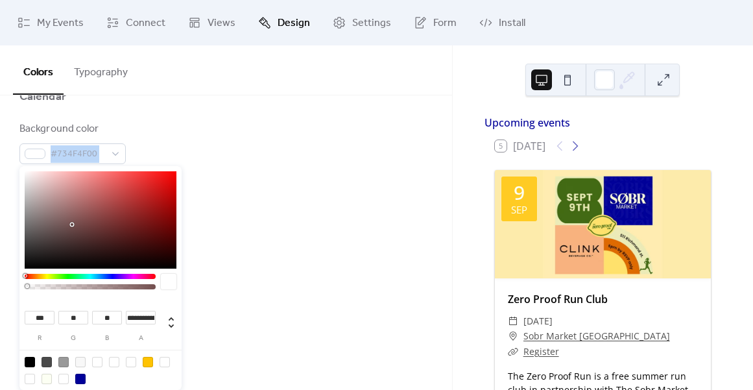
click at [142, 287] on div at bounding box center [90, 286] width 127 height 5
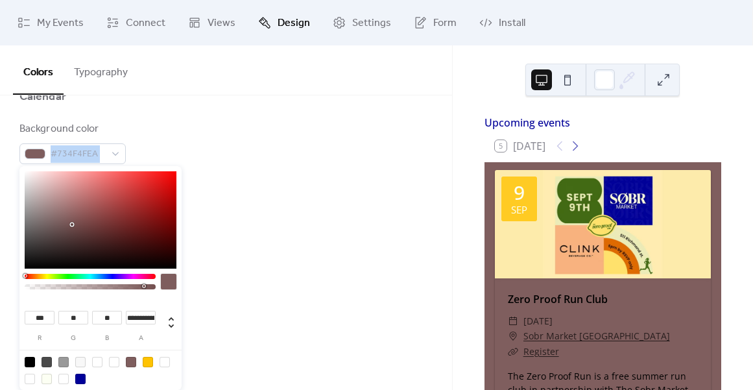
type input "*"
drag, startPoint x: 143, startPoint y: 289, endPoint x: 183, endPoint y: 285, distance: 39.8
click at [183, 285] on body "My Events Connect Views Design Settings Form Install Design Colors Typography C…" at bounding box center [376, 195] width 753 height 390
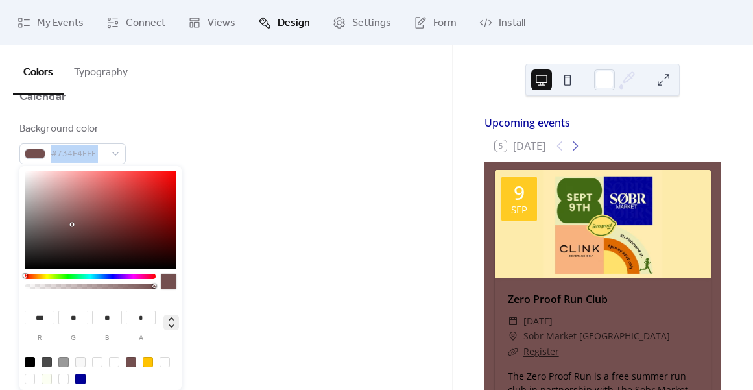
click at [171, 320] on icon at bounding box center [172, 323] width 16 height 16
type input "*"
type input "***"
click at [171, 320] on icon at bounding box center [172, 323] width 16 height 16
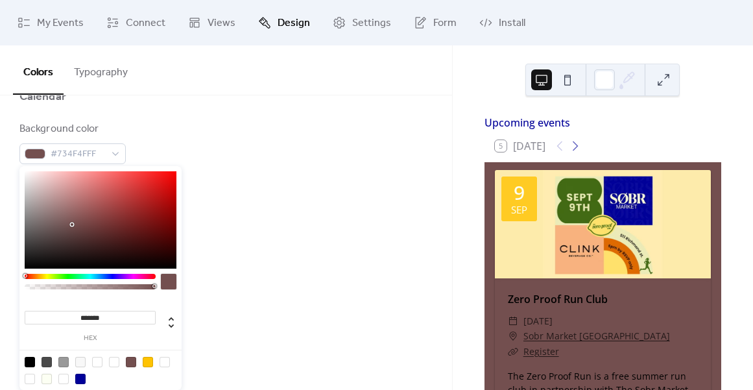
click at [119, 315] on input "*******" at bounding box center [90, 318] width 131 height 14
paste input "*"
type input "********"
click at [289, 278] on div "Border color #00009900" at bounding box center [225, 267] width 413 height 43
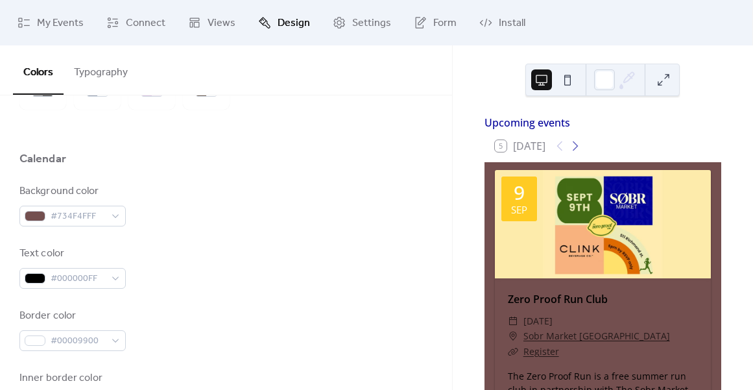
scroll to position [62, 0]
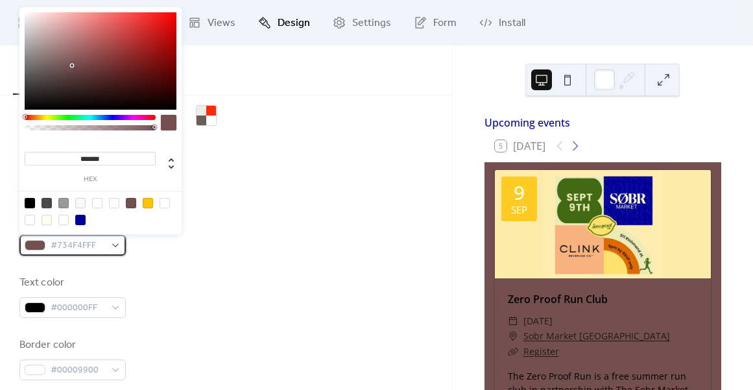
click at [73, 247] on span "#734F4FFF" at bounding box center [78, 246] width 55 height 16
click at [93, 152] on input "*******" at bounding box center [90, 159] width 131 height 14
paste input
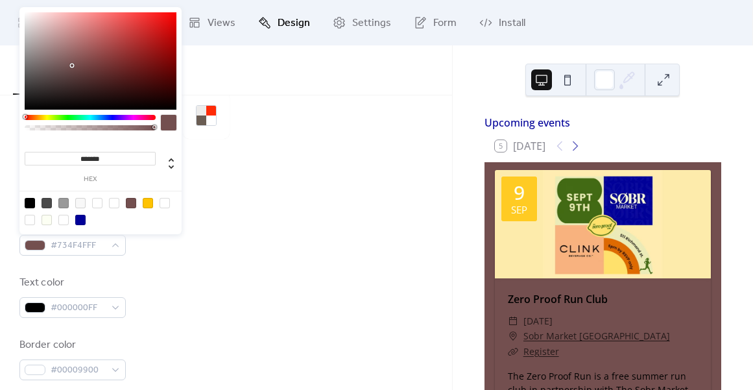
type input "*******"
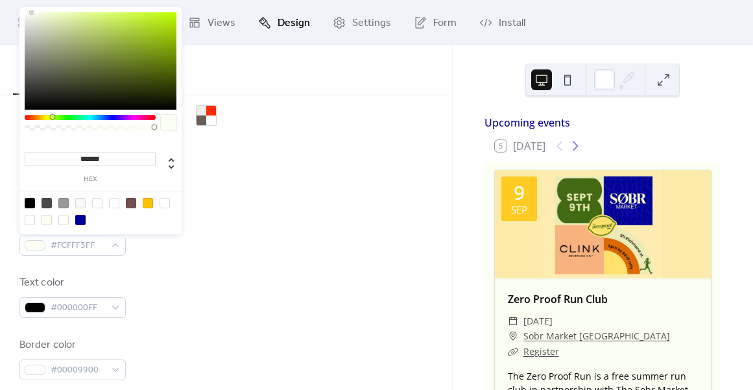
click at [271, 187] on div "Calendar" at bounding box center [225, 191] width 413 height 22
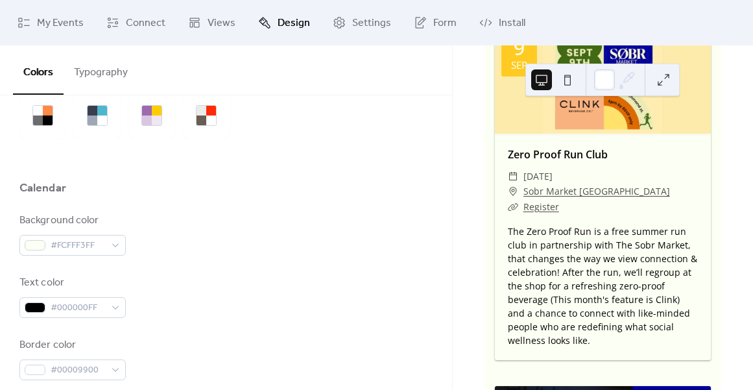
scroll to position [184, 0]
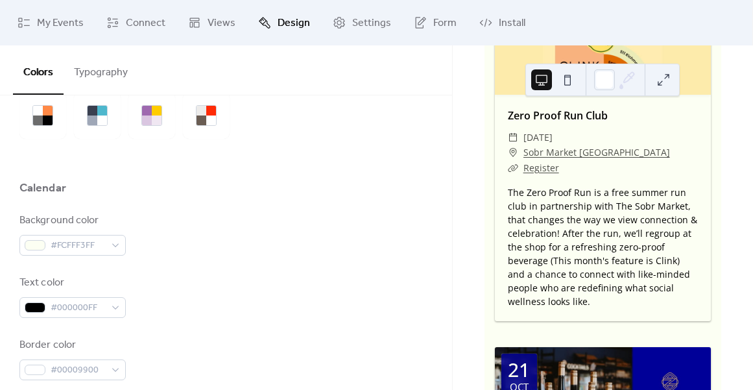
click at [665, 80] on button at bounding box center [663, 79] width 21 height 21
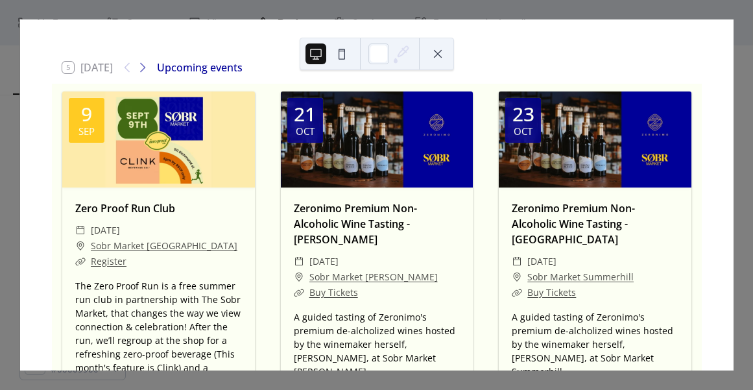
scroll to position [0, 0]
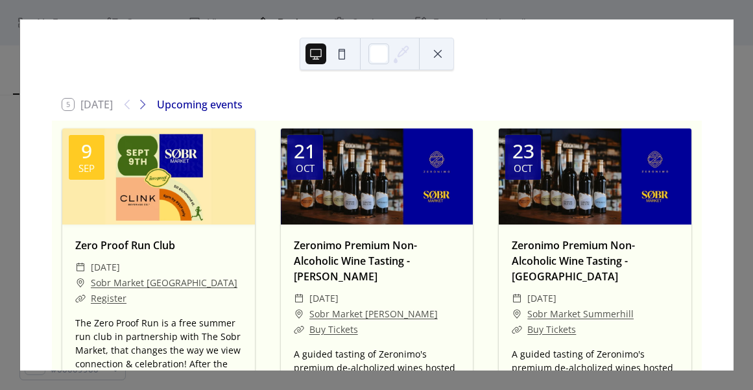
click at [441, 58] on button at bounding box center [438, 53] width 21 height 21
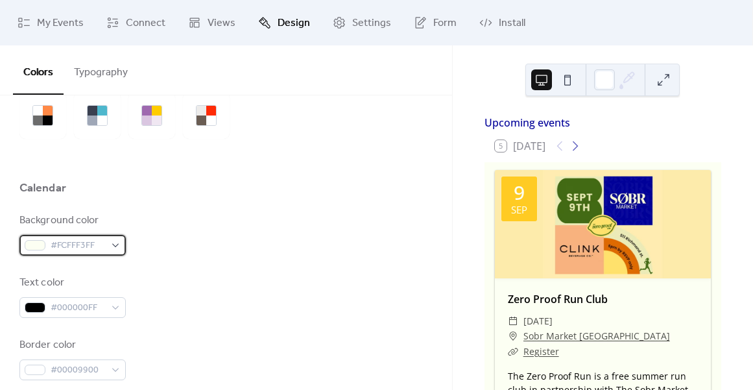
click at [80, 247] on span "#FCFFF3FF" at bounding box center [78, 246] width 55 height 16
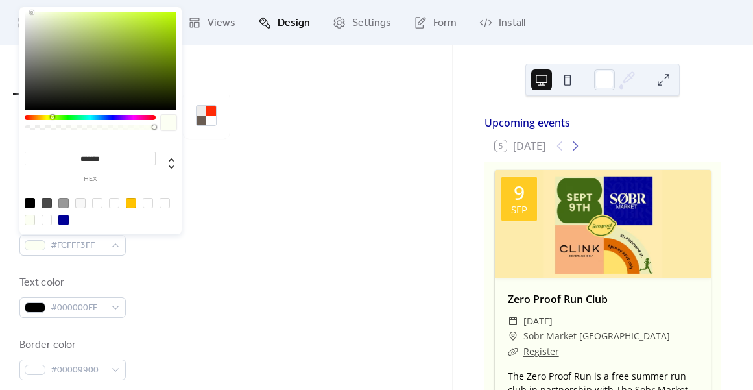
click at [99, 156] on input "*******" at bounding box center [90, 159] width 131 height 14
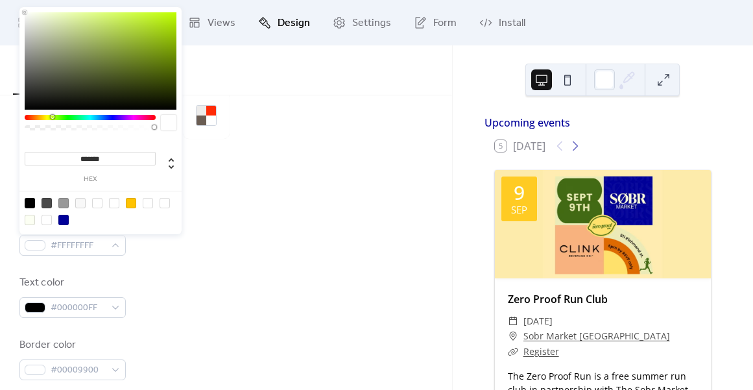
type input "*******"
click at [170, 148] on div at bounding box center [166, 165] width 21 height 35
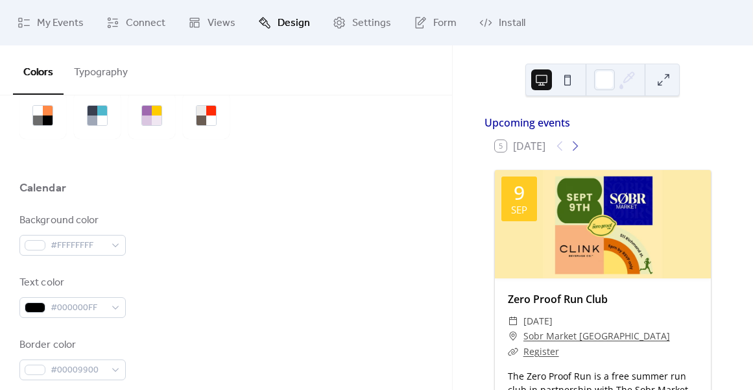
click at [285, 196] on div "Calendar" at bounding box center [225, 191] width 413 height 22
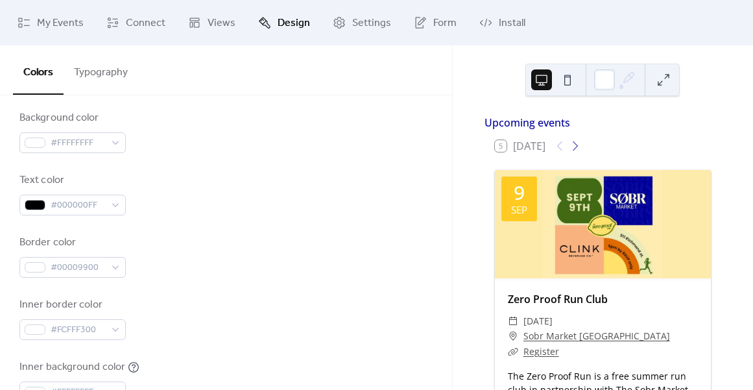
scroll to position [181, 0]
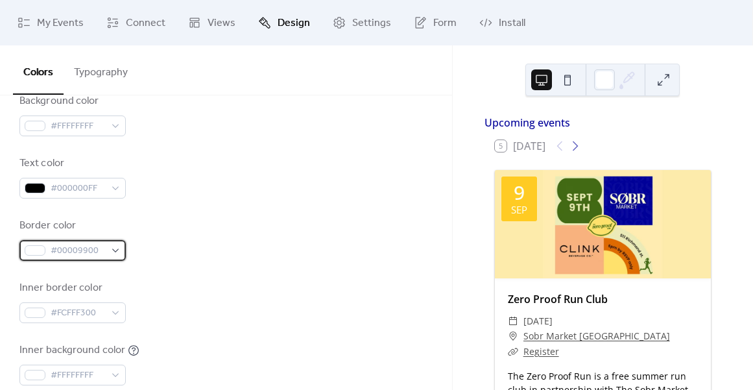
click at [80, 252] on span "#00009900" at bounding box center [78, 251] width 55 height 16
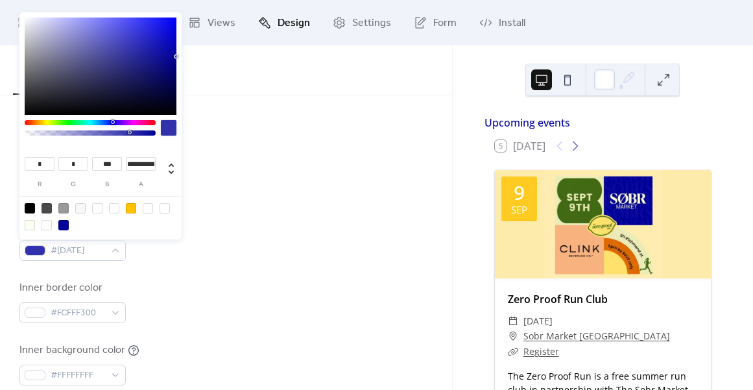
type input "*"
drag, startPoint x: 130, startPoint y: 133, endPoint x: 188, endPoint y: 132, distance: 58.4
click at [188, 132] on body "My Events Connect Views Design Settings Form Install Design Colors Typography C…" at bounding box center [376, 195] width 753 height 390
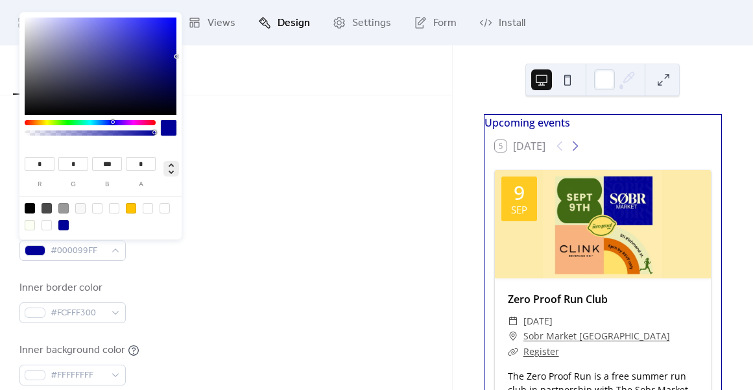
click at [171, 164] on icon at bounding box center [171, 168] width 5 height 11
type input "***"
type input "****"
type input "***"
click at [171, 164] on icon at bounding box center [171, 168] width 5 height 11
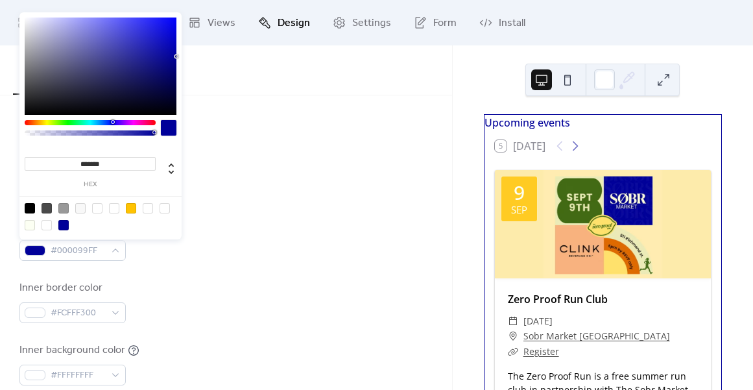
click at [93, 166] on input "*******" at bounding box center [90, 164] width 131 height 14
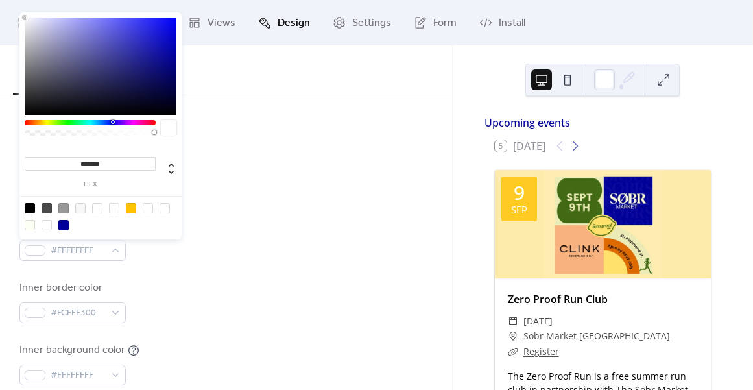
type input "*******"
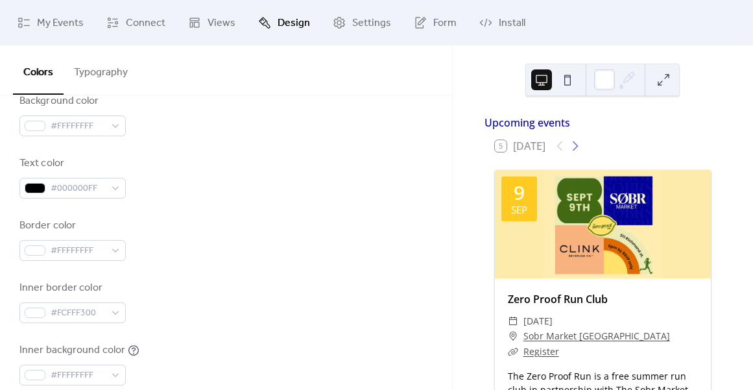
click at [249, 197] on div "Text color #000000FF" at bounding box center [225, 177] width 413 height 43
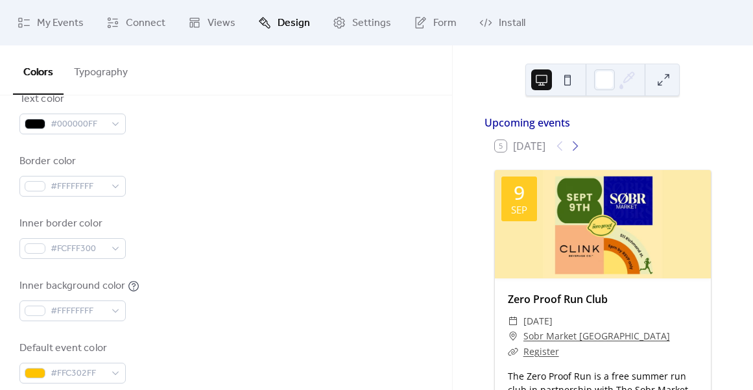
scroll to position [271, 0]
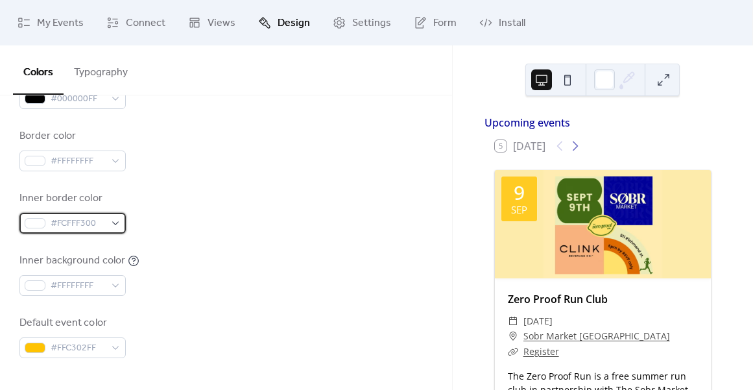
click at [91, 225] on span "#FCFFF300" at bounding box center [78, 224] width 55 height 16
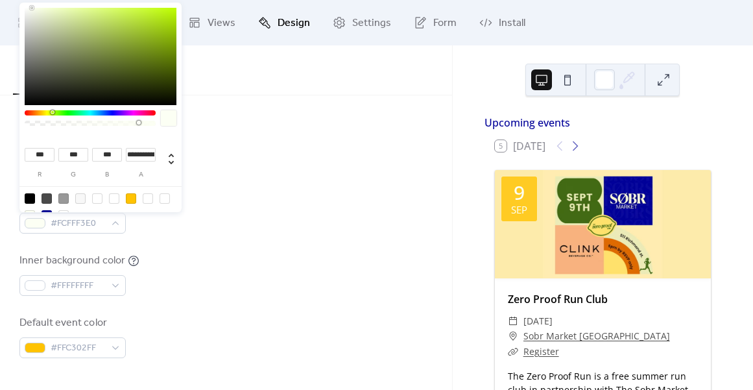
type input "*"
drag, startPoint x: 139, startPoint y: 124, endPoint x: 190, endPoint y: 121, distance: 51.3
click at [190, 121] on body "My Events Connect Views Design Settings Form Install Design Colors Typography C…" at bounding box center [376, 195] width 753 height 390
click at [173, 158] on icon at bounding box center [172, 159] width 16 height 16
type input "**"
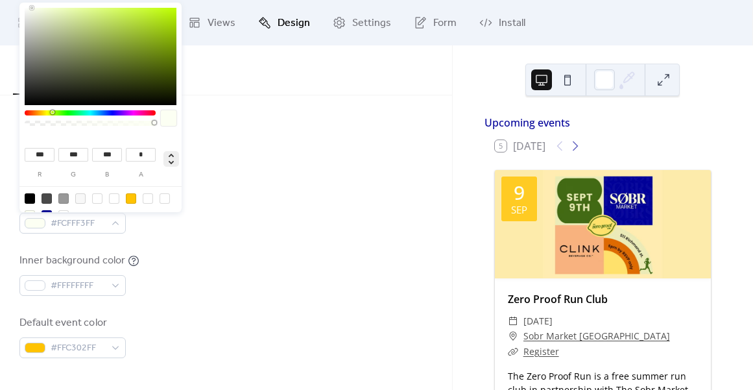
type input "****"
type input "***"
click at [173, 157] on icon at bounding box center [172, 159] width 16 height 16
click at [101, 153] on input "*******" at bounding box center [90, 155] width 131 height 14
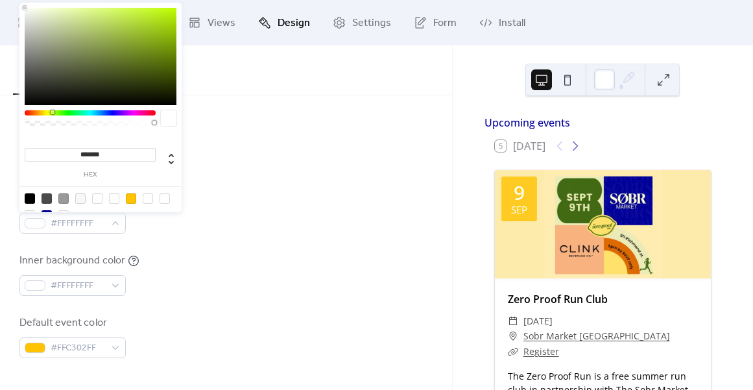
type input "*******"
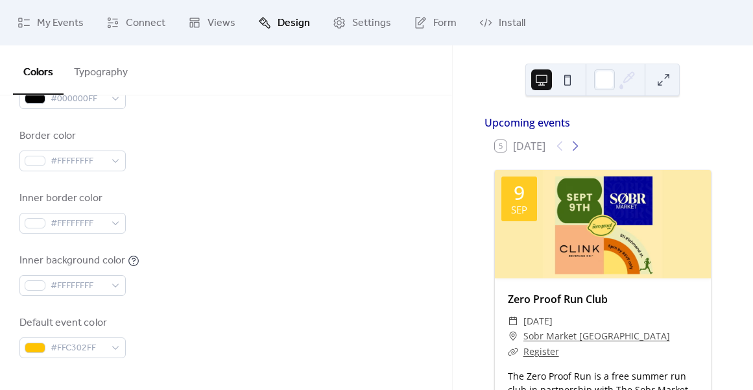
click at [261, 214] on div "Inner border color #FFFFFFFF" at bounding box center [225, 212] width 413 height 43
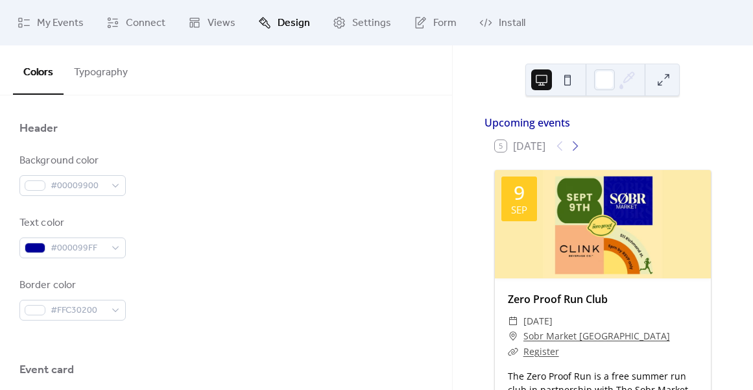
scroll to position [565, 0]
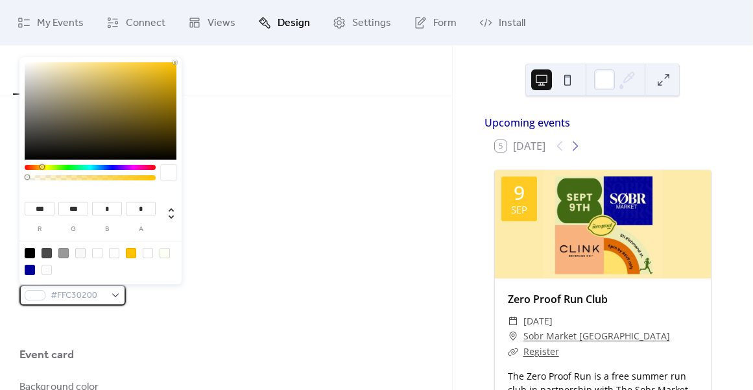
click at [89, 292] on span "#FFC30200" at bounding box center [78, 296] width 55 height 16
type input "*"
drag, startPoint x: 93, startPoint y: 178, endPoint x: 191, endPoint y: 177, distance: 98.0
click at [191, 177] on body "My Events Connect Views Design Settings Form Install Design Colors Typography C…" at bounding box center [376, 195] width 753 height 390
click at [175, 211] on icon at bounding box center [172, 214] width 16 height 16
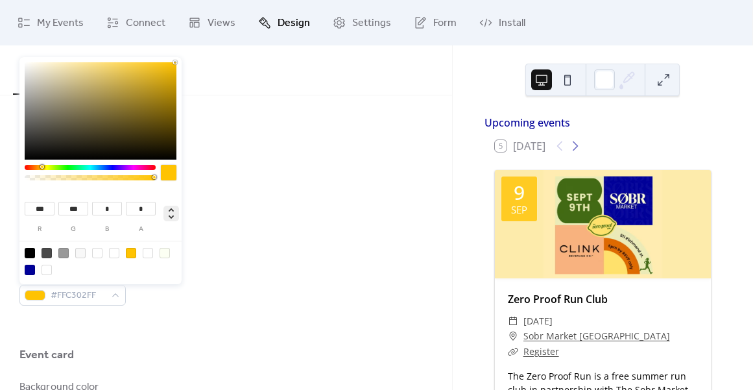
type input "**"
type input "****"
type input "***"
click at [174, 211] on icon at bounding box center [172, 214] width 16 height 16
click at [65, 205] on input "*******" at bounding box center [90, 209] width 131 height 14
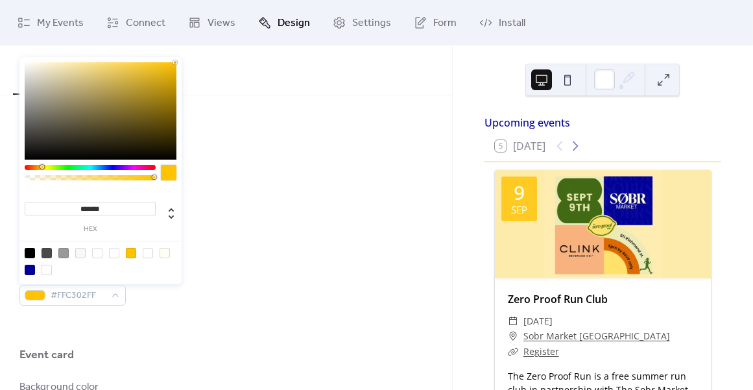
click at [102, 204] on input "*******" at bounding box center [90, 209] width 131 height 14
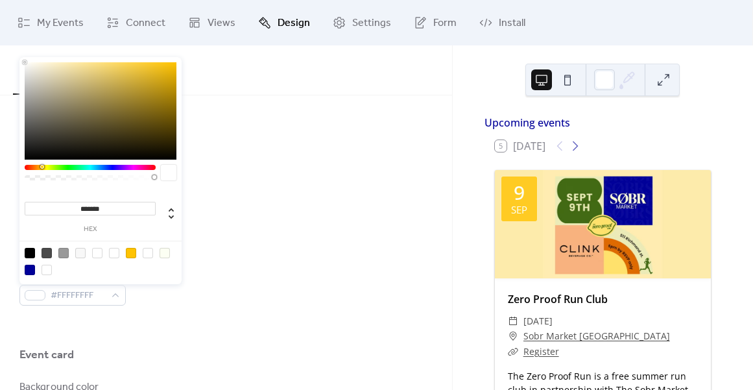
type input "*******"
click at [211, 227] on div "Text color #000099FF" at bounding box center [225, 222] width 413 height 43
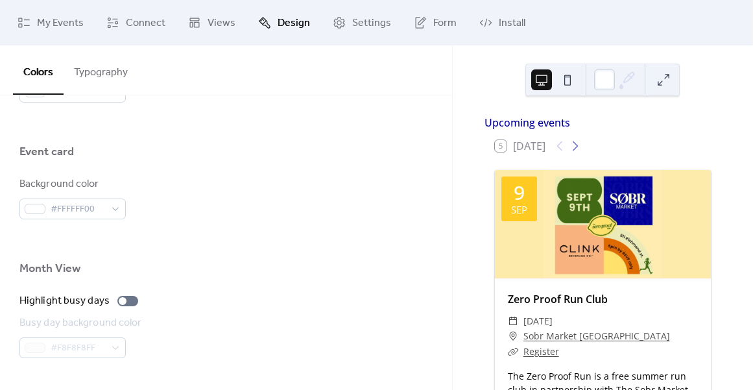
scroll to position [770, 0]
click at [86, 202] on span "#FFFFFF00" at bounding box center [78, 208] width 55 height 16
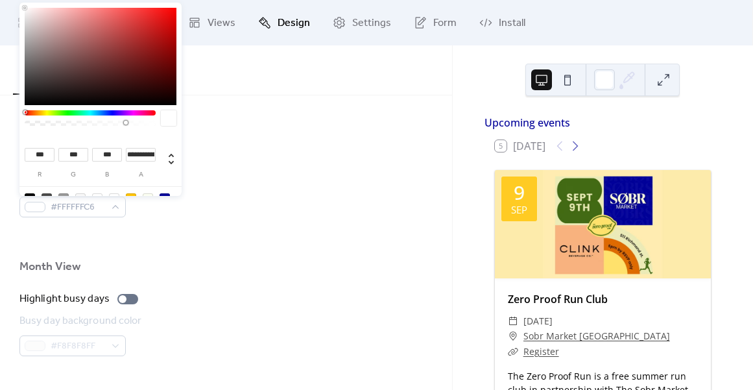
type input "*"
drag, startPoint x: 127, startPoint y: 125, endPoint x: 218, endPoint y: 126, distance: 91.5
click at [217, 125] on body "My Events Connect Views Design Settings Form Install Design Colors Typography C…" at bounding box center [376, 195] width 753 height 390
click at [171, 154] on icon at bounding box center [171, 159] width 5 height 11
type input "*"
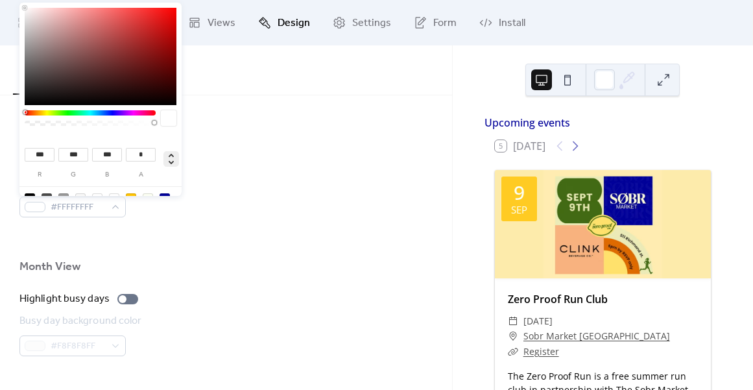
type input "**"
type input "****"
click at [171, 154] on icon at bounding box center [171, 159] width 5 height 11
type input "*******"
click at [241, 165] on div at bounding box center [225, 169] width 413 height 10
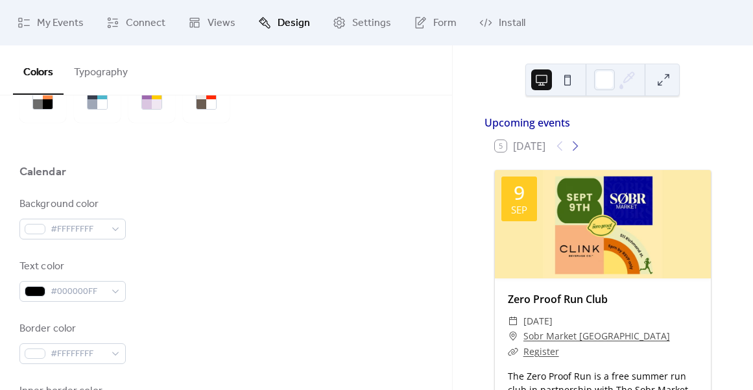
scroll to position [78, 0]
click at [95, 230] on span "#FFFFFFFF" at bounding box center [78, 230] width 55 height 16
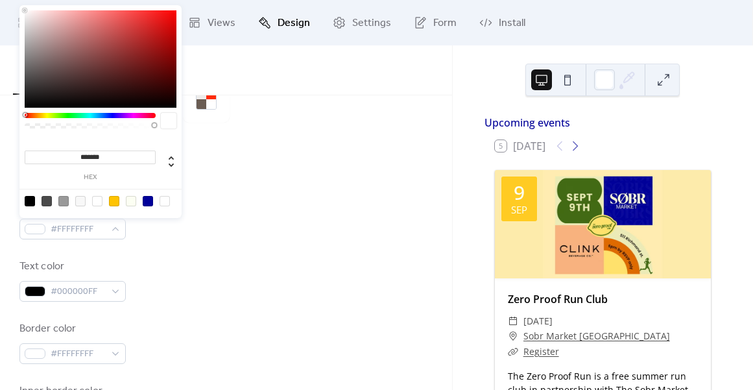
type input "***"
type input "*"
drag, startPoint x: 155, startPoint y: 126, endPoint x: -6, endPoint y: 118, distance: 161.1
click at [0, 118] on html "My Events Connect Views Design Settings Form Install Design Colors Typography C…" at bounding box center [376, 195] width 753 height 390
click at [326, 244] on div "Background color #FFFFFF00 Text color #000000FF Border color #FFFFFFFF Inner bo…" at bounding box center [225, 374] width 413 height 354
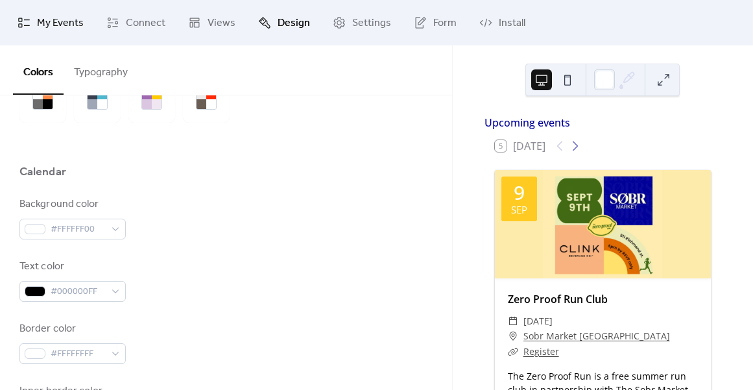
click at [65, 12] on link "My Events" at bounding box center [51, 22] width 86 height 35
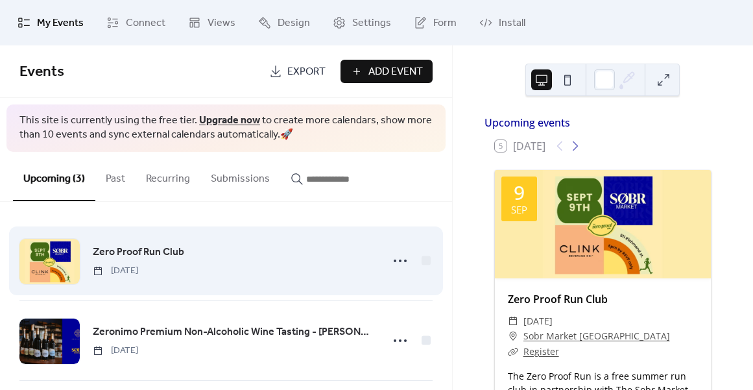
click at [215, 250] on div "Zero Proof Run Club Tuesday, September 9, 2025" at bounding box center [233, 260] width 281 height 33
click at [393, 256] on icon at bounding box center [400, 260] width 21 height 21
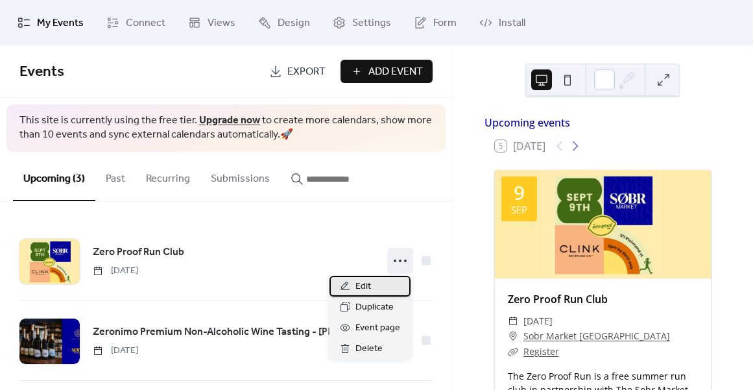
click at [370, 289] on span "Edit" at bounding box center [364, 287] width 16 height 16
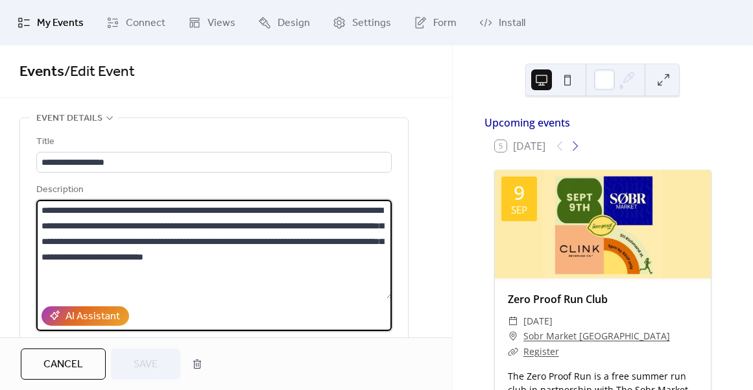
drag, startPoint x: 215, startPoint y: 211, endPoint x: 360, endPoint y: 210, distance: 144.1
click at [360, 210] on textarea "**********" at bounding box center [214, 249] width 356 height 99
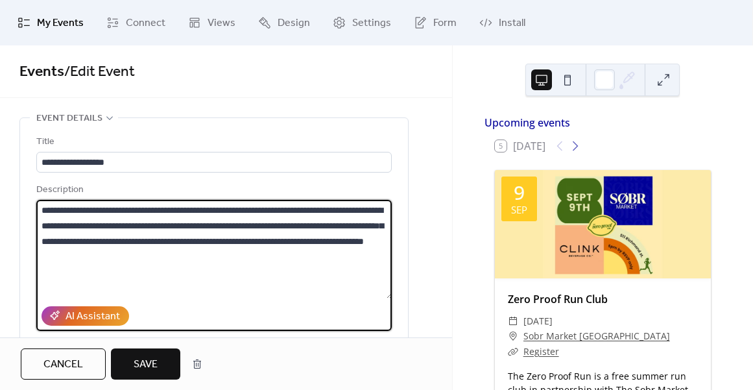
drag, startPoint x: 159, startPoint y: 239, endPoint x: 32, endPoint y: 243, distance: 127.2
click at [32, 243] on div "**********" at bounding box center [214, 296] width 388 height 356
drag, startPoint x: 231, startPoint y: 241, endPoint x: 236, endPoint y: 256, distance: 16.4
click at [236, 256] on textarea "**********" at bounding box center [214, 249] width 356 height 99
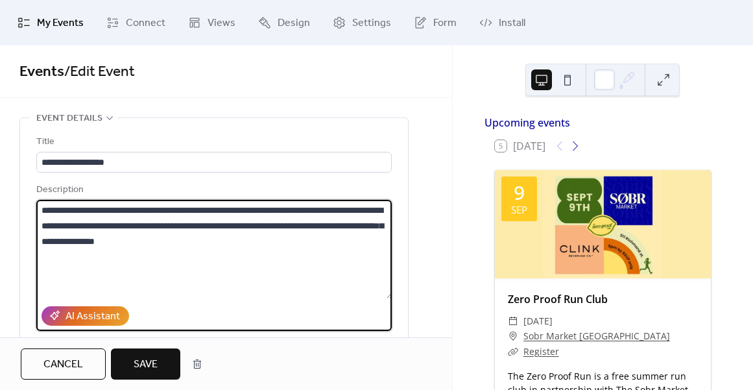
type textarea "**********"
click at [140, 358] on span "Save" at bounding box center [146, 365] width 24 height 16
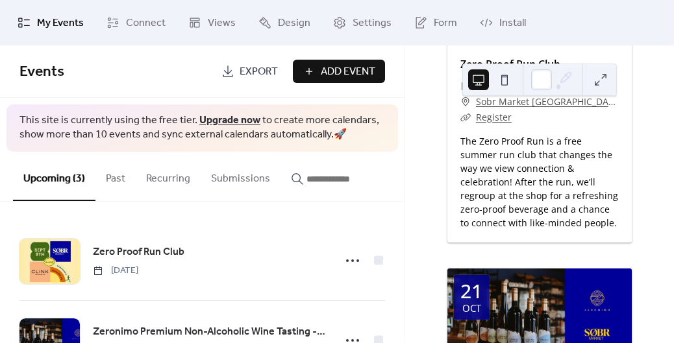
scroll to position [219, 0]
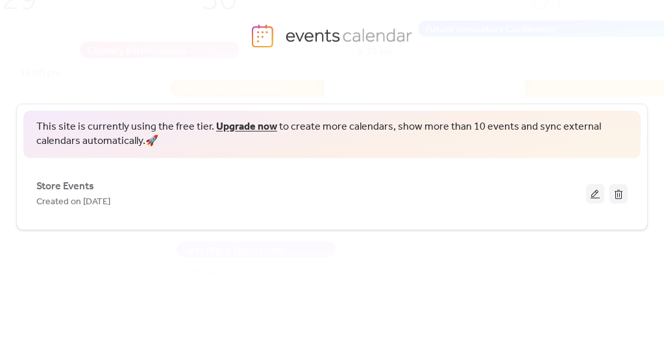
scroll to position [64, 0]
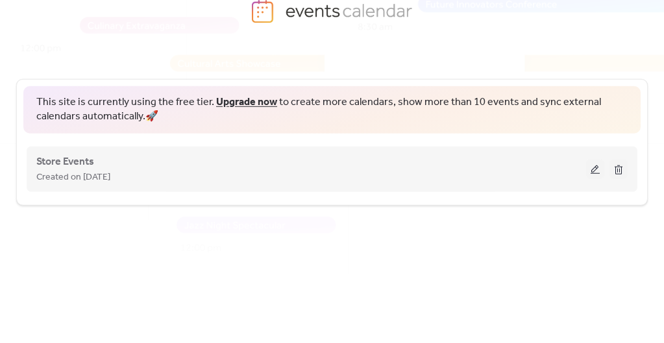
click at [415, 175] on div "Created on [DATE]" at bounding box center [311, 177] width 550 height 16
click at [598, 171] on button at bounding box center [595, 169] width 18 height 19
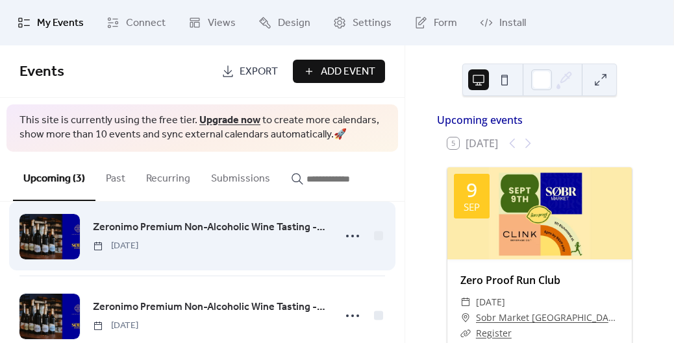
scroll to position [136, 0]
